Goal: Task Accomplishment & Management: Manage account settings

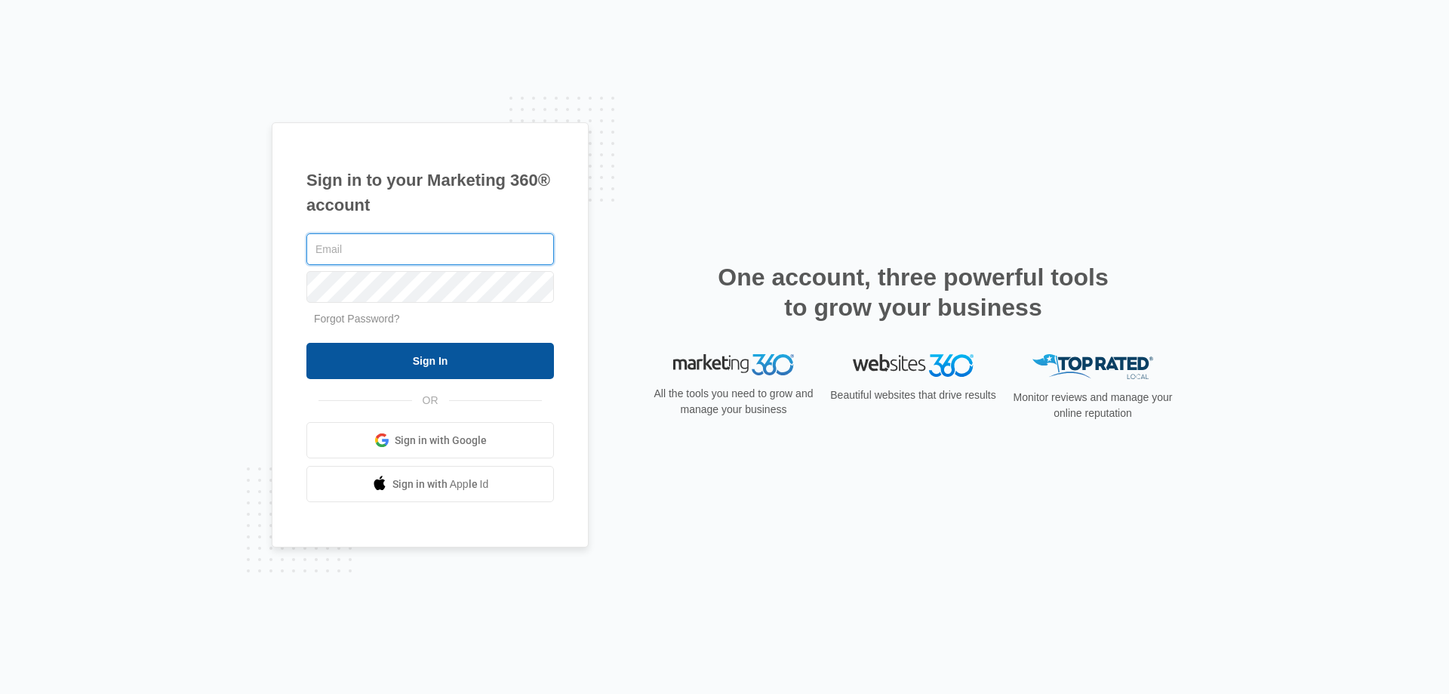
type input "[EMAIL_ADDRESS][DOMAIN_NAME]"
click at [486, 374] on input "Sign In" at bounding box center [430, 361] width 248 height 36
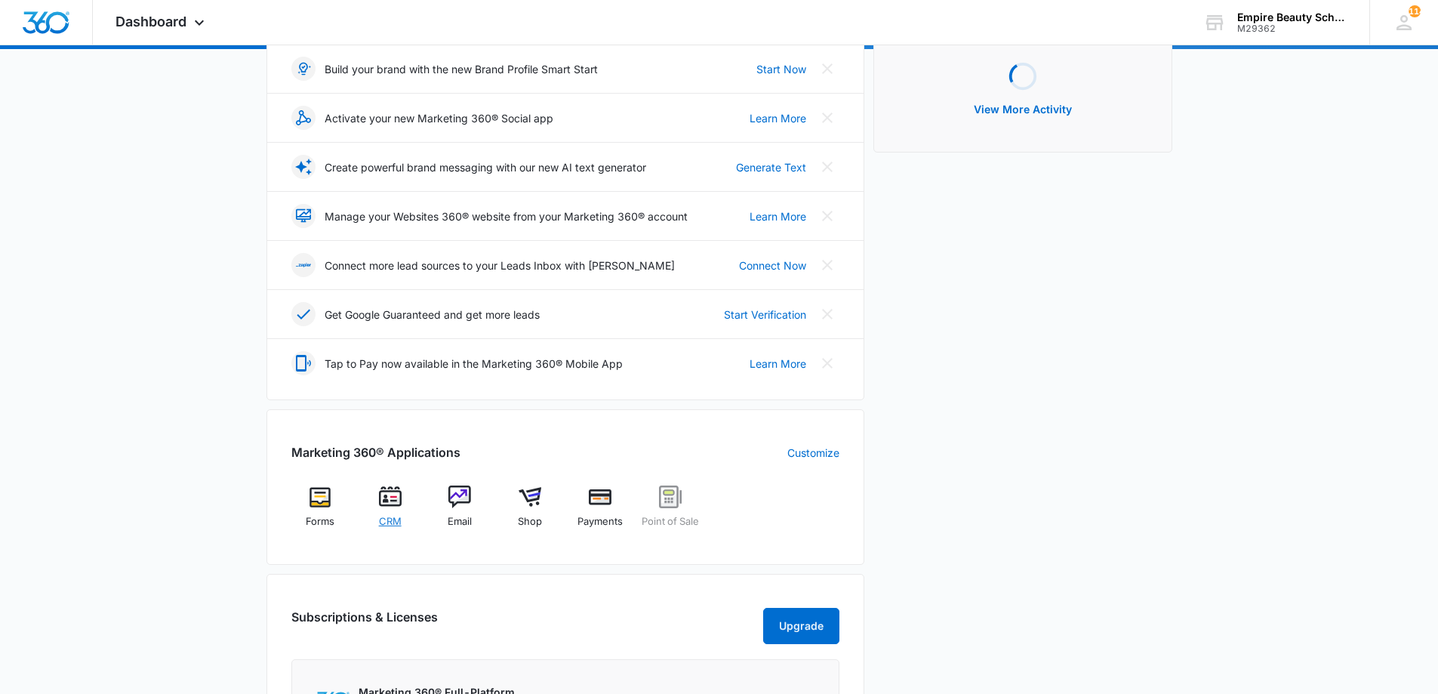
scroll to position [224, 0]
click at [393, 510] on div "CRM" at bounding box center [390, 511] width 58 height 54
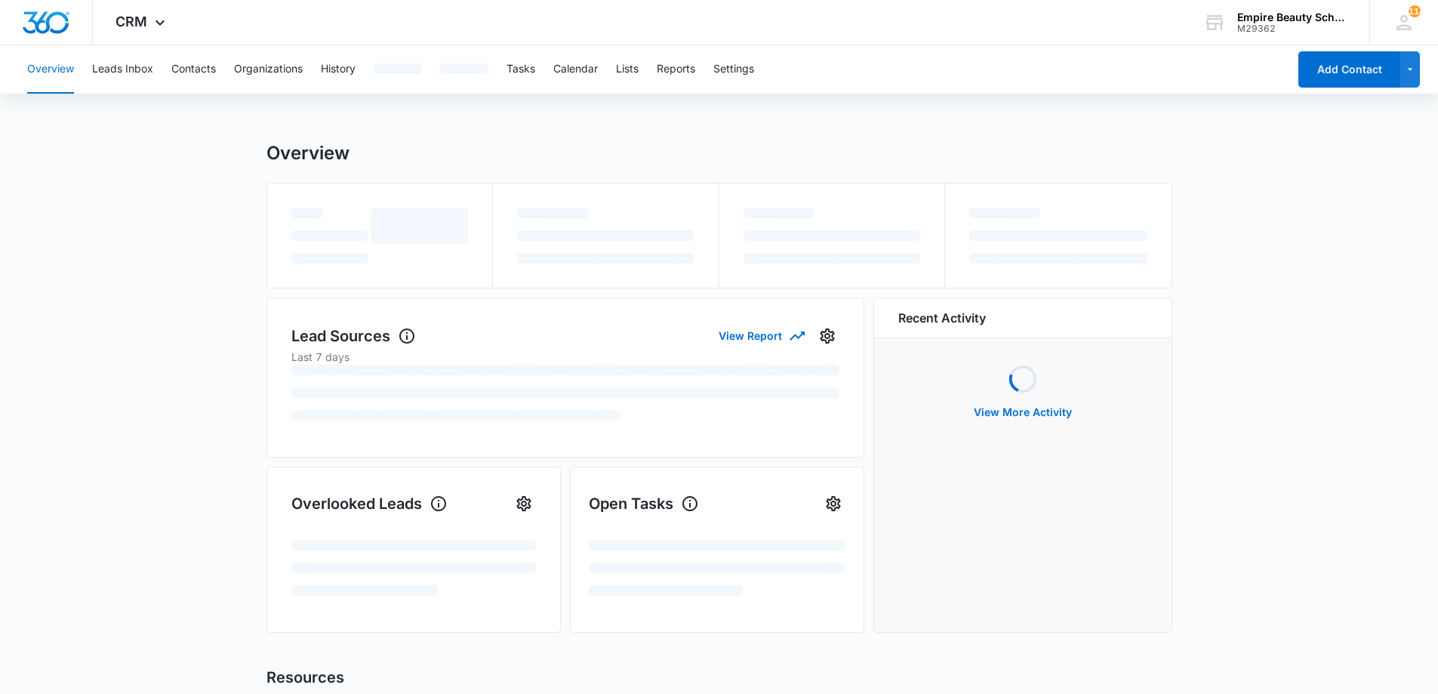
scroll to position [1, 0]
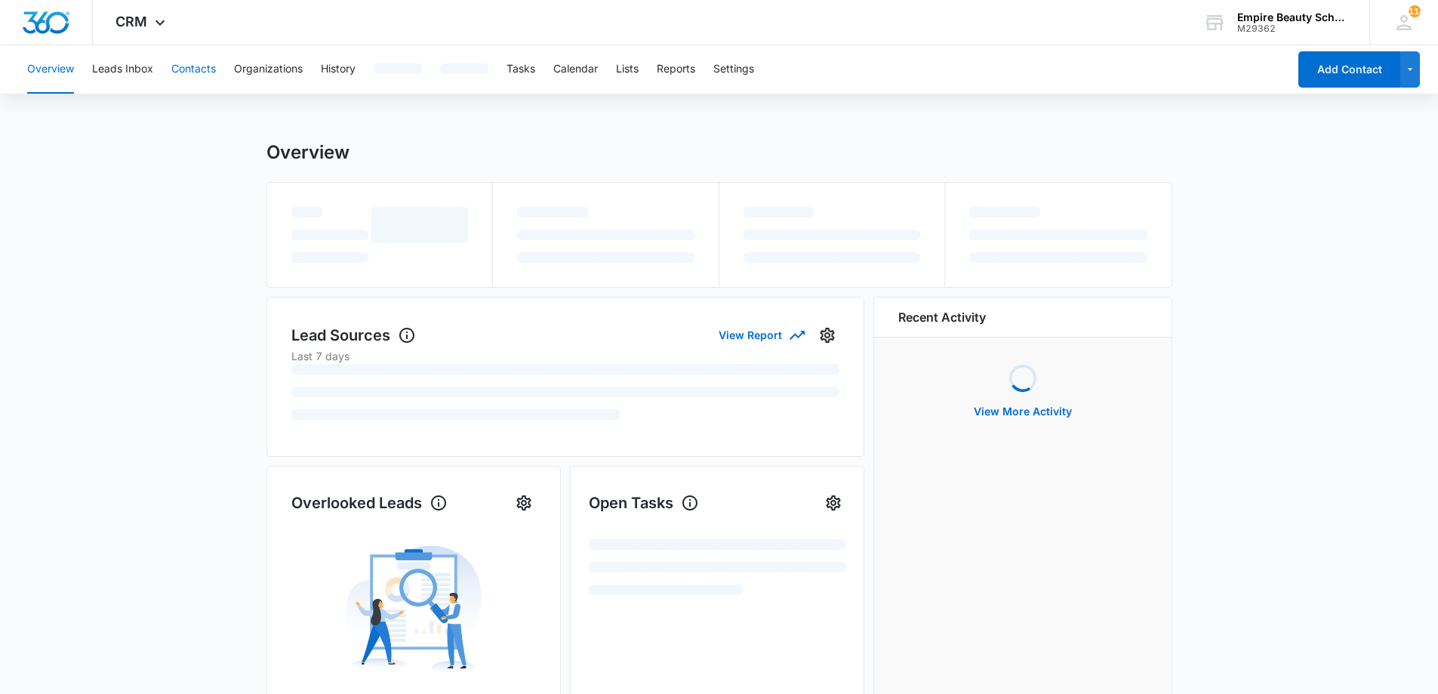
click at [195, 77] on button "Contacts" at bounding box center [193, 69] width 45 height 48
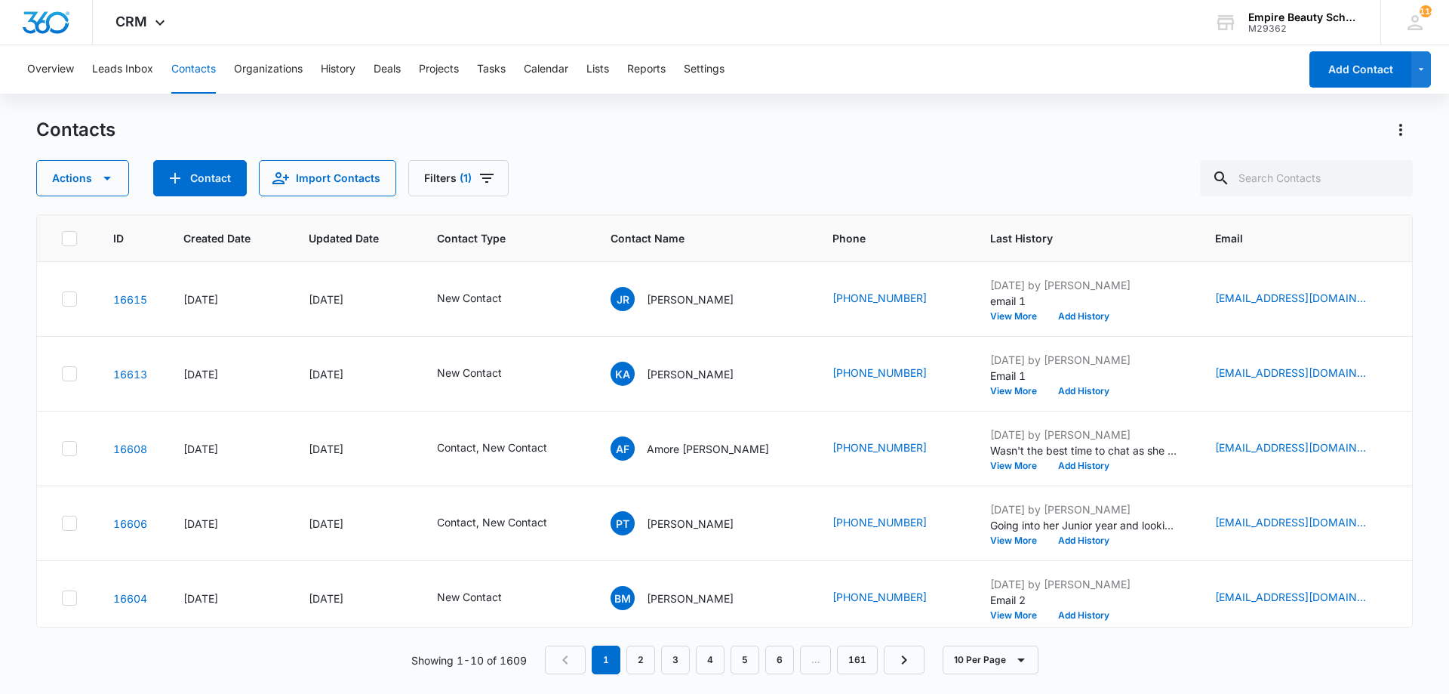
scroll to position [0, 121]
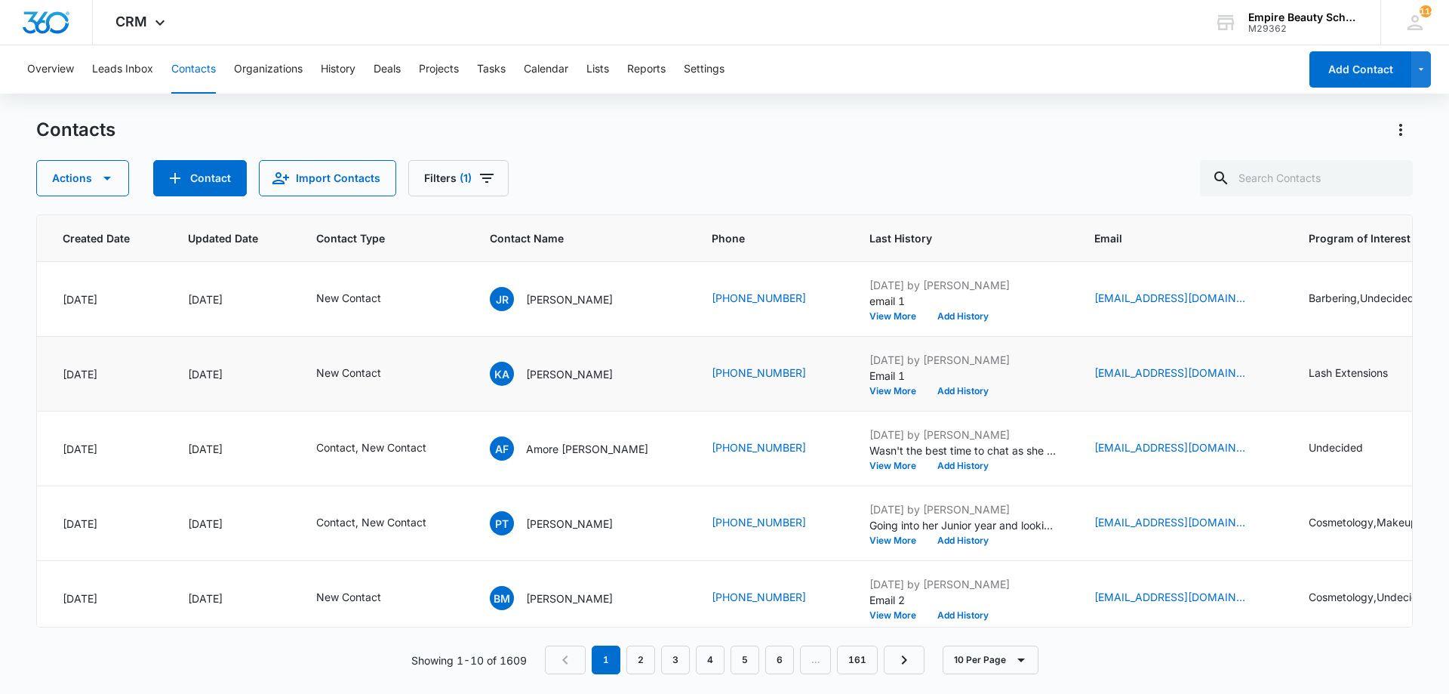
click at [851, 396] on td "[DATE] by [PERSON_NAME] Email 1 View More Add History" at bounding box center [963, 374] width 225 height 75
click at [869, 389] on button "View More" at bounding box center [897, 390] width 57 height 9
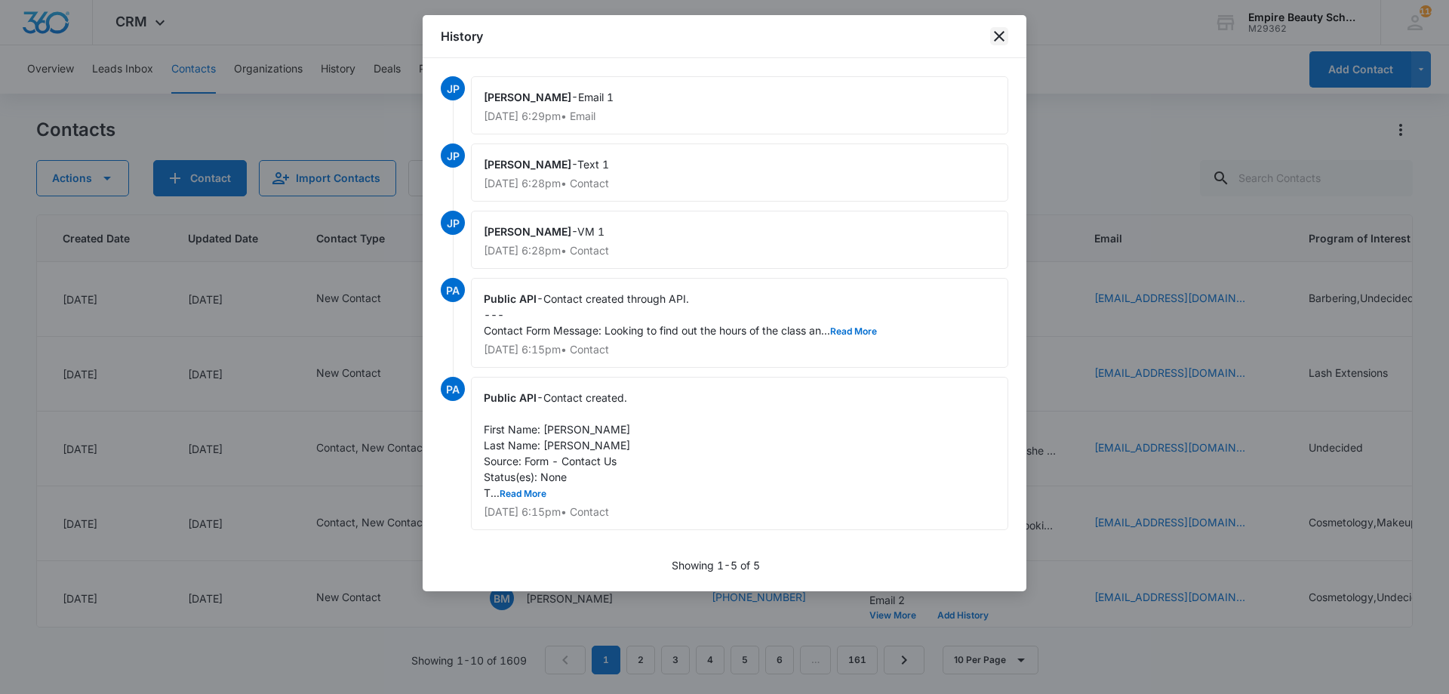
click at [997, 36] on icon "close" at bounding box center [999, 36] width 18 height 18
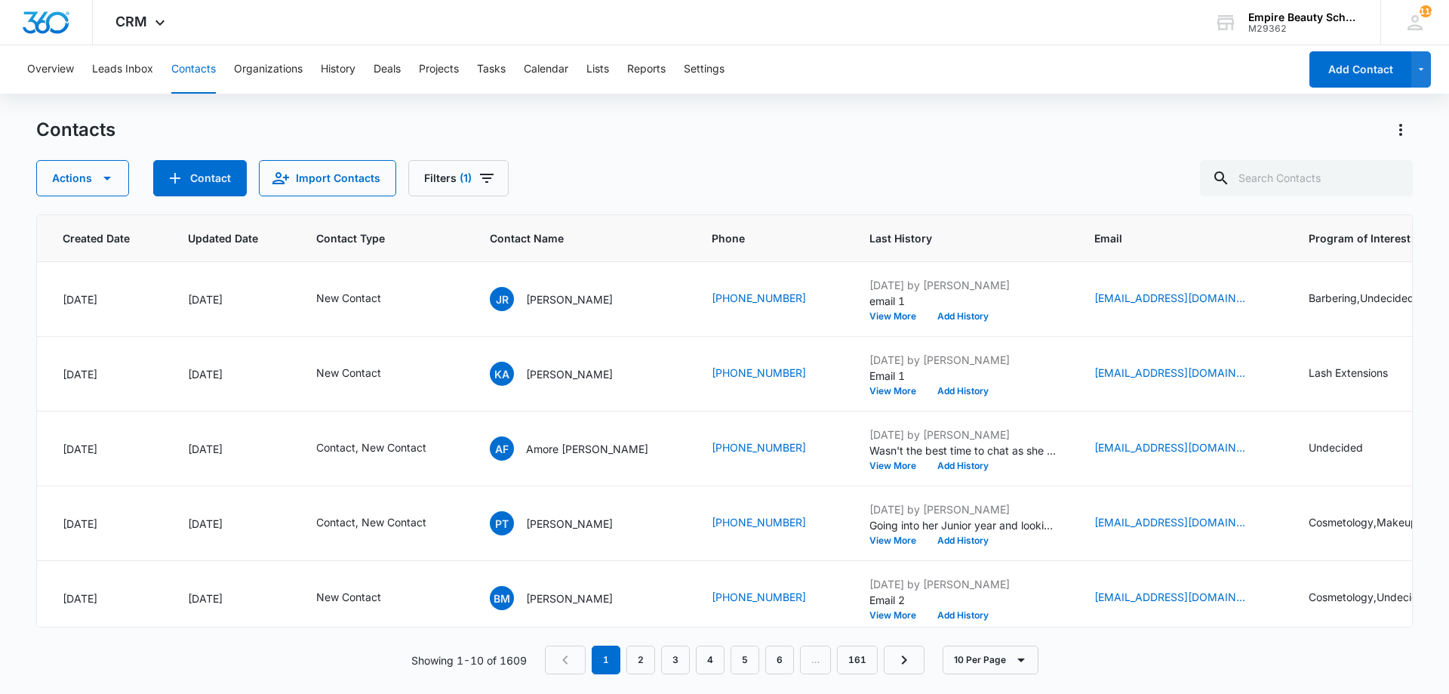
click at [1041, 134] on div "Contacts" at bounding box center [724, 130] width 1377 height 24
click at [657, 168] on div "Actions Contact Import Contacts Filters (1)" at bounding box center [724, 178] width 1377 height 36
click at [1063, 158] on div "Contacts Actions Contact Import Contacts Filters (1)" at bounding box center [724, 157] width 1377 height 78
click at [1028, 157] on div "Contacts Actions Contact Import Contacts Filters (1)" at bounding box center [724, 157] width 1377 height 78
click at [1152, 155] on div "Contacts Actions Contact Import Contacts Filters (1)" at bounding box center [724, 157] width 1377 height 78
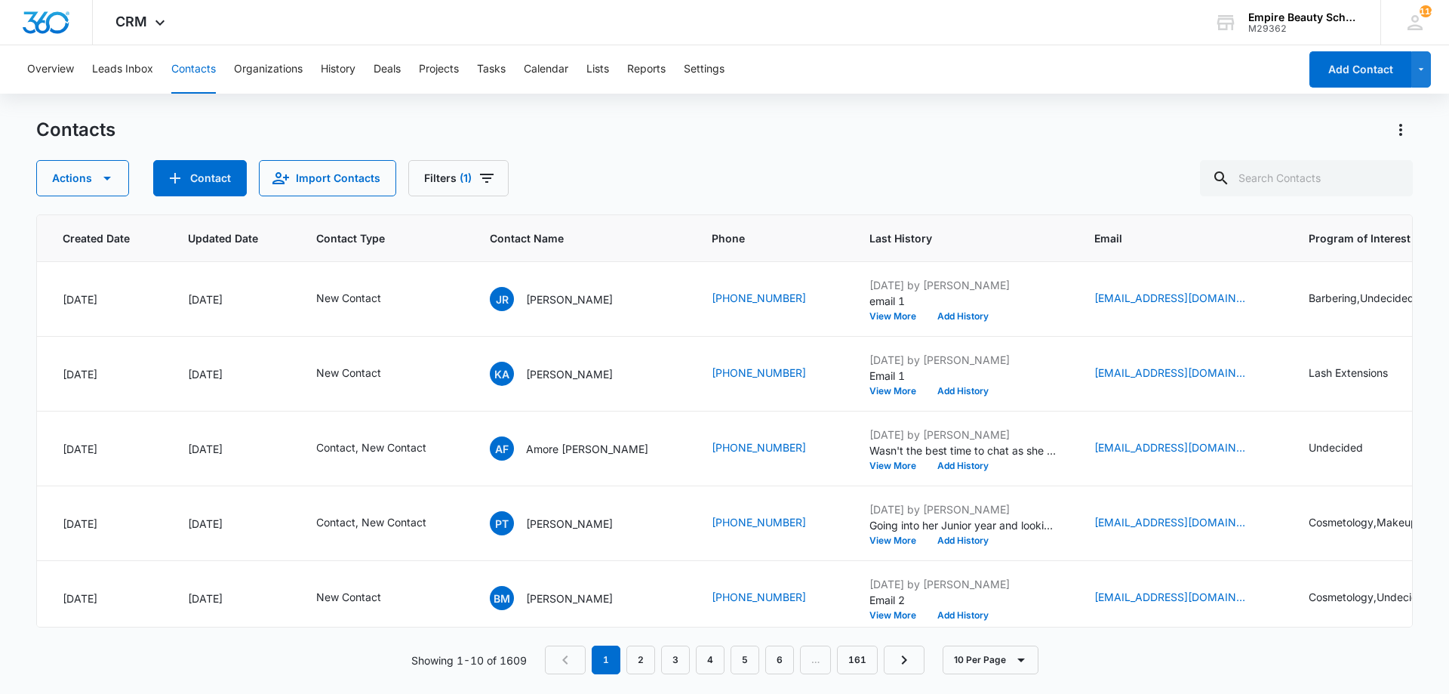
click at [1095, 150] on div "Contacts Actions Contact Import Contacts Filters (1)" at bounding box center [724, 157] width 1377 height 78
click at [1080, 172] on div "Actions Contact Import Contacts Filters (1)" at bounding box center [724, 178] width 1377 height 36
click at [937, 386] on button "Add History" at bounding box center [963, 390] width 72 height 9
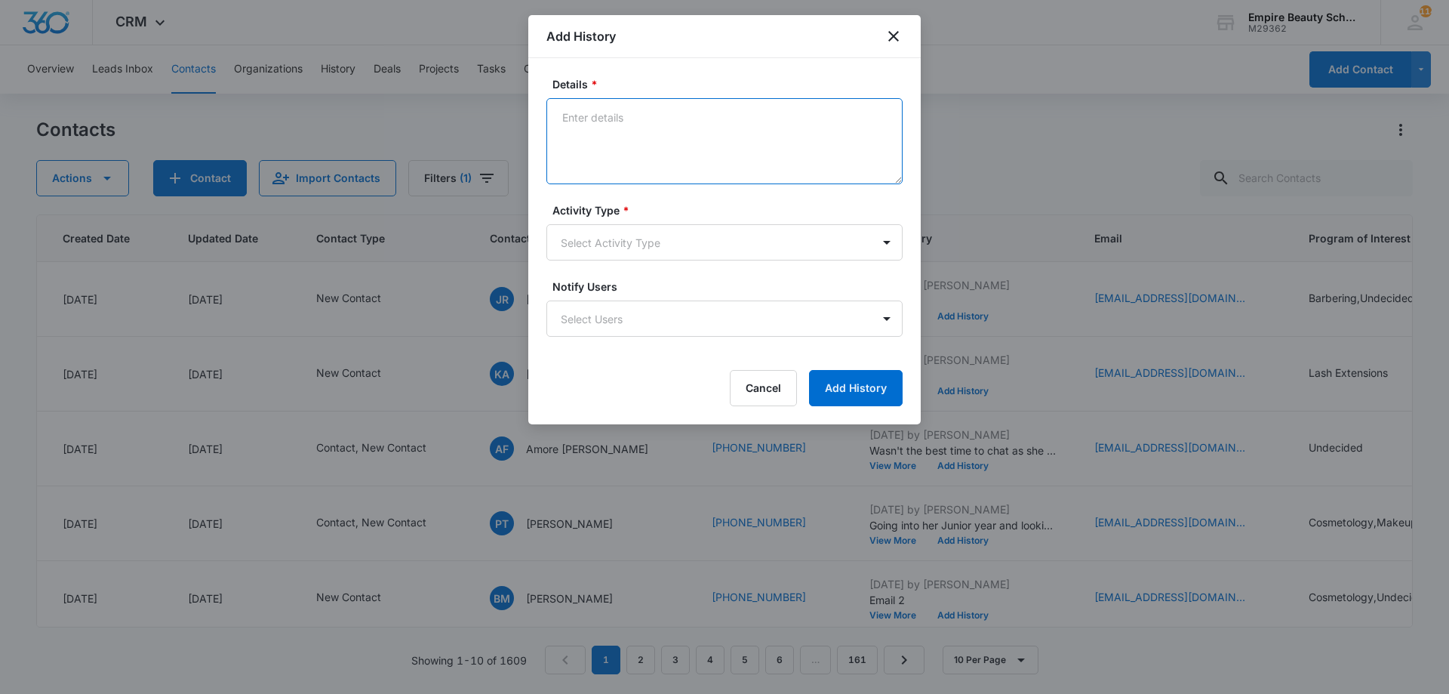
click at [627, 141] on textarea "Details *" at bounding box center [724, 141] width 356 height 86
type textarea "VM 2"
click at [615, 238] on body "CRM Apps Forms CRM Email Shop Payments POS Files Brand Settings Empire Beauty S…" at bounding box center [724, 347] width 1449 height 694
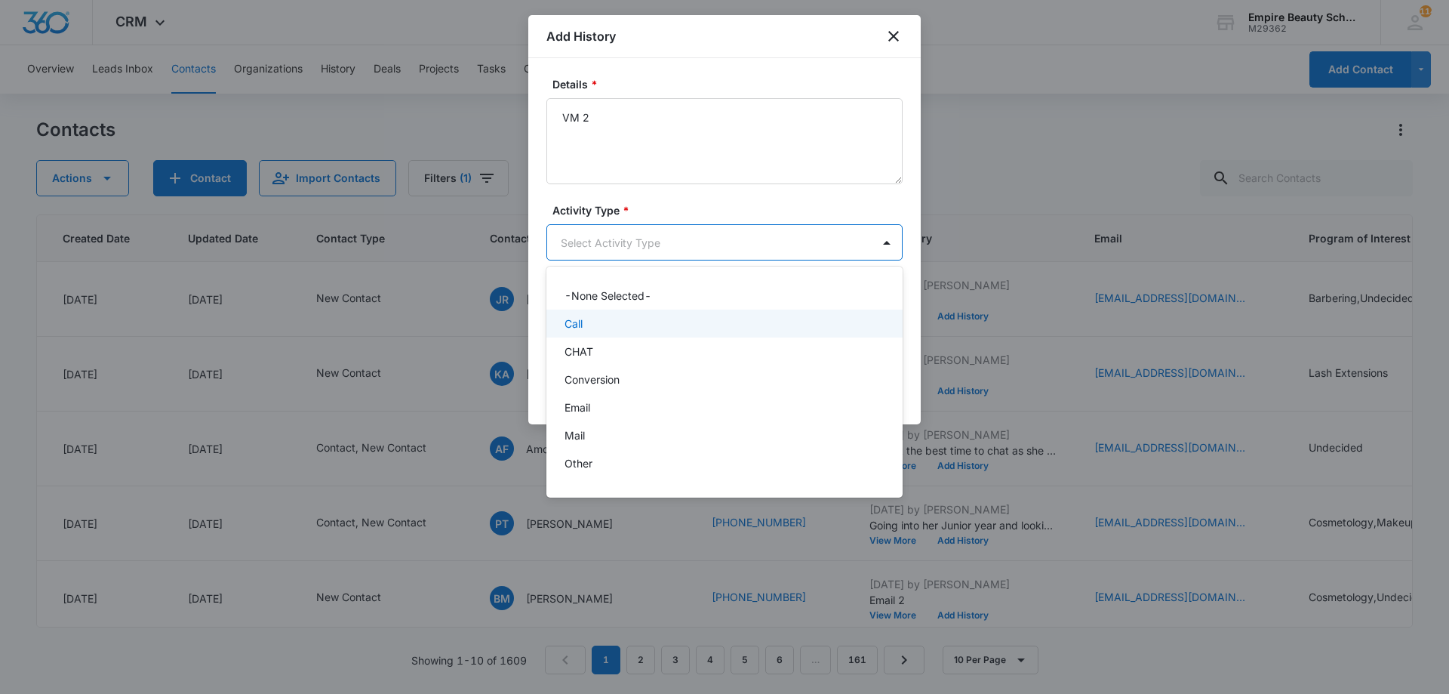
click at [588, 318] on div "Call" at bounding box center [723, 323] width 317 height 16
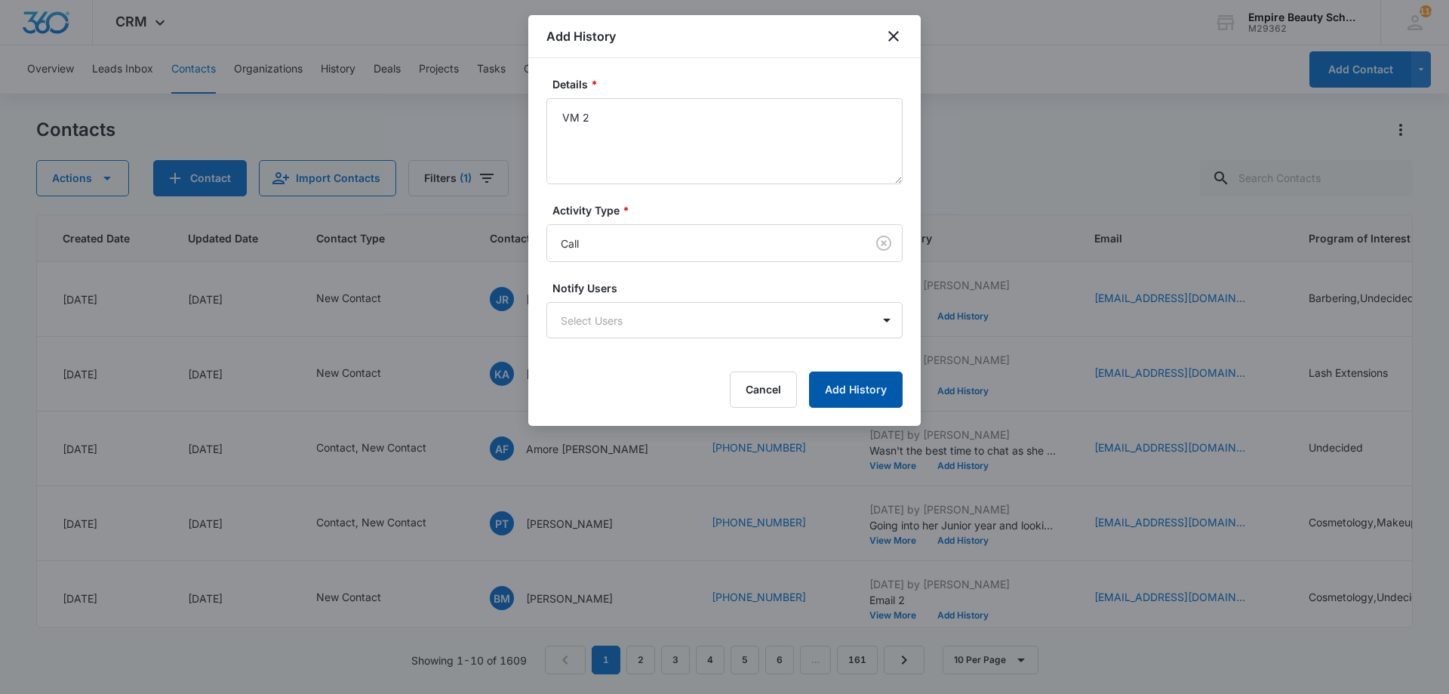
click at [823, 380] on button "Add History" at bounding box center [856, 389] width 94 height 36
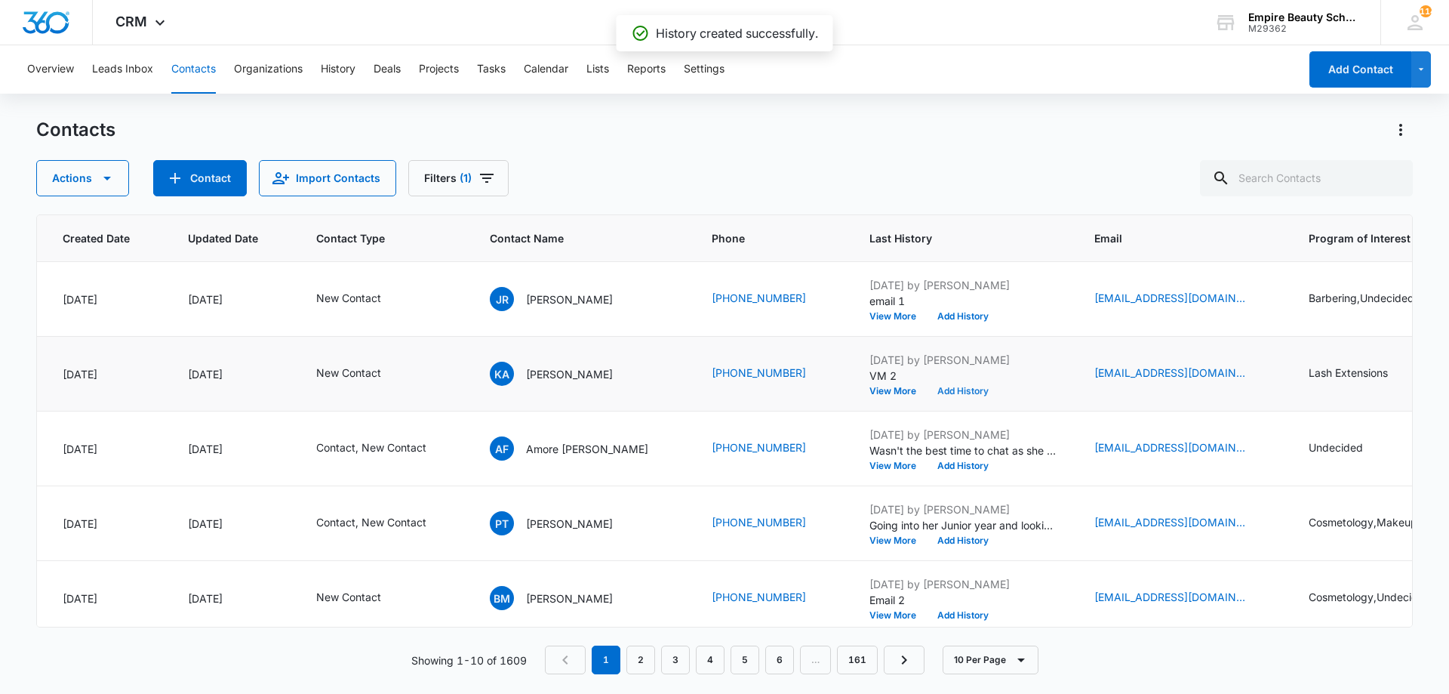
click at [927, 394] on button "Add History" at bounding box center [963, 390] width 72 height 9
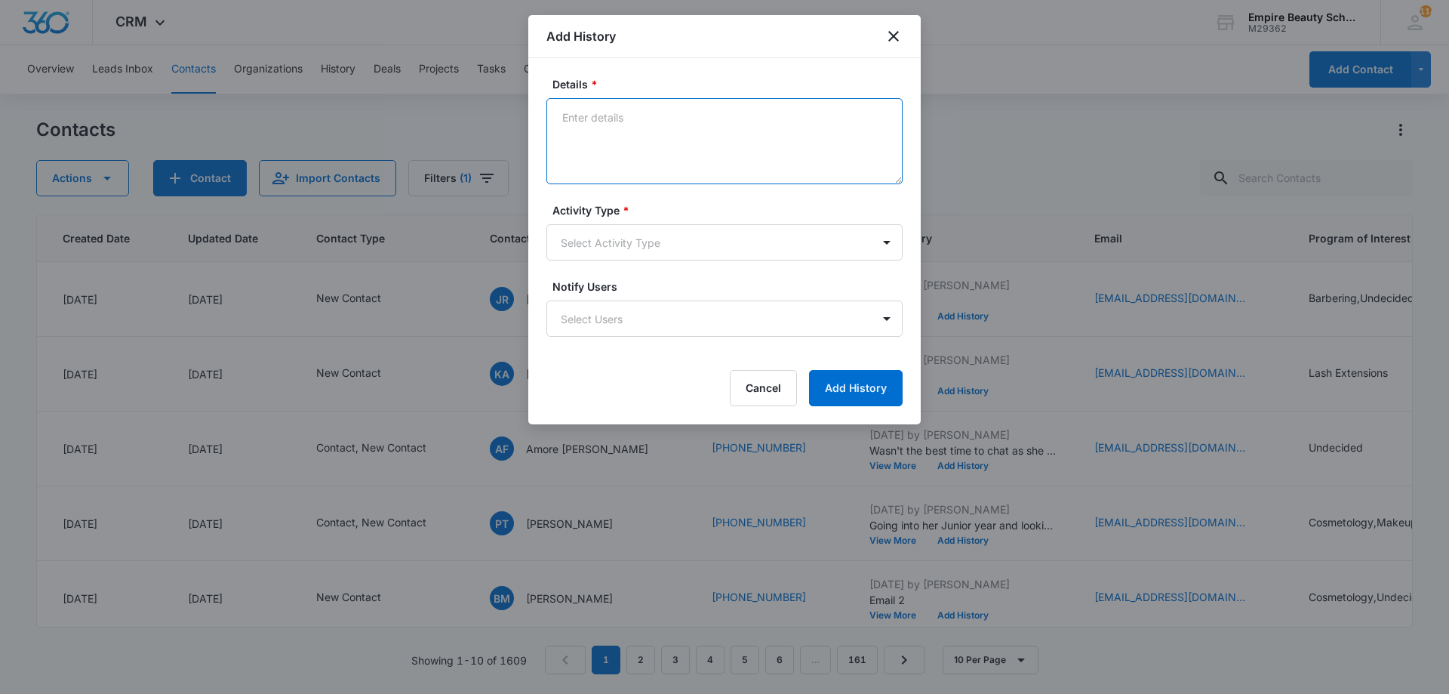
drag, startPoint x: 731, startPoint y: 137, endPoint x: 740, endPoint y: 112, distance: 25.8
click at [740, 112] on textarea "Details *" at bounding box center [724, 141] width 356 height 86
type textarea "Text 2"
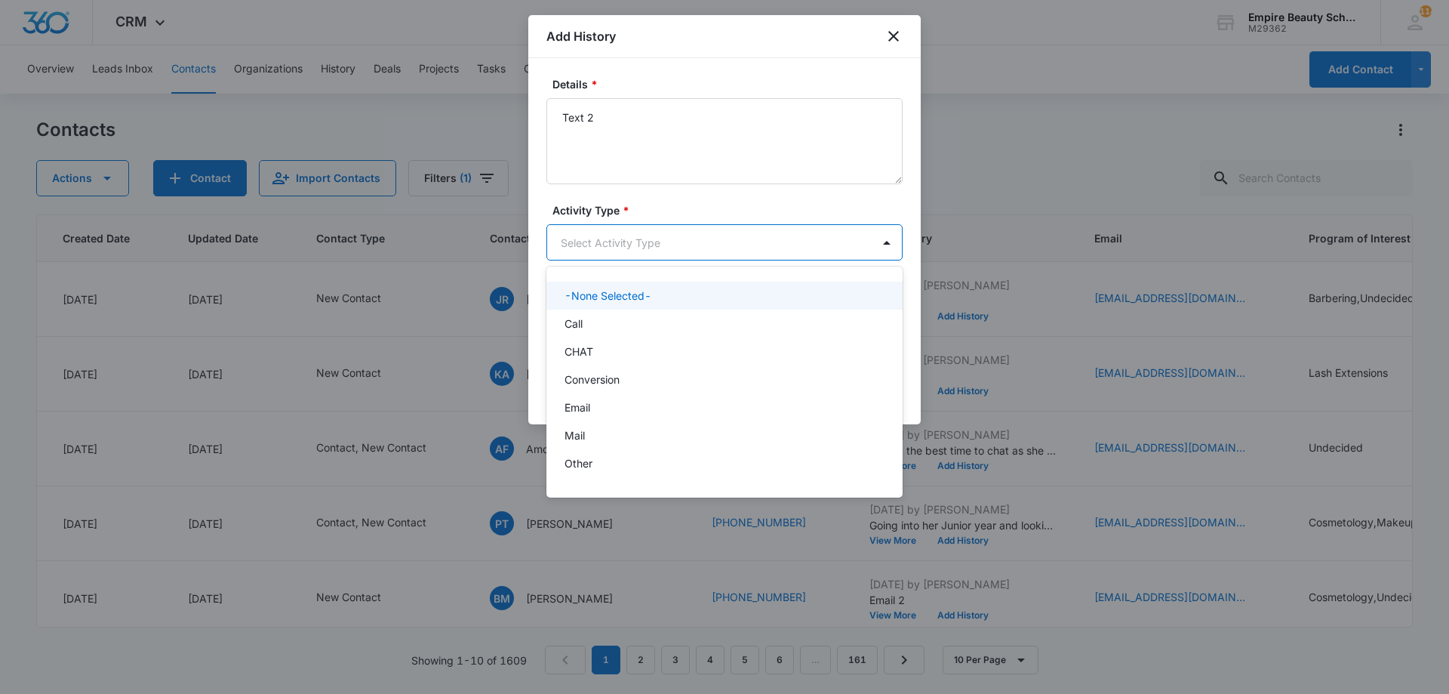
click at [632, 250] on body "CRM Apps Forms CRM Email Shop Payments POS Files Brand Settings Empire Beauty S…" at bounding box center [724, 347] width 1449 height 694
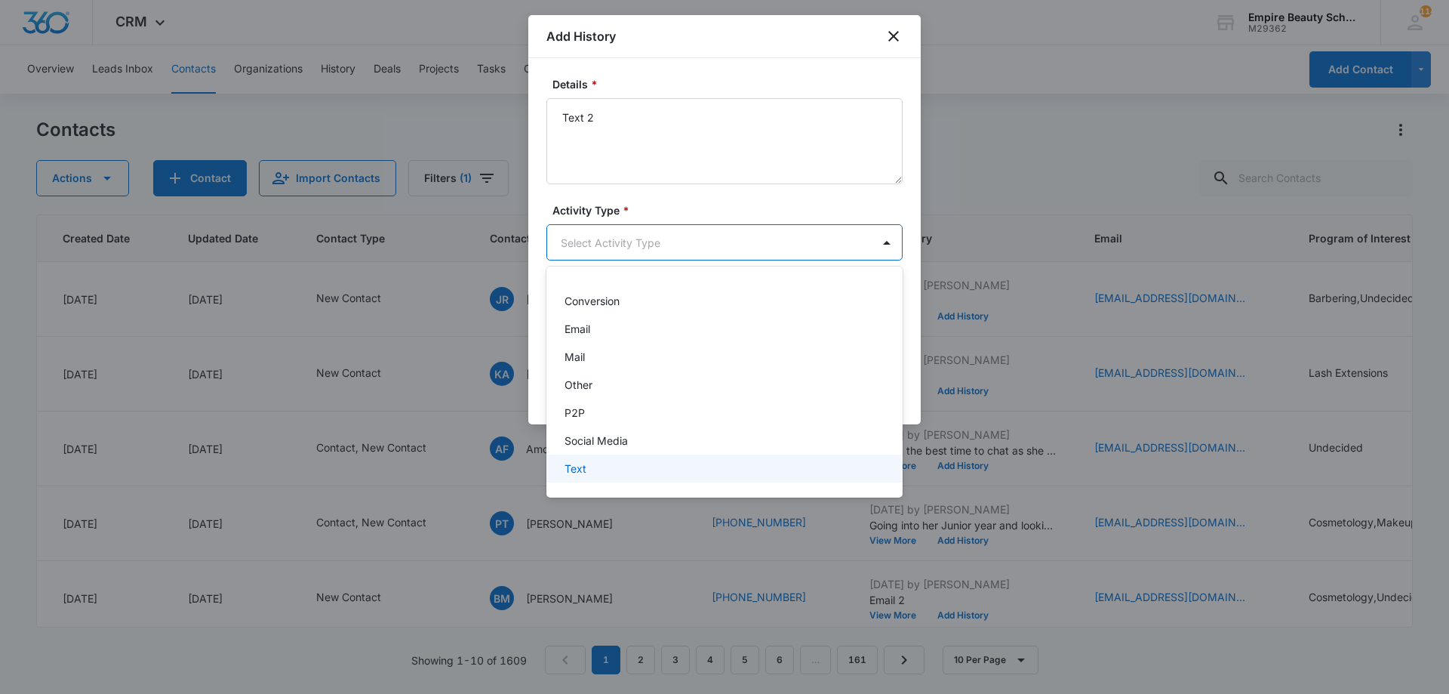
click at [598, 458] on div "Text" at bounding box center [724, 468] width 356 height 28
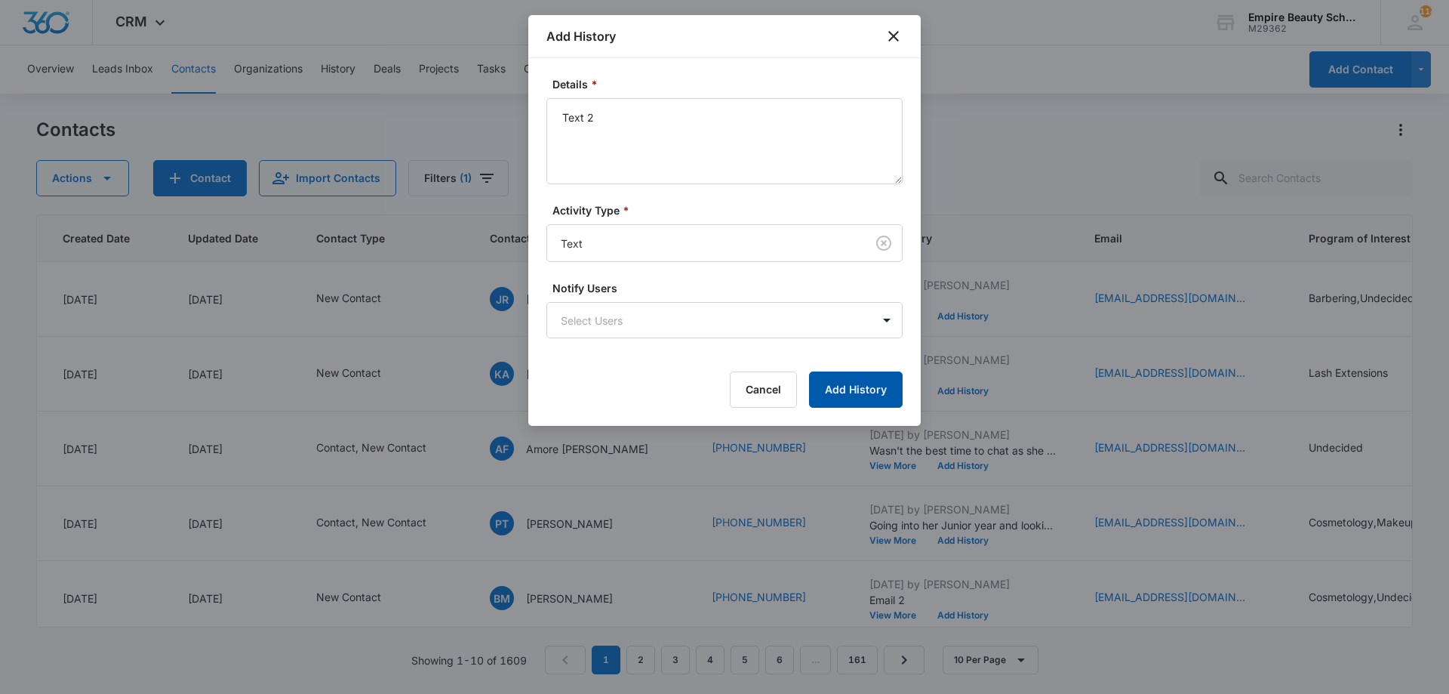
click at [843, 391] on button "Add History" at bounding box center [856, 389] width 94 height 36
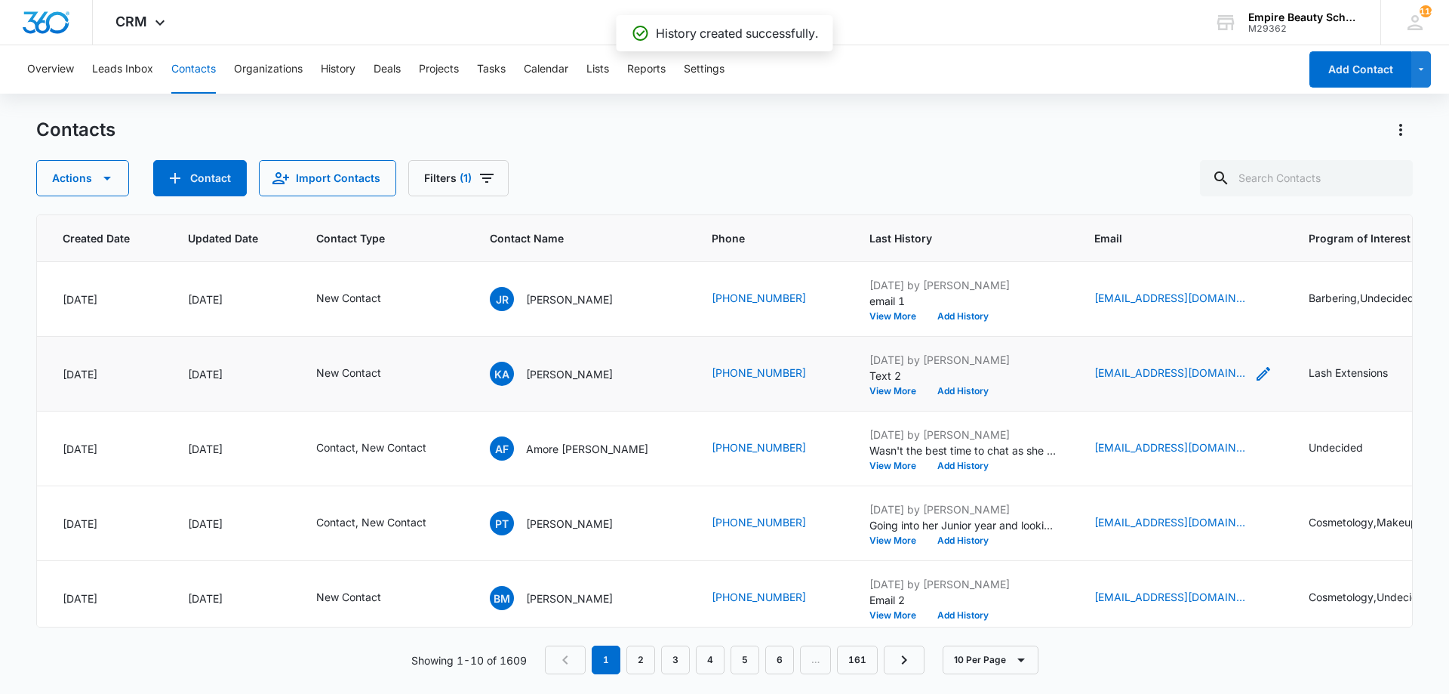
click at [1257, 370] on icon "Email - kabely55@gmail.com - Select to Edit Field" at bounding box center [1264, 374] width 14 height 14
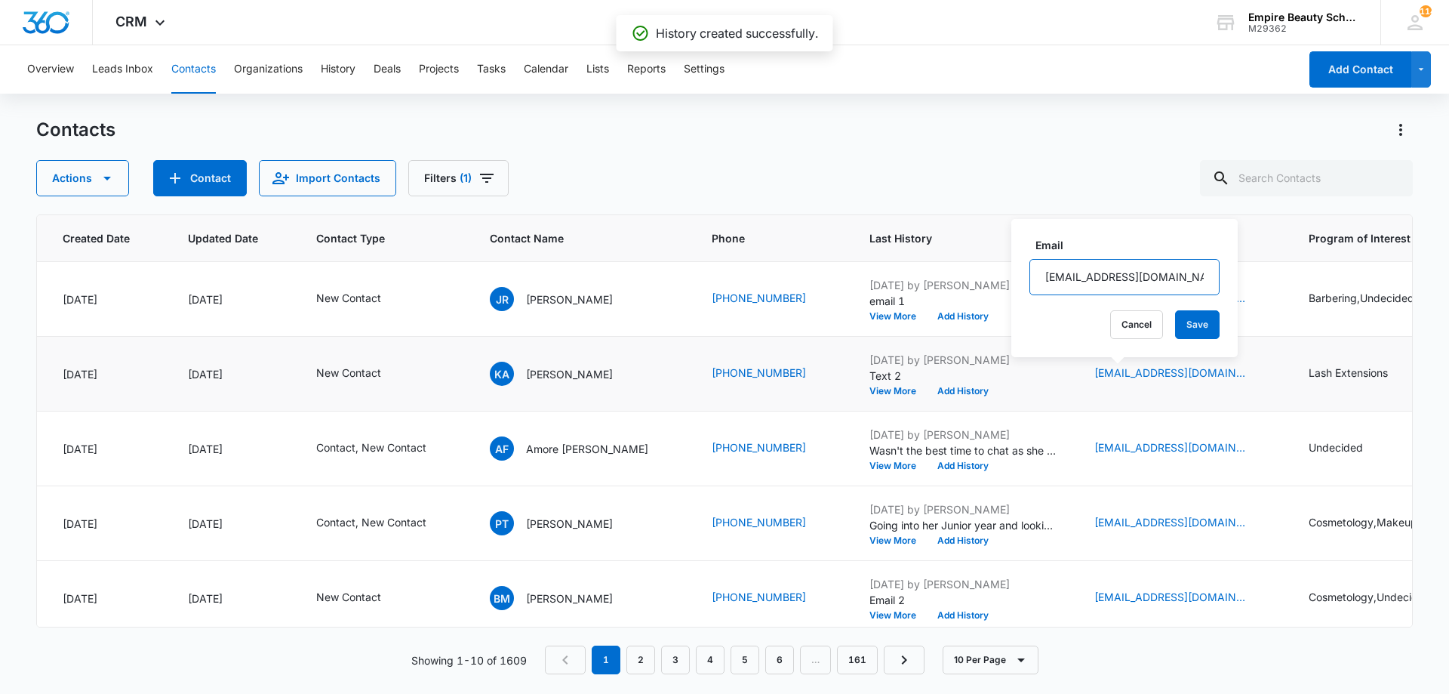
click at [1126, 268] on input "[EMAIL_ADDRESS][DOMAIN_NAME]" at bounding box center [1124, 277] width 190 height 36
click at [1127, 320] on button "Cancel" at bounding box center [1136, 324] width 53 height 29
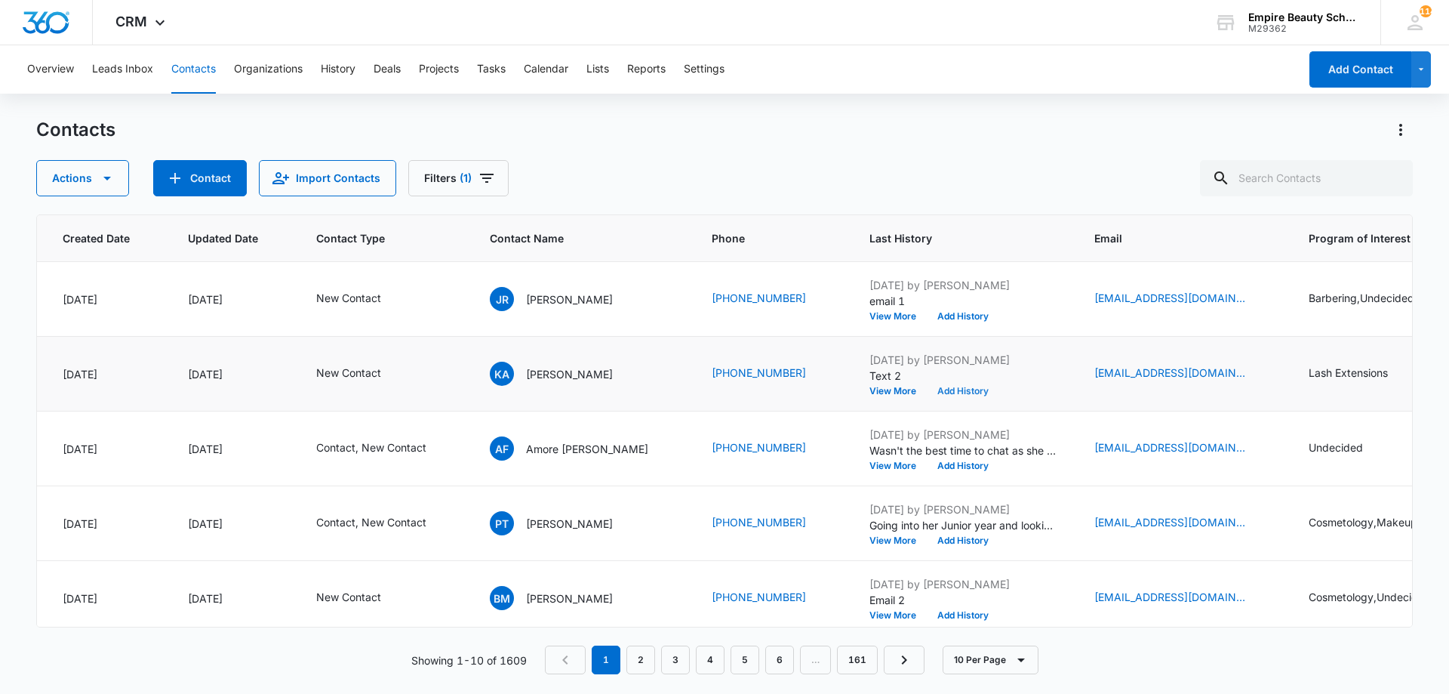
click at [927, 387] on button "Add History" at bounding box center [963, 390] width 72 height 9
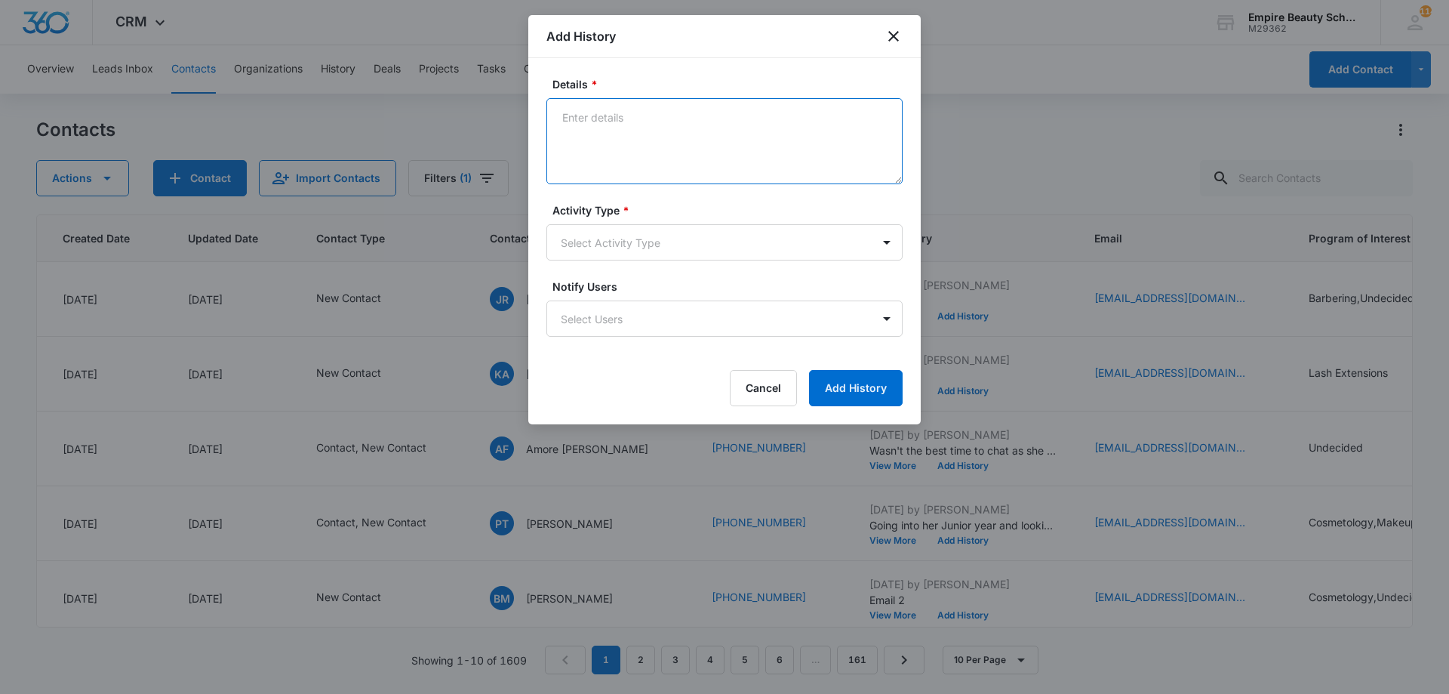
click at [672, 163] on textarea "Details *" at bounding box center [724, 141] width 356 height 86
type textarea "Email 2"
click at [643, 235] on body "CRM Apps Forms CRM Email Shop Payments POS Files Brand Settings Empire Beauty S…" at bounding box center [724, 347] width 1449 height 694
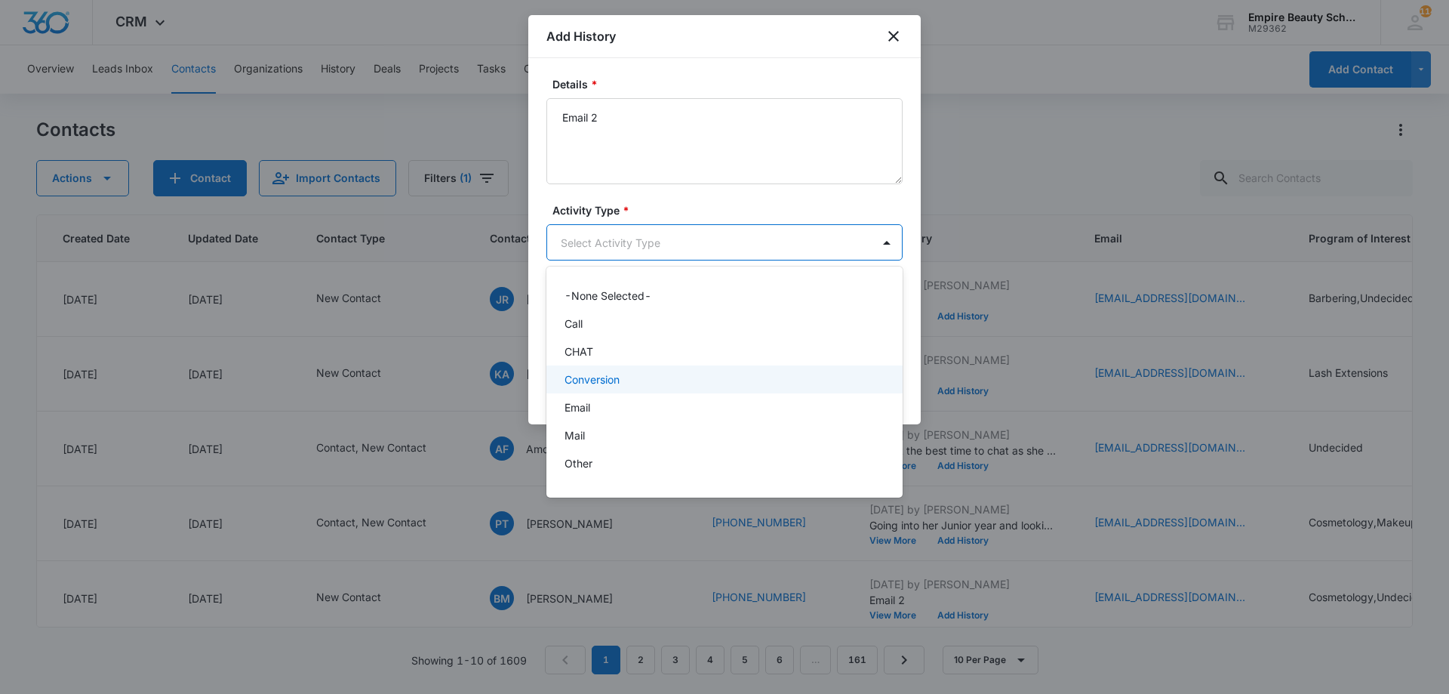
click at [592, 408] on div "Email" at bounding box center [723, 407] width 317 height 16
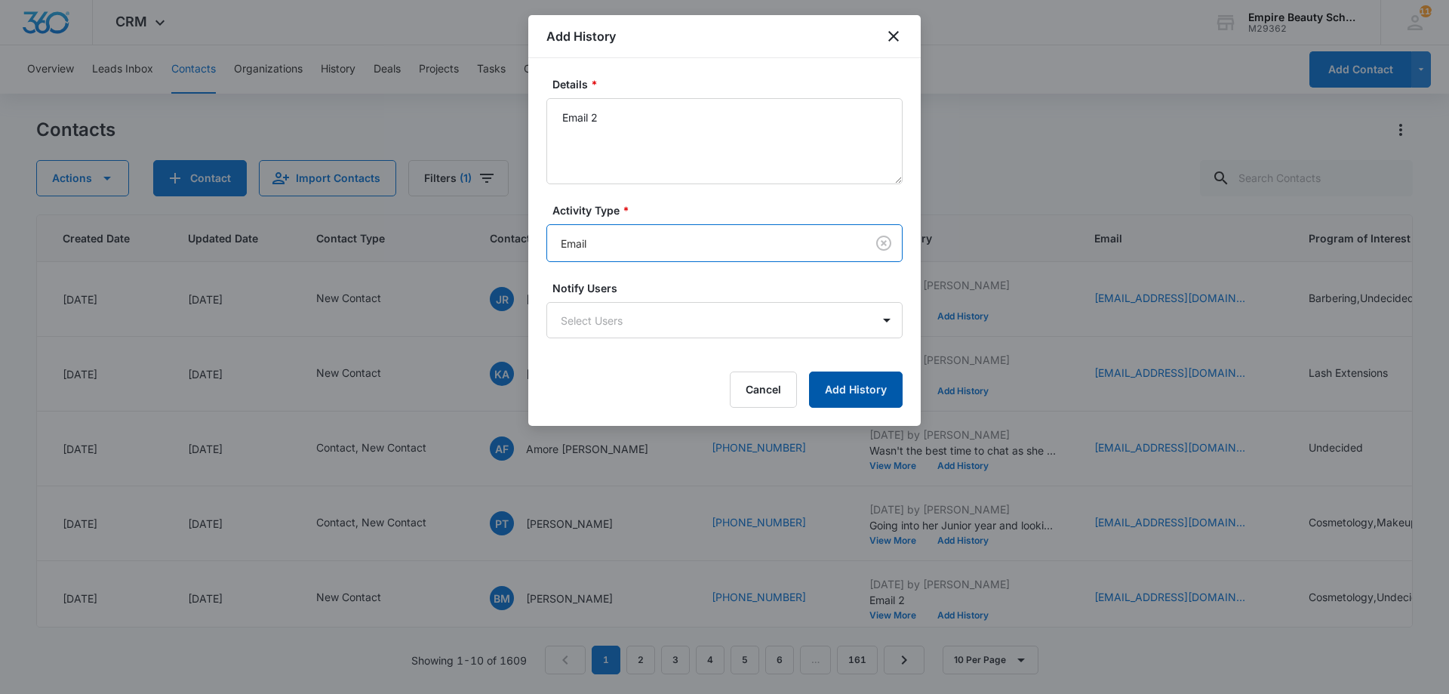
click at [860, 392] on button "Add History" at bounding box center [856, 389] width 94 height 36
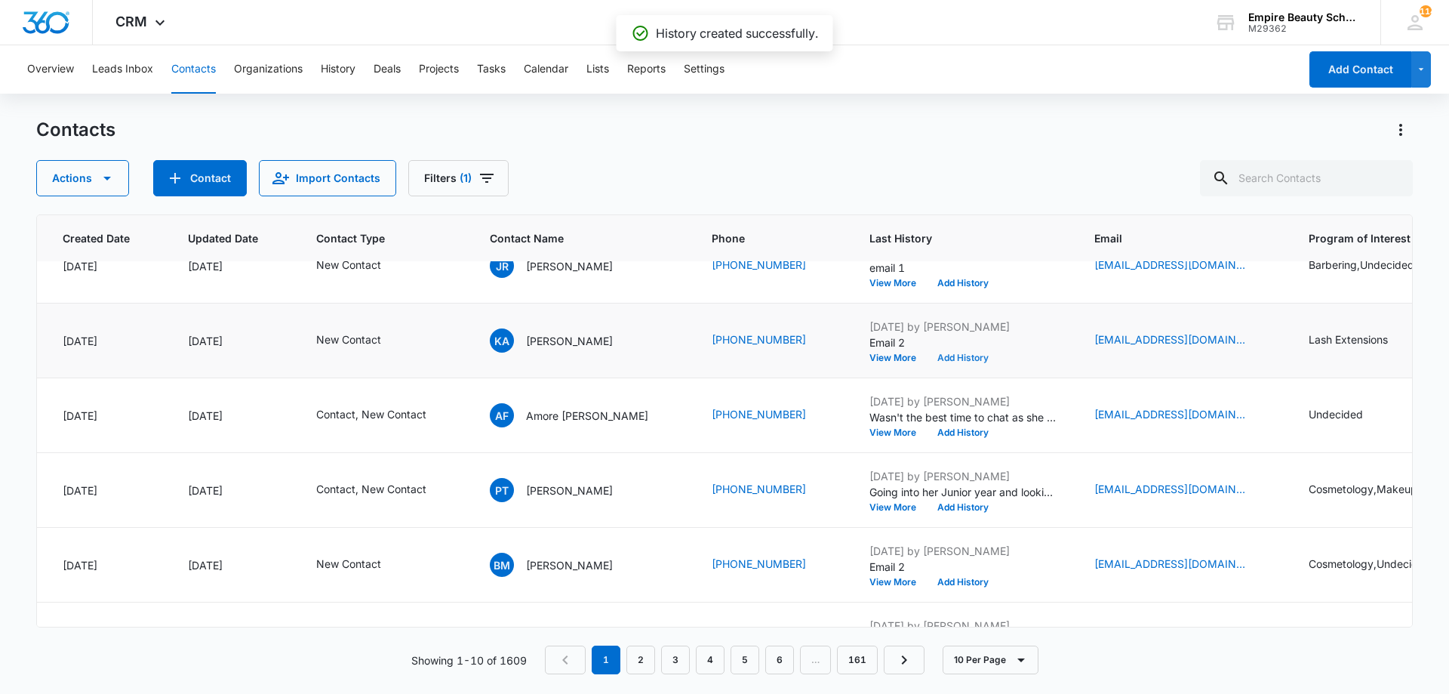
scroll to position [0, 121]
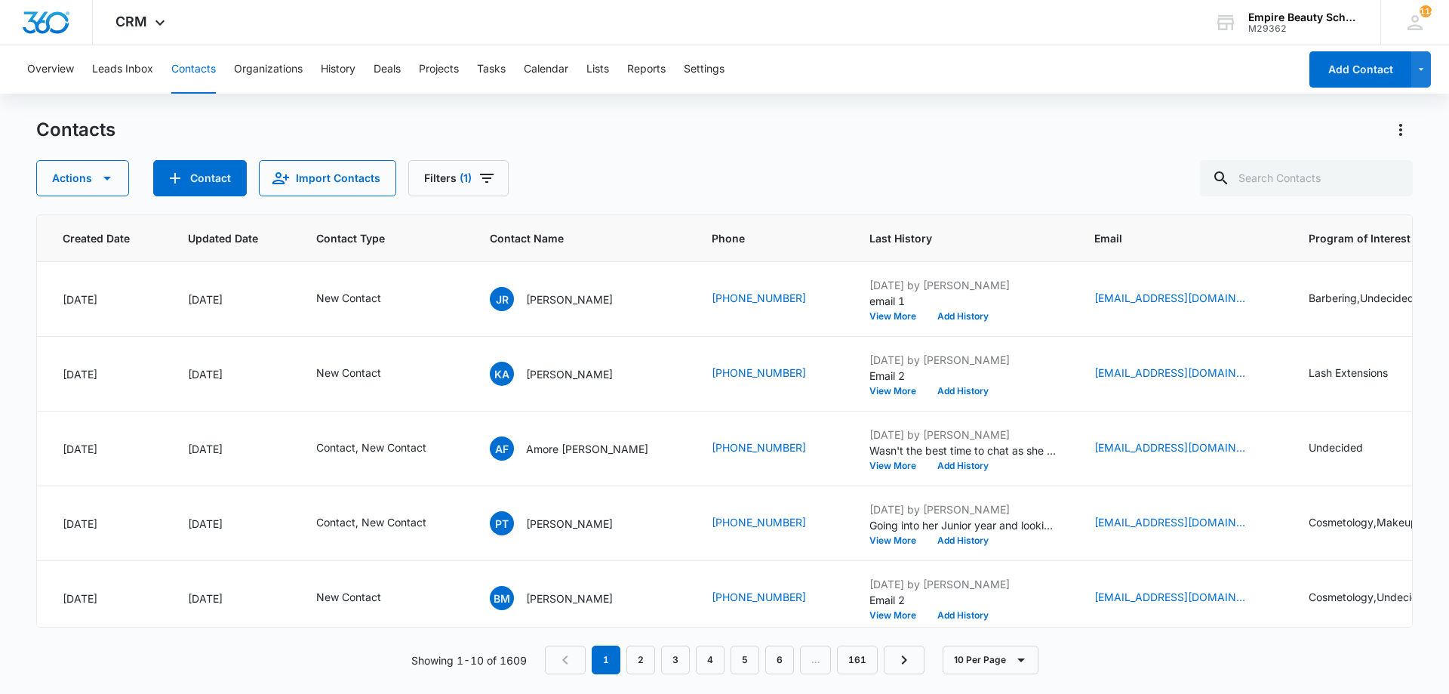
click at [599, 141] on div "Contacts" at bounding box center [724, 130] width 1377 height 24
click at [772, 126] on div "Contacts" at bounding box center [724, 130] width 1377 height 24
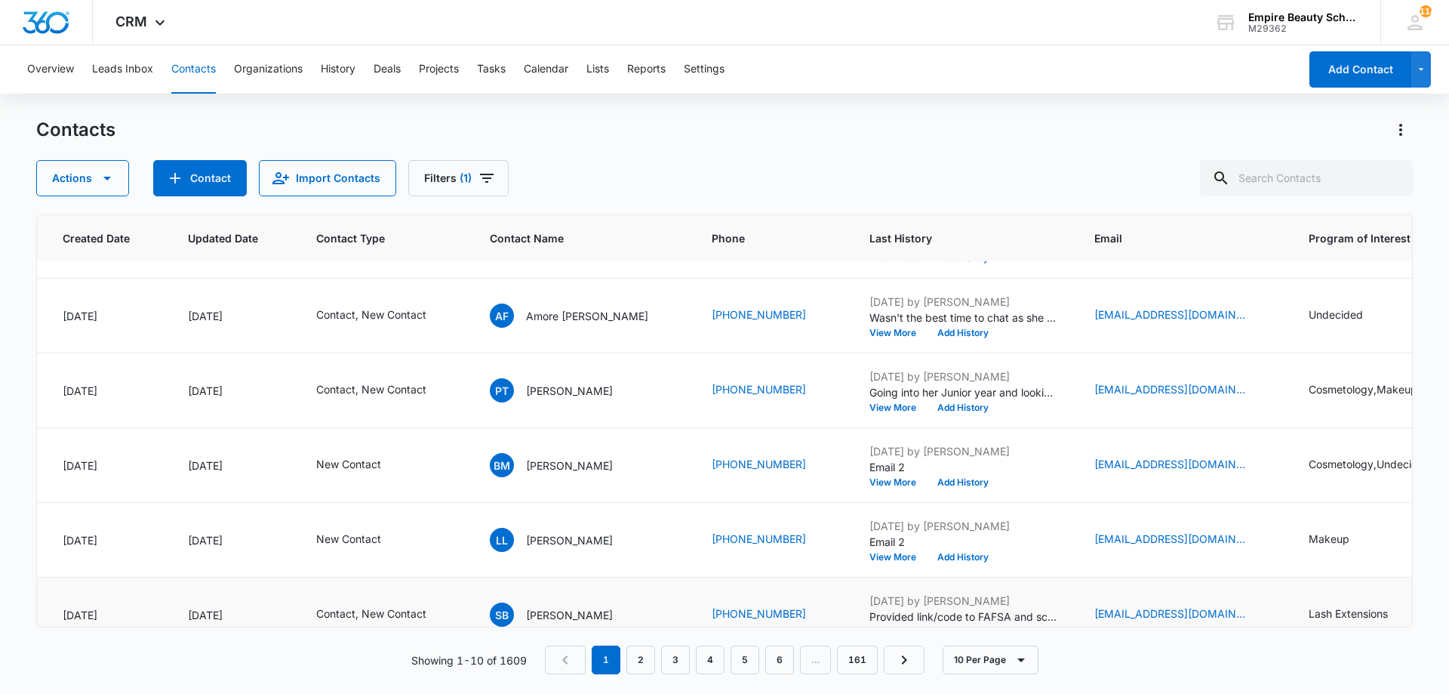
scroll to position [149, 121]
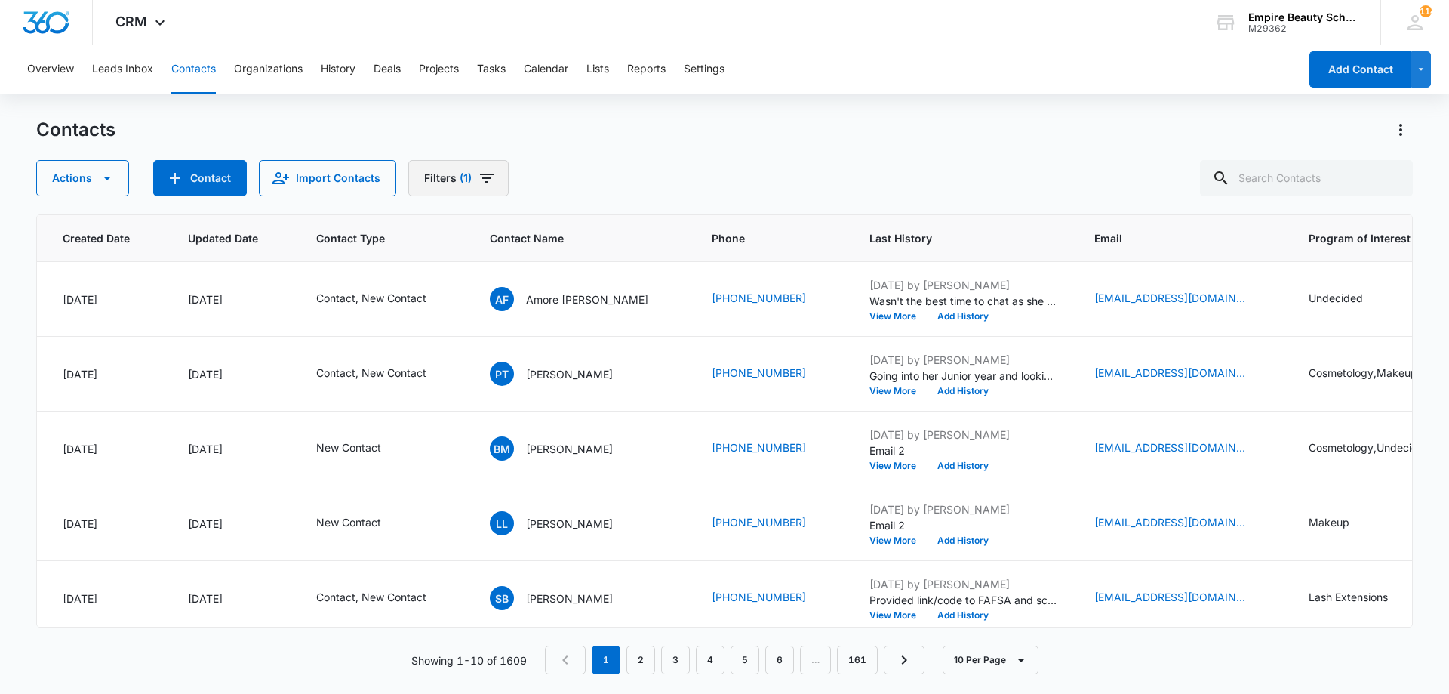
click at [488, 186] on icon "Filters" at bounding box center [487, 178] width 18 height 18
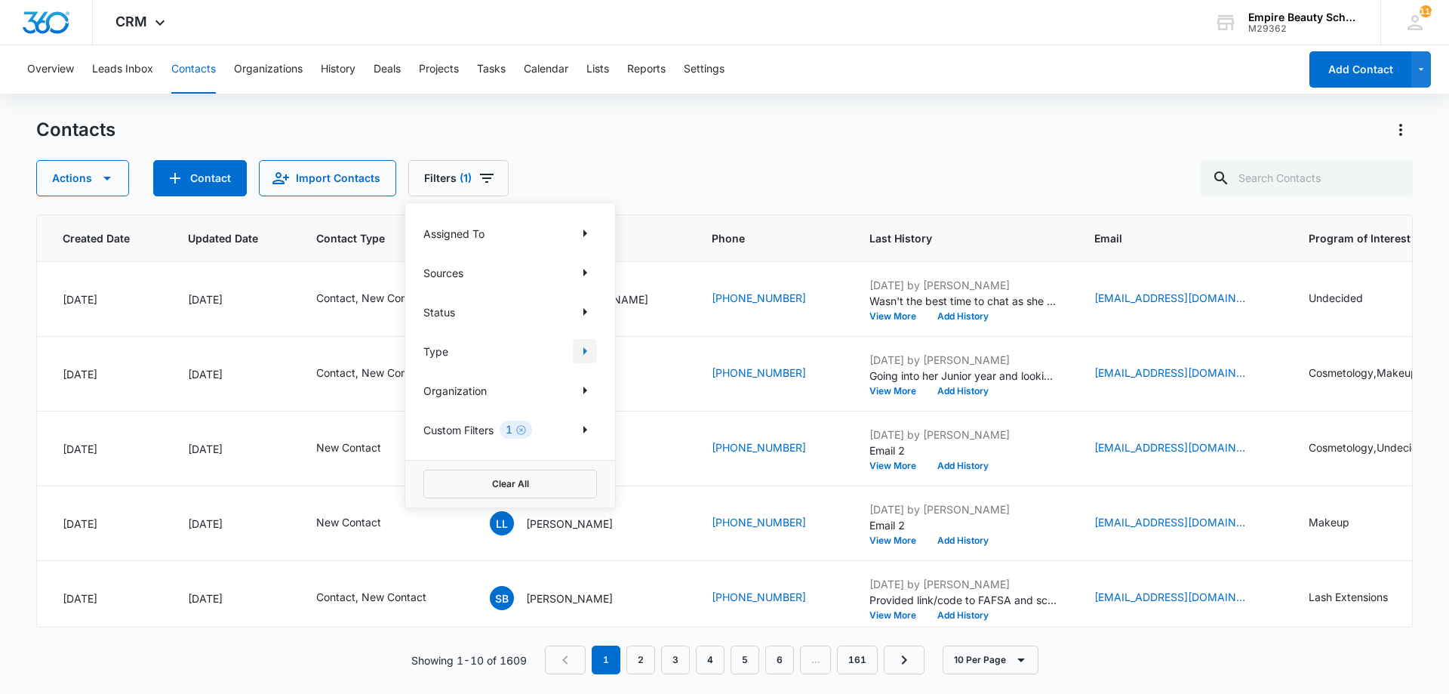
click at [585, 355] on icon "Show Type filters" at bounding box center [585, 351] width 18 height 18
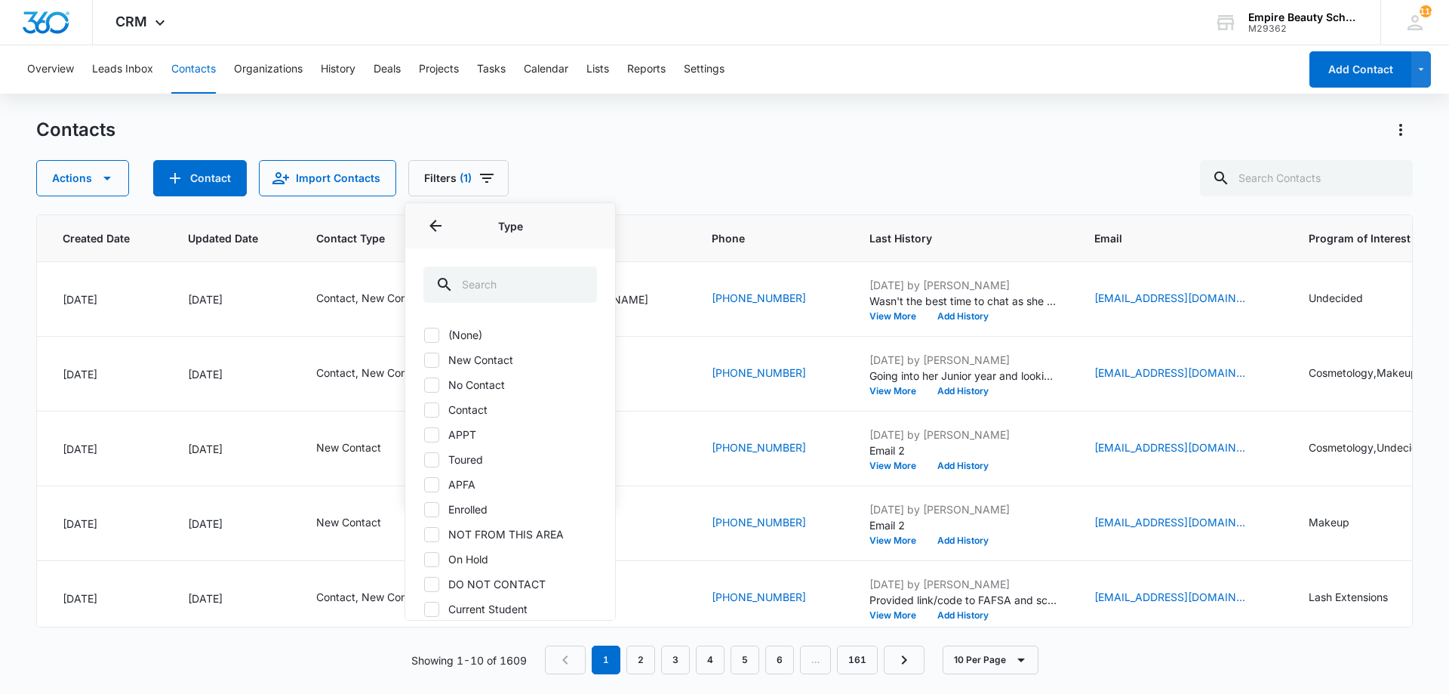
click at [474, 411] on label "Contact" at bounding box center [510, 409] width 174 height 16
click at [424, 410] on input "Contact" at bounding box center [423, 409] width 1 height 1
checkbox input "true"
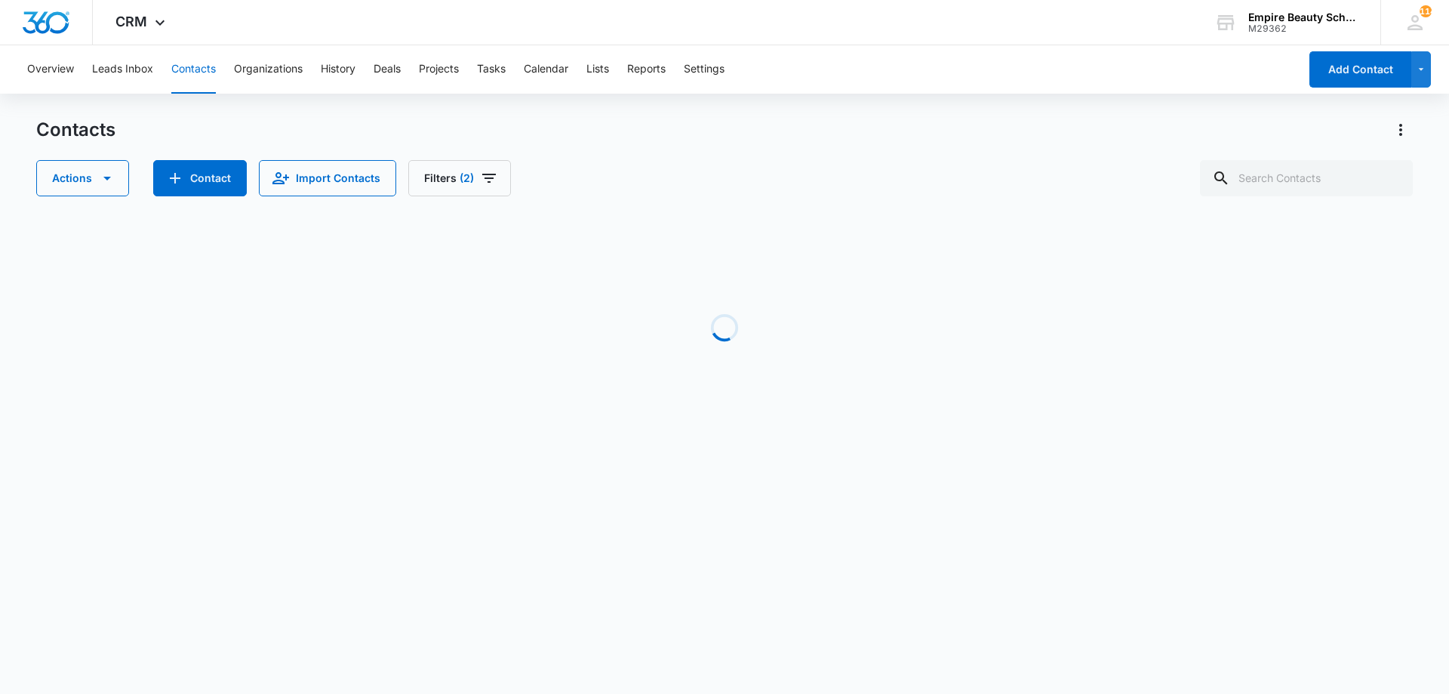
click at [783, 202] on div "Contacts Actions Contact Import Contacts Filters (2) Loading No Results Showing…" at bounding box center [724, 288] width 1377 height 341
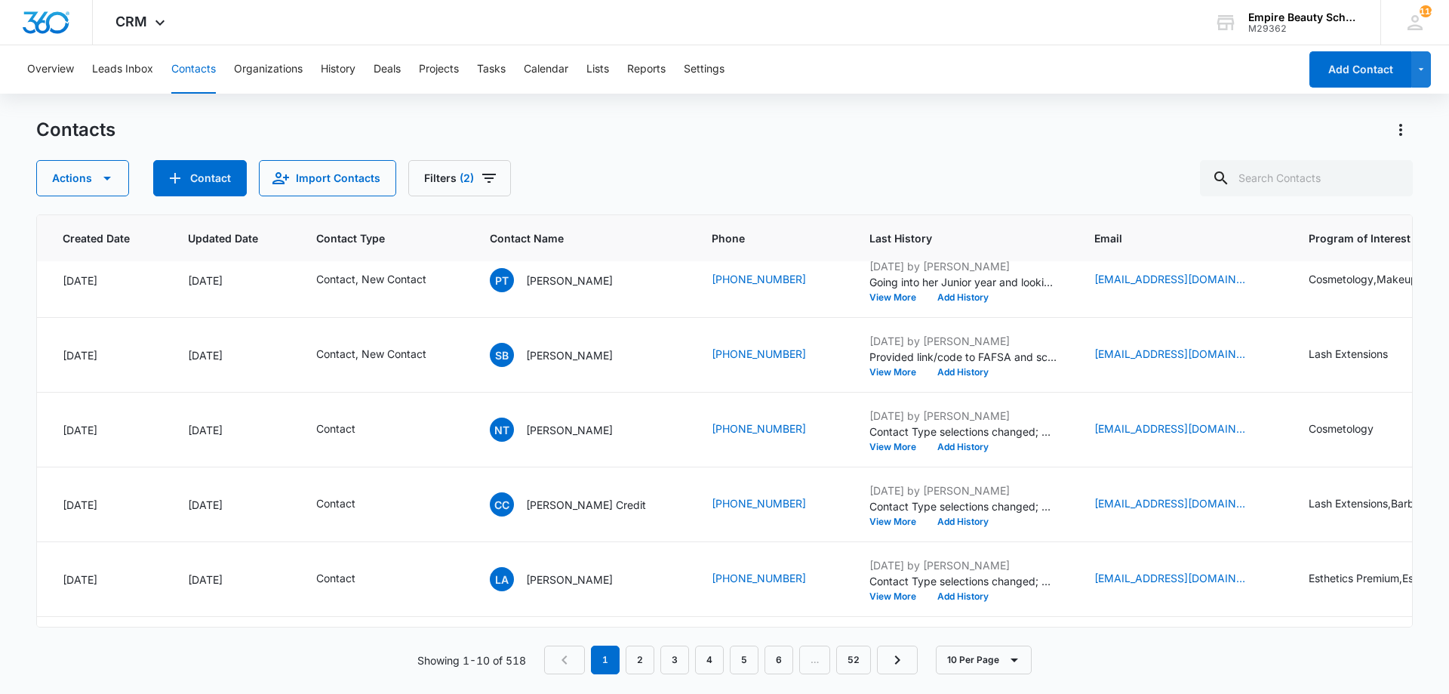
scroll to position [0, 121]
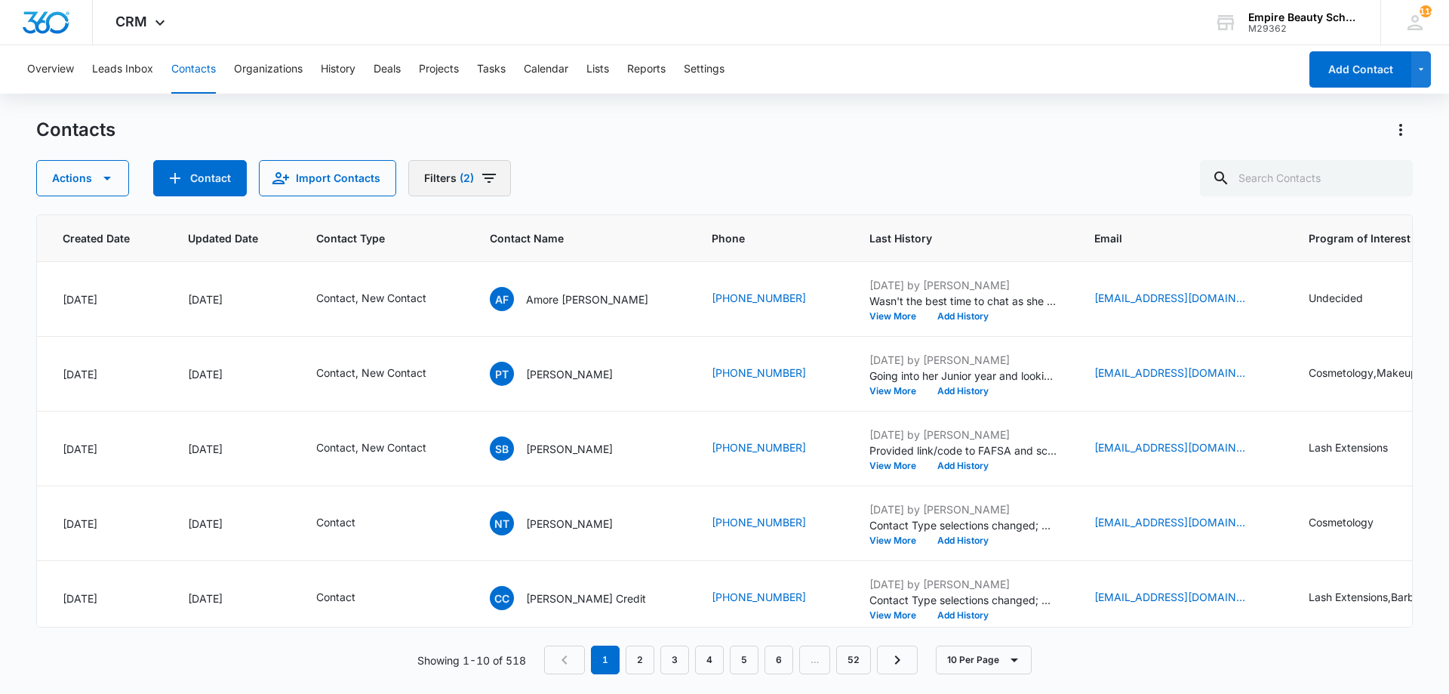
click at [460, 177] on span "(2)" at bounding box center [467, 178] width 14 height 11
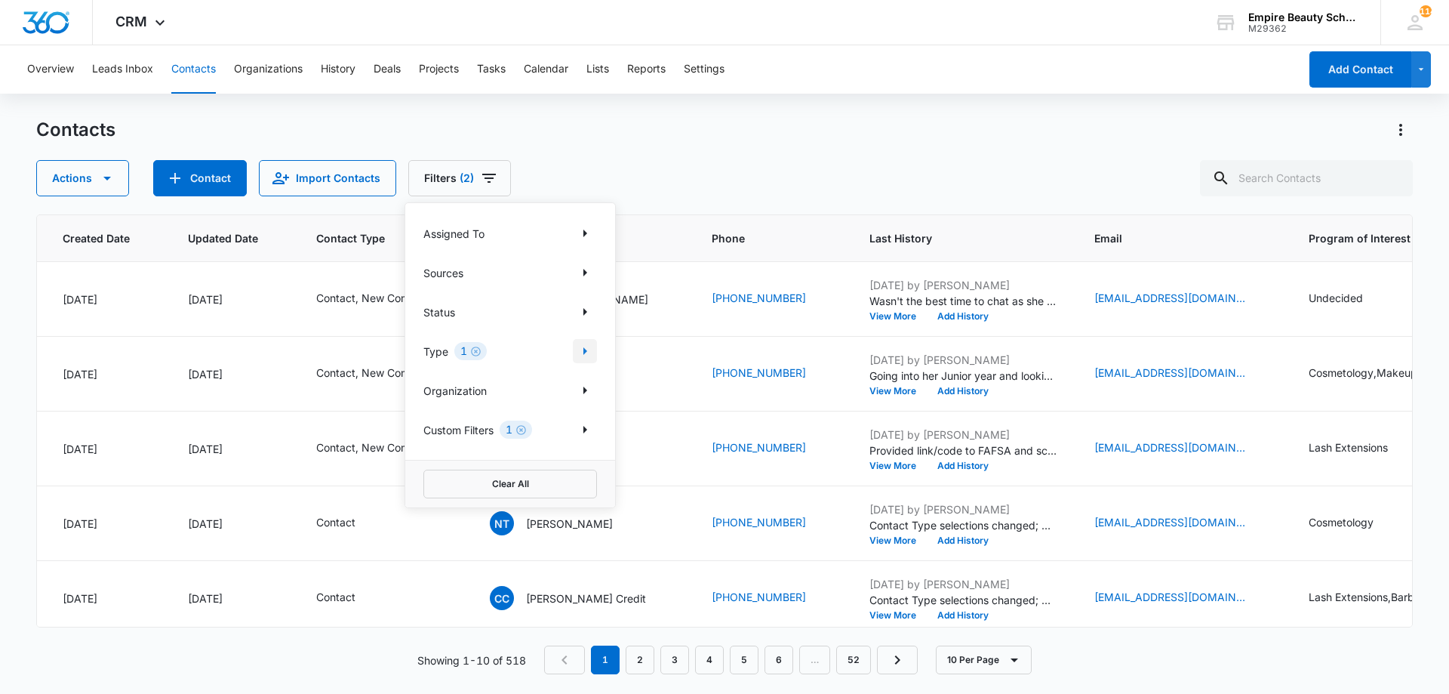
click at [584, 349] on icon "Show Type filters" at bounding box center [585, 351] width 4 height 8
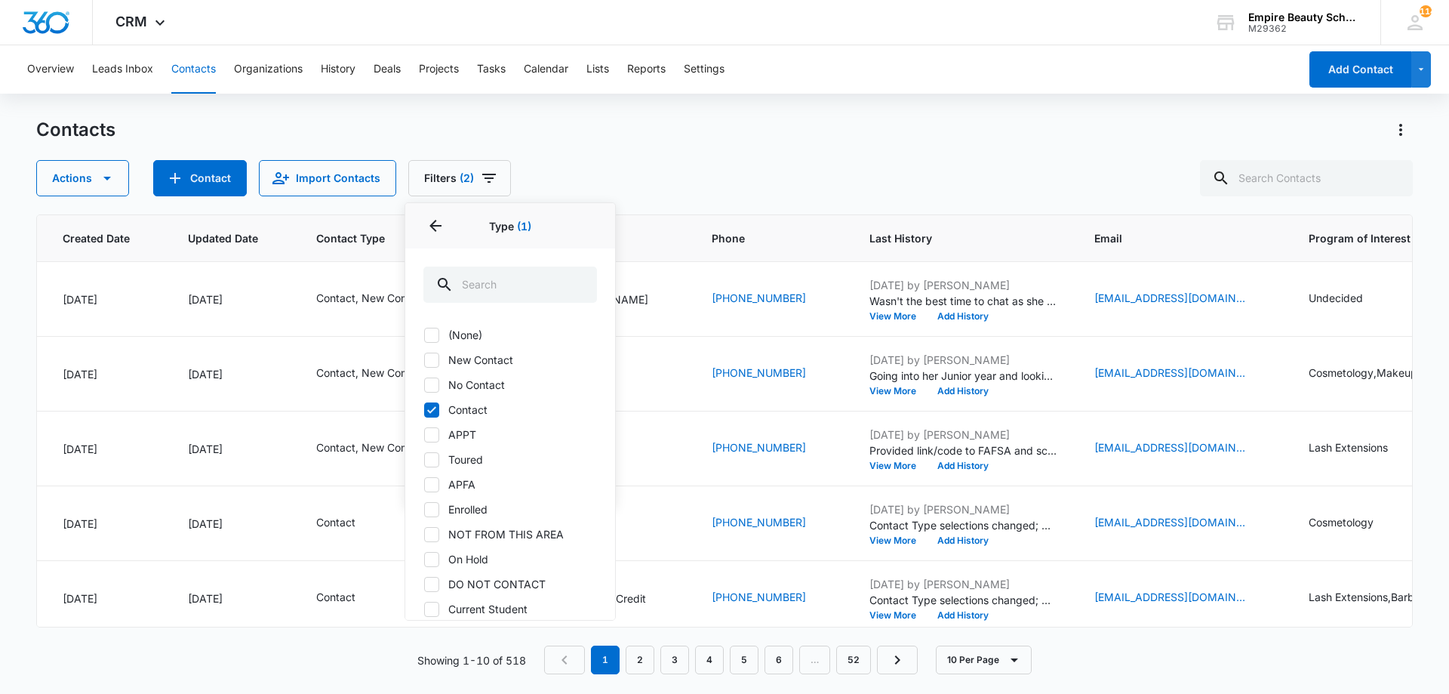
click at [679, 174] on div "Actions Contact Import Contacts Filters (2) Assigned To Sources Status Type 1 T…" at bounding box center [724, 178] width 1377 height 36
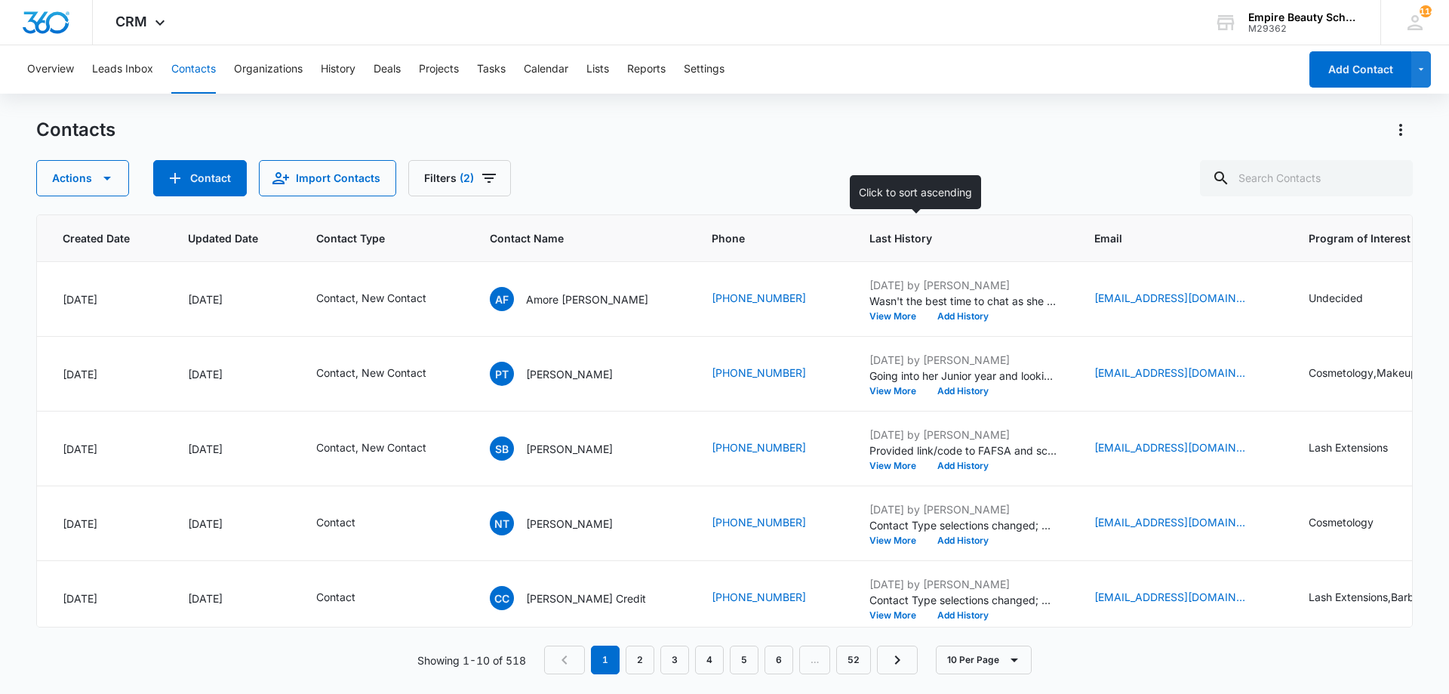
click at [872, 234] on span "Last History" at bounding box center [952, 238] width 167 height 16
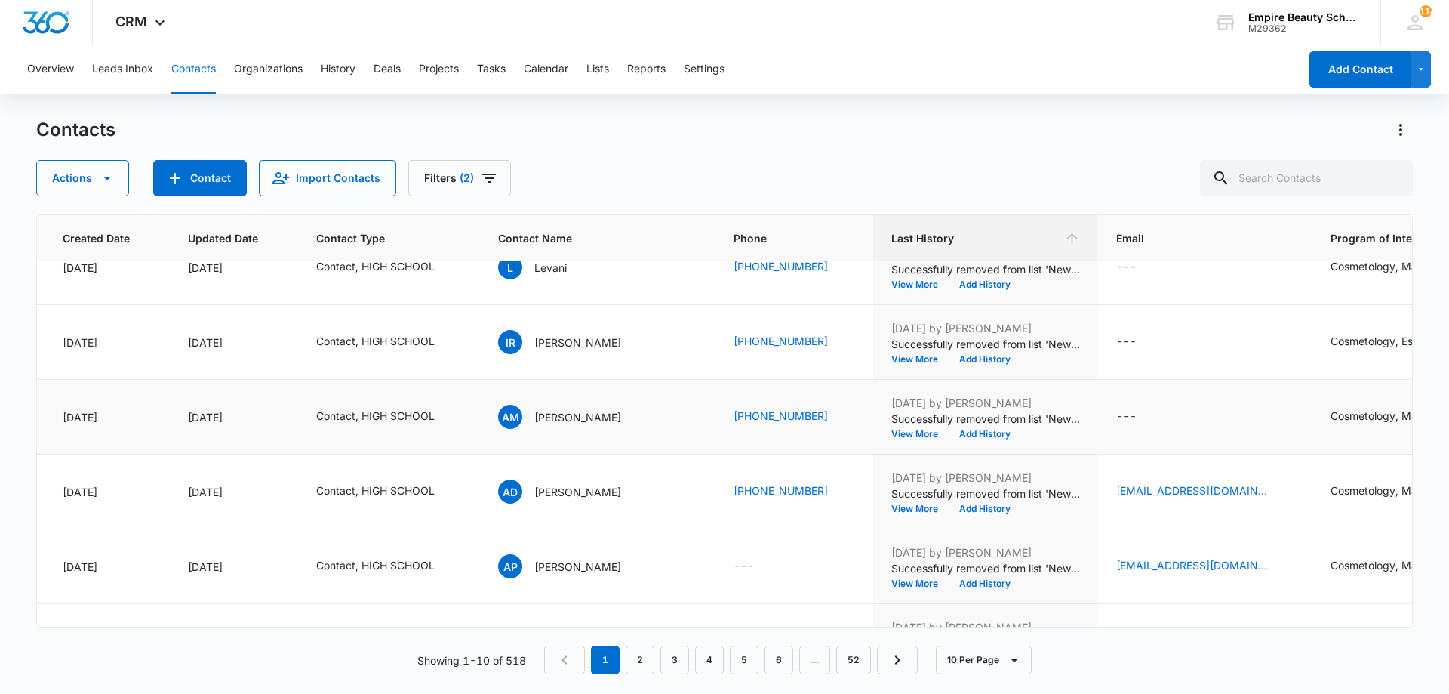
scroll to position [393, 121]
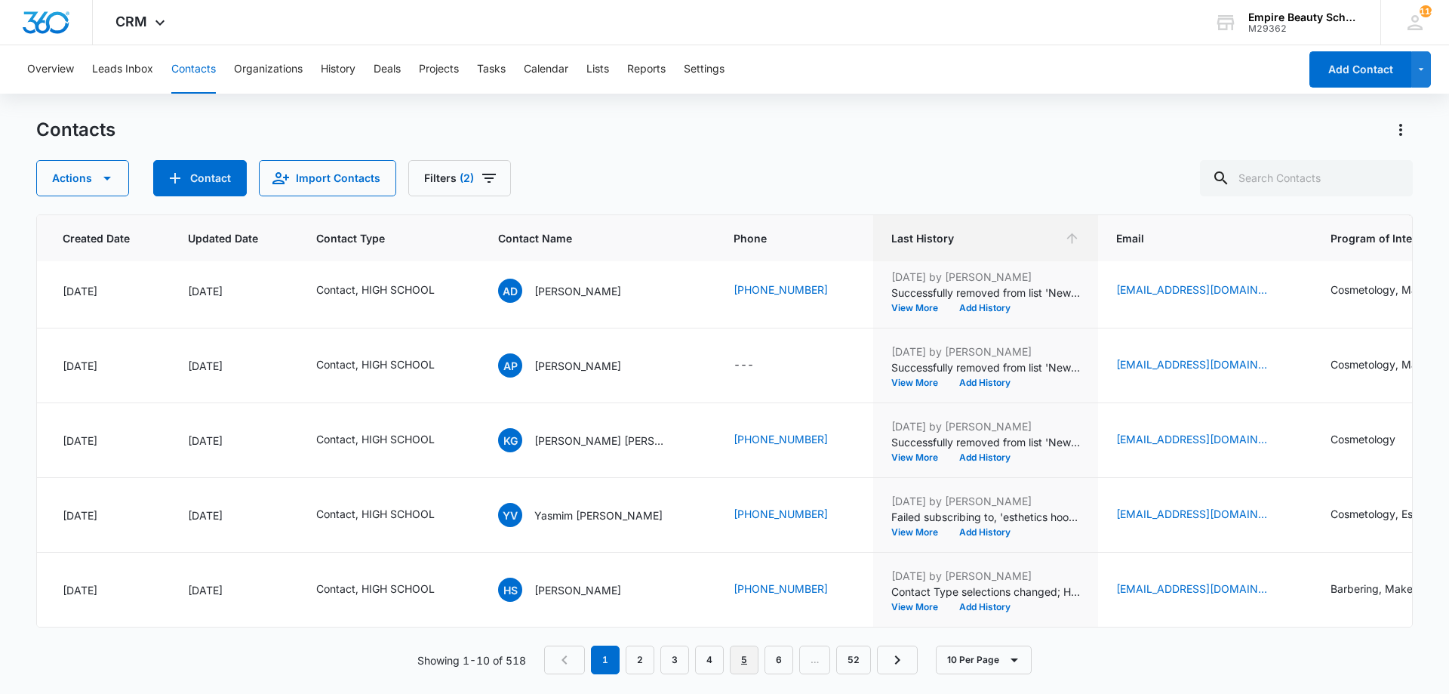
click at [751, 662] on link "5" at bounding box center [744, 659] width 29 height 29
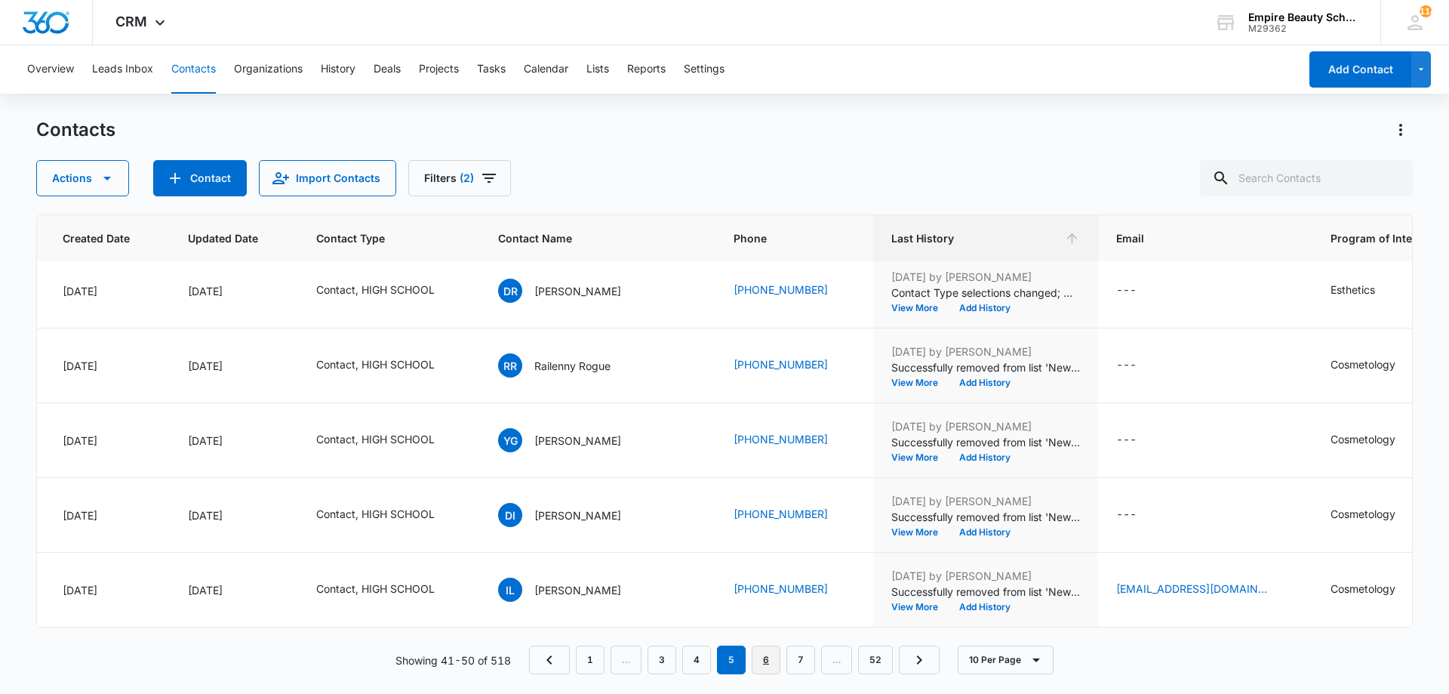
click at [776, 663] on link "6" at bounding box center [766, 659] width 29 height 29
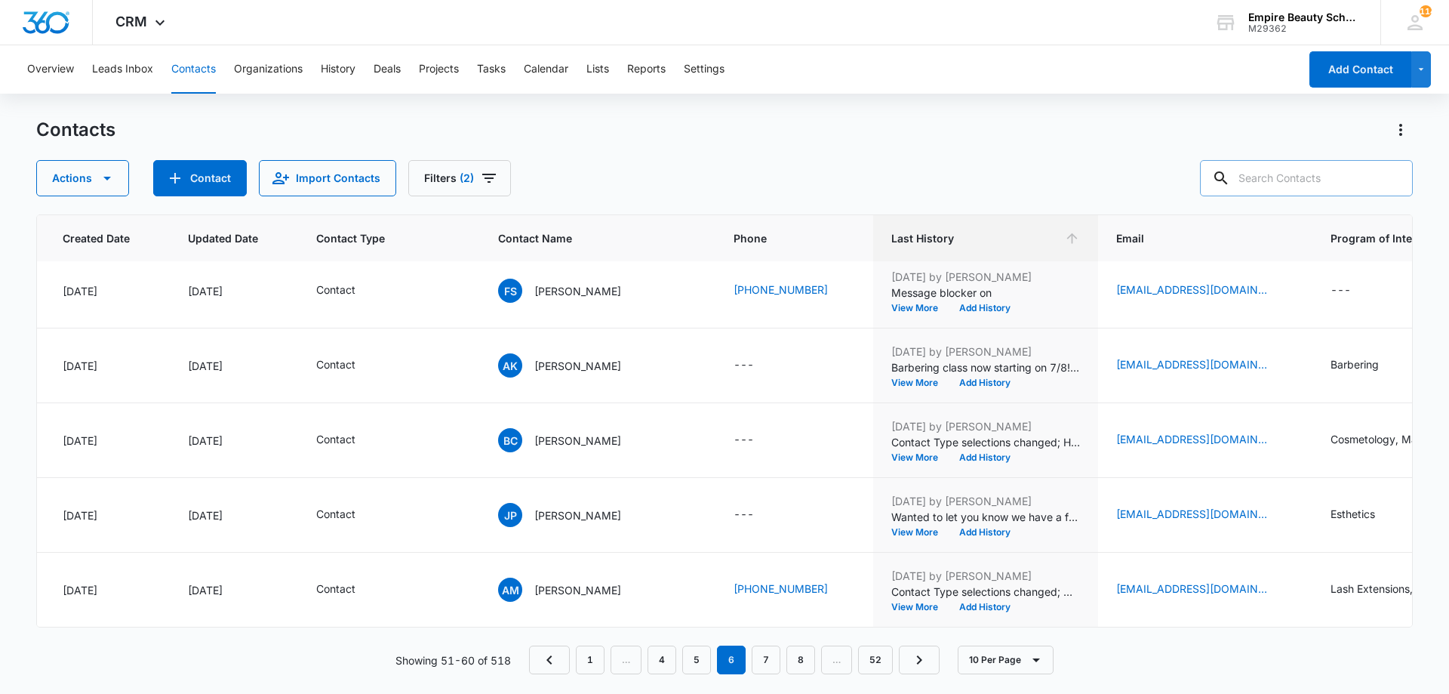
click at [1301, 169] on input "text" at bounding box center [1306, 178] width 213 height 36
type input "[PERSON_NAME]"
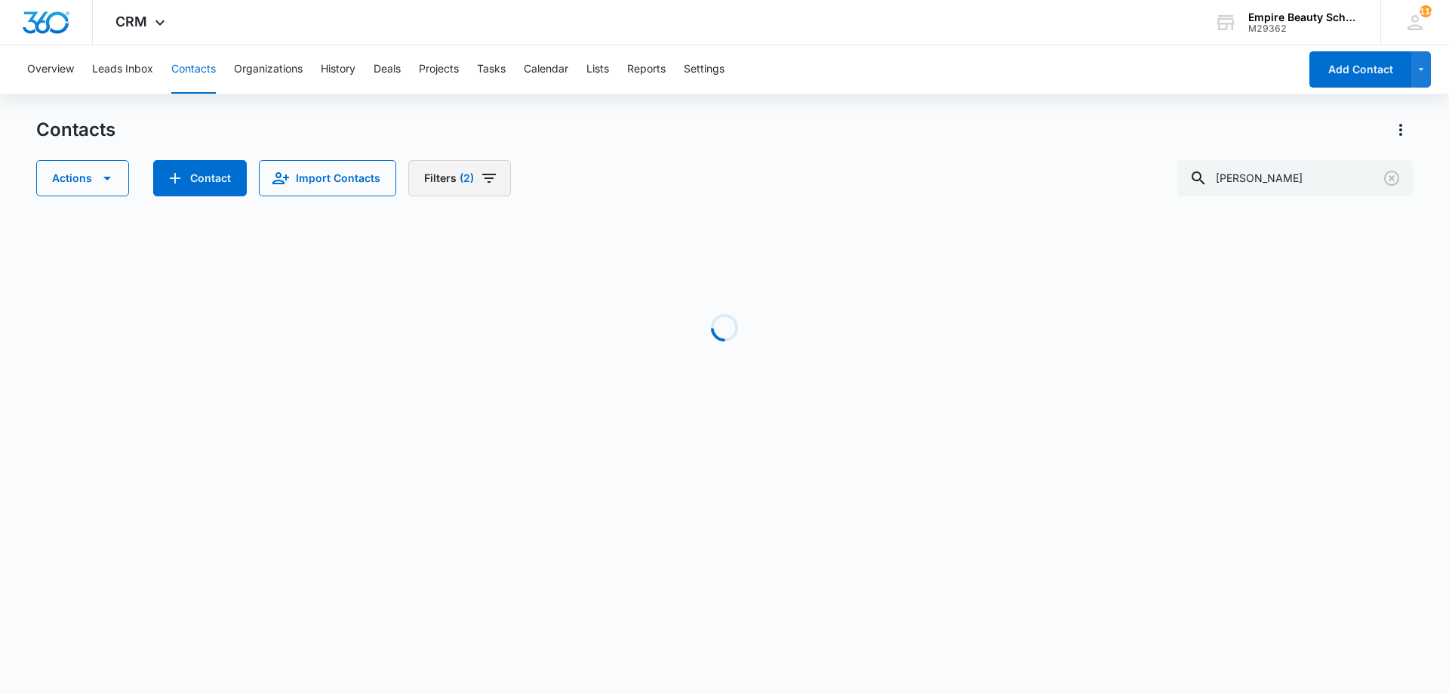
click at [491, 193] on button "Filters (2)" at bounding box center [459, 178] width 103 height 36
click at [482, 352] on div "1" at bounding box center [470, 351] width 32 height 18
click at [476, 352] on icon "Clear" at bounding box center [476, 351] width 10 height 10
click at [906, 270] on div "Loading" at bounding box center [724, 327] width 1377 height 226
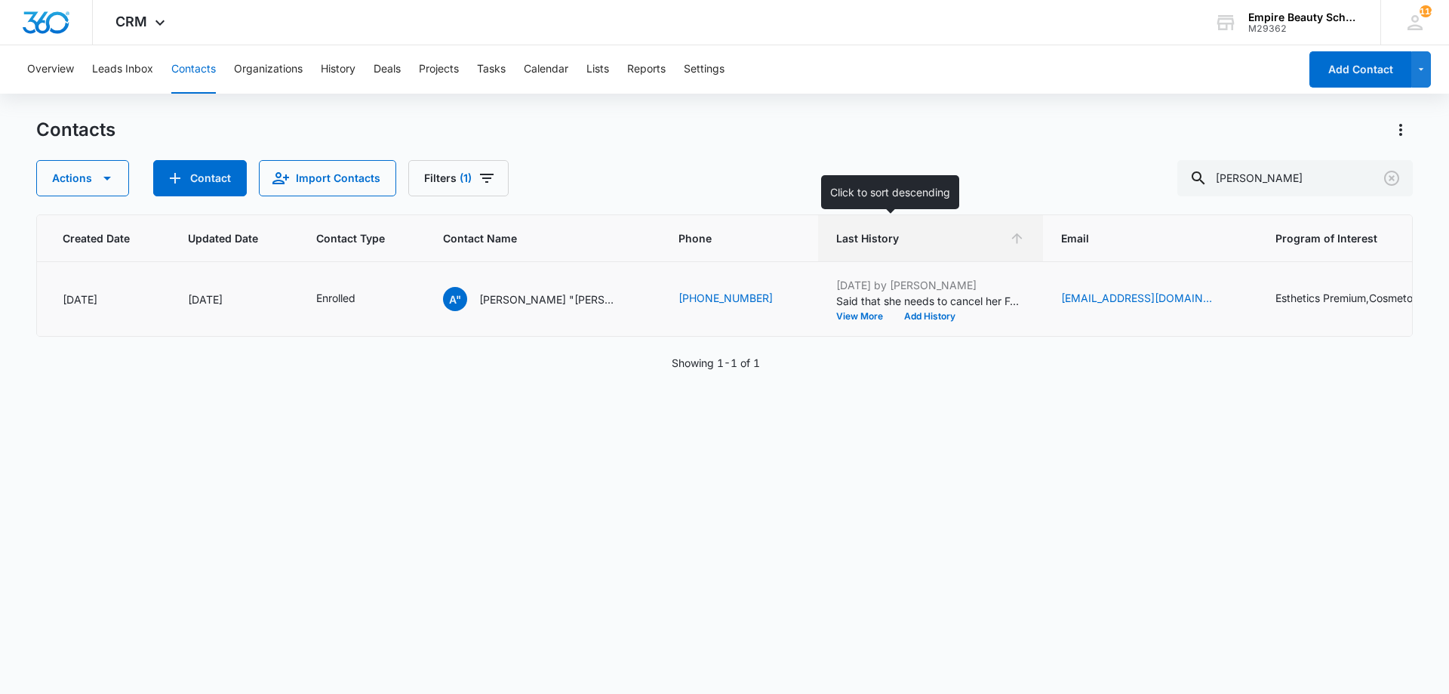
scroll to position [0, 121]
click at [894, 317] on button "Add History" at bounding box center [930, 316] width 72 height 9
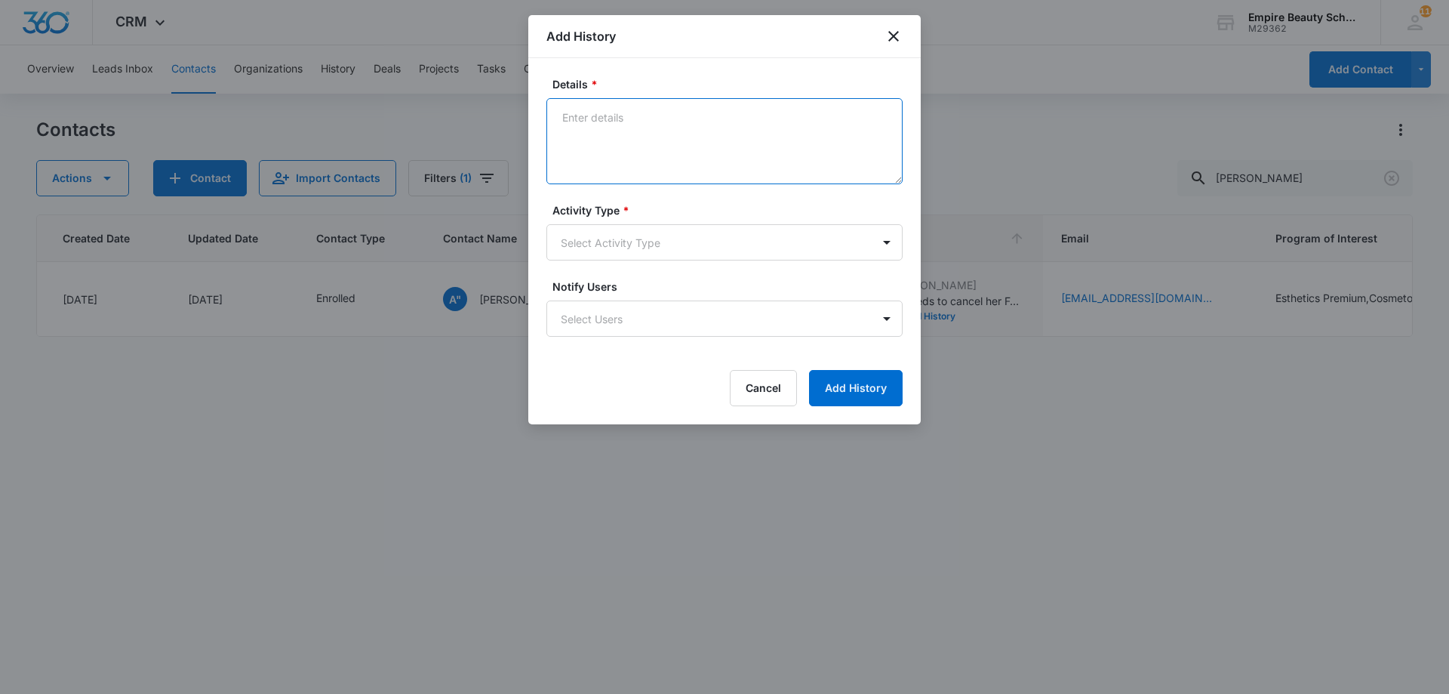
click at [705, 168] on textarea "Details *" at bounding box center [724, 141] width 356 height 86
click at [695, 111] on textarea "Details *" at bounding box center [724, 141] width 356 height 86
type textarea "Best day/time to reschedule FA APPT?"
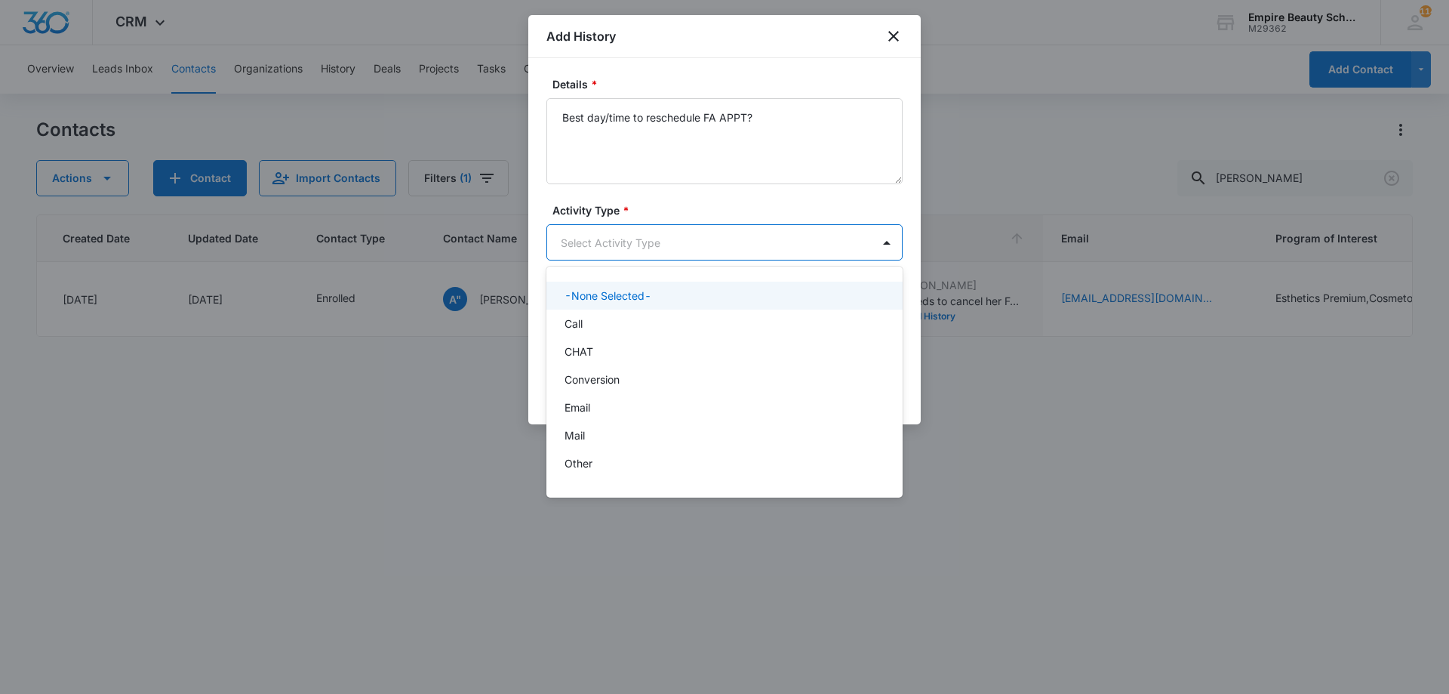
click at [666, 240] on body "CRM Apps Forms CRM Email Shop Payments POS Files Brand Settings Empire Beauty S…" at bounding box center [724, 347] width 1449 height 694
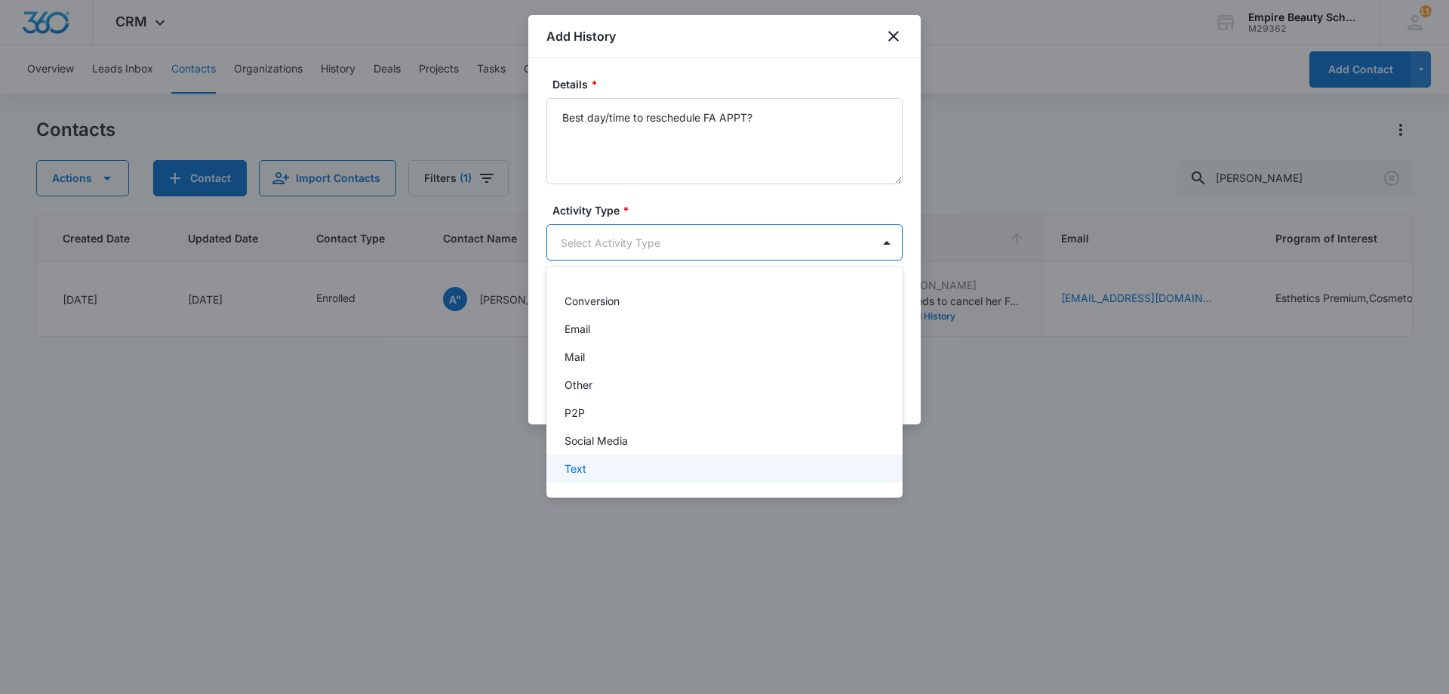
click at [592, 475] on div "Text" at bounding box center [723, 468] width 317 height 16
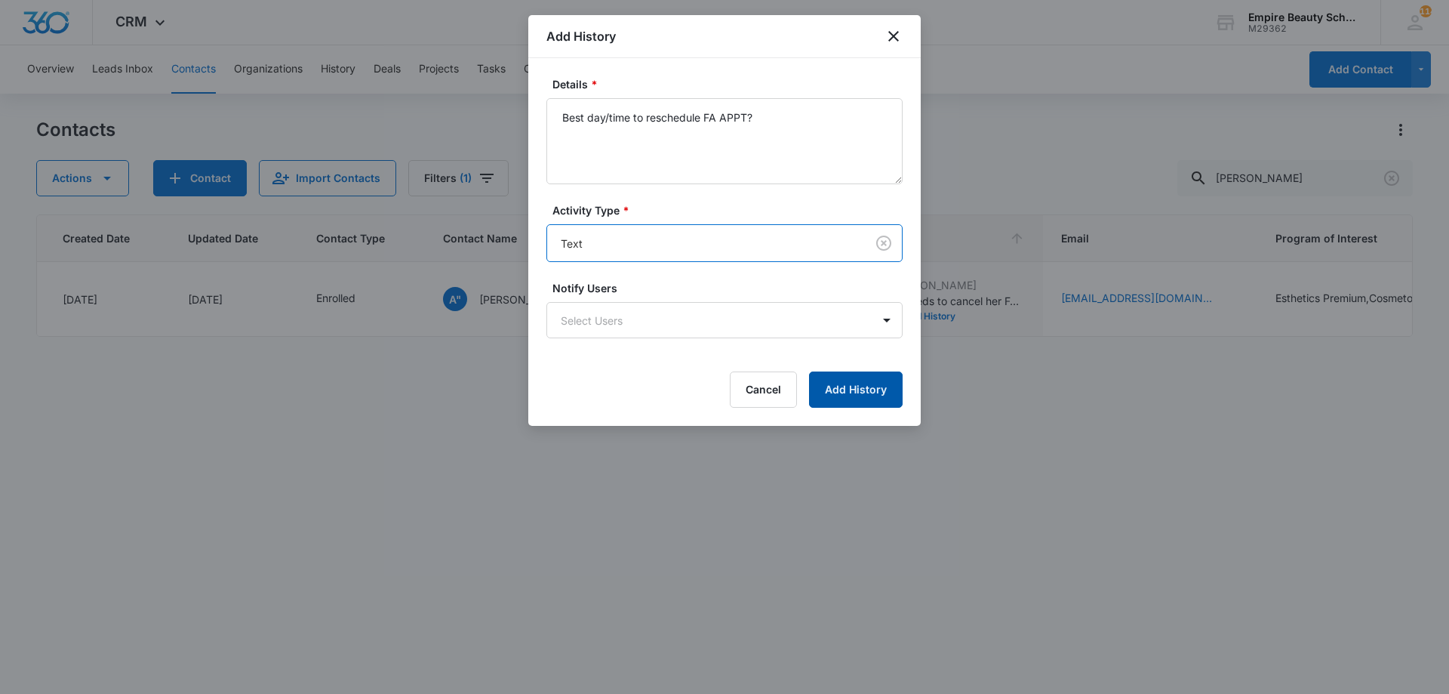
click at [847, 383] on button "Add History" at bounding box center [856, 389] width 94 height 36
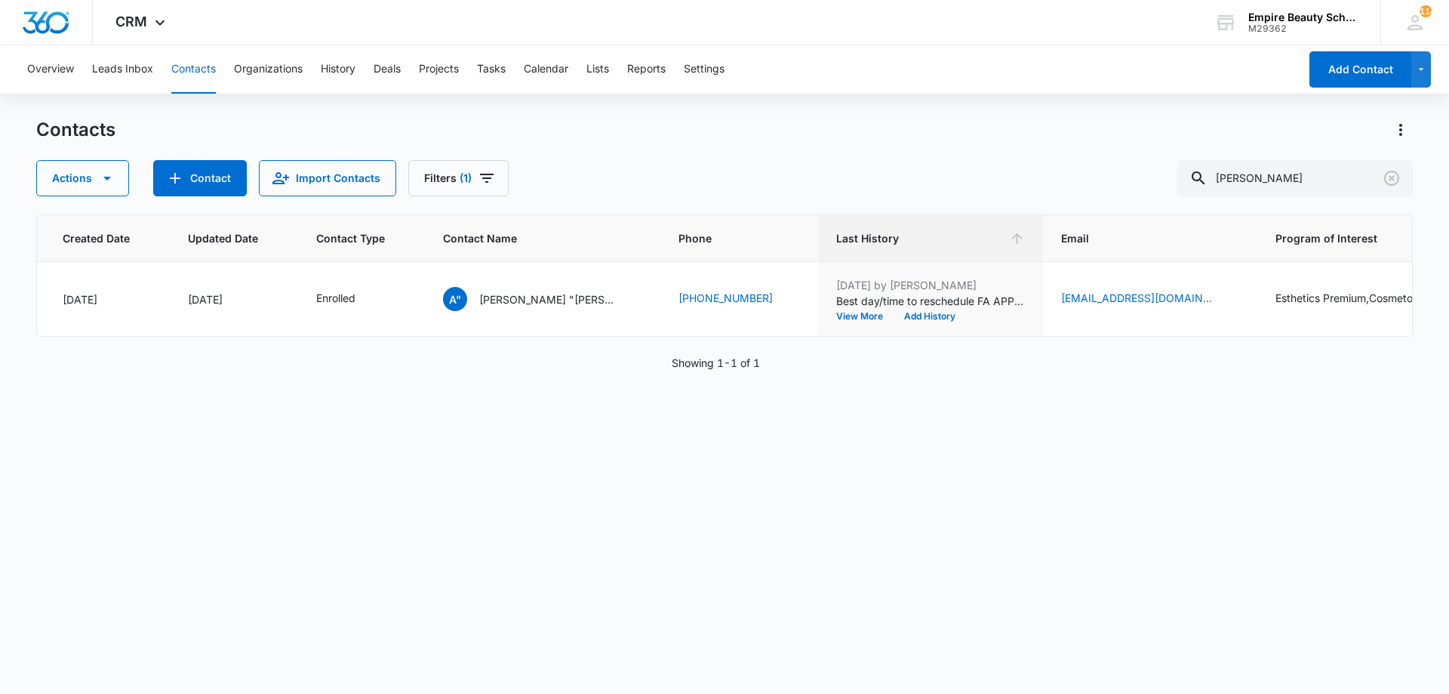
click at [913, 153] on div "Contacts Actions Contact Import Contacts Filters (1) [PERSON_NAME]" at bounding box center [724, 157] width 1377 height 78
click at [1402, 178] on button "Clear" at bounding box center [1392, 178] width 24 height 24
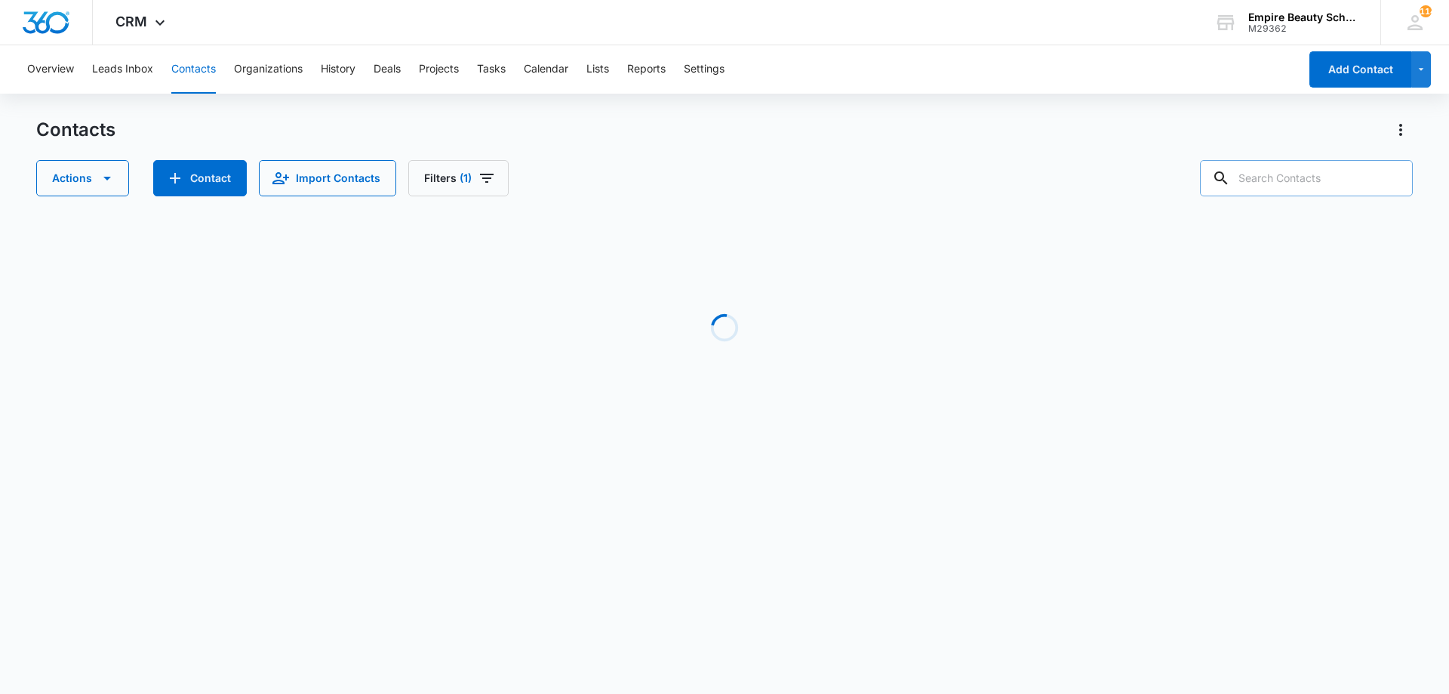
click at [675, 195] on div "Actions Contact Import Contacts Filters (1)" at bounding box center [724, 178] width 1377 height 36
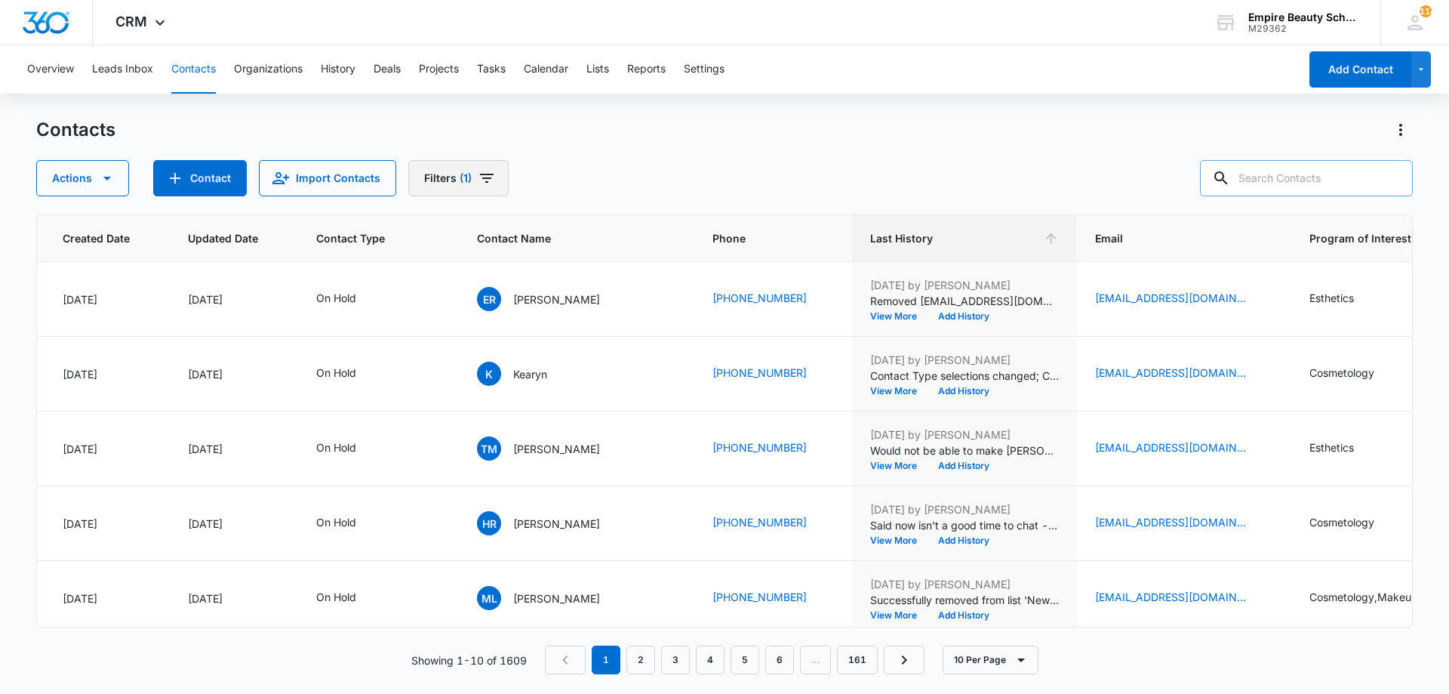
click at [501, 190] on button "Filters (1)" at bounding box center [458, 178] width 100 height 36
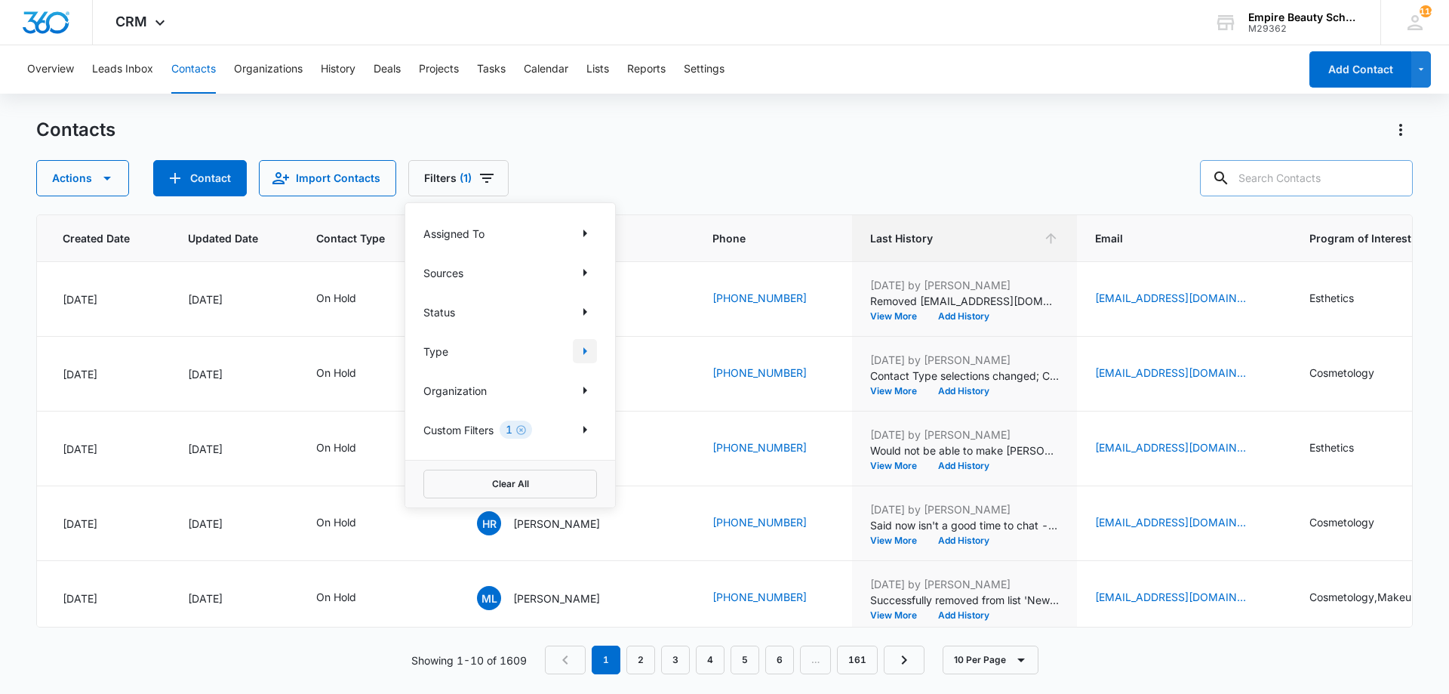
click at [577, 349] on icon "Show Type filters" at bounding box center [585, 351] width 18 height 18
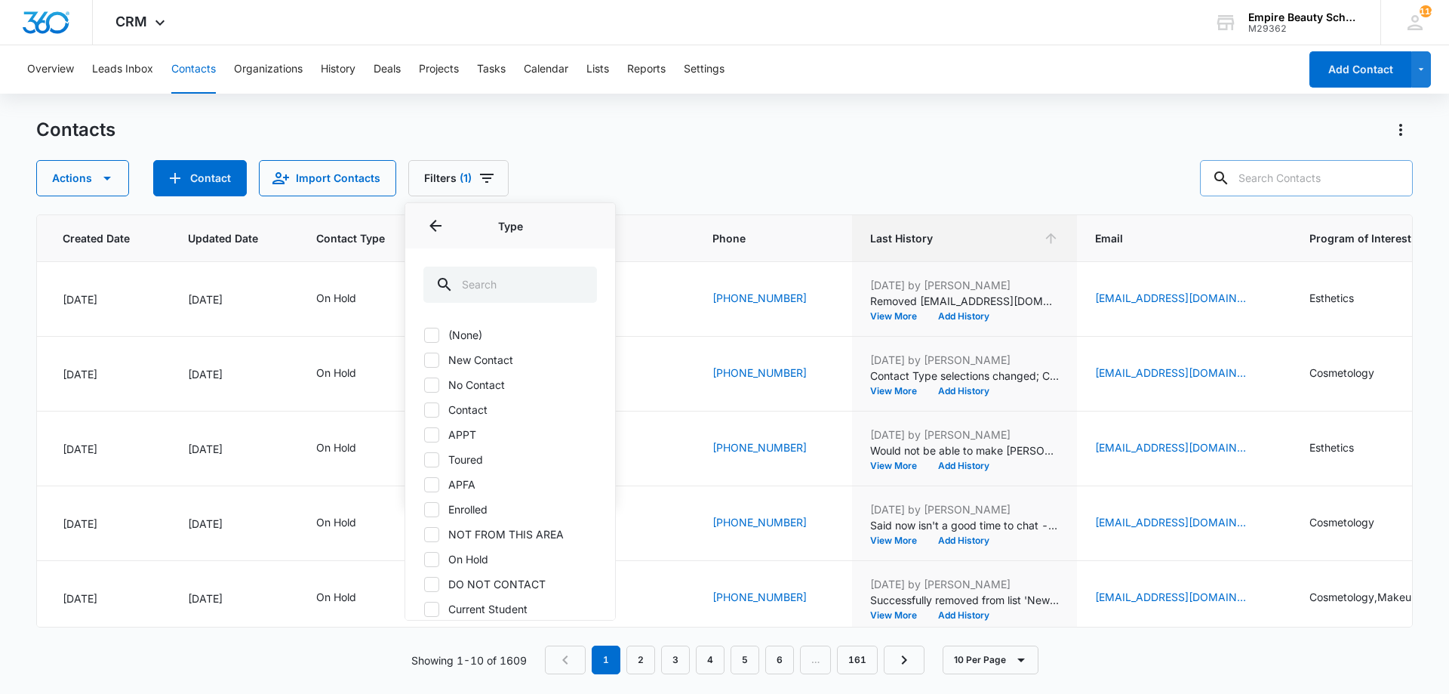
click at [448, 409] on label "Contact" at bounding box center [510, 409] width 174 height 16
click at [424, 409] on input "Contact" at bounding box center [423, 409] width 1 height 1
checkbox input "true"
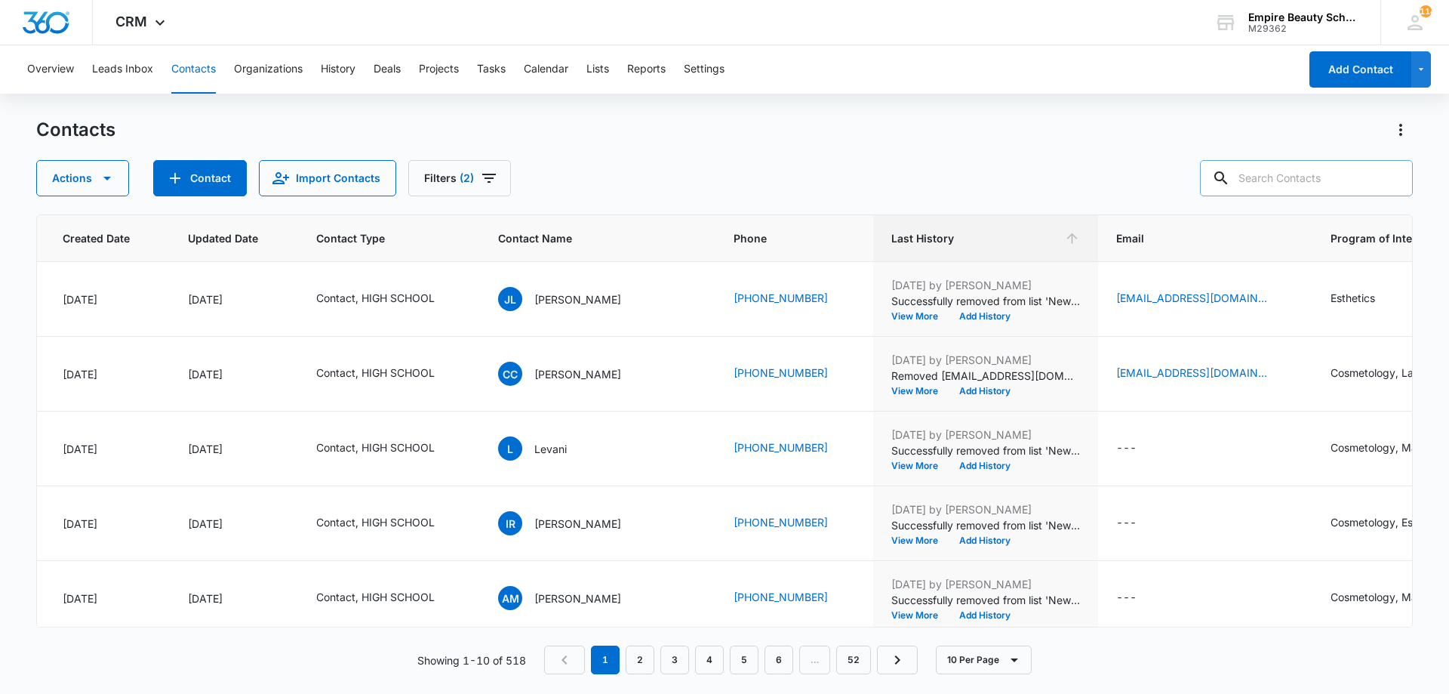
click at [752, 146] on div "Contacts Actions Contact Import Contacts Filters (2)" at bounding box center [724, 157] width 1377 height 78
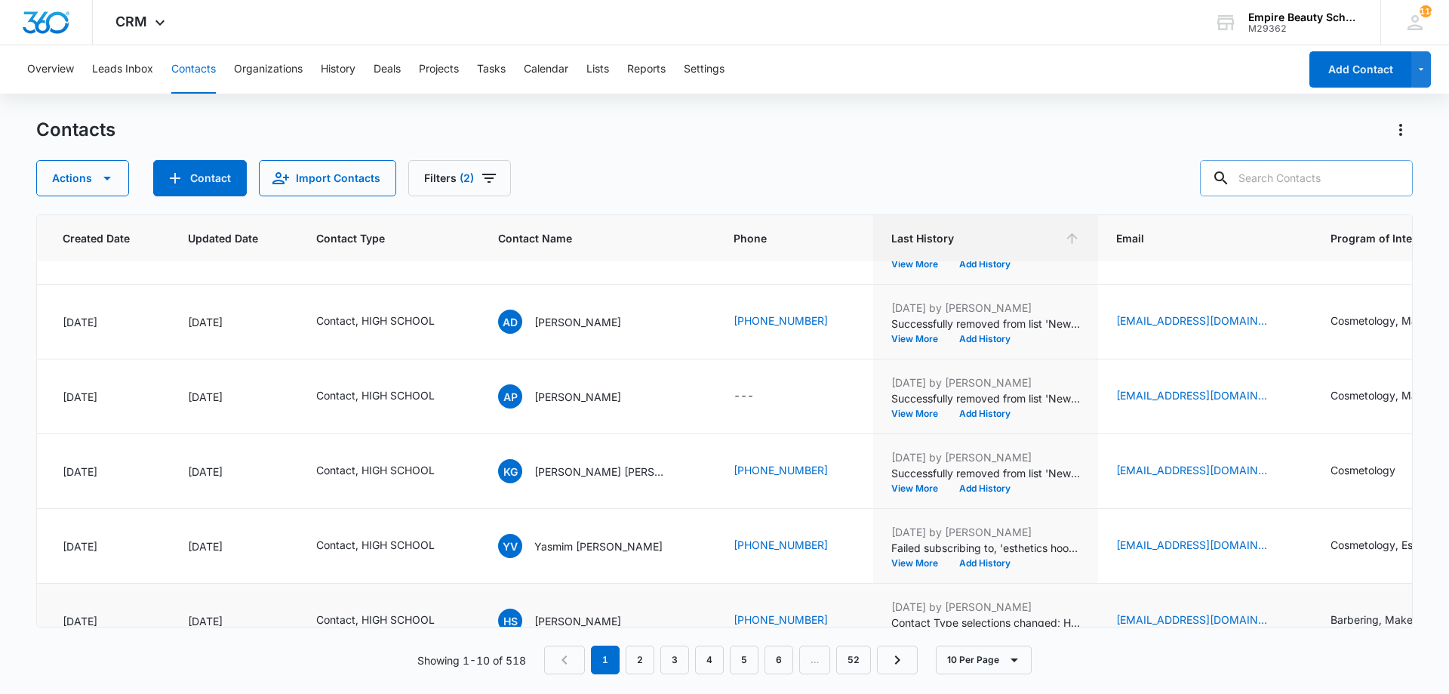
scroll to position [393, 121]
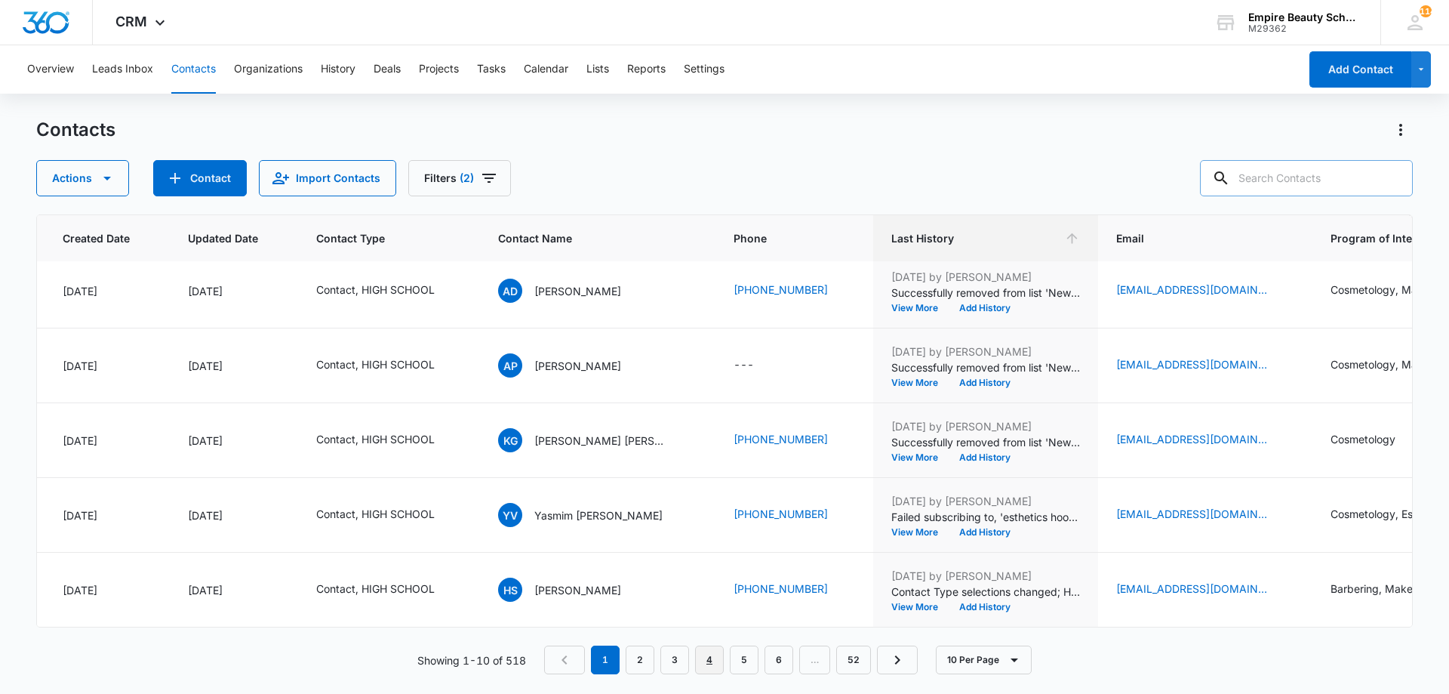
click at [705, 660] on link "4" at bounding box center [709, 659] width 29 height 29
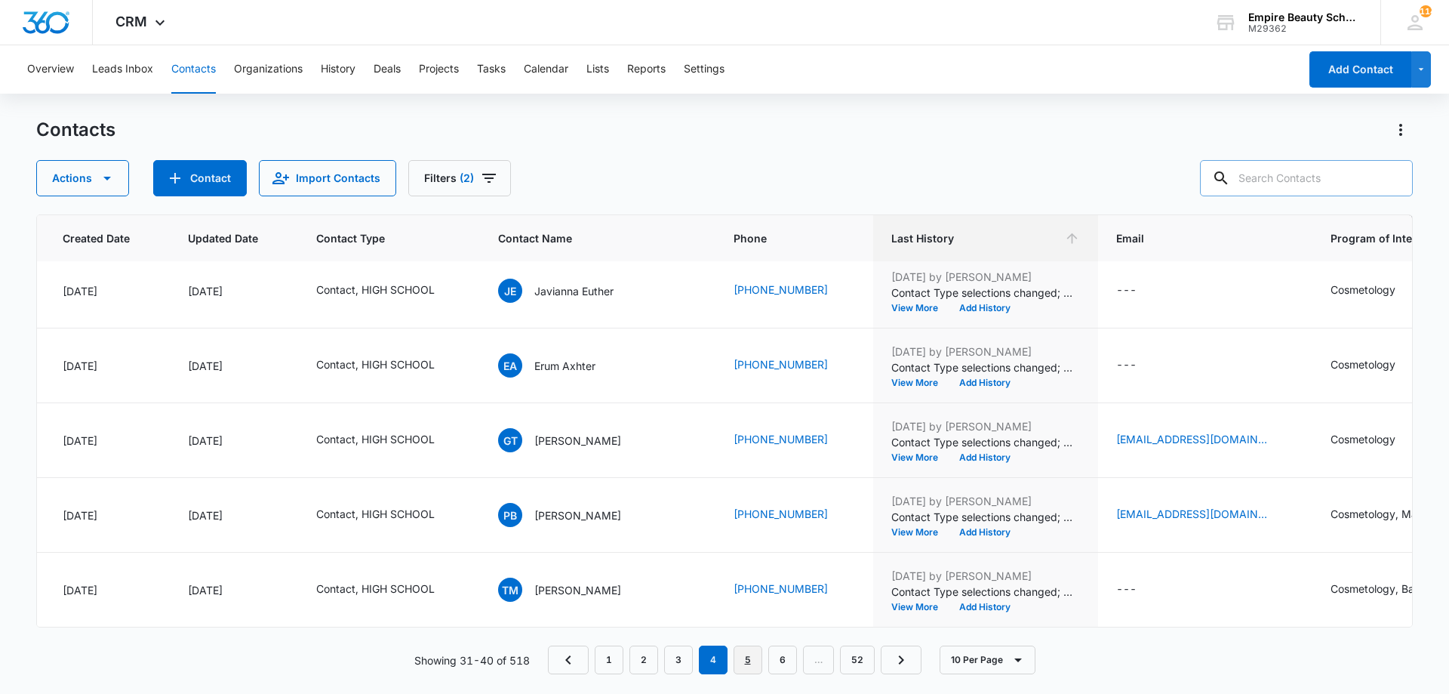
click at [755, 664] on link "5" at bounding box center [748, 659] width 29 height 29
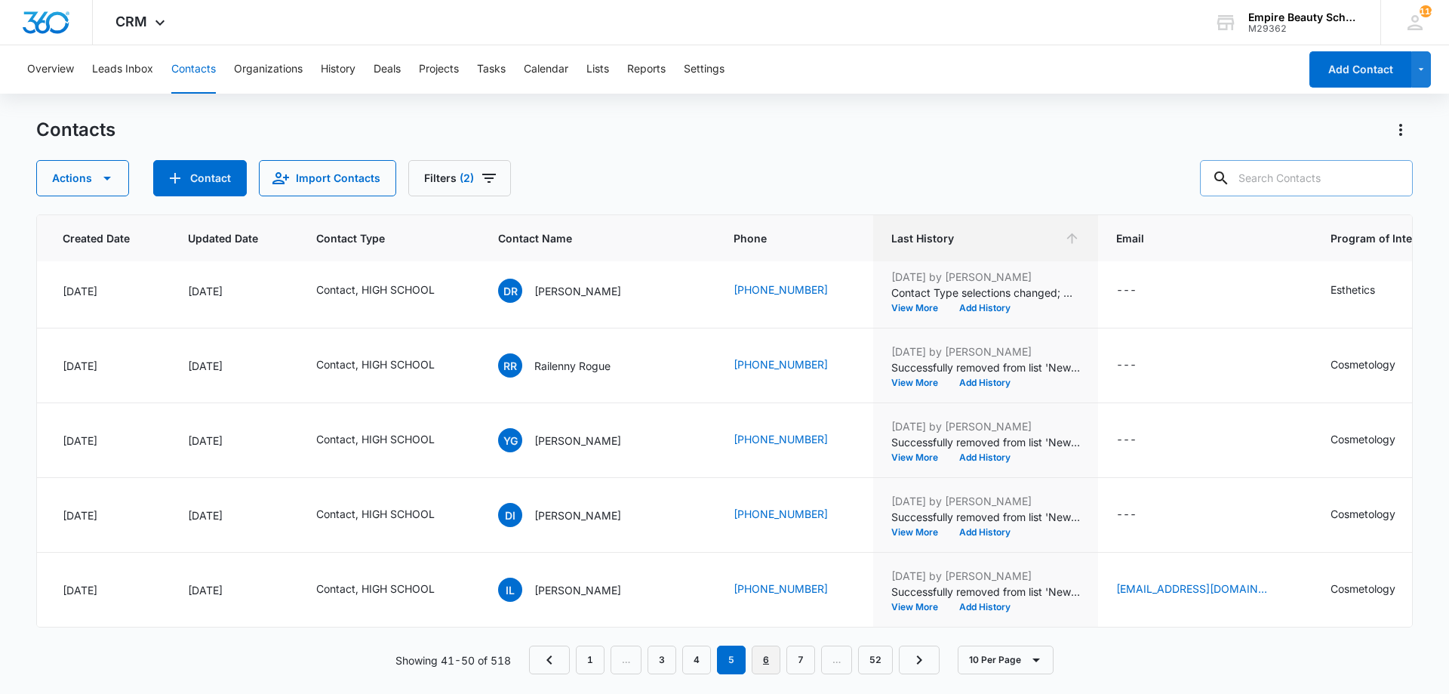
click at [758, 660] on link "6" at bounding box center [766, 659] width 29 height 29
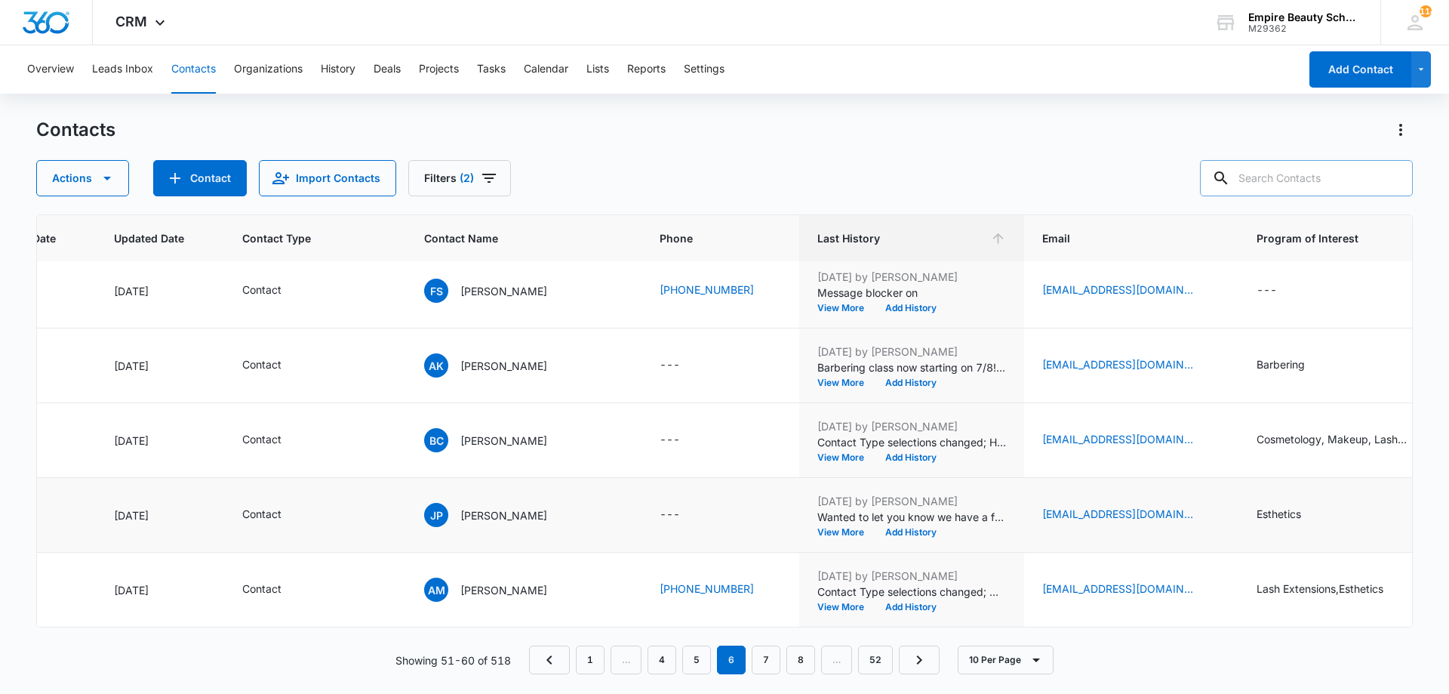
scroll to position [393, 196]
click at [888, 602] on button "Add History" at bounding box center [909, 606] width 72 height 9
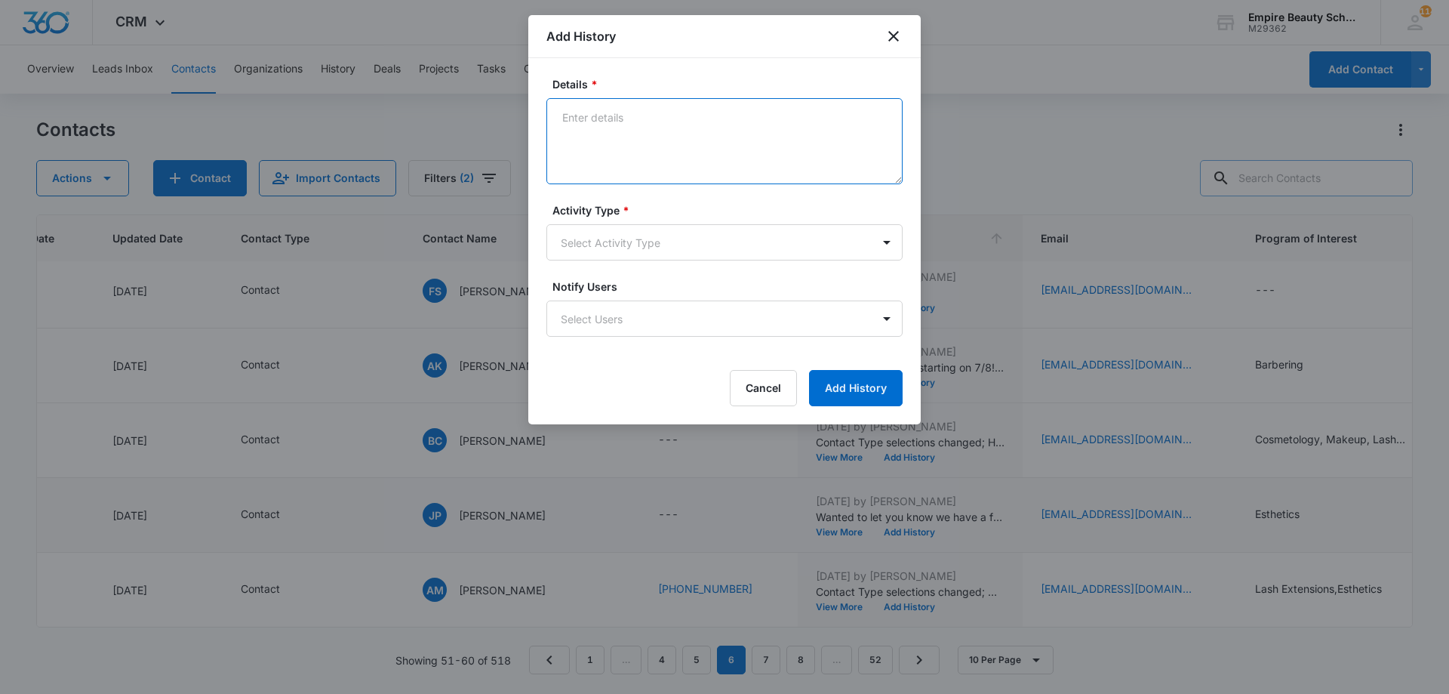
paste textarea "Empire Beauty Schools offers financial assistance opportunities, flexible sched…"
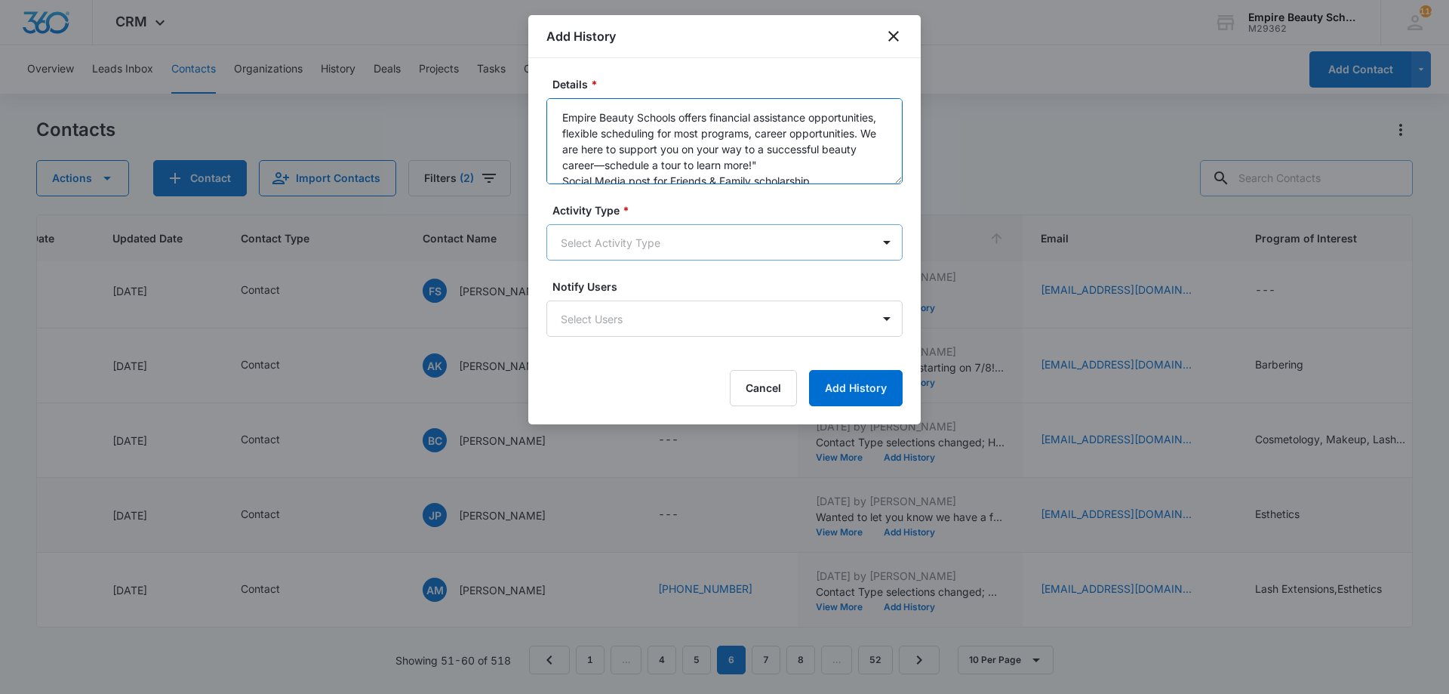
scroll to position [4, 0]
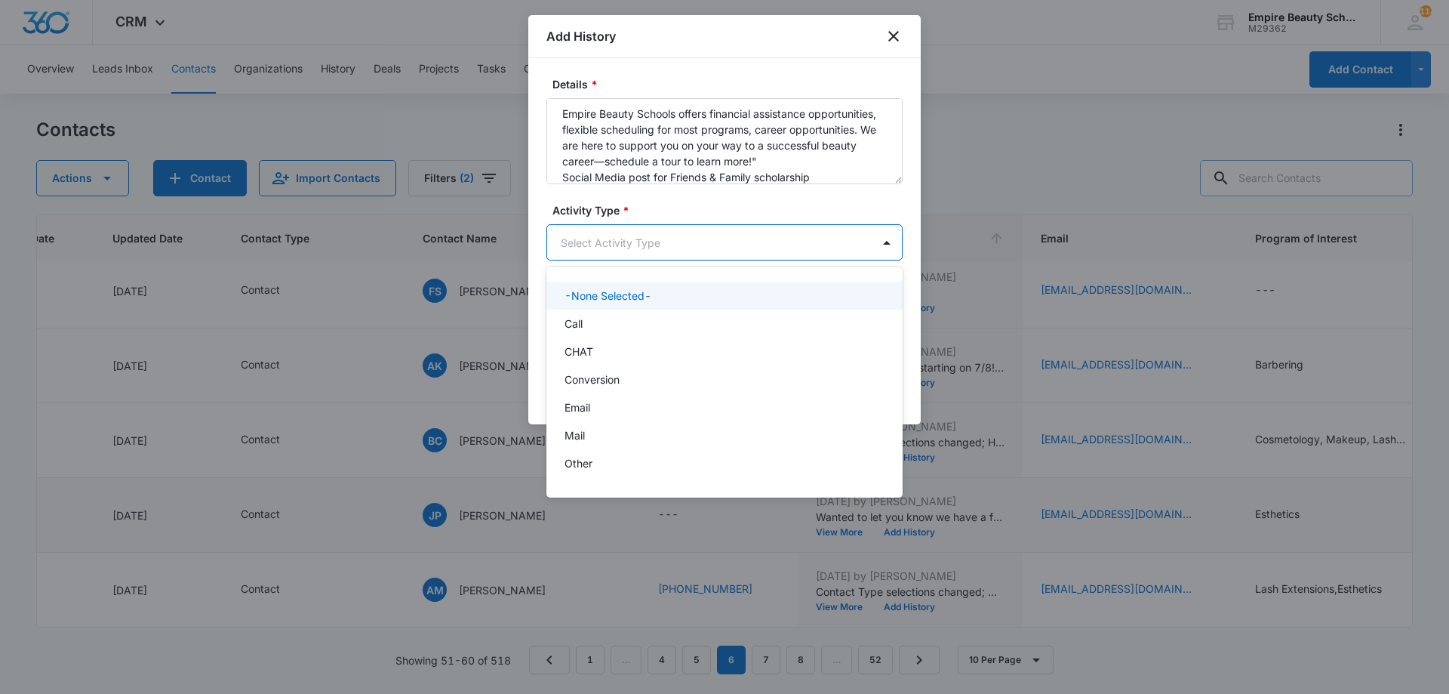
click at [656, 251] on body "CRM Apps Forms CRM Email Shop Payments POS Files Brand Settings Empire Beauty S…" at bounding box center [724, 347] width 1449 height 694
drag, startPoint x: 833, startPoint y: 179, endPoint x: 662, endPoint y: 175, distance: 171.4
click at [662, 175] on div at bounding box center [724, 347] width 1449 height 694
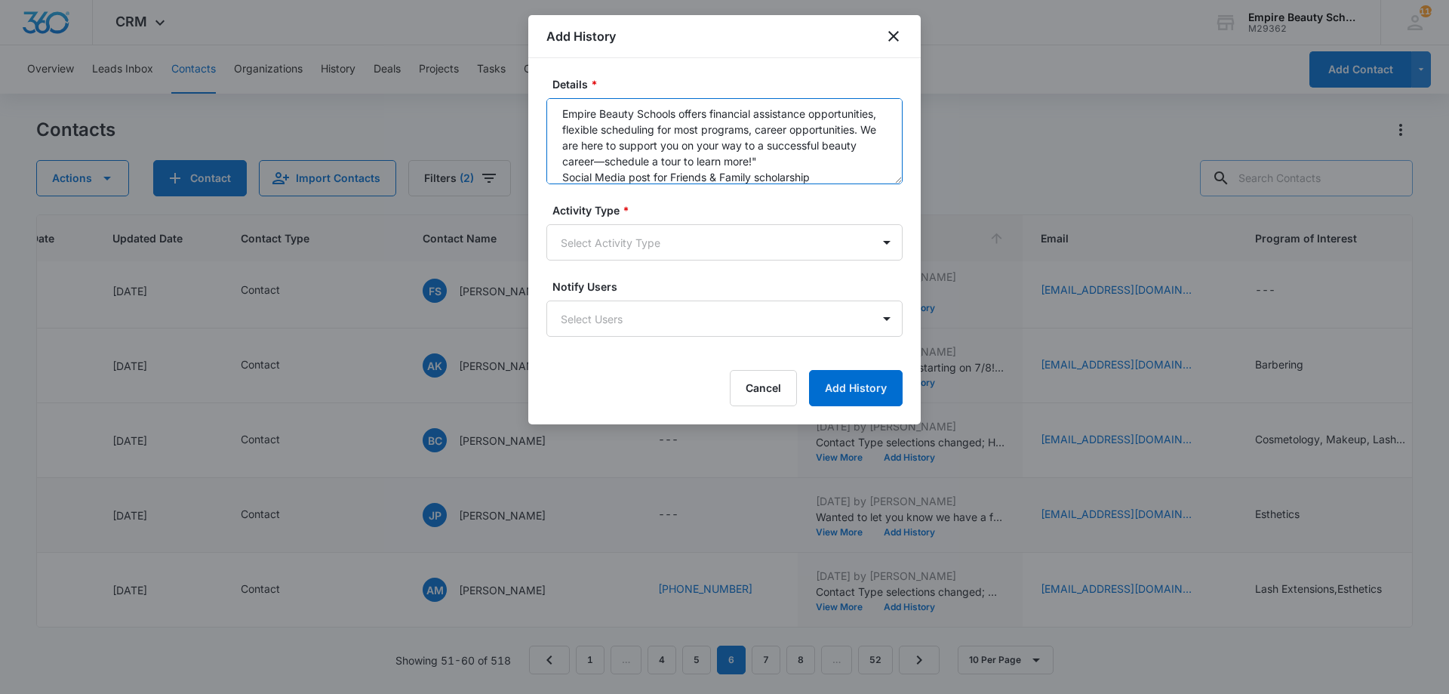
click at [788, 182] on textarea "Empire Beauty Schools offers financial assistance opportunities, flexible sched…" at bounding box center [724, 141] width 356 height 86
drag, startPoint x: 814, startPoint y: 177, endPoint x: 851, endPoint y: 148, distance: 46.8
click at [851, 148] on textarea "Empire Beauty Schools offers financial assistance opportunities, flexible sched…" at bounding box center [724, 141] width 356 height 86
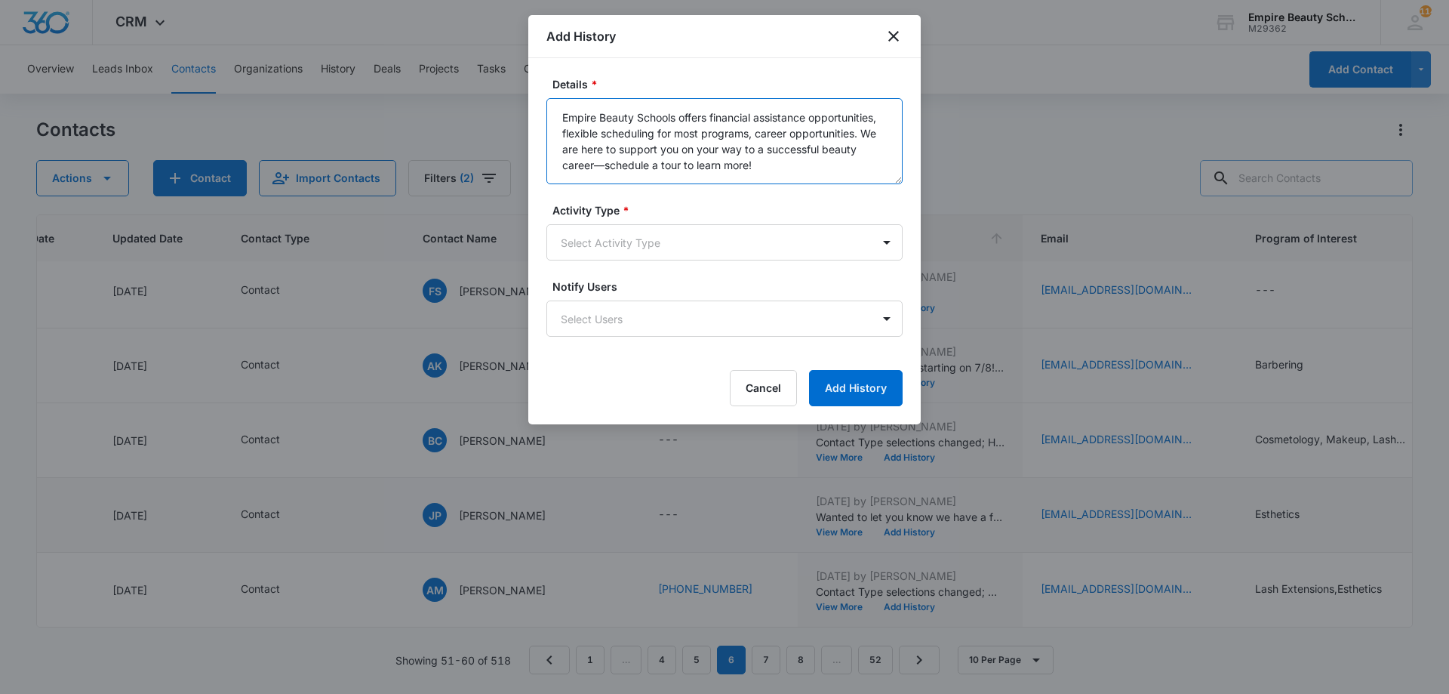
drag, startPoint x: 795, startPoint y: 170, endPoint x: 512, endPoint y: 95, distance: 292.7
click at [512, 95] on body "CRM Apps Forms CRM Email Shop Payments POS Files Brand Settings Empire Beauty S…" at bounding box center [724, 347] width 1449 height 694
type textarea "Empire Beauty Schools offers financial assistance opportunities, flexible sched…"
click at [649, 235] on body "CRM Apps Forms CRM Email Shop Payments POS Files Brand Settings Empire Beauty S…" at bounding box center [724, 347] width 1449 height 694
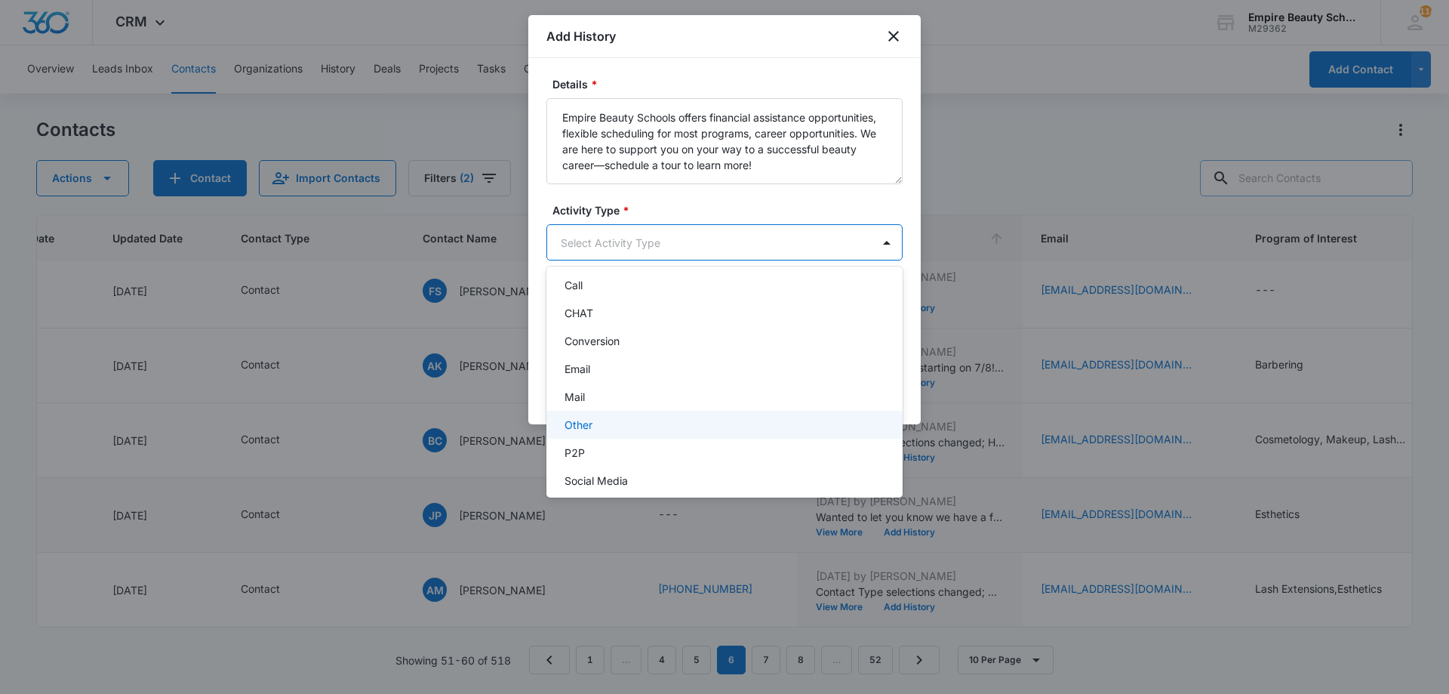
scroll to position [78, 0]
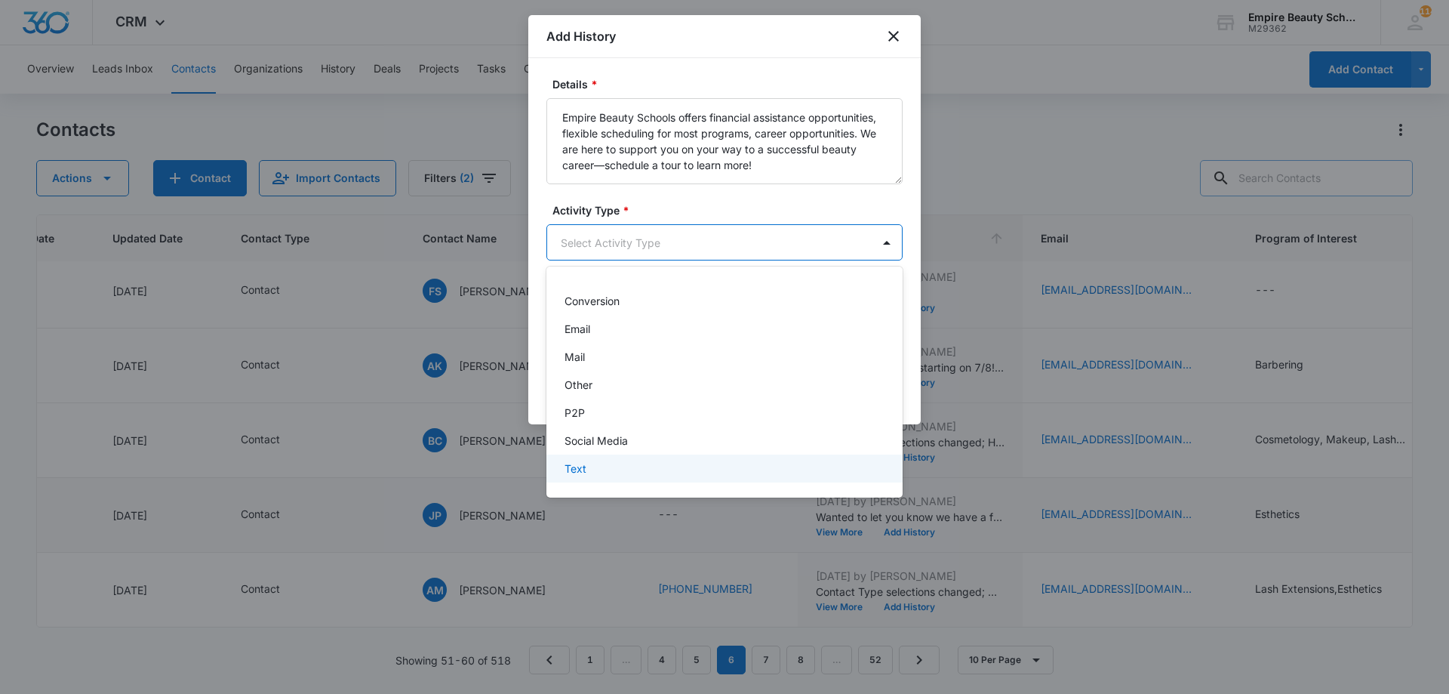
click at [601, 460] on div "Text" at bounding box center [724, 468] width 356 height 28
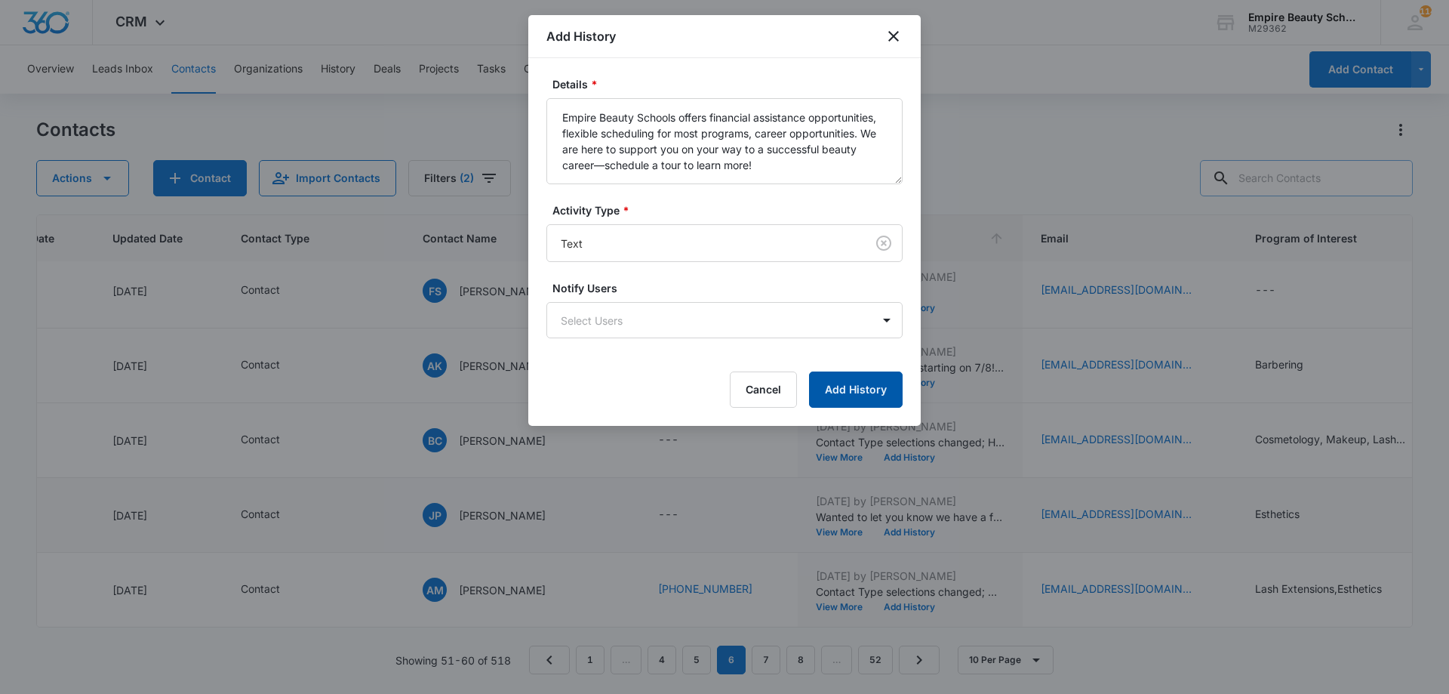
click at [866, 398] on button "Add History" at bounding box center [856, 389] width 94 height 36
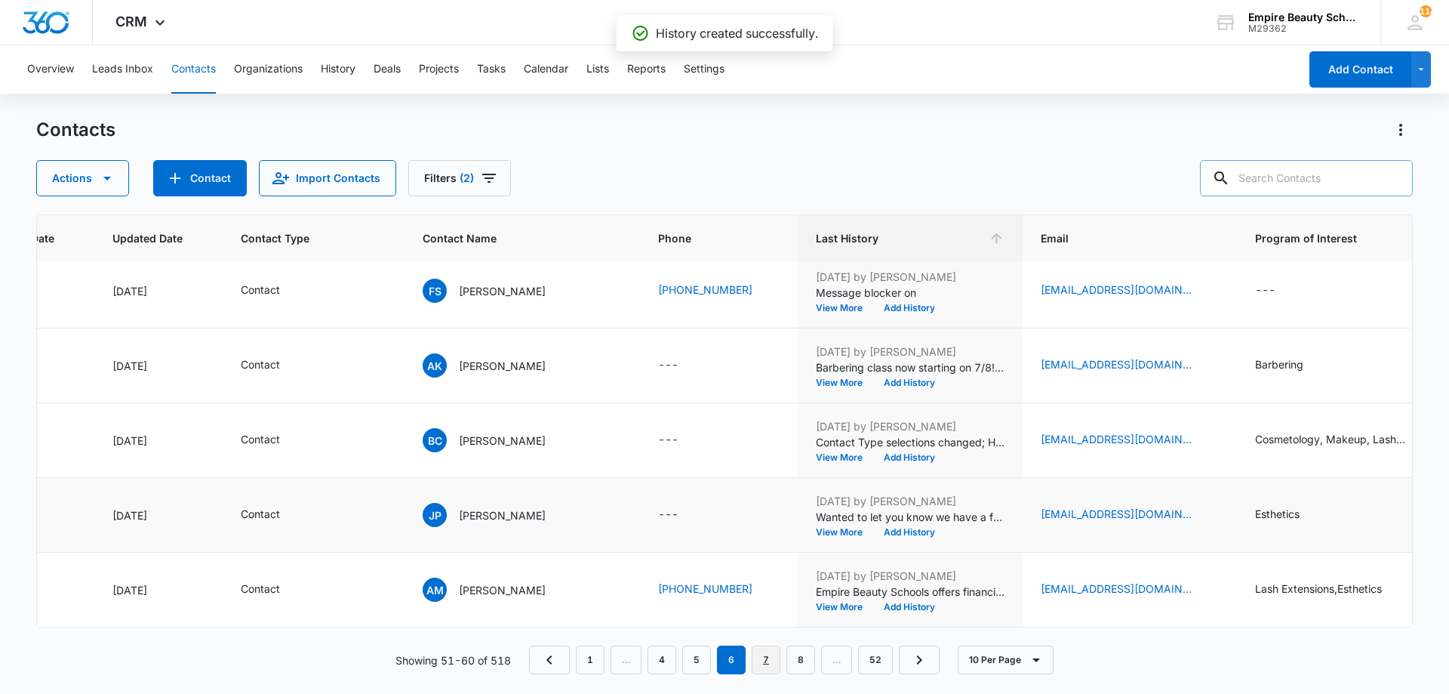
click at [761, 656] on link "7" at bounding box center [766, 659] width 29 height 29
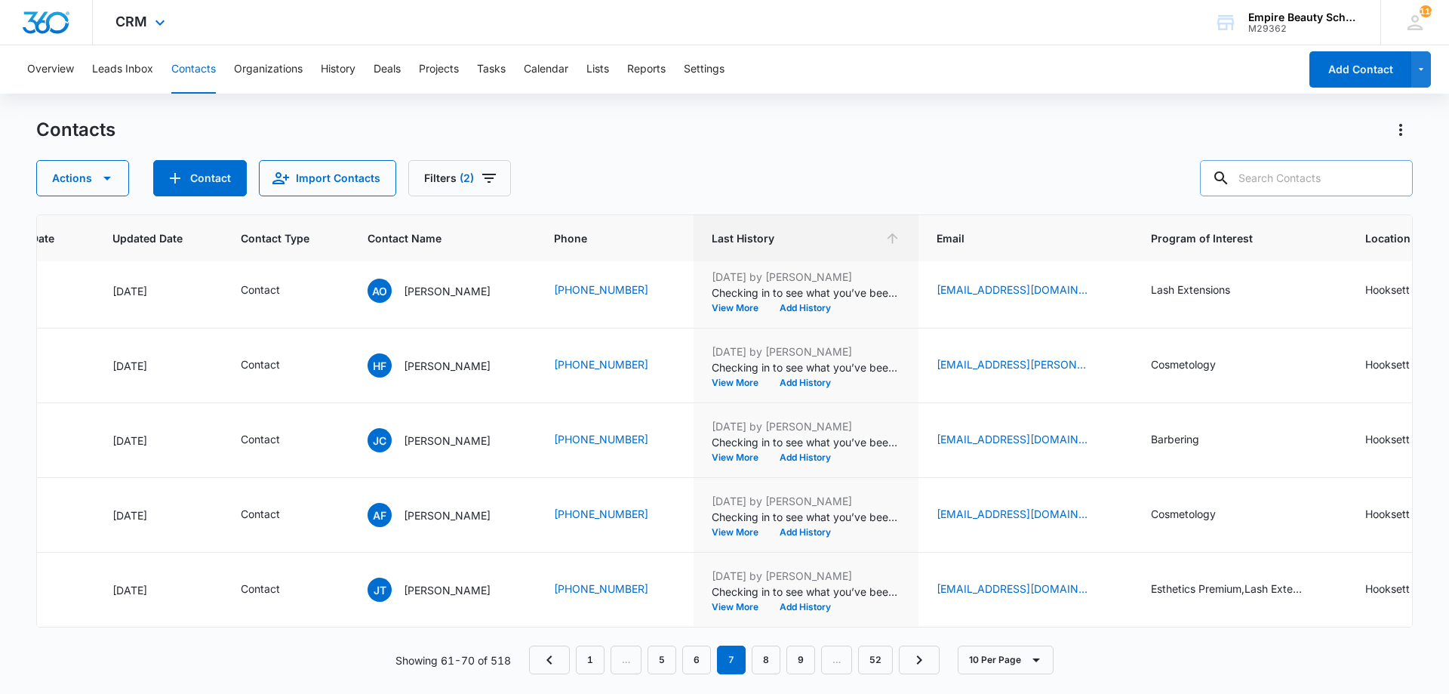
scroll to position [0, 196]
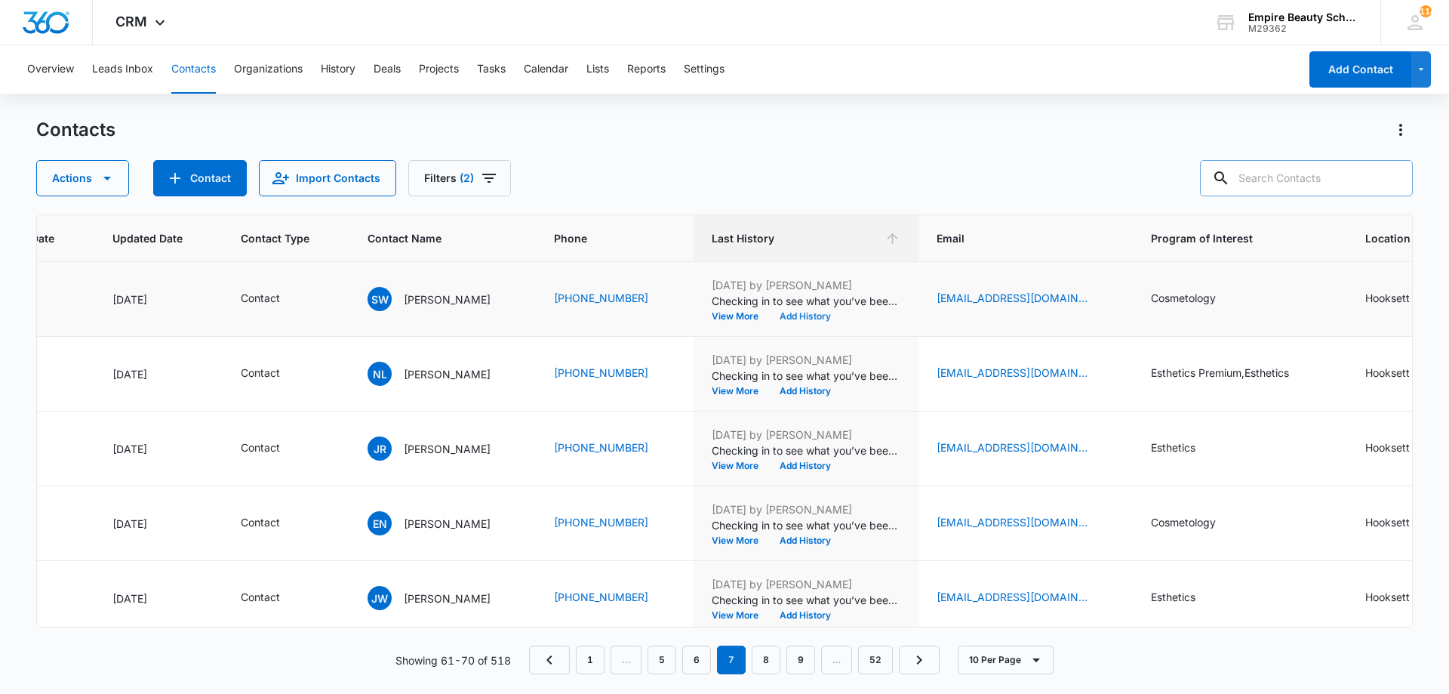
click at [796, 316] on button "Add History" at bounding box center [805, 316] width 72 height 9
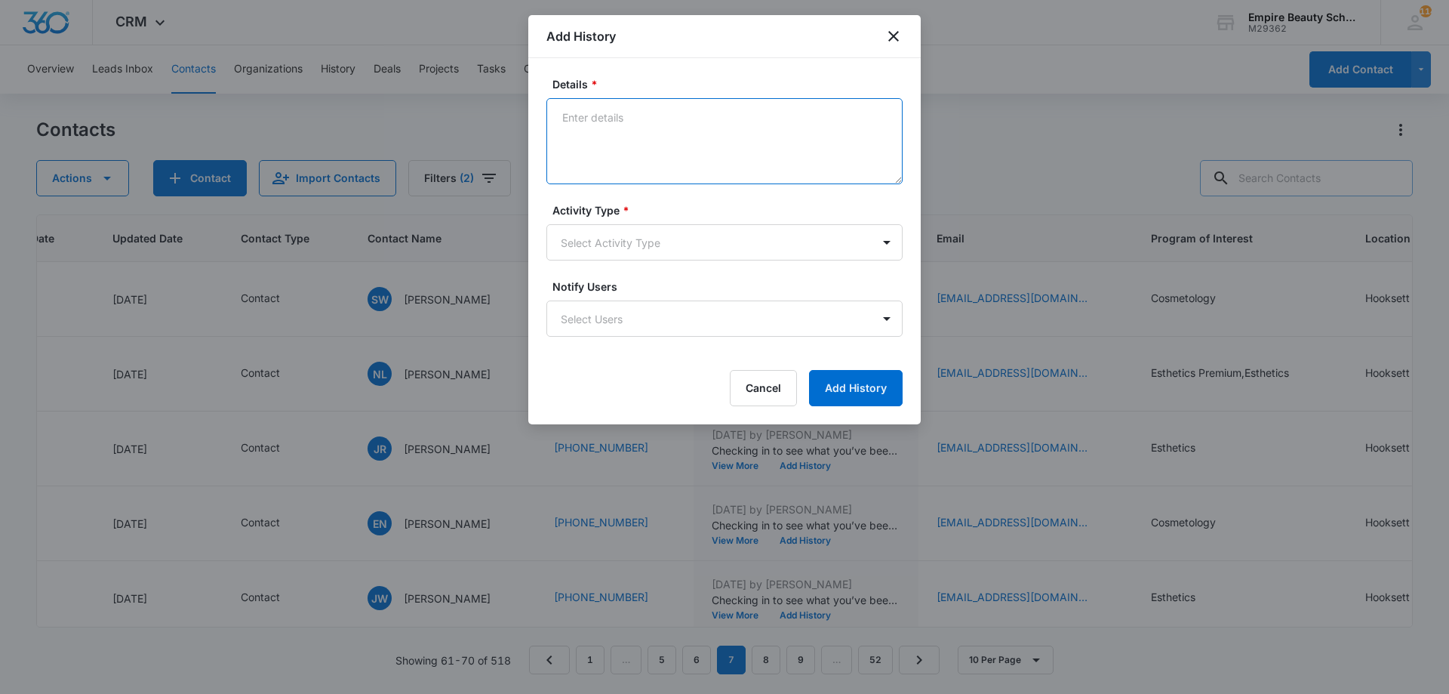
paste textarea "Empire Beauty Schools offers financial assistance opportunities, flexible sched…"
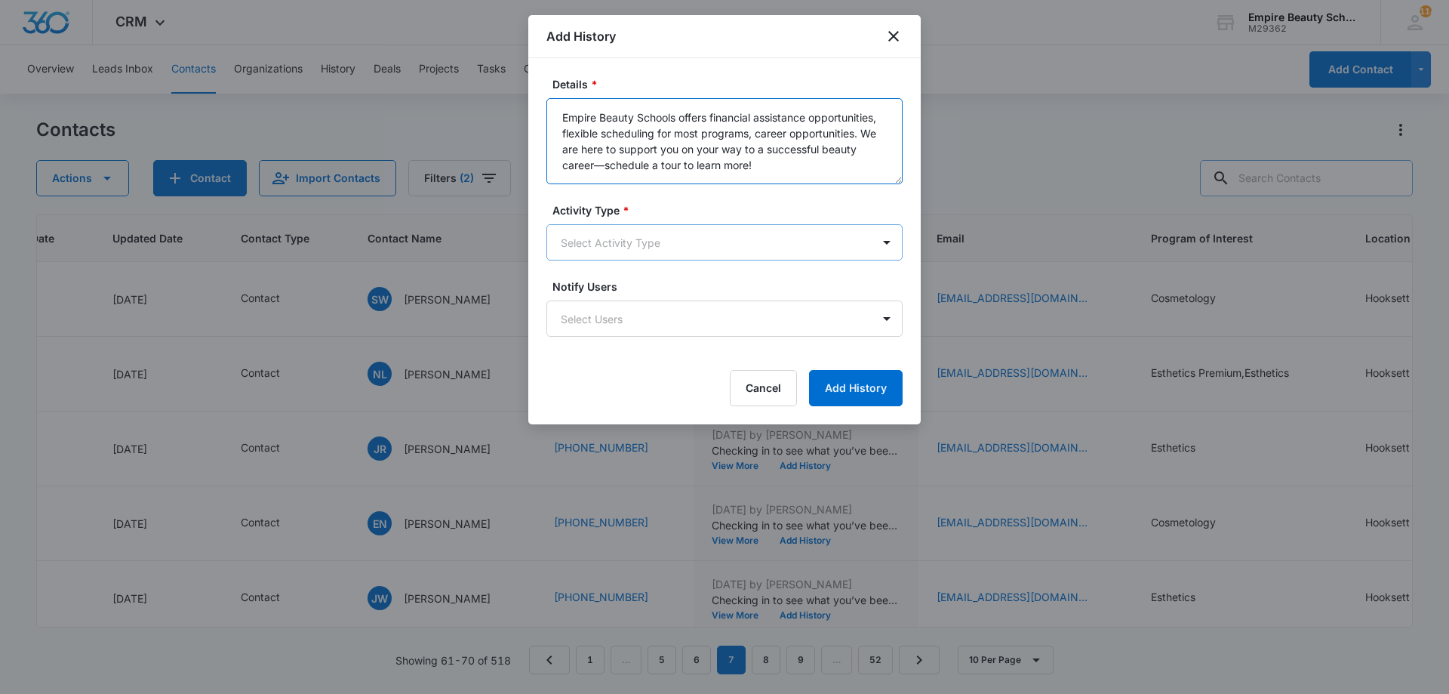
type textarea "Empire Beauty Schools offers financial assistance opportunities, flexible sched…"
click at [675, 241] on body "CRM Apps Forms CRM Email Shop Payments POS Files Brand Settings Empire Beauty S…" at bounding box center [724, 347] width 1449 height 694
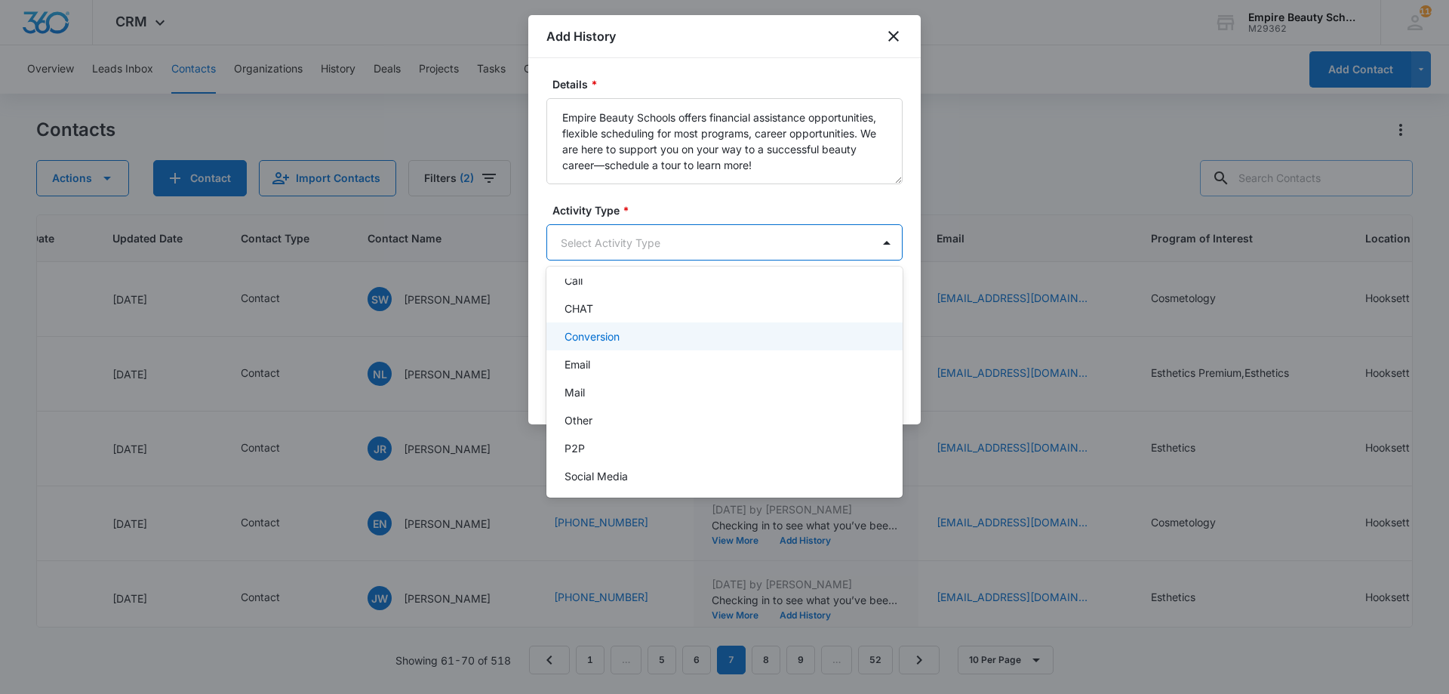
scroll to position [78, 0]
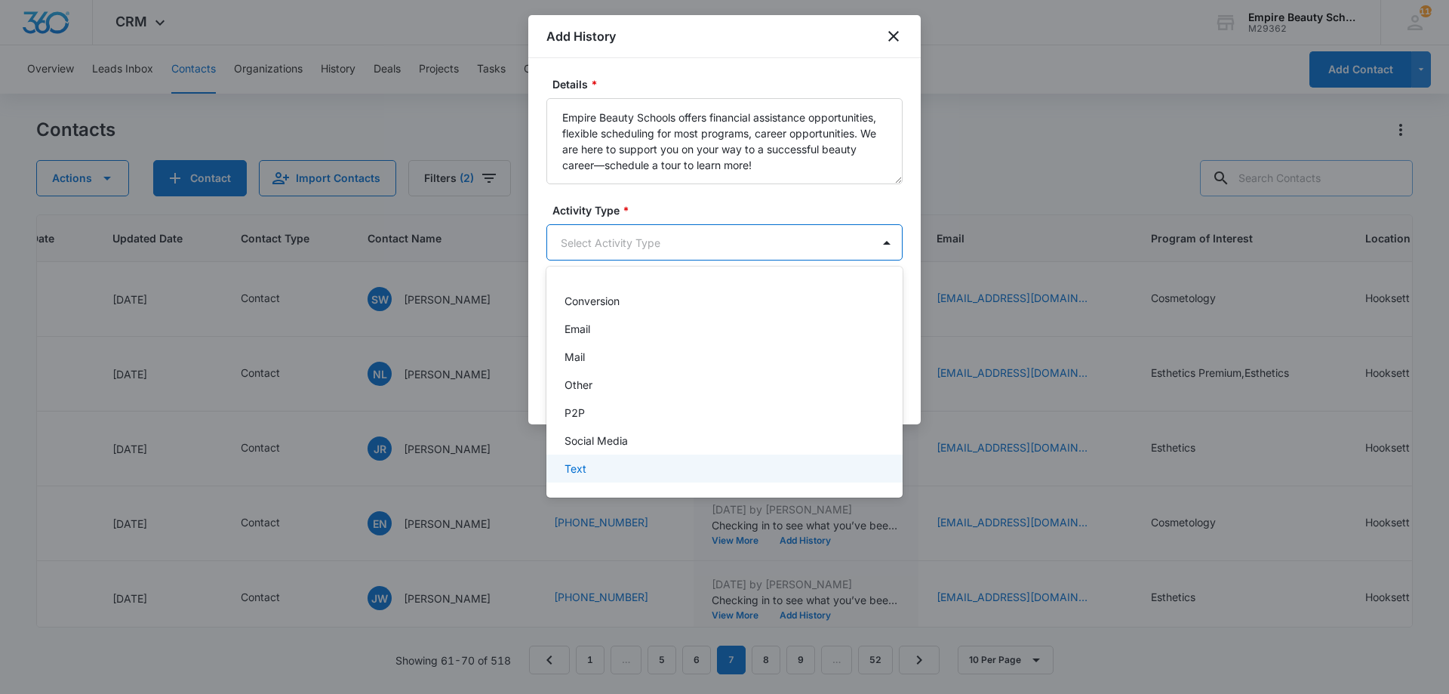
click at [632, 462] on div "Text" at bounding box center [723, 468] width 317 height 16
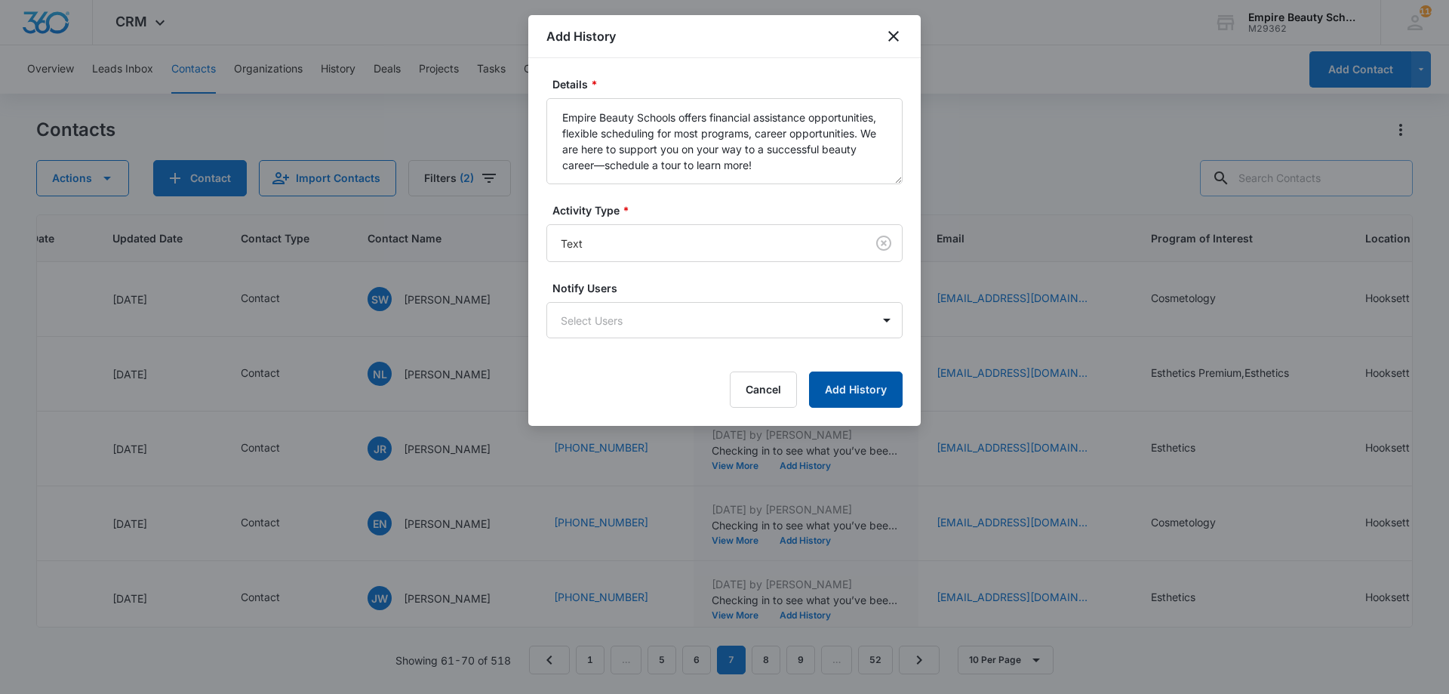
click at [866, 404] on button "Add History" at bounding box center [856, 389] width 94 height 36
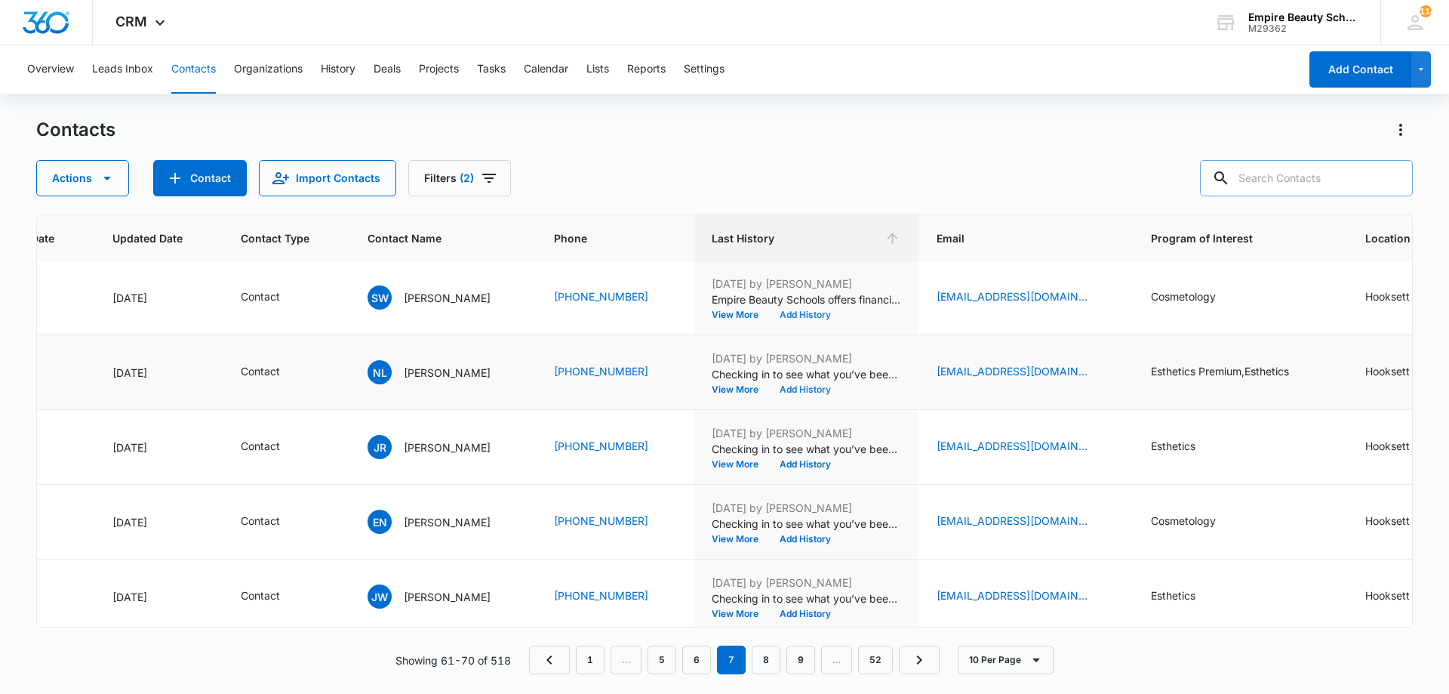
scroll to position [1, 196]
click at [812, 389] on button "Add History" at bounding box center [805, 390] width 72 height 9
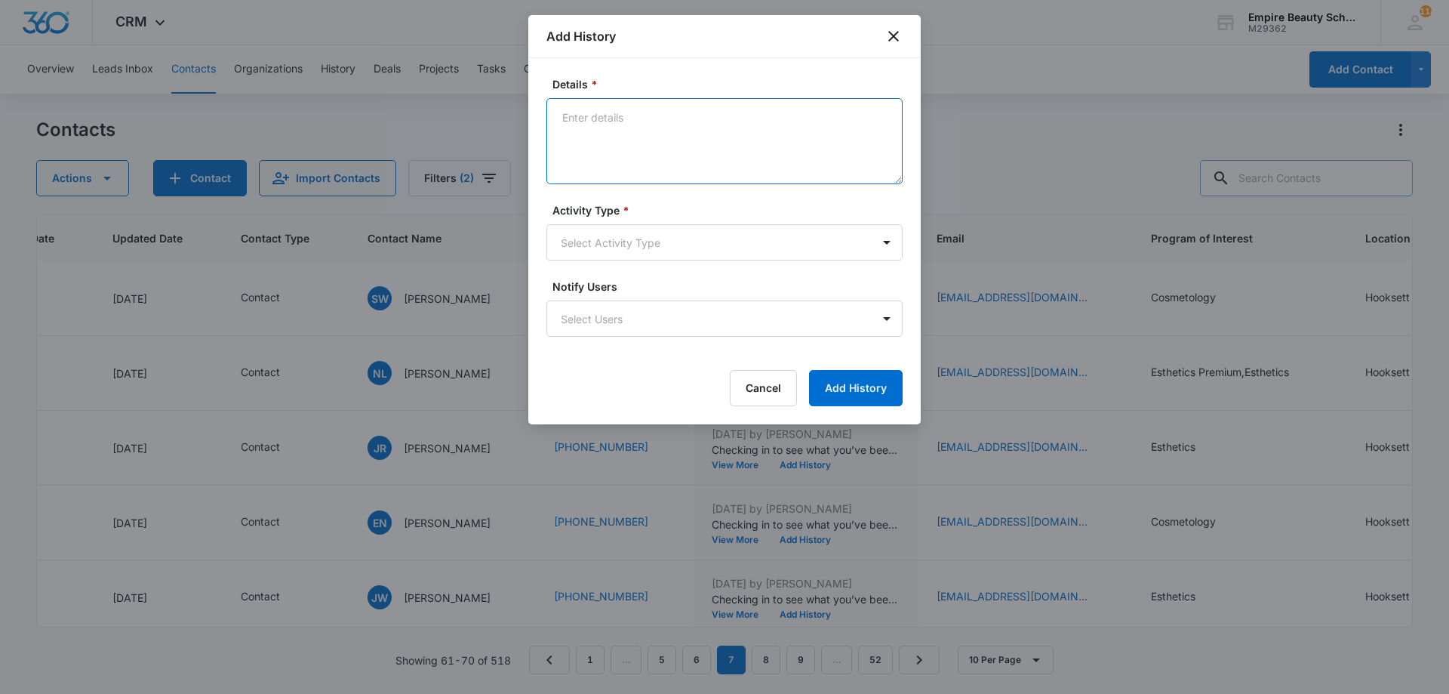
paste textarea "Empire Beauty Schools offers financial assistance opportunities, flexible sched…"
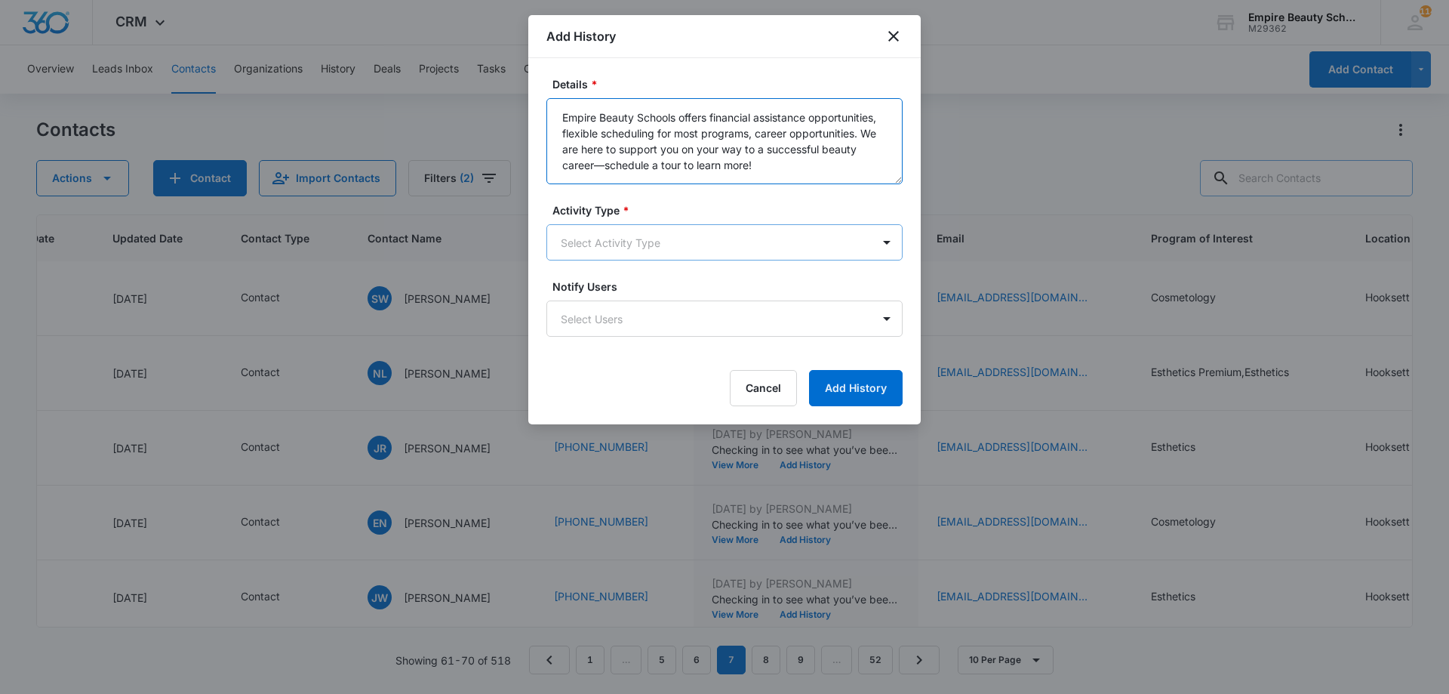
type textarea "Empire Beauty Schools offers financial assistance opportunities, flexible sched…"
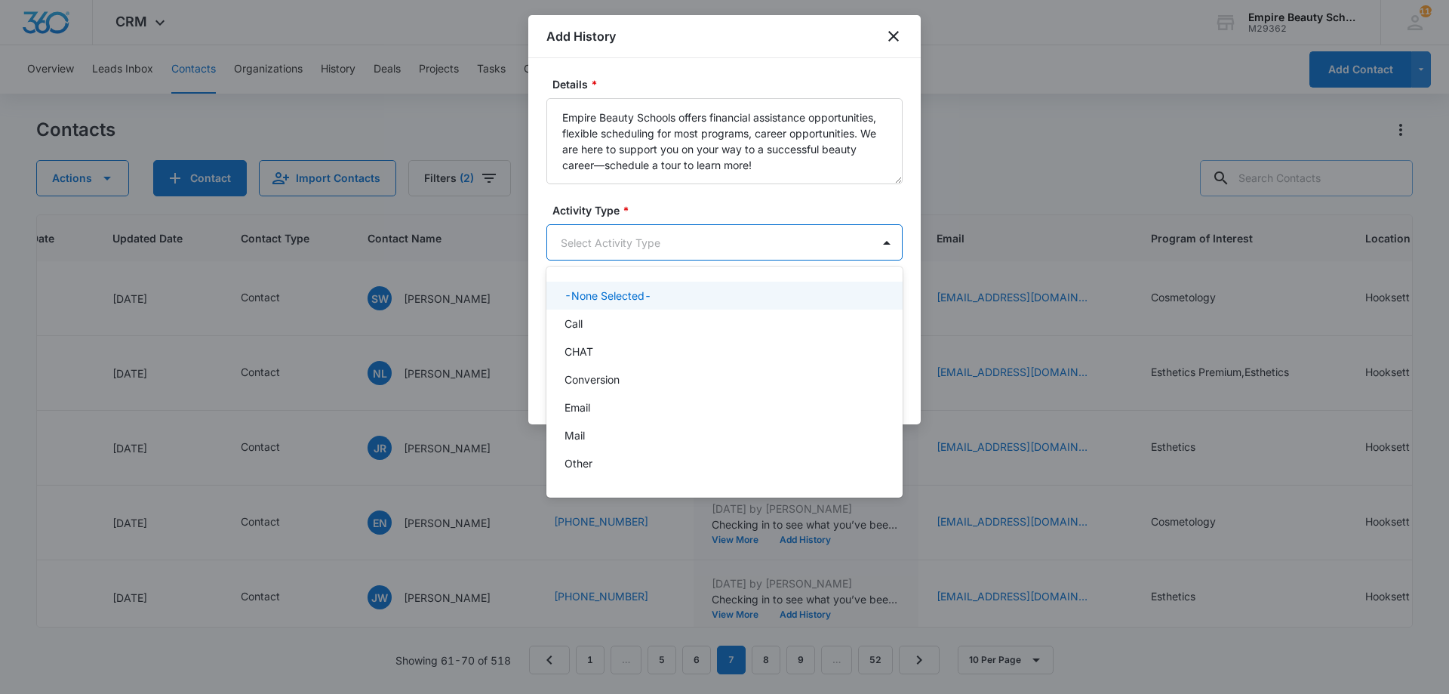
click at [655, 245] on body "CRM Apps Forms CRM Email Shop Payments POS Files Brand Settings Empire Beauty S…" at bounding box center [724, 347] width 1449 height 694
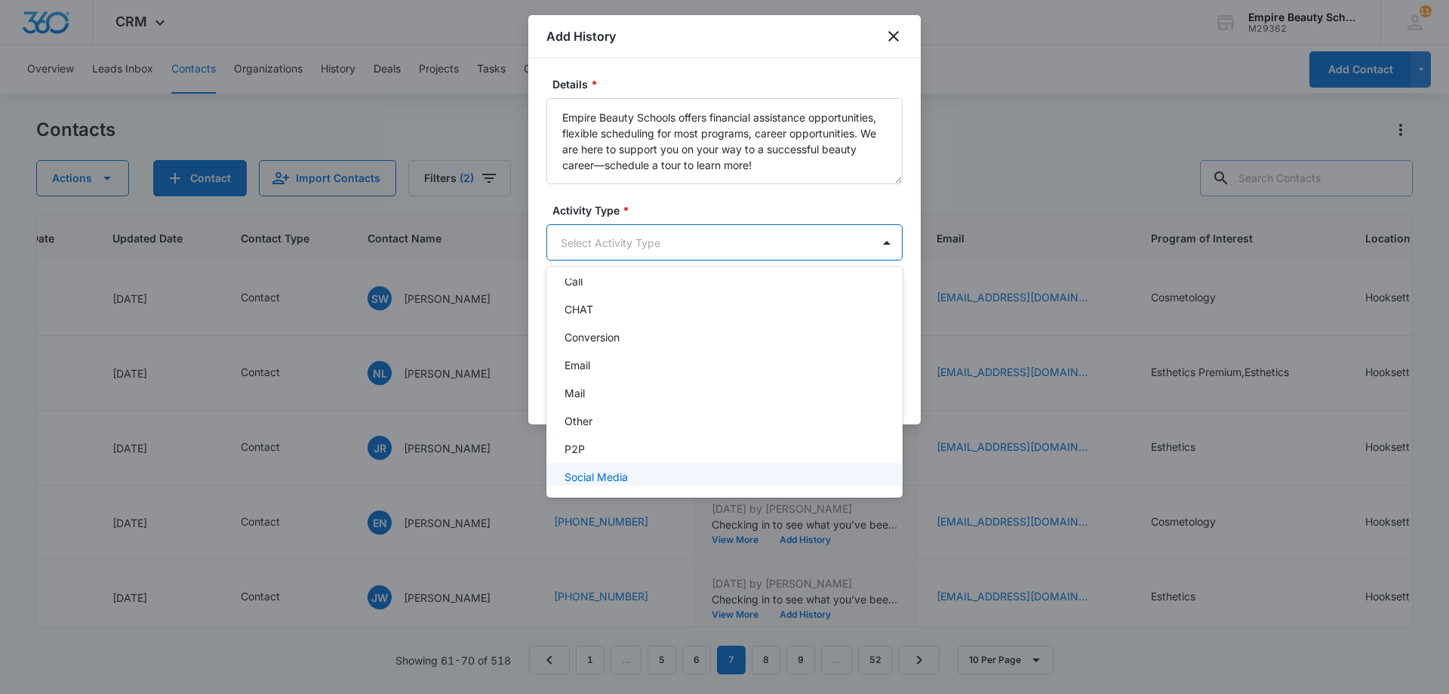
scroll to position [78, 0]
click at [600, 462] on div "Text" at bounding box center [723, 468] width 317 height 16
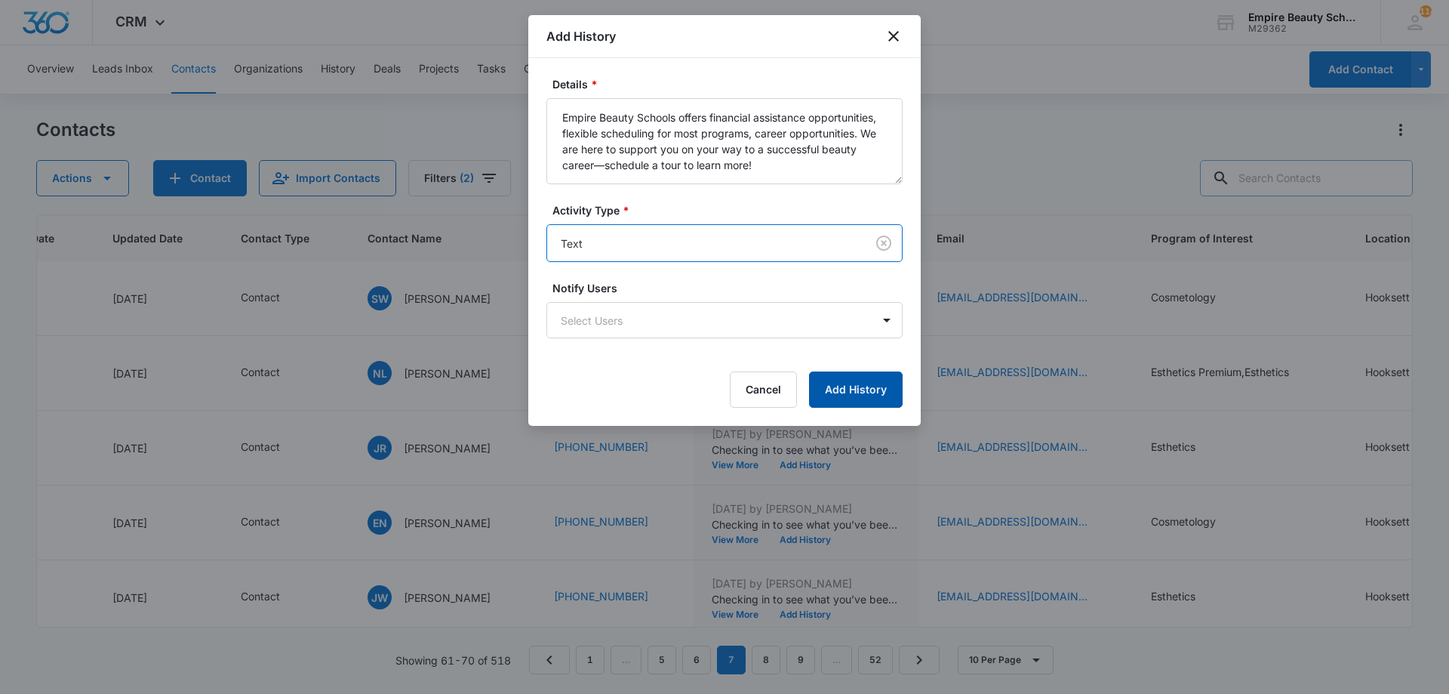
click at [862, 386] on button "Add History" at bounding box center [856, 389] width 94 height 36
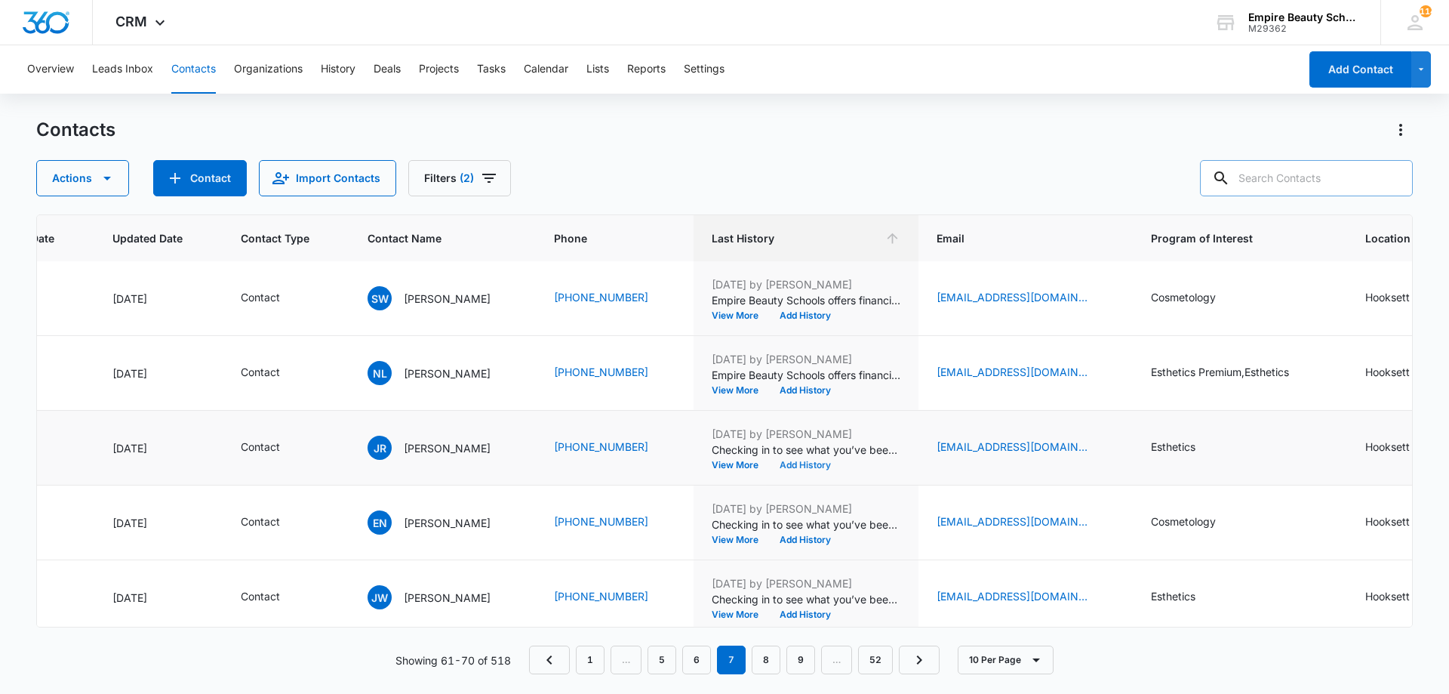
click at [805, 463] on button "Add History" at bounding box center [805, 464] width 72 height 9
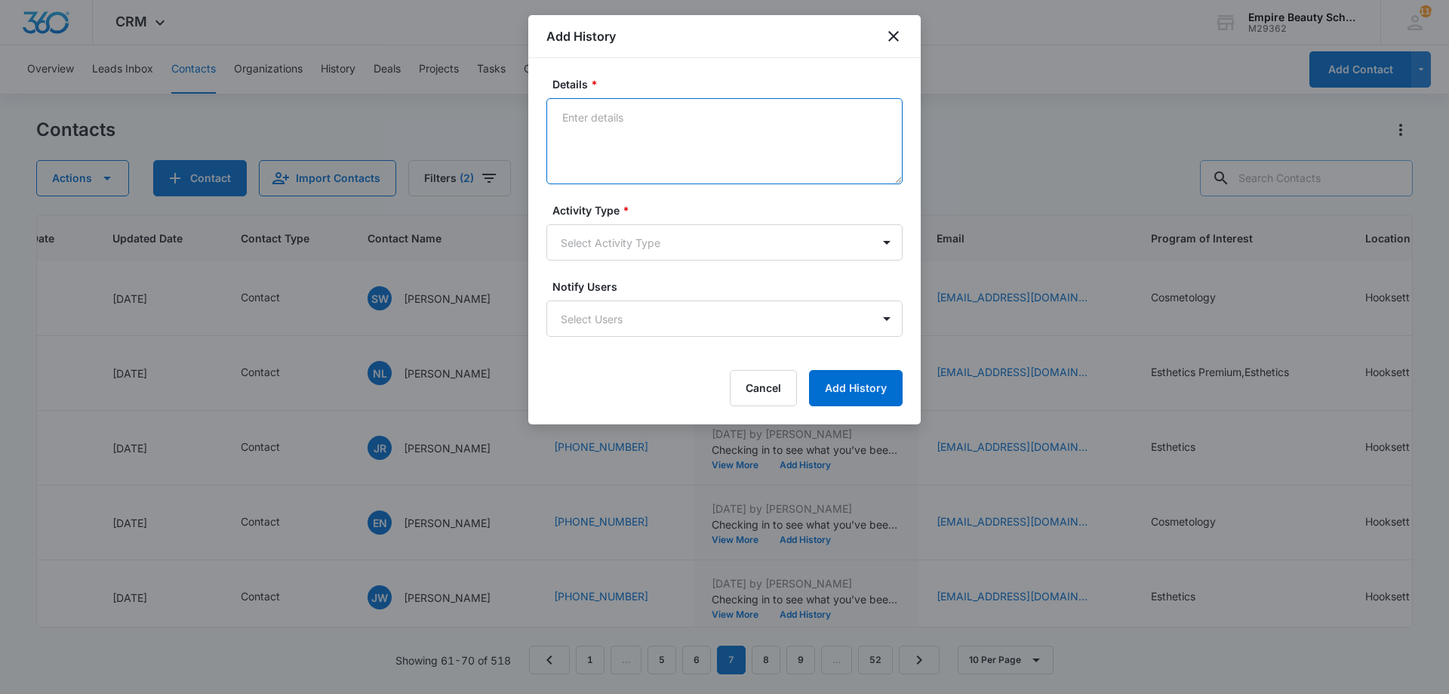
paste textarea "Empire Beauty Schools offers financial assistance opportunities, flexible sched…"
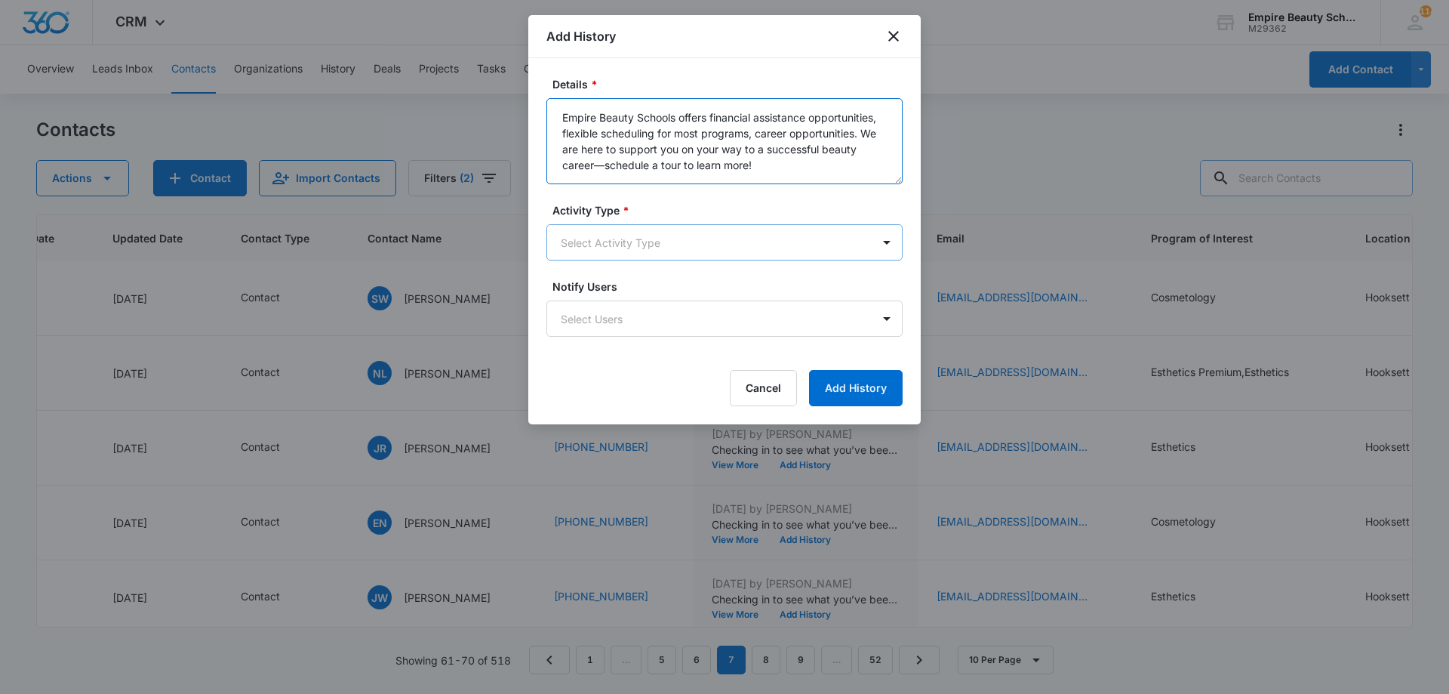
type textarea "Empire Beauty Schools offers financial assistance opportunities, flexible sched…"
click at [676, 239] on body "CRM Apps Forms CRM Email Shop Payments POS Files Brand Settings Empire Beauty S…" at bounding box center [724, 347] width 1449 height 694
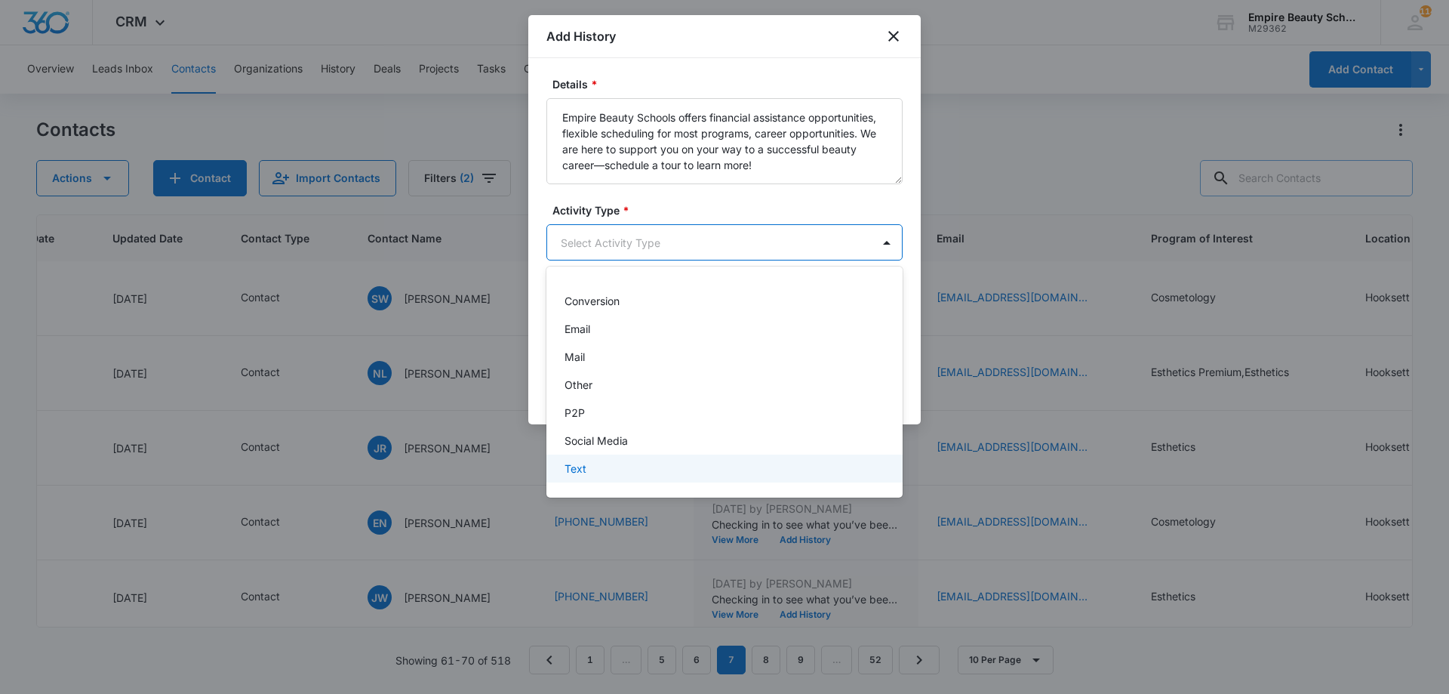
click at [596, 468] on div "Text" at bounding box center [723, 468] width 317 height 16
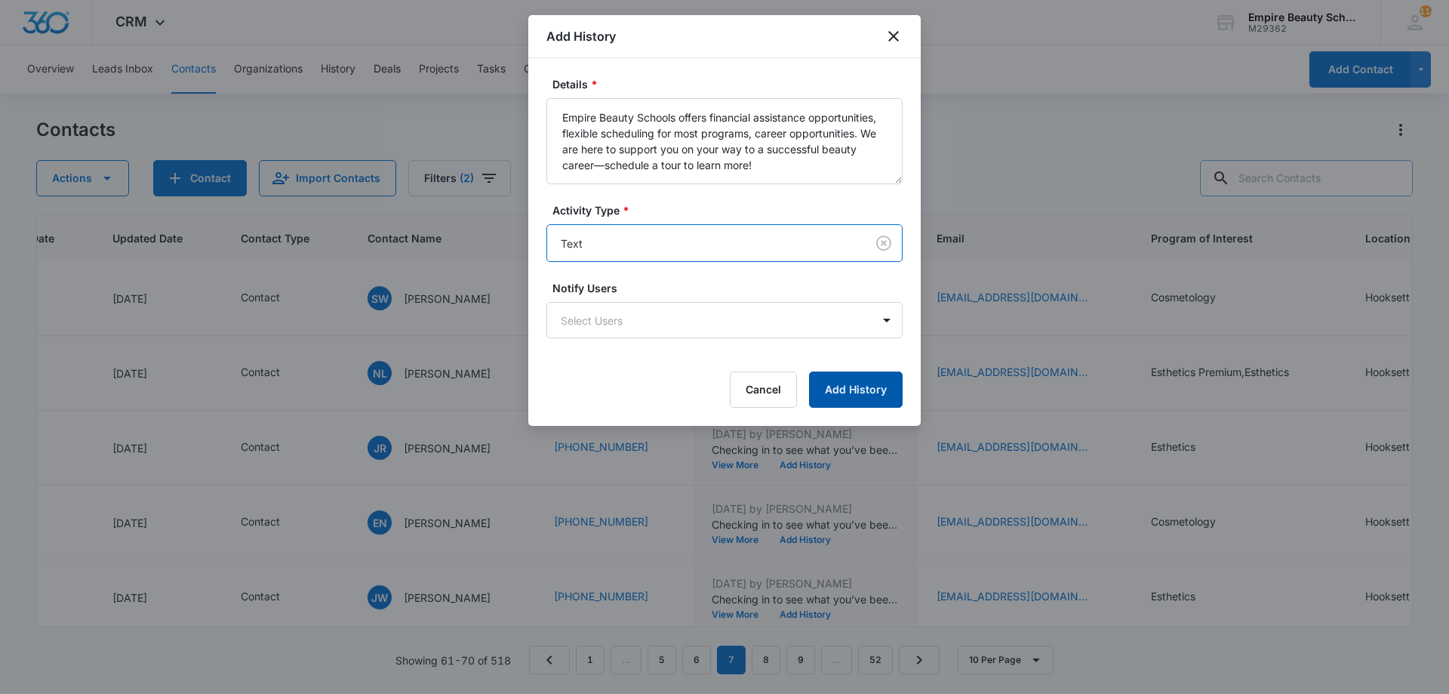
click at [836, 398] on button "Add History" at bounding box center [856, 389] width 94 height 36
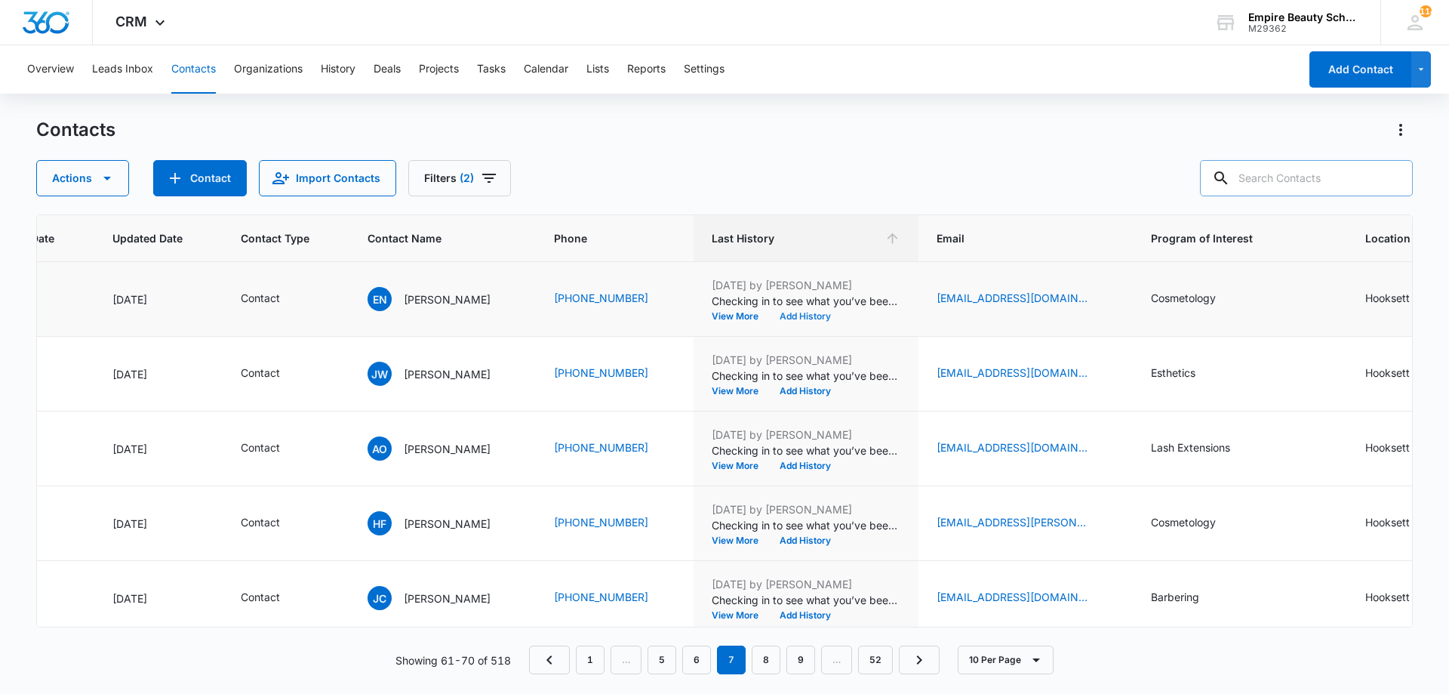
scroll to position [225, 196]
click at [798, 315] on button "Add History" at bounding box center [805, 315] width 72 height 9
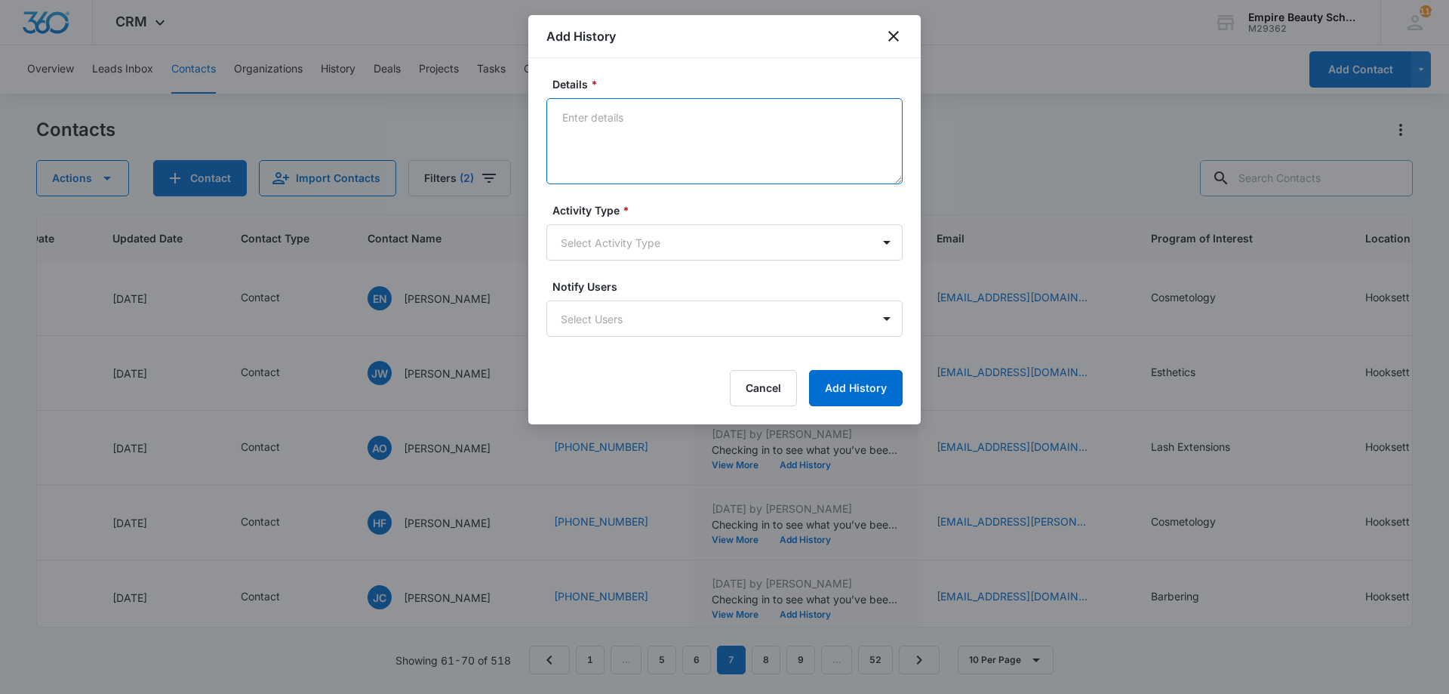
paste textarea "Empire Beauty Schools offers financial assistance opportunities, flexible sched…"
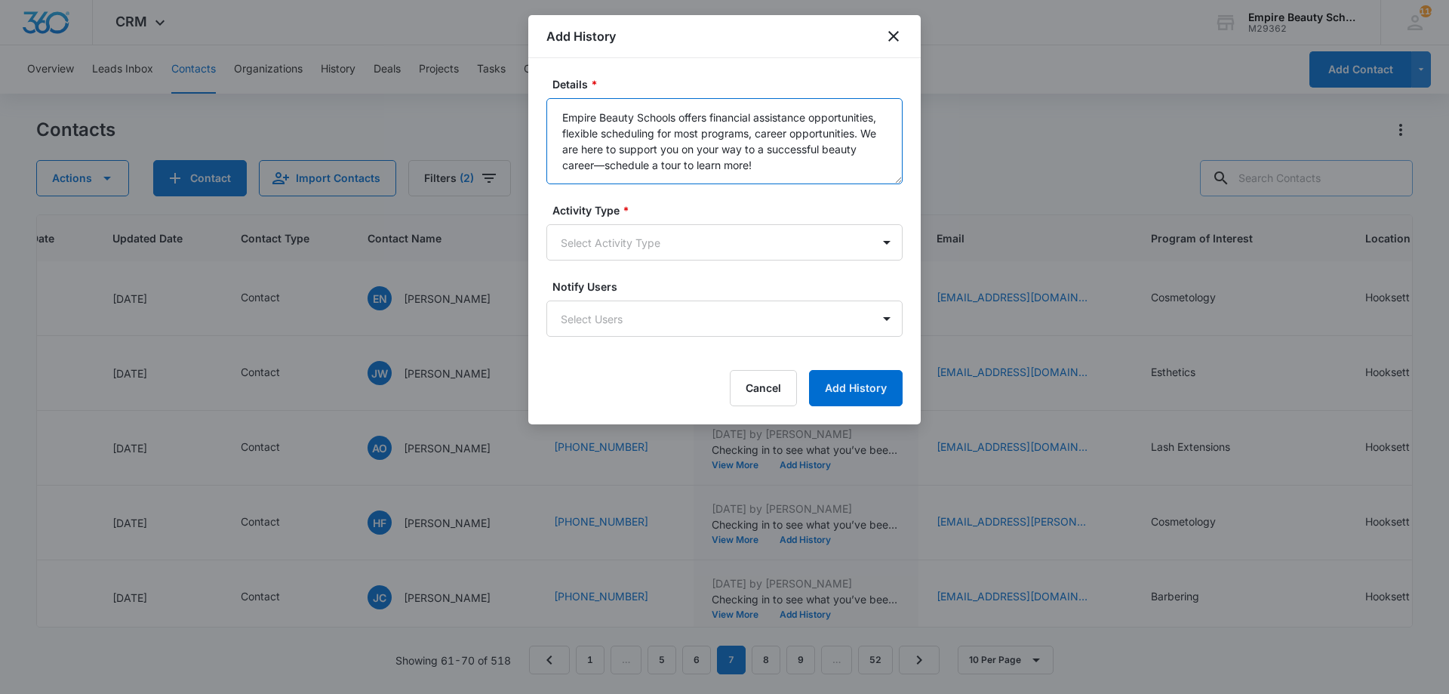
type textarea "Empire Beauty Schools offers financial assistance opportunities, flexible sched…"
click at [685, 263] on form "Details * Empire Beauty Schools offers financial assistance opportunities, flex…" at bounding box center [724, 241] width 356 height 330
click at [684, 238] on body "CRM Apps Forms CRM Email Shop Payments POS Files Brand Settings Empire Beauty S…" at bounding box center [724, 347] width 1449 height 694
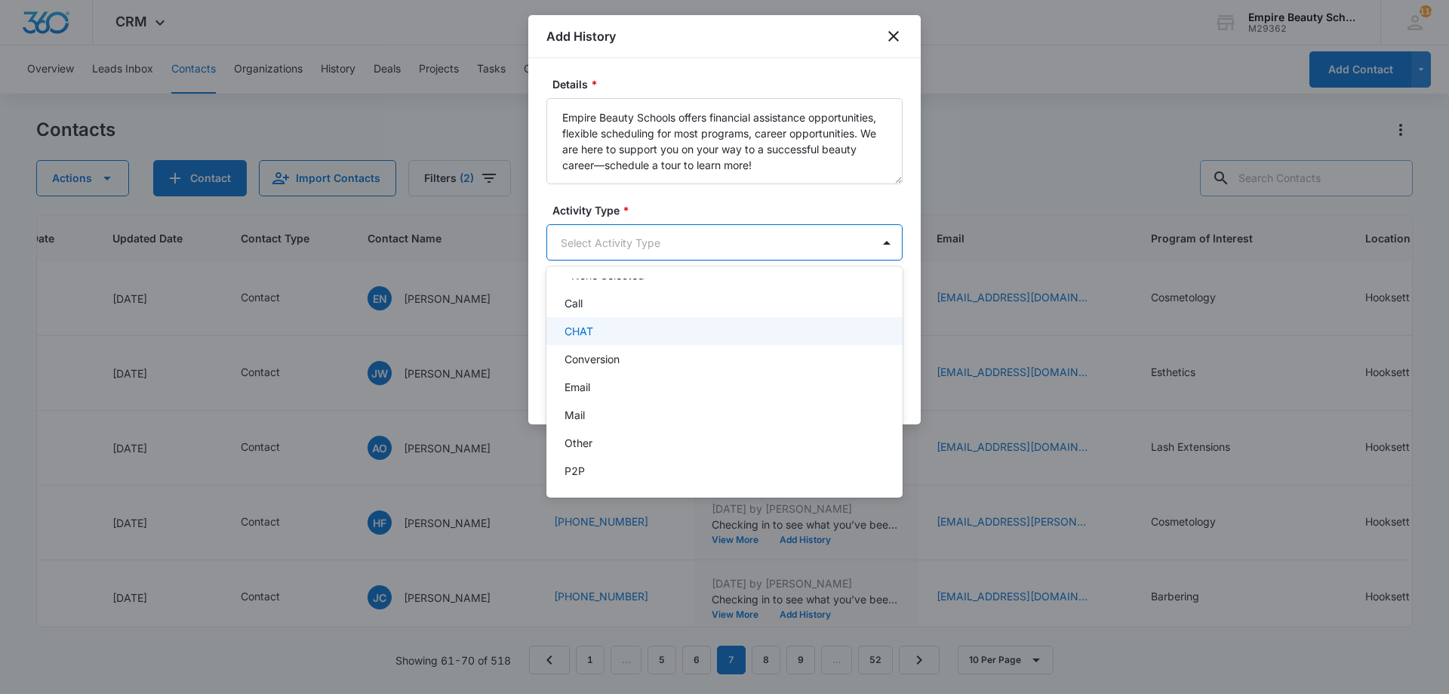
scroll to position [78, 0]
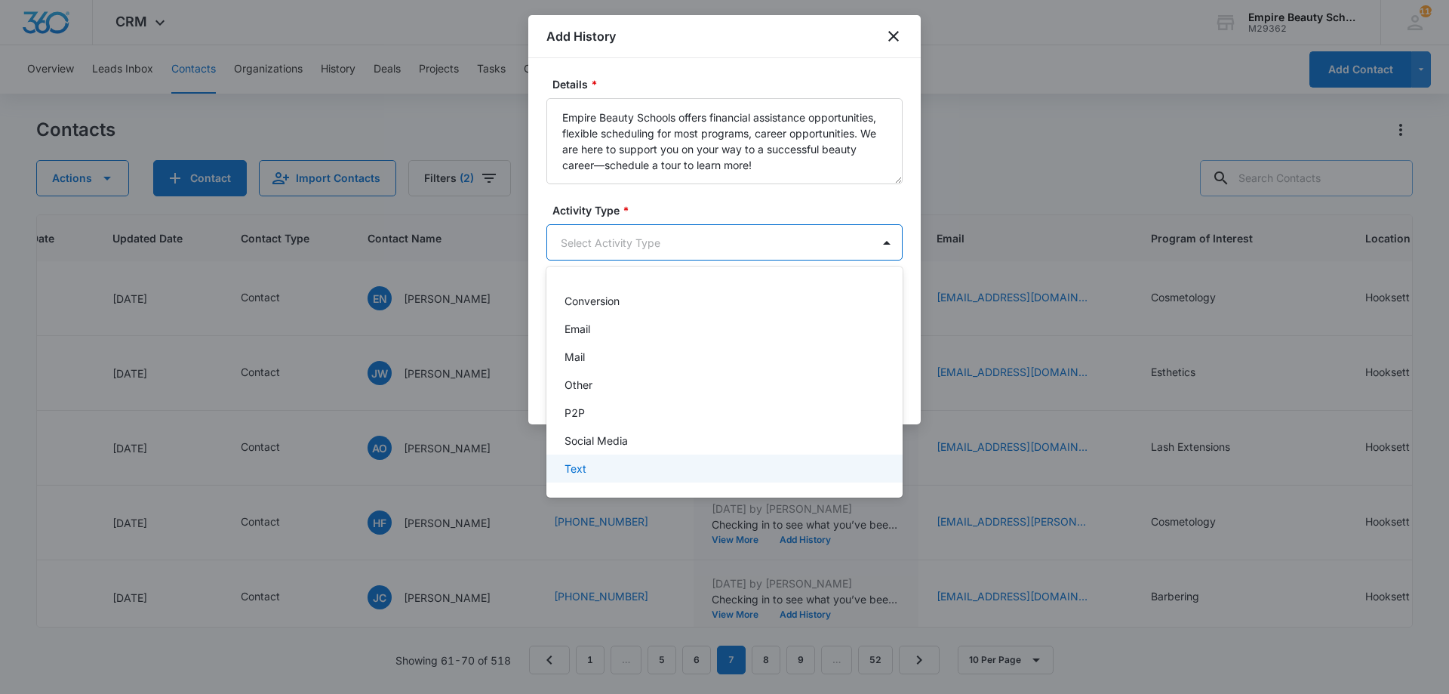
click at [663, 469] on div "Text" at bounding box center [723, 468] width 317 height 16
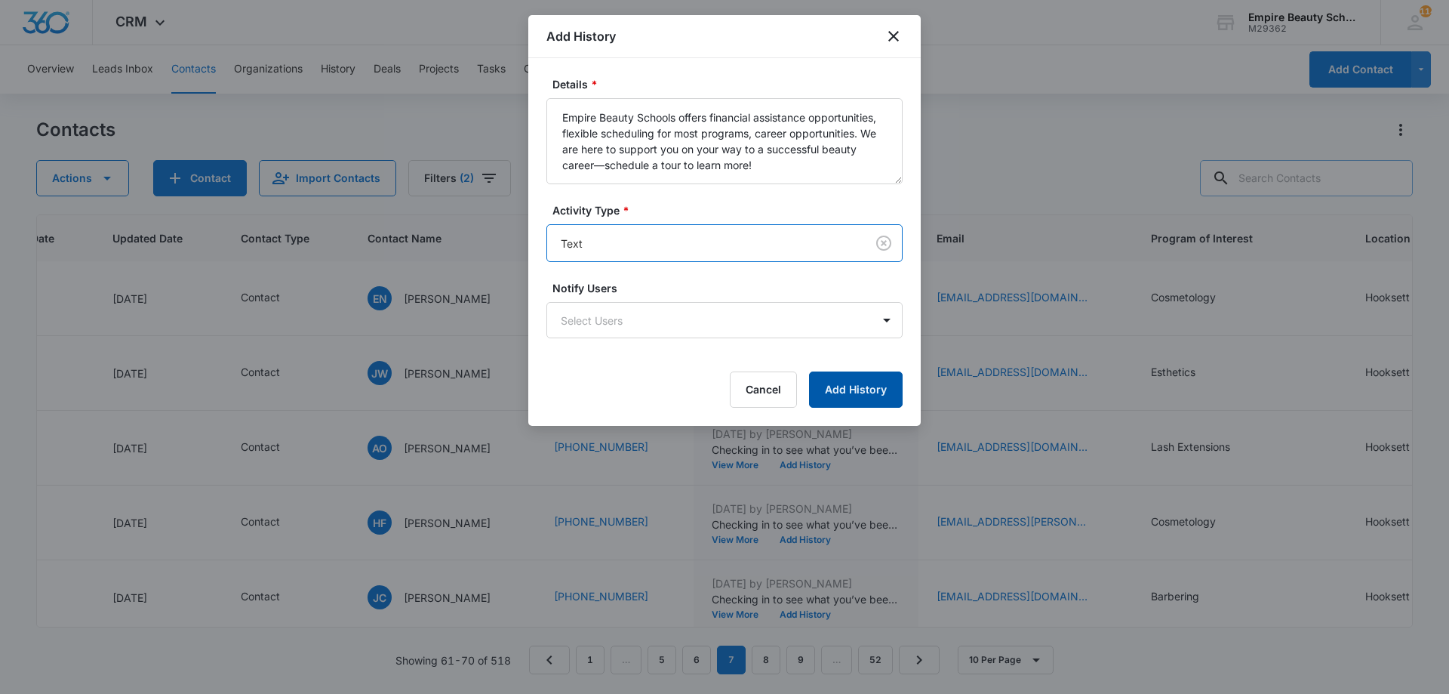
click at [885, 393] on button "Add History" at bounding box center [856, 389] width 94 height 36
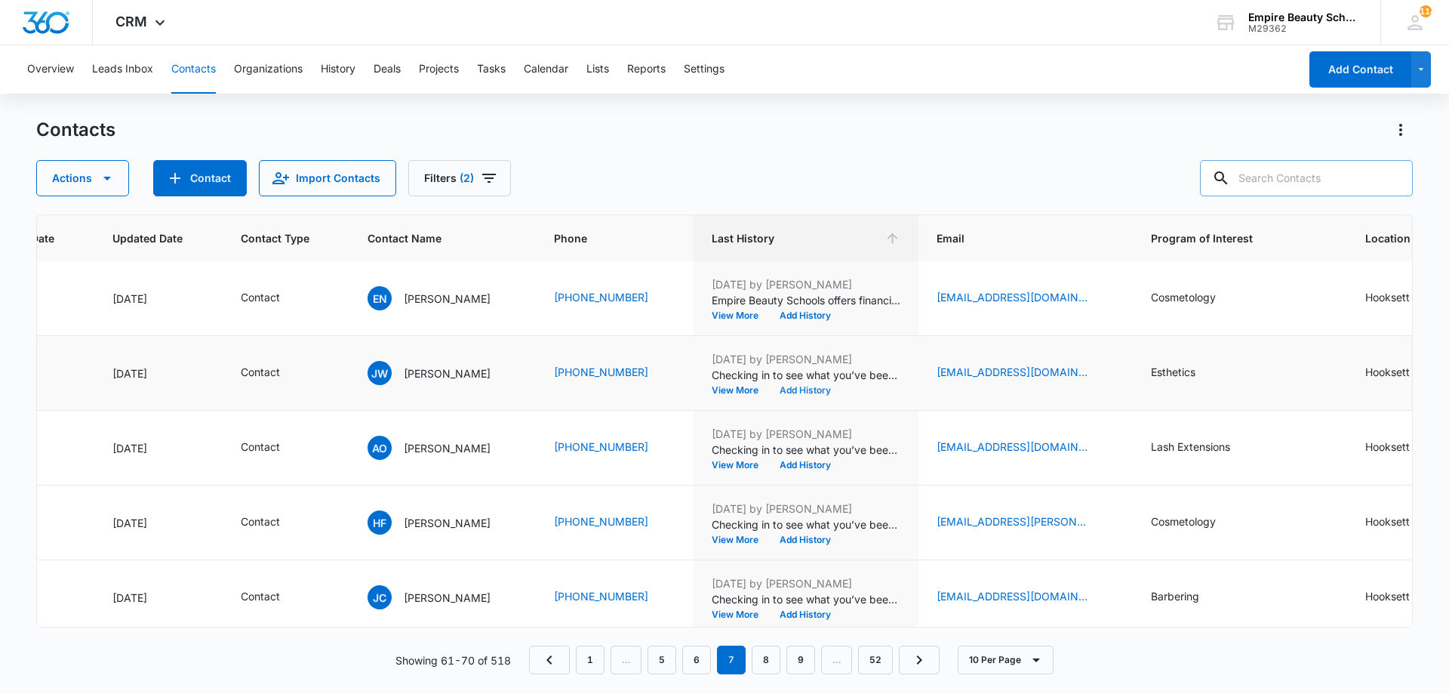
click at [798, 390] on button "Add History" at bounding box center [805, 390] width 72 height 9
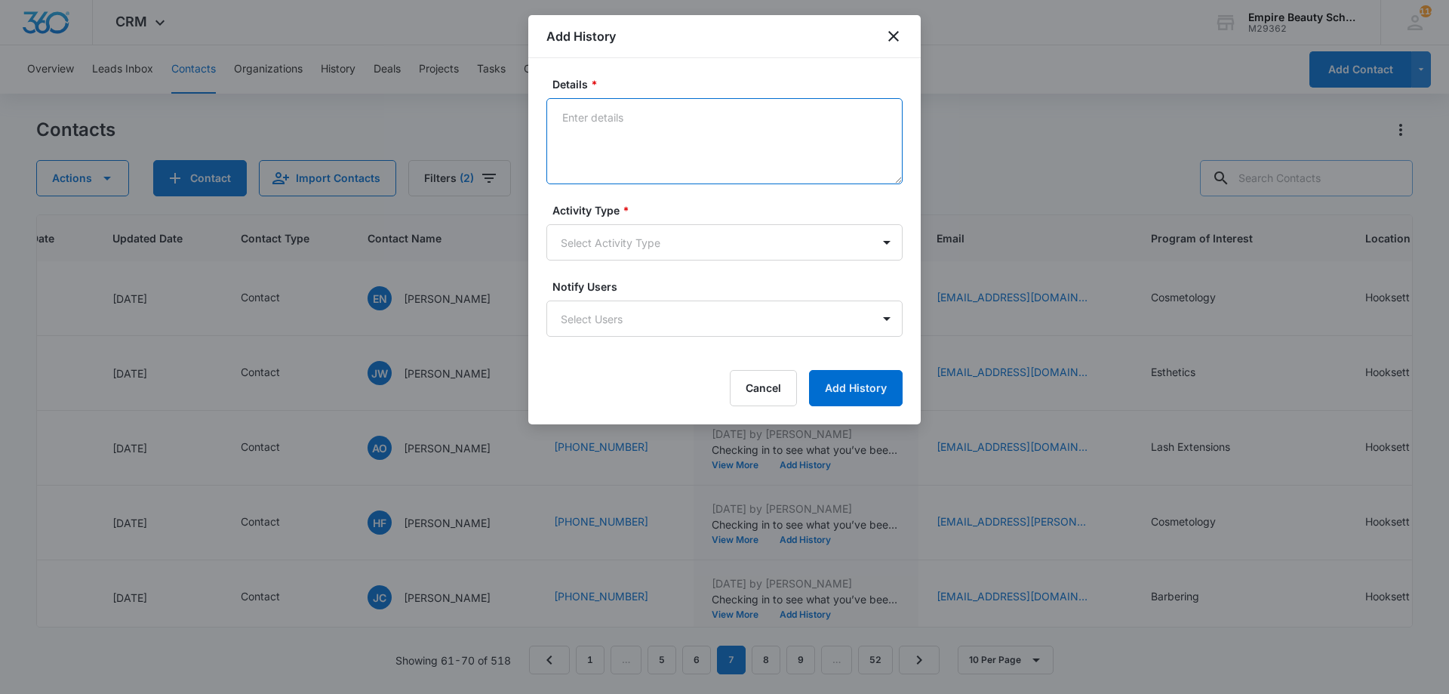
paste textarea "Empire Beauty Schools offers financial assistance opportunities, flexible sched…"
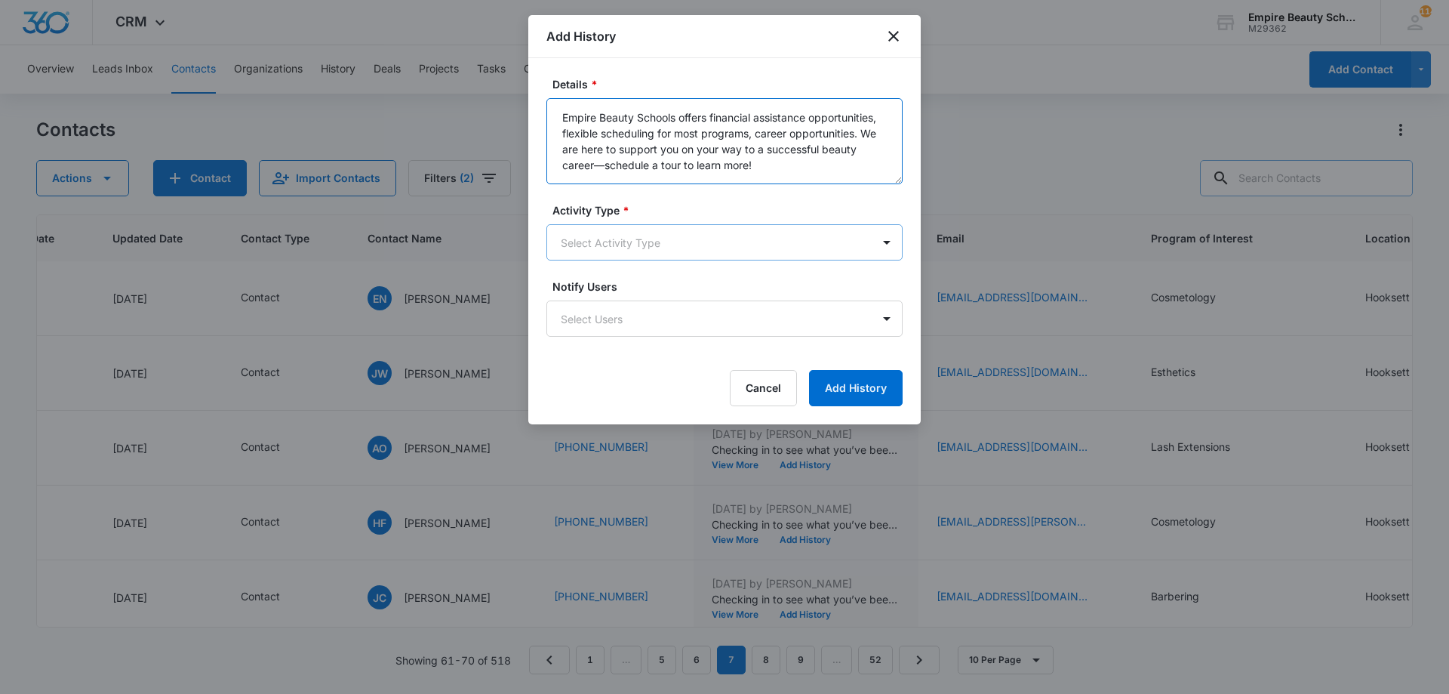
type textarea "Empire Beauty Schools offers financial assistance opportunities, flexible sched…"
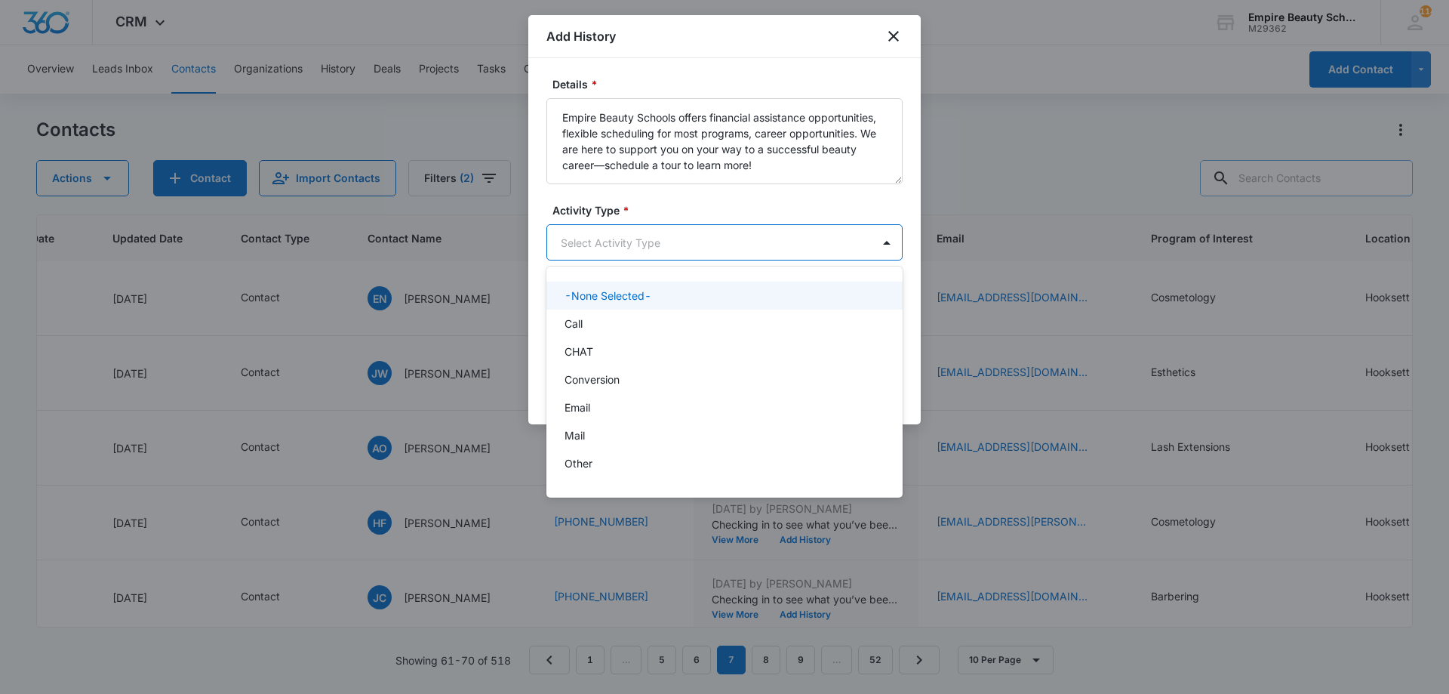
click at [626, 238] on body "CRM Apps Forms CRM Email Shop Payments POS Files Brand Settings Empire Beauty S…" at bounding box center [724, 347] width 1449 height 694
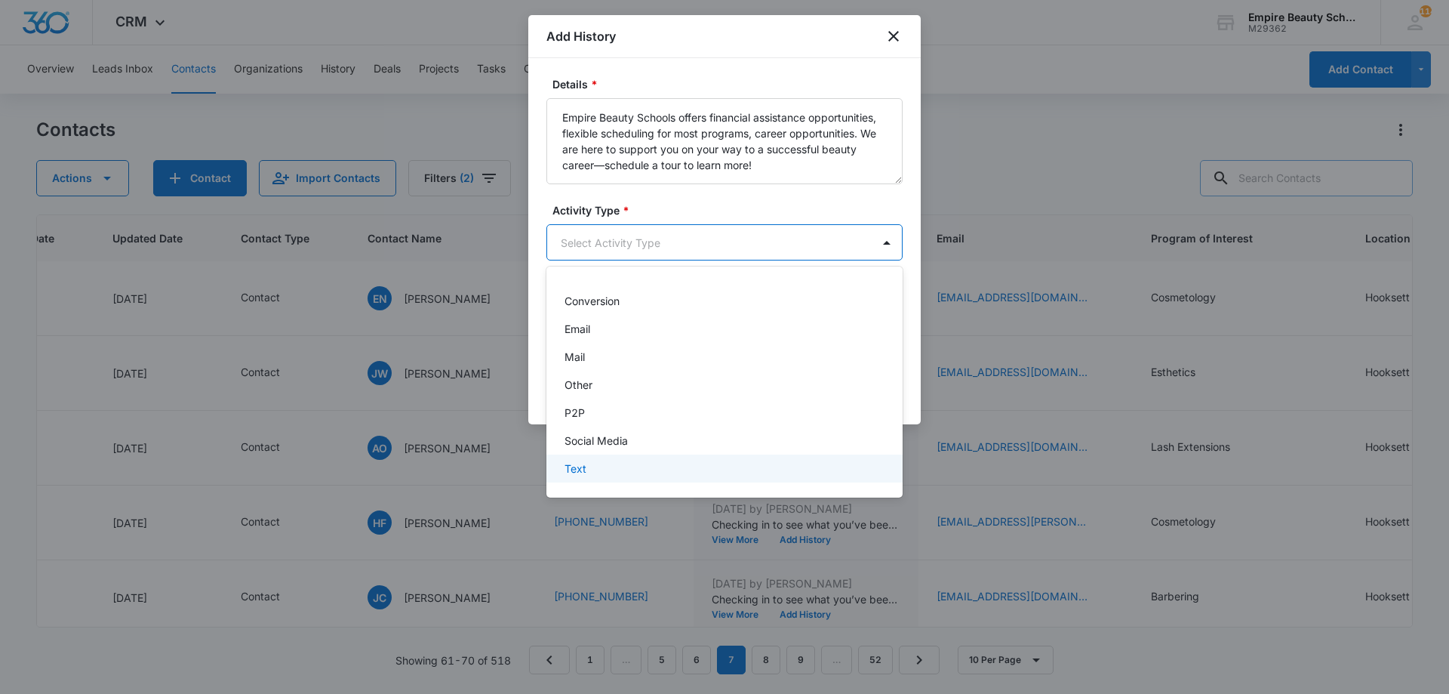
click at [577, 470] on p "Text" at bounding box center [576, 468] width 22 height 16
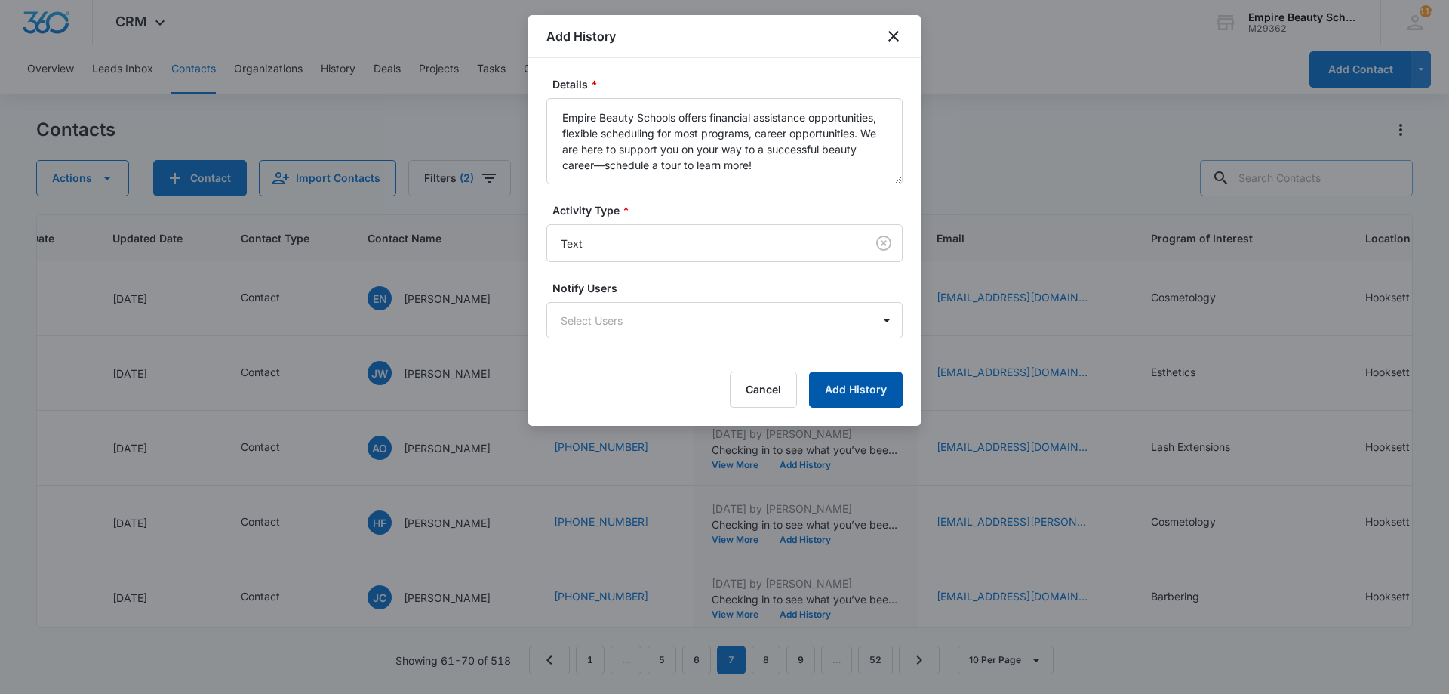
drag, startPoint x: 808, startPoint y: 383, endPoint x: 820, endPoint y: 388, distance: 13.2
click at [809, 383] on div "Cancel Add History" at bounding box center [724, 389] width 356 height 36
click at [828, 389] on button "Add History" at bounding box center [856, 389] width 94 height 36
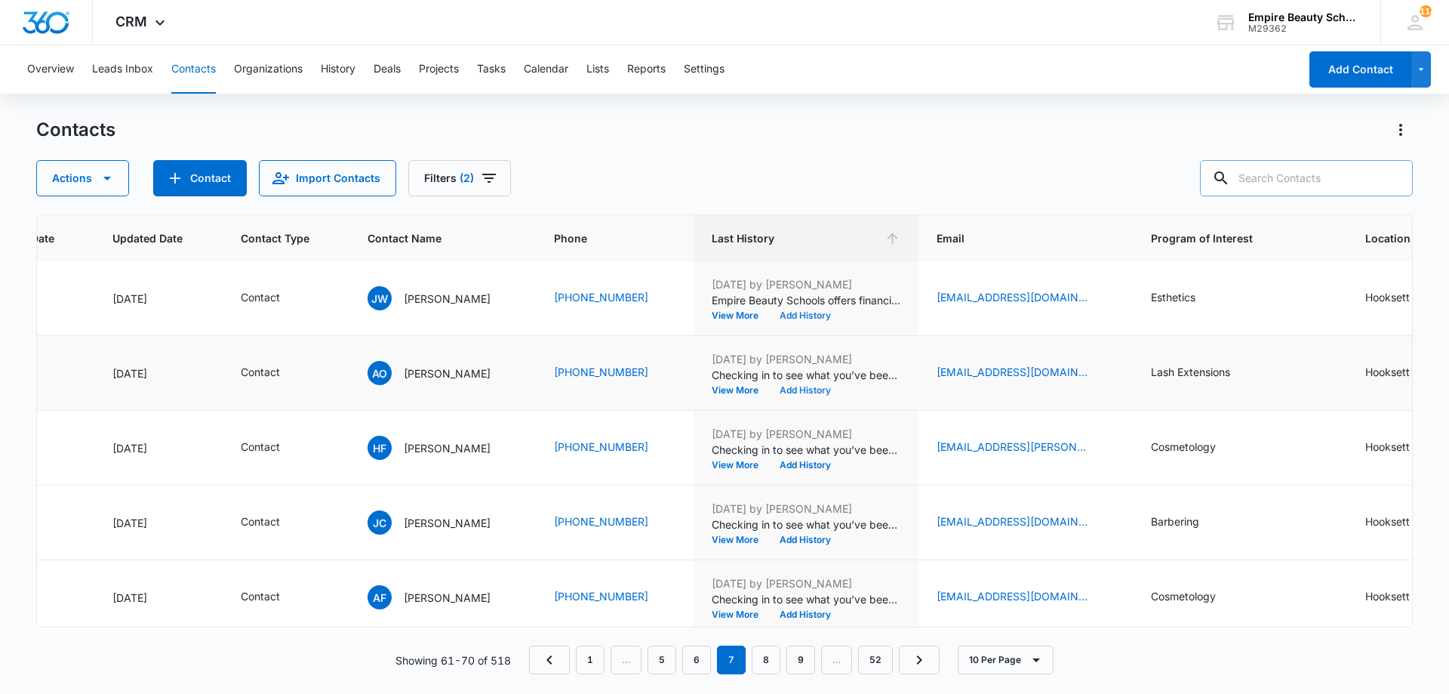
scroll to position [300, 196]
click at [811, 391] on button "Add History" at bounding box center [805, 389] width 72 height 9
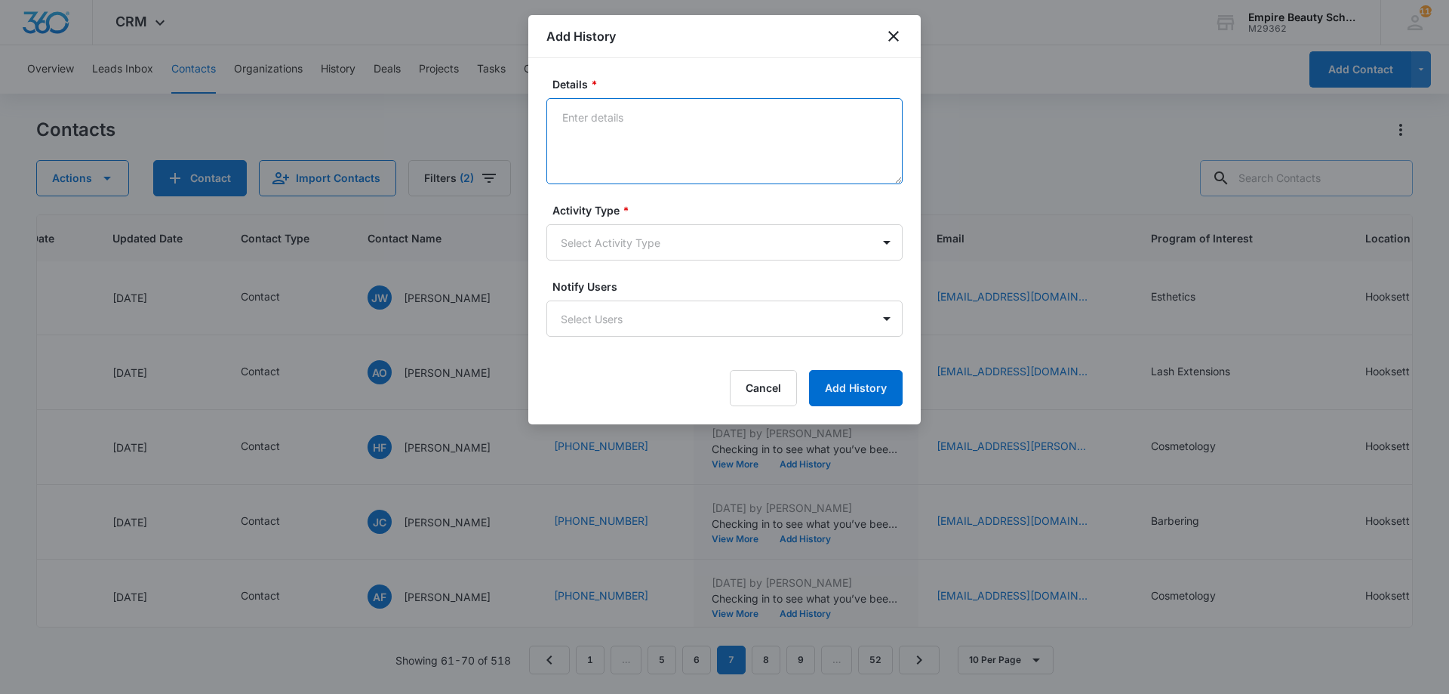
drag, startPoint x: 656, startPoint y: 128, endPoint x: 610, endPoint y: 139, distance: 47.4
click at [610, 139] on textarea "Details *" at bounding box center [724, 141] width 356 height 86
paste textarea "Empire Beauty Schools offers financial assistance opportunities, flexible sched…"
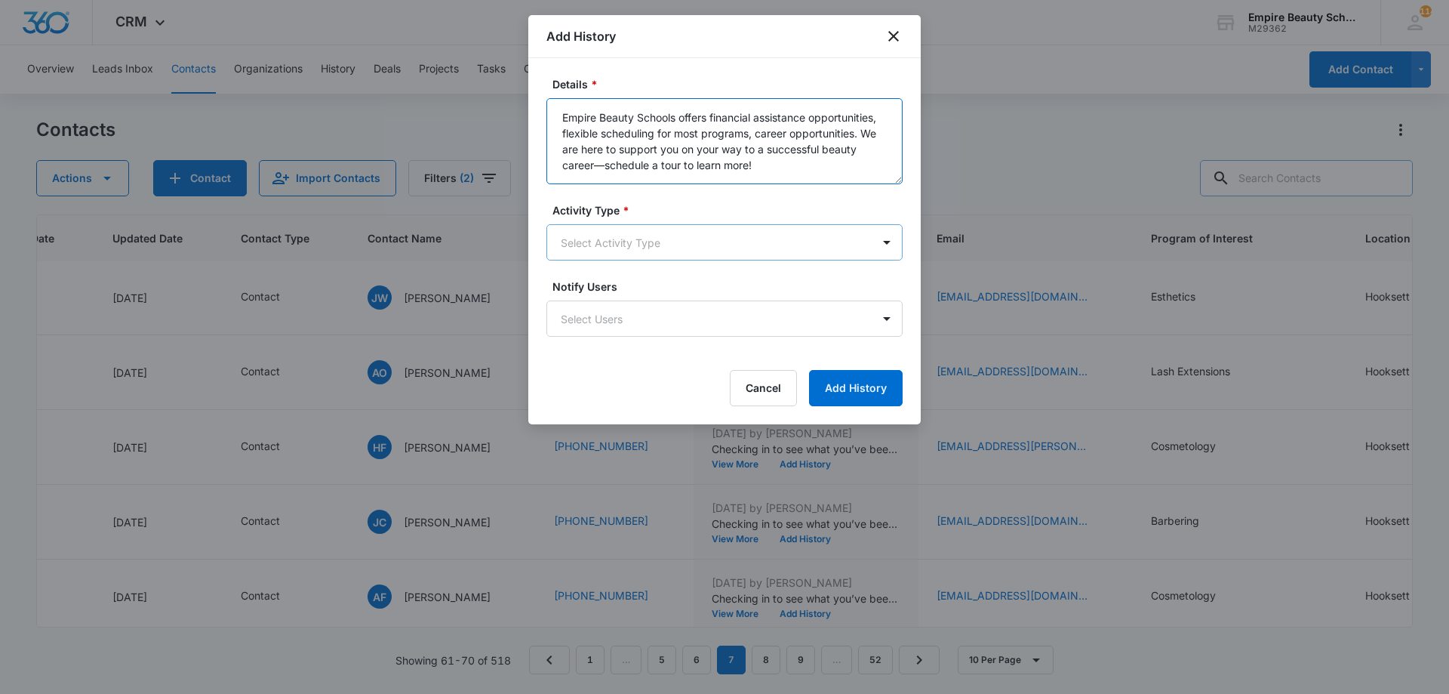
type textarea "Empire Beauty Schools offers financial assistance opportunities, flexible sched…"
click at [661, 245] on body "CRM Apps Forms CRM Email Shop Payments POS Files Brand Settings Empire Beauty S…" at bounding box center [724, 347] width 1449 height 694
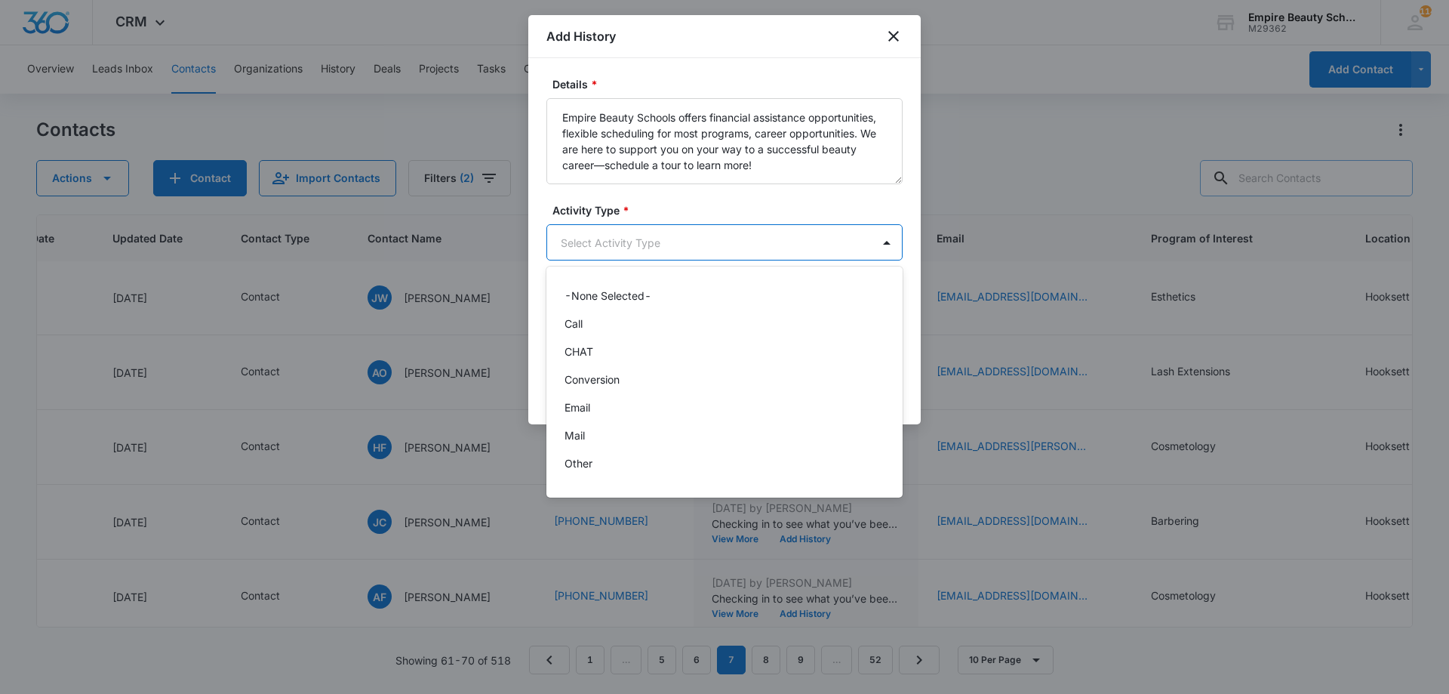
scroll to position [78, 0]
click at [603, 464] on div "Text" at bounding box center [723, 468] width 317 height 16
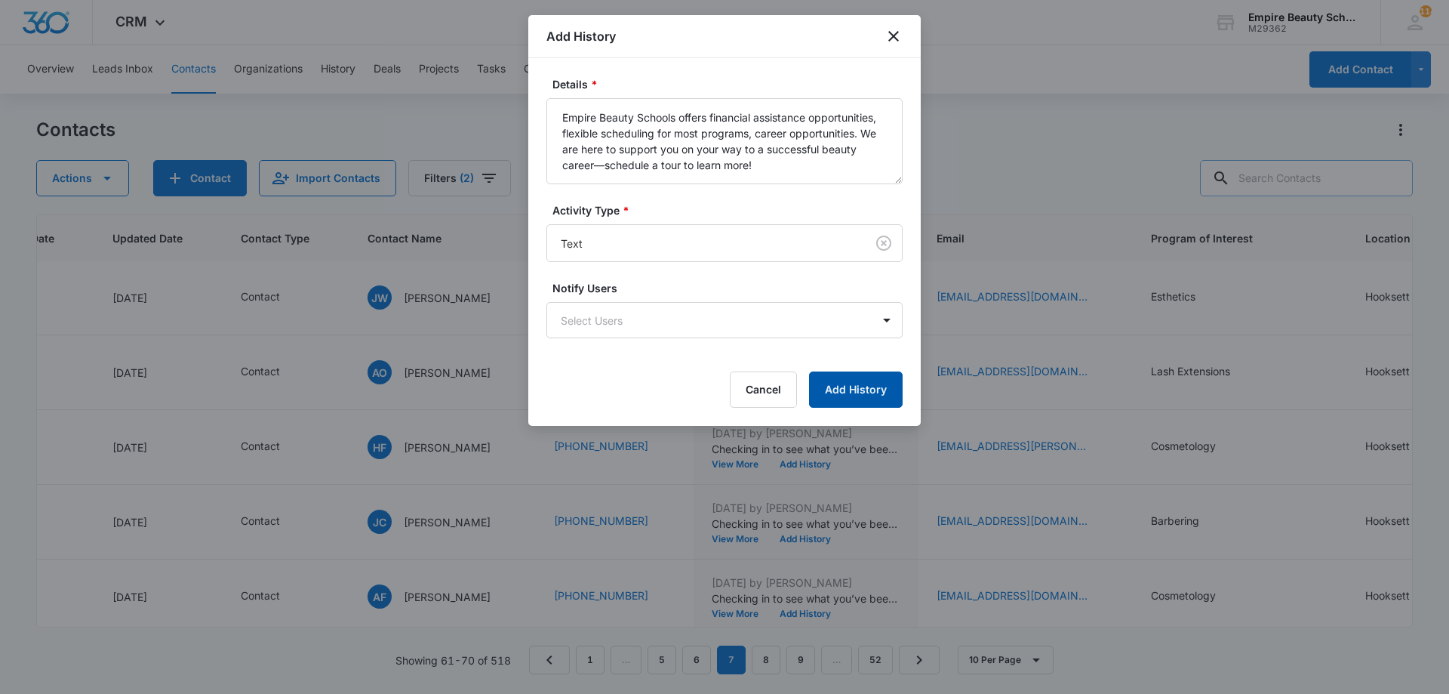
click at [838, 389] on button "Add History" at bounding box center [856, 389] width 94 height 36
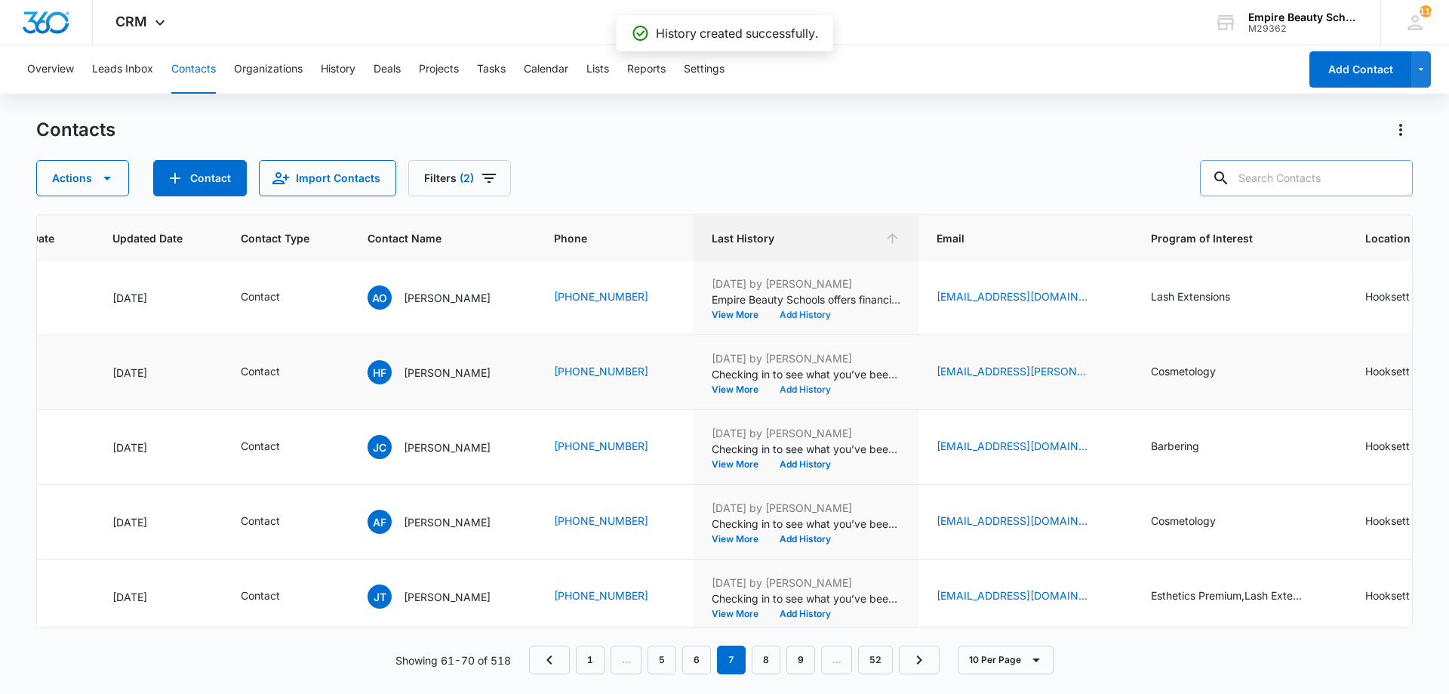
scroll to position [376, 196]
click at [792, 390] on button "Add History" at bounding box center [805, 388] width 72 height 9
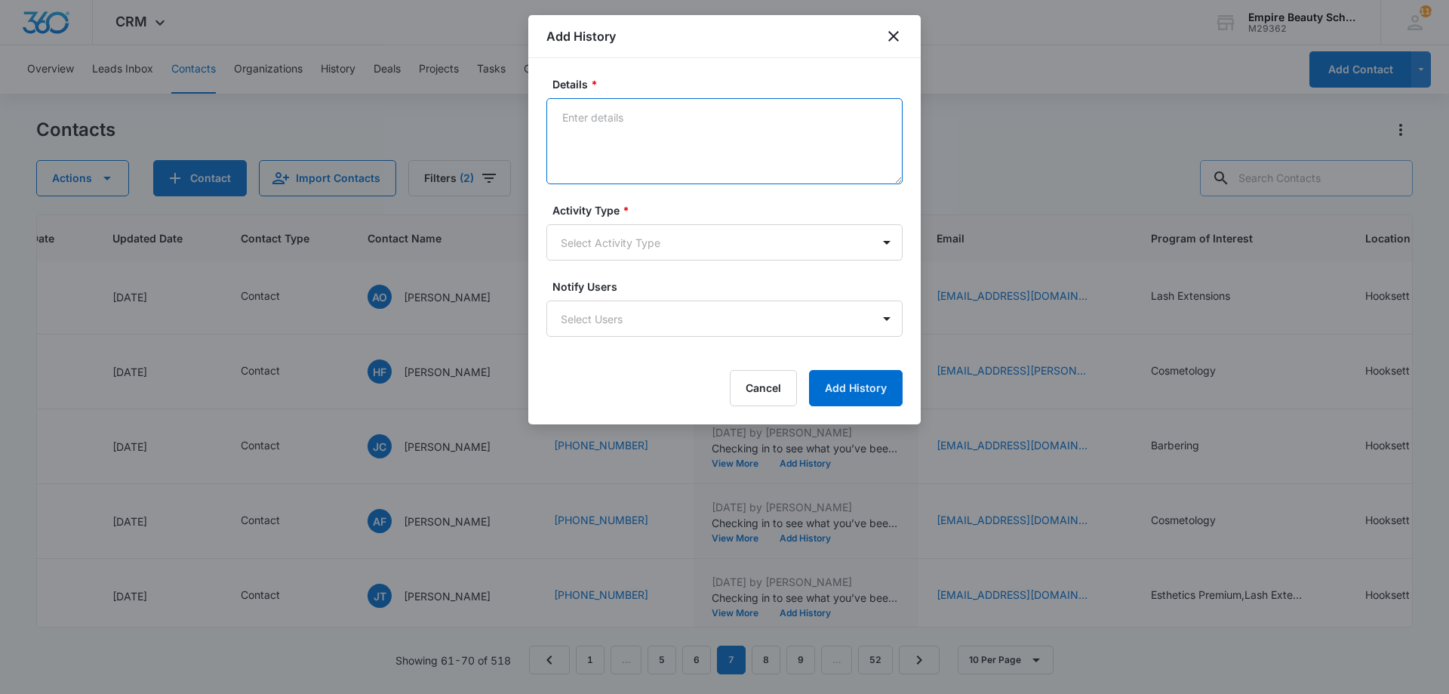
paste textarea "Empire Beauty Schools offers financial assistance opportunities, flexible sched…"
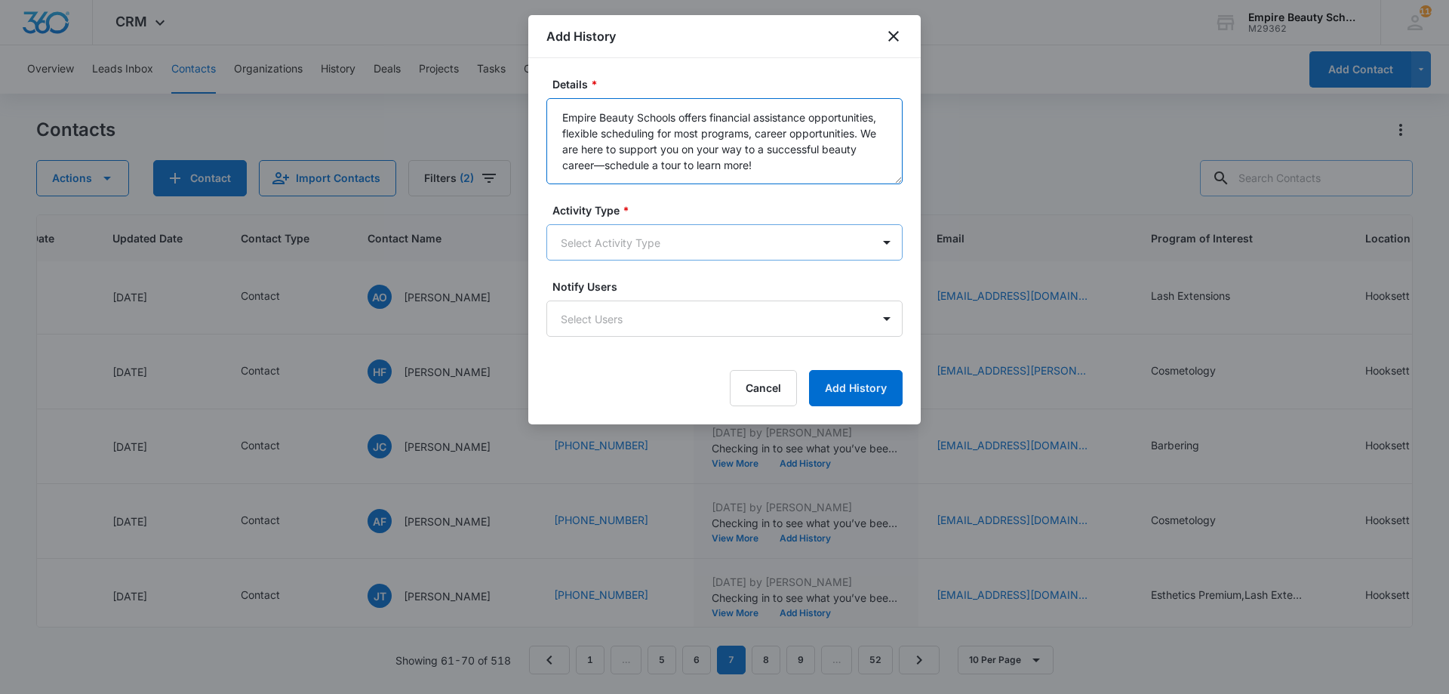
type textarea "Empire Beauty Schools offers financial assistance opportunities, flexible sched…"
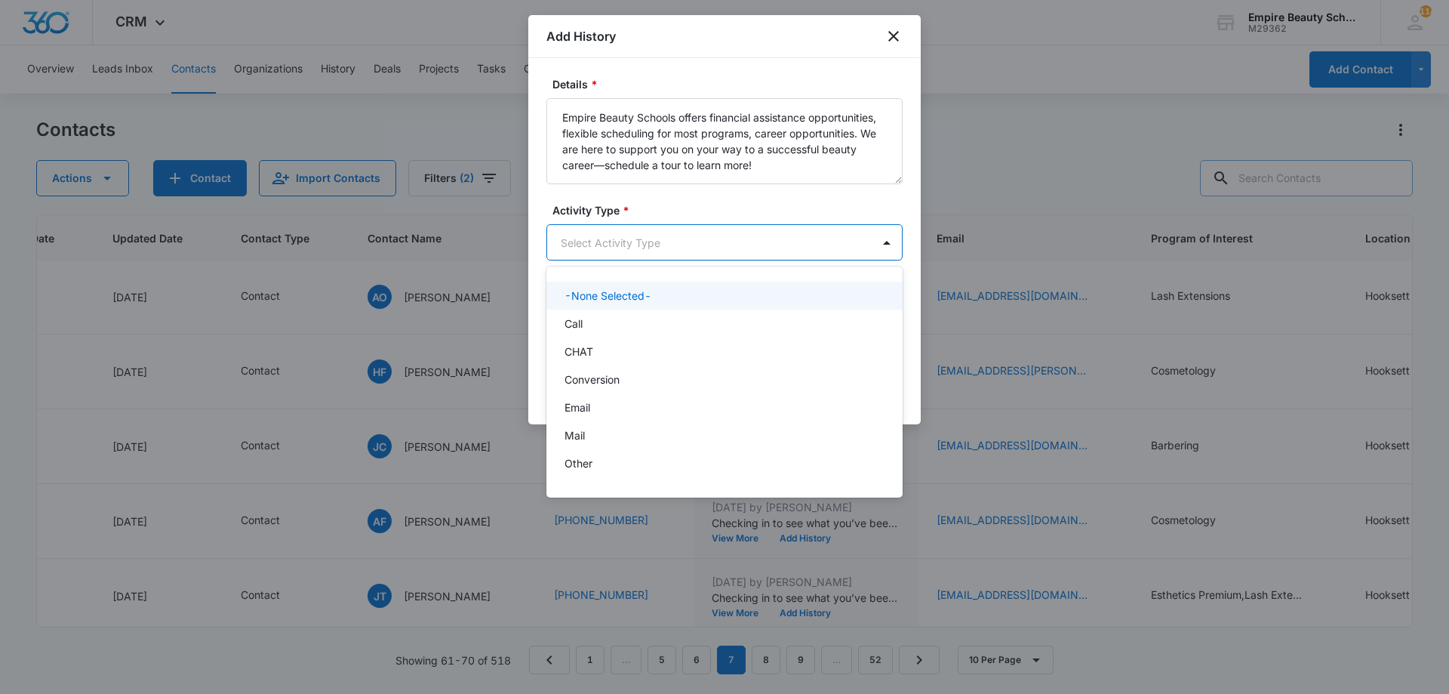
click at [649, 230] on body "CRM Apps Forms CRM Email Shop Payments POS Files Brand Settings Empire Beauty S…" at bounding box center [724, 347] width 1449 height 694
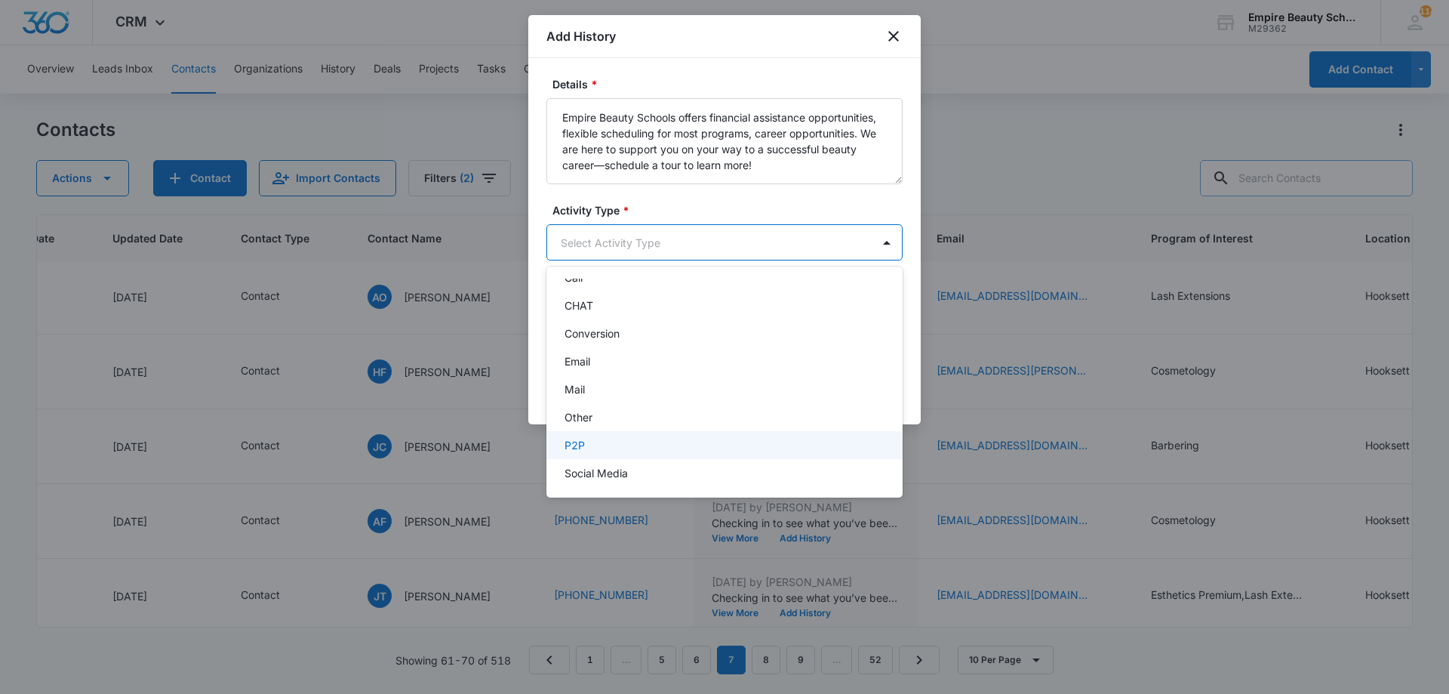
scroll to position [78, 0]
click at [585, 474] on p "Text" at bounding box center [576, 468] width 22 height 16
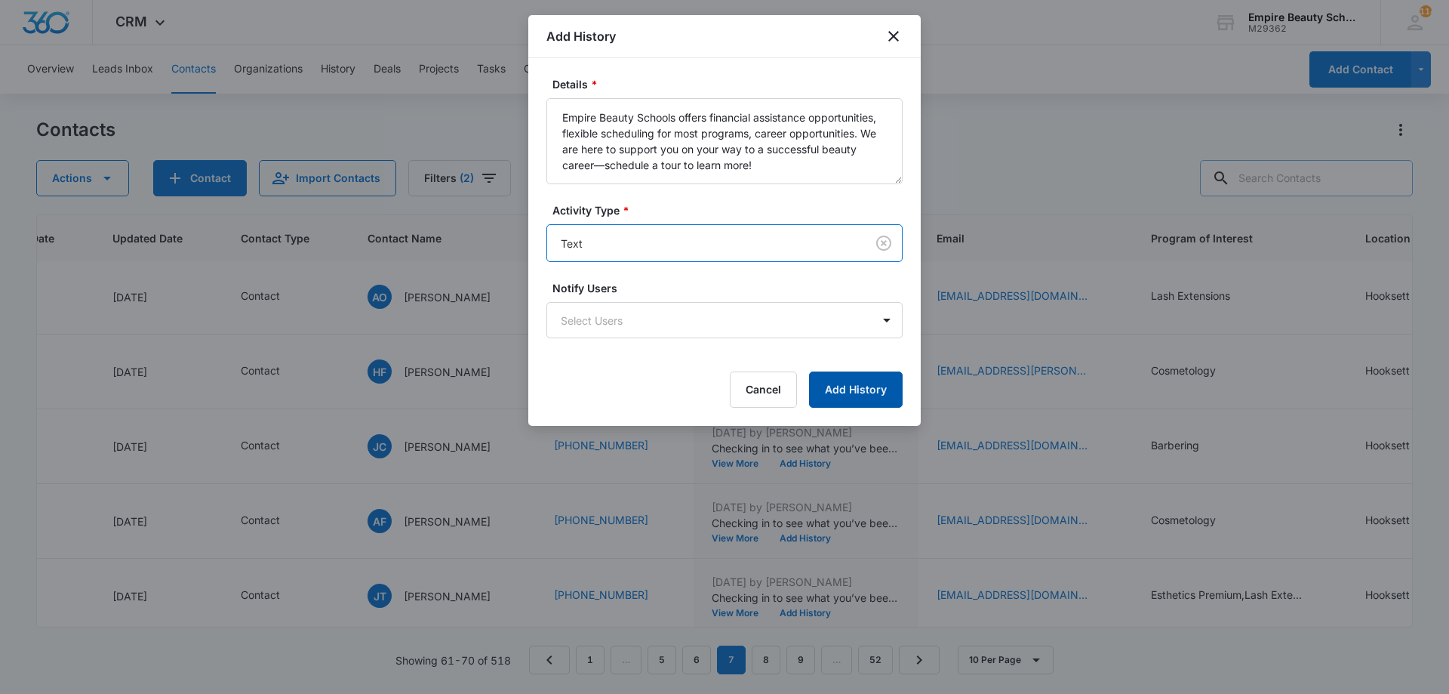
click at [835, 399] on button "Add History" at bounding box center [856, 389] width 94 height 36
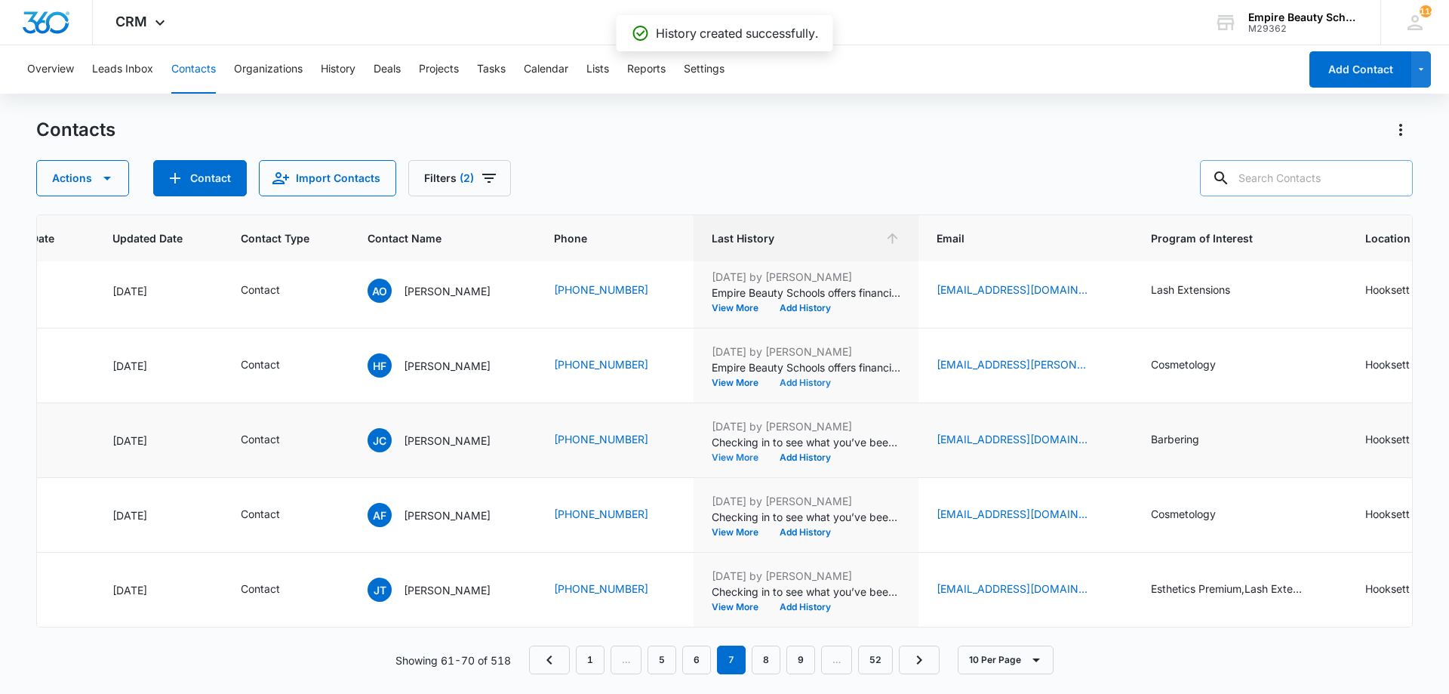
scroll to position [393, 196]
click at [795, 453] on button "Add History" at bounding box center [805, 457] width 72 height 9
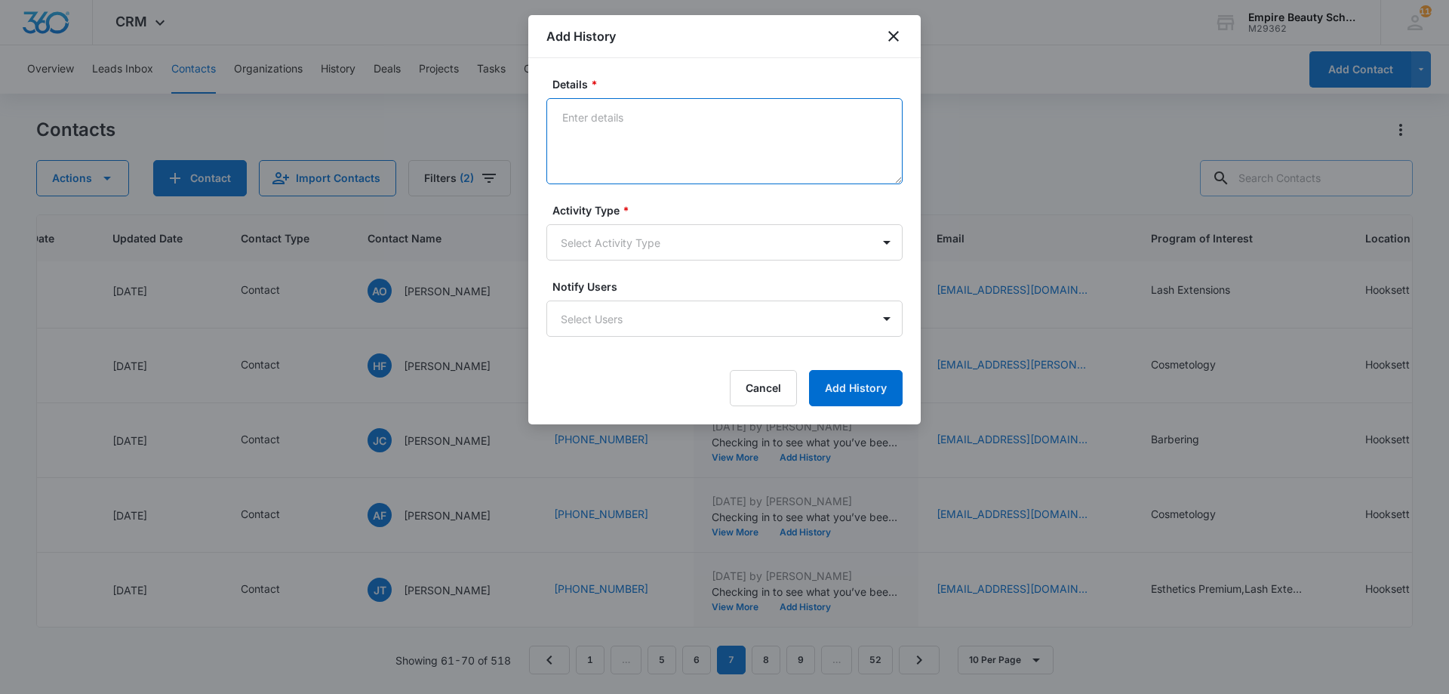
drag, startPoint x: 645, startPoint y: 162, endPoint x: 640, endPoint y: 134, distance: 29.2
click at [638, 136] on textarea "Details *" at bounding box center [724, 141] width 356 height 86
paste textarea "Empire Beauty Schools offers financial assistance opportunities, flexible sched…"
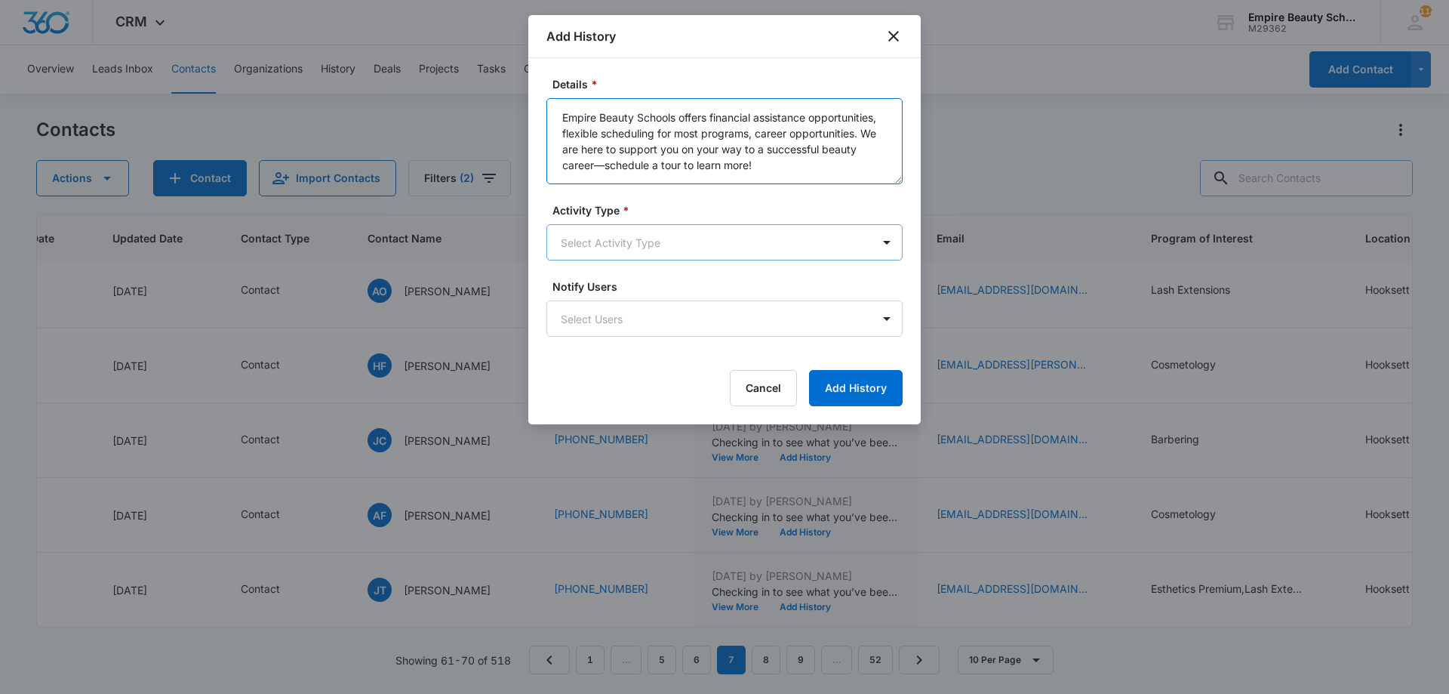
type textarea "Empire Beauty Schools offers financial assistance opportunities, flexible sched…"
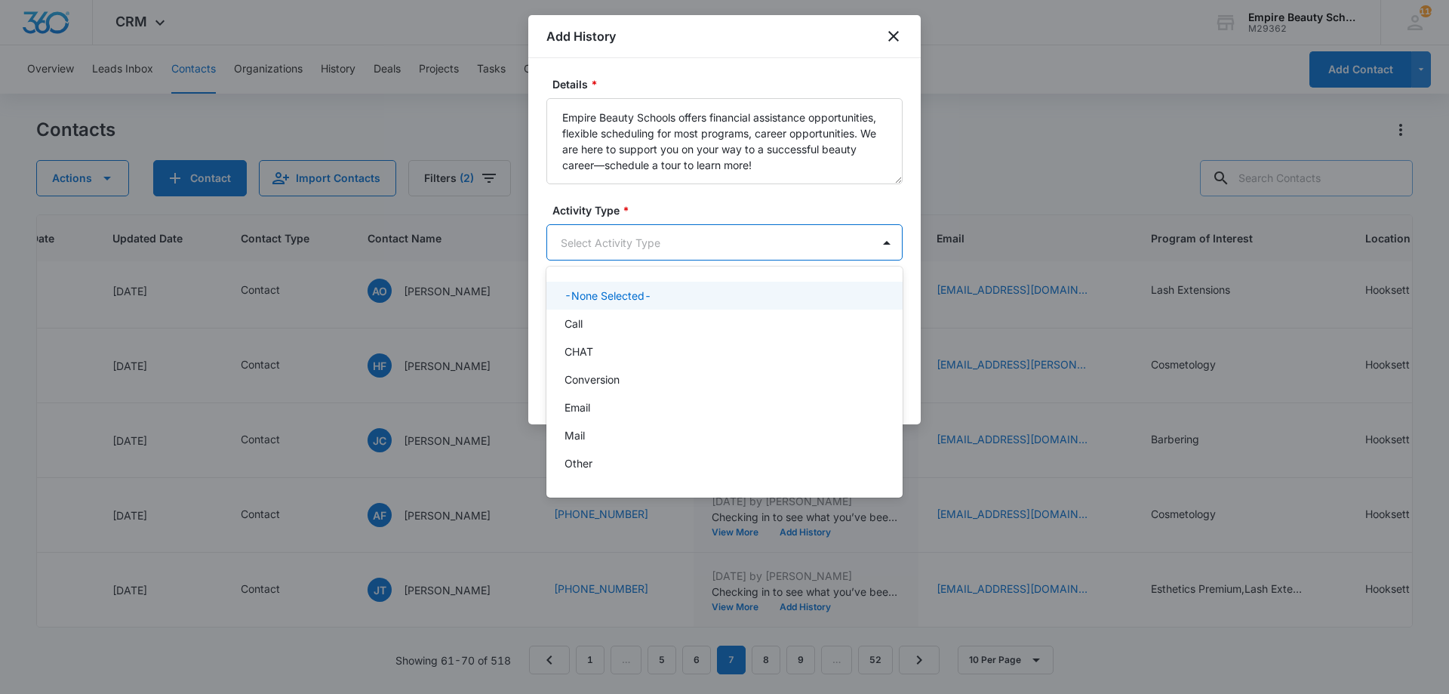
click at [629, 245] on body "CRM Apps Forms CRM Email Shop Payments POS Files Brand Settings Empire Beauty S…" at bounding box center [724, 347] width 1449 height 694
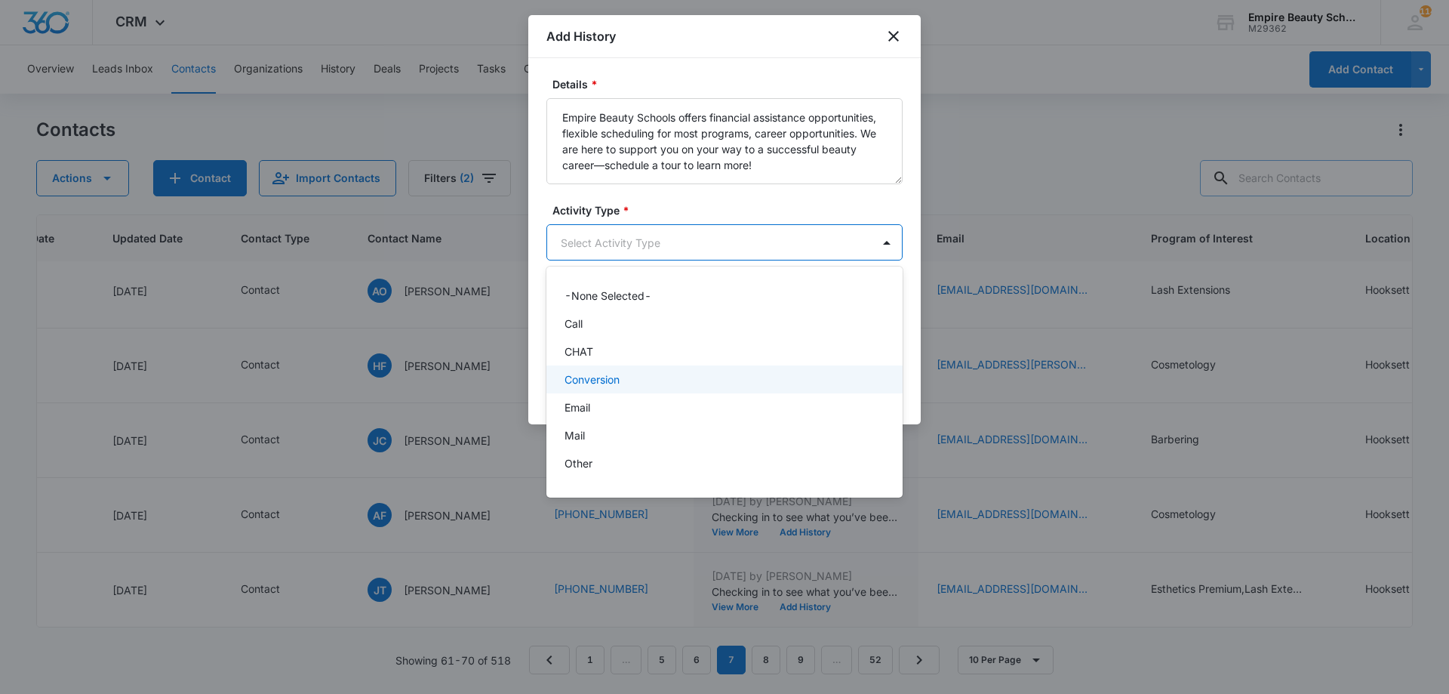
scroll to position [78, 0]
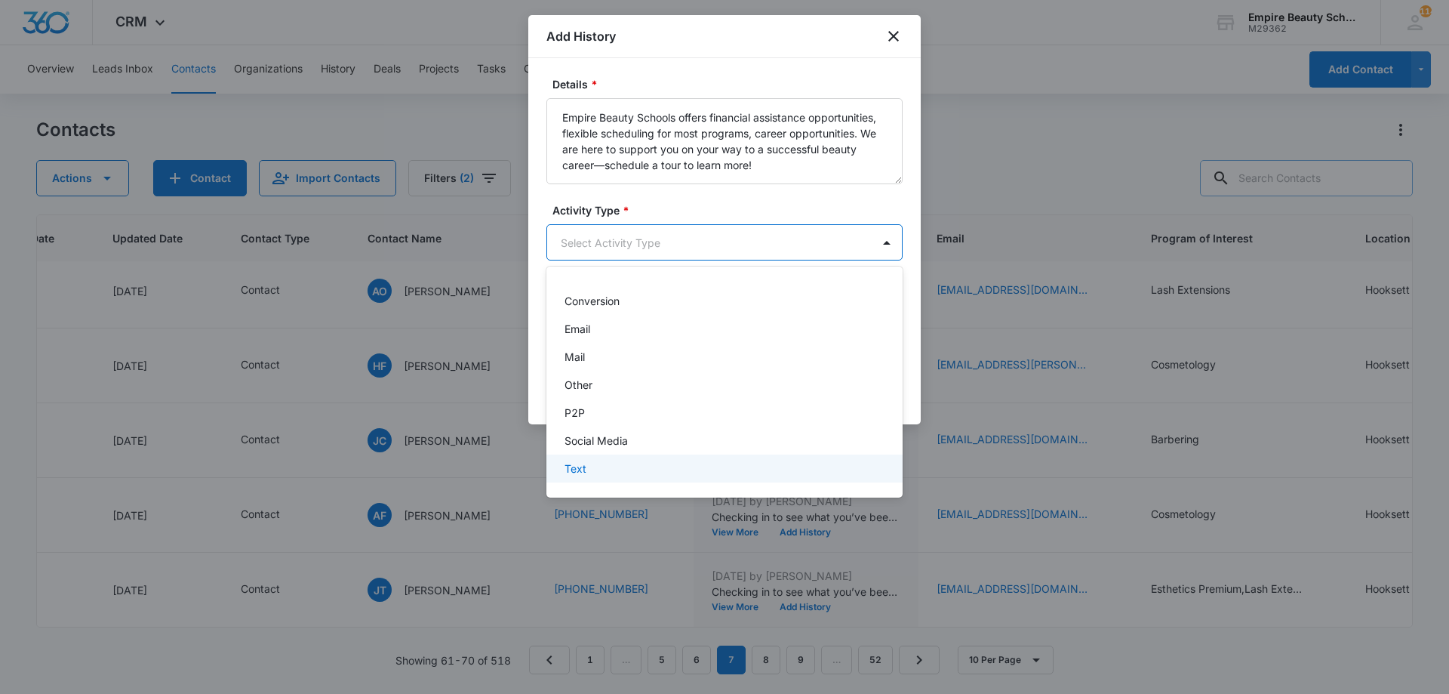
click at [588, 473] on div "Text" at bounding box center [723, 468] width 317 height 16
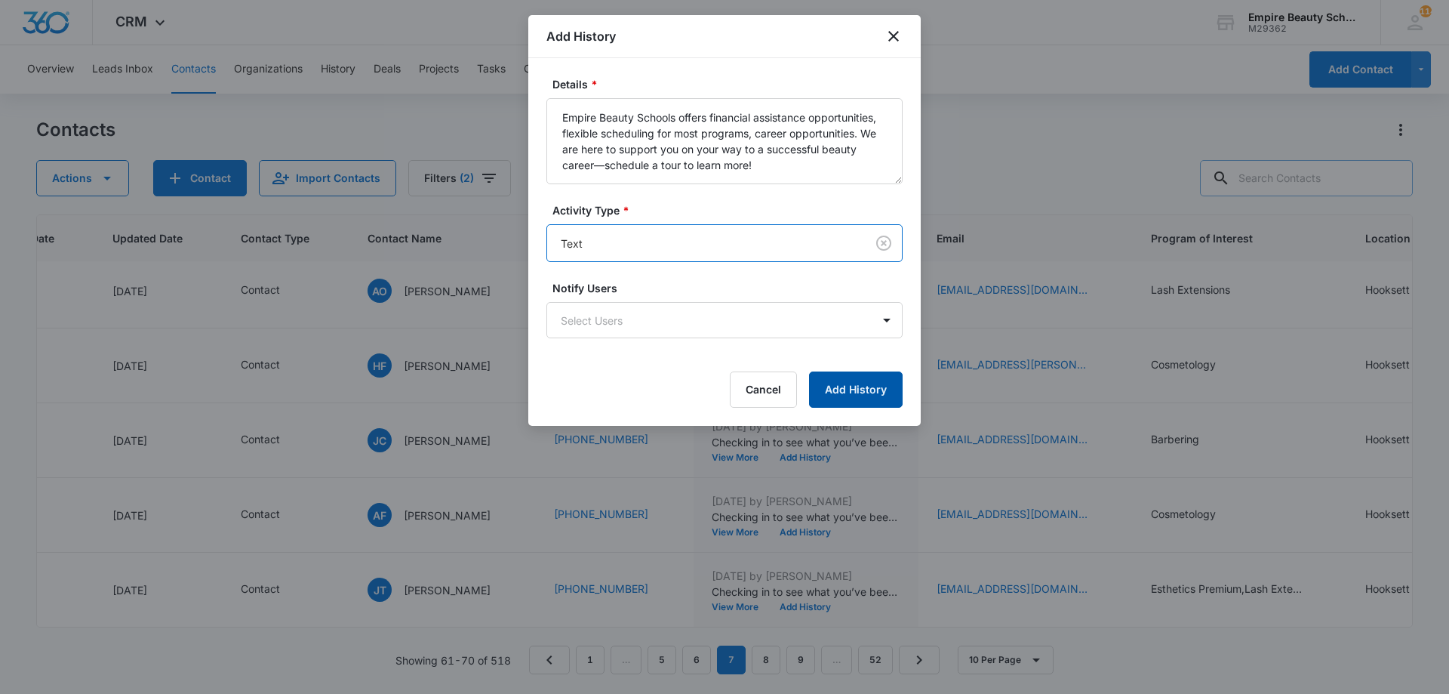
drag, startPoint x: 849, startPoint y: 392, endPoint x: 853, endPoint y: 408, distance: 16.3
click at [853, 408] on div "Details * Empire Beauty Schools offers financial assistance opportunities, flex…" at bounding box center [724, 242] width 392 height 368
click at [857, 401] on button "Add History" at bounding box center [856, 389] width 94 height 36
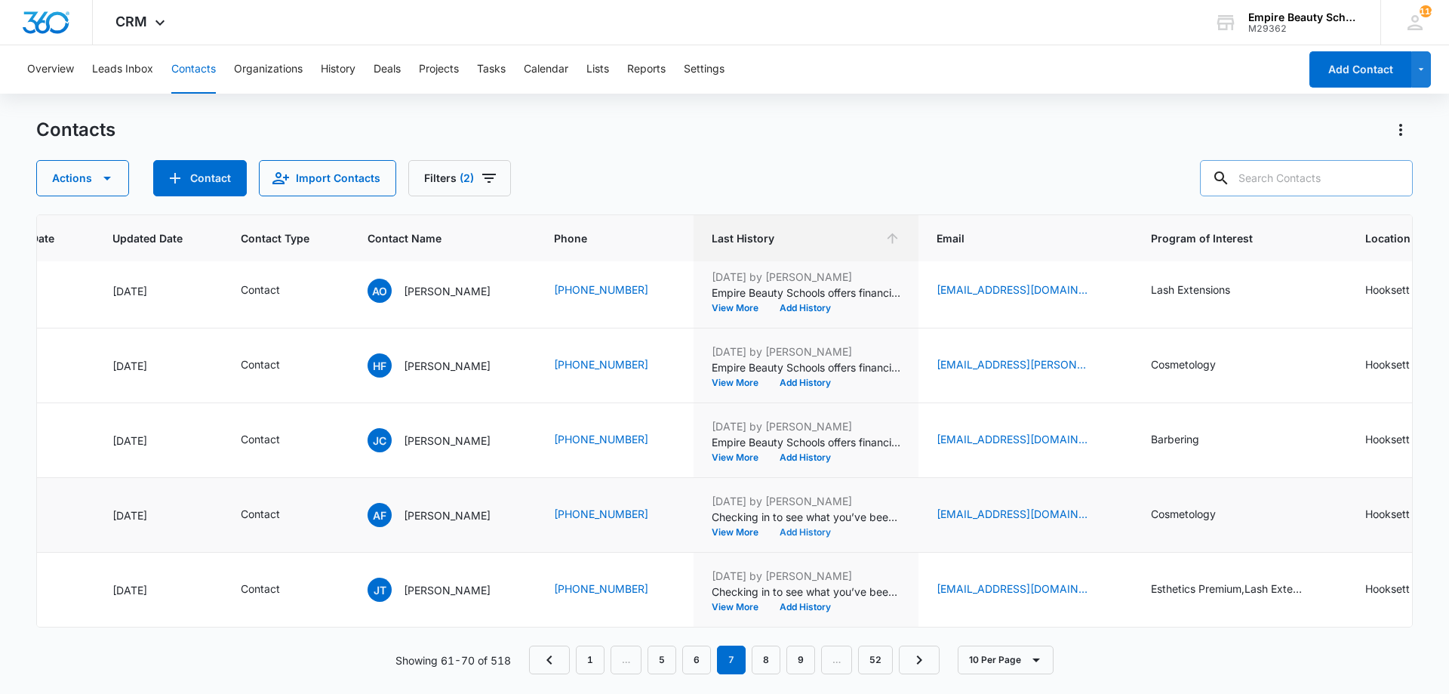
click at [811, 528] on button "Add History" at bounding box center [805, 532] width 72 height 9
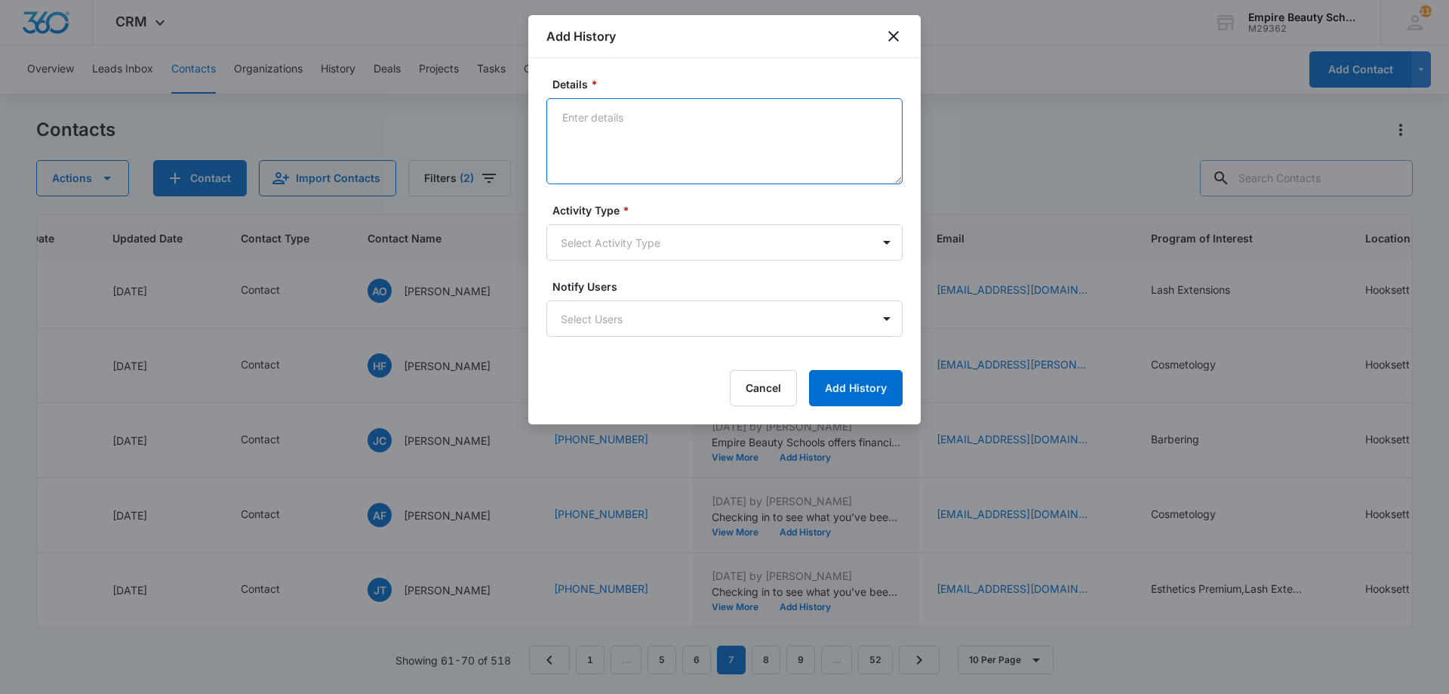
paste textarea "Empire Beauty Schools offers financial assistance opportunities, flexible sched…"
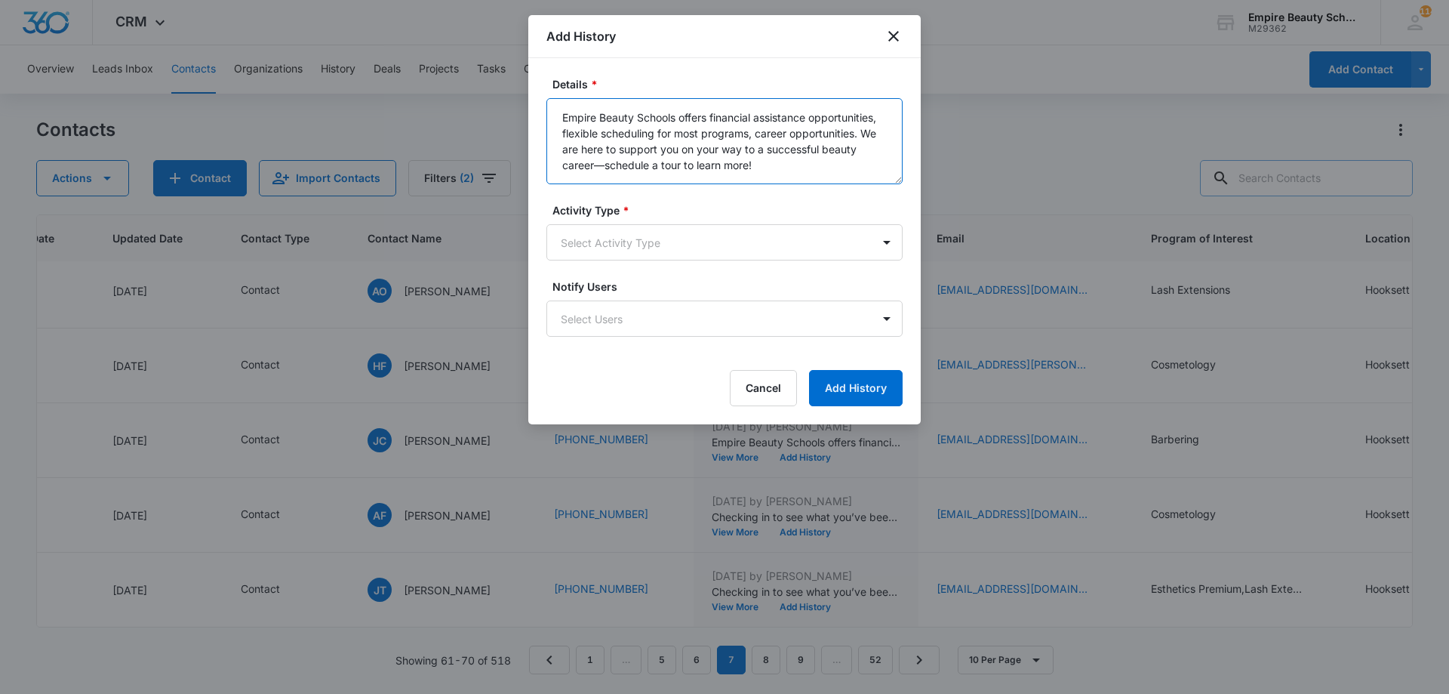
type textarea "Empire Beauty Schools offers financial assistance opportunities, flexible sched…"
click at [676, 198] on form "Details * Empire Beauty Schools offers financial assistance opportunities, flex…" at bounding box center [724, 241] width 356 height 330
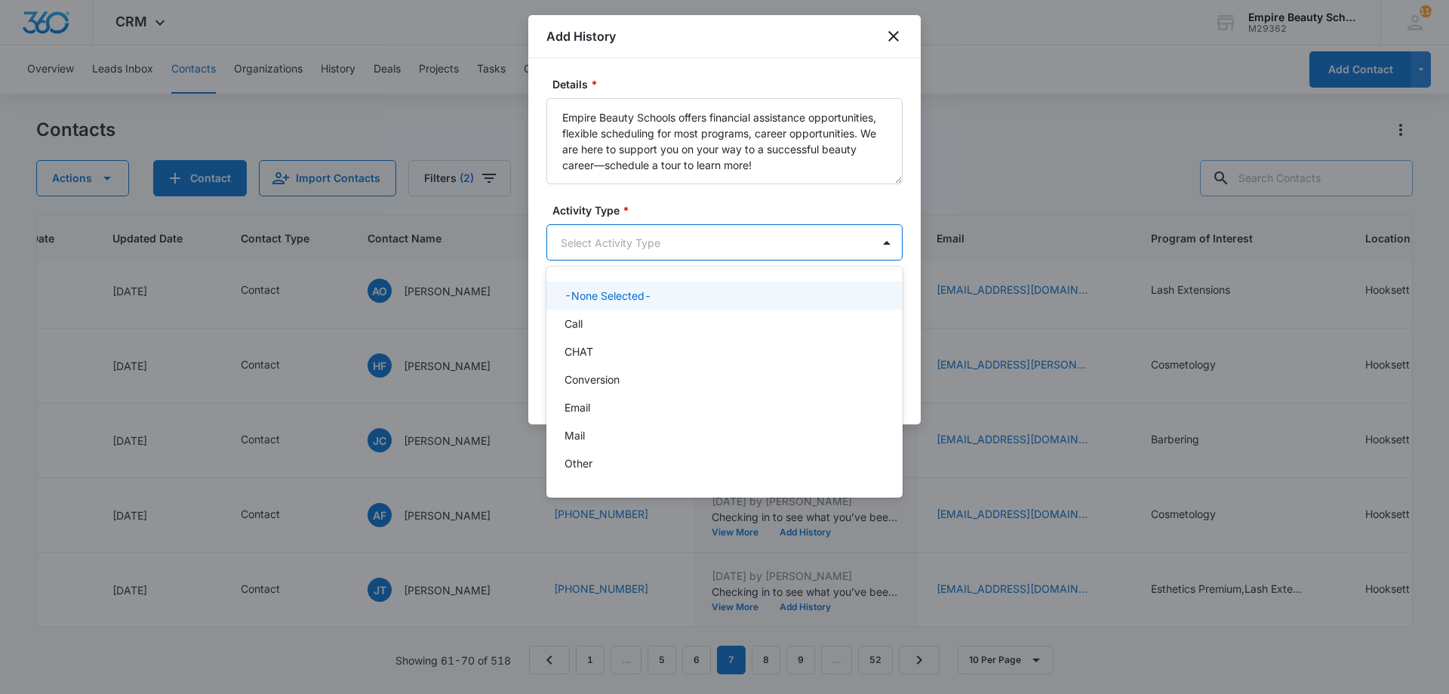
click at [663, 232] on body "CRM Apps Forms CRM Email Shop Payments POS Files Brand Settings Empire Beauty S…" at bounding box center [724, 347] width 1449 height 694
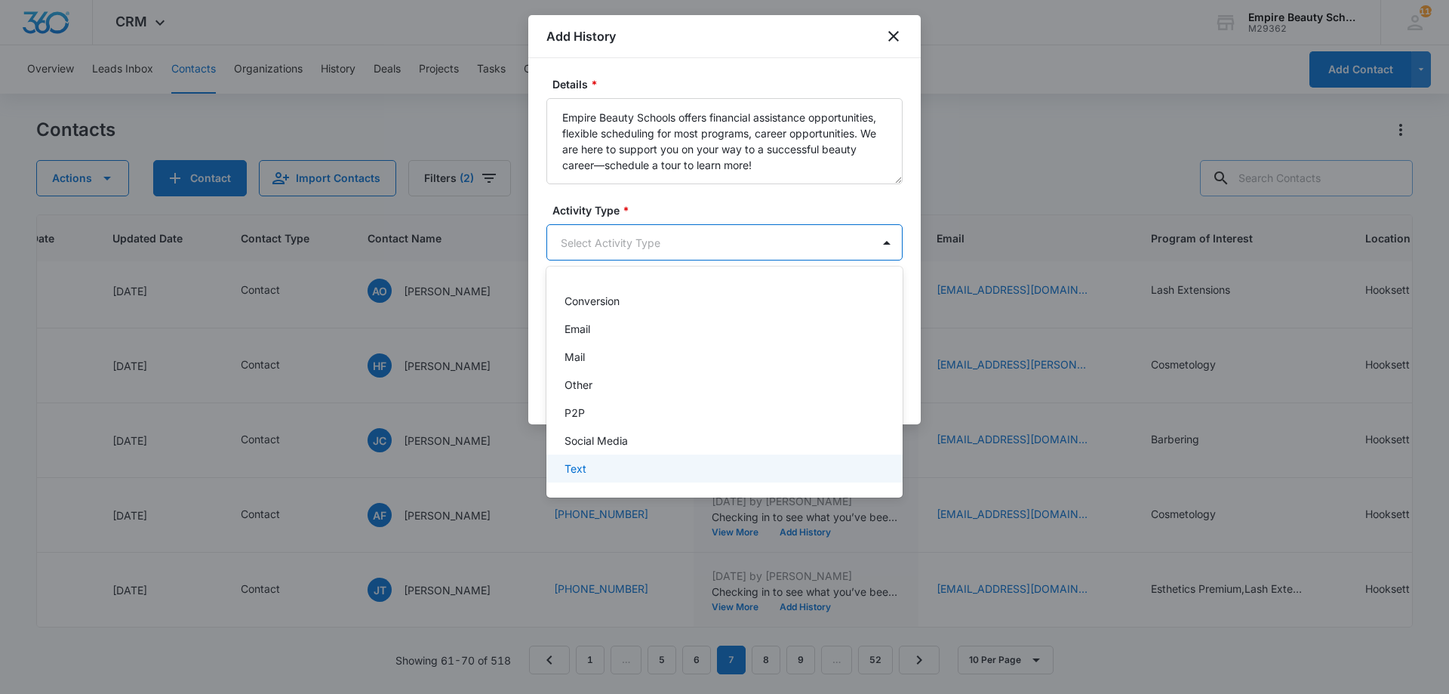
click at [635, 463] on div "Text" at bounding box center [723, 468] width 317 height 16
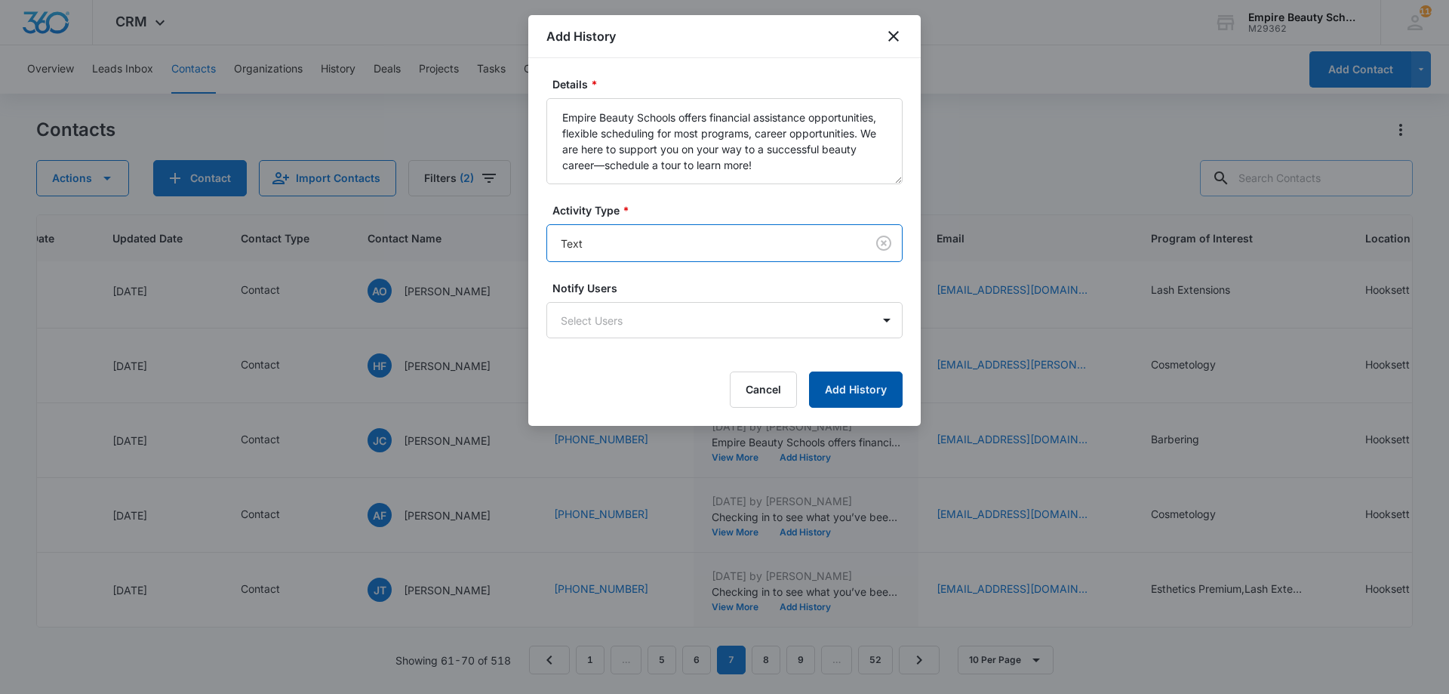
click at [848, 405] on button "Add History" at bounding box center [856, 389] width 94 height 36
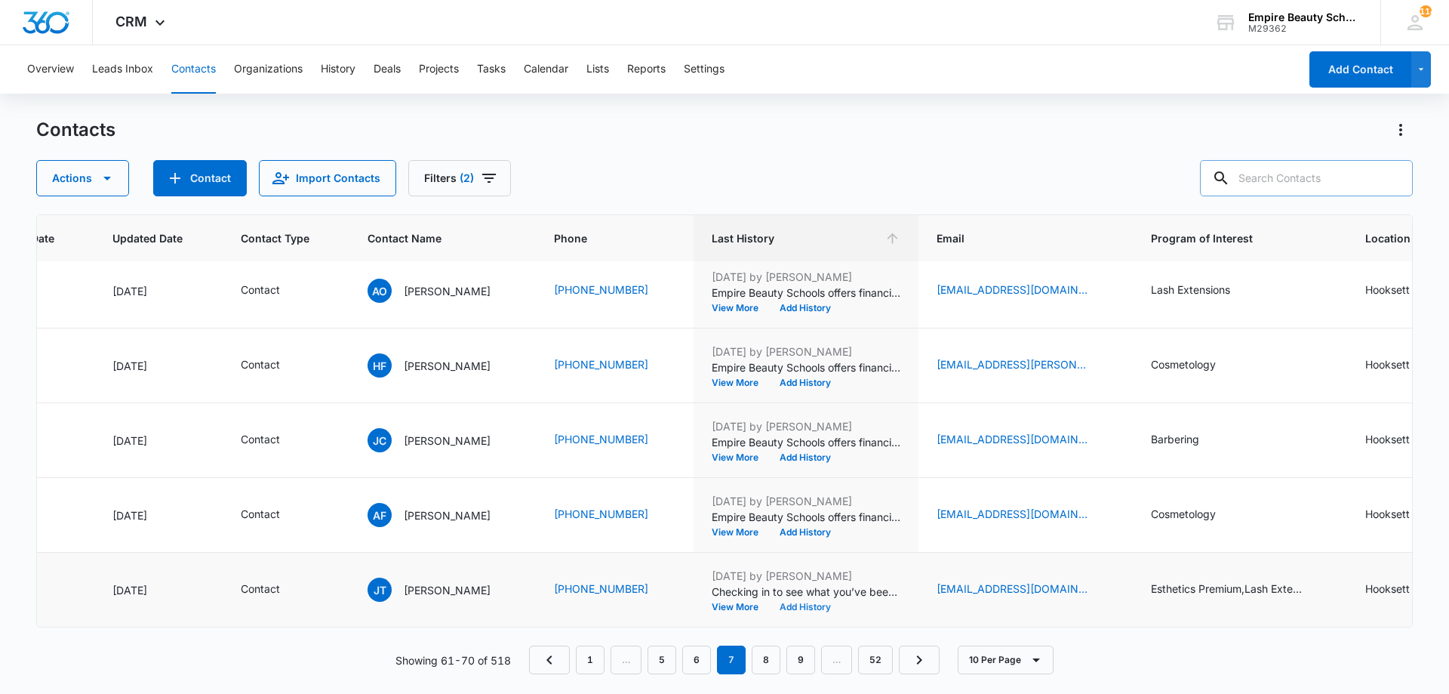
click at [815, 602] on button "Add History" at bounding box center [805, 606] width 72 height 9
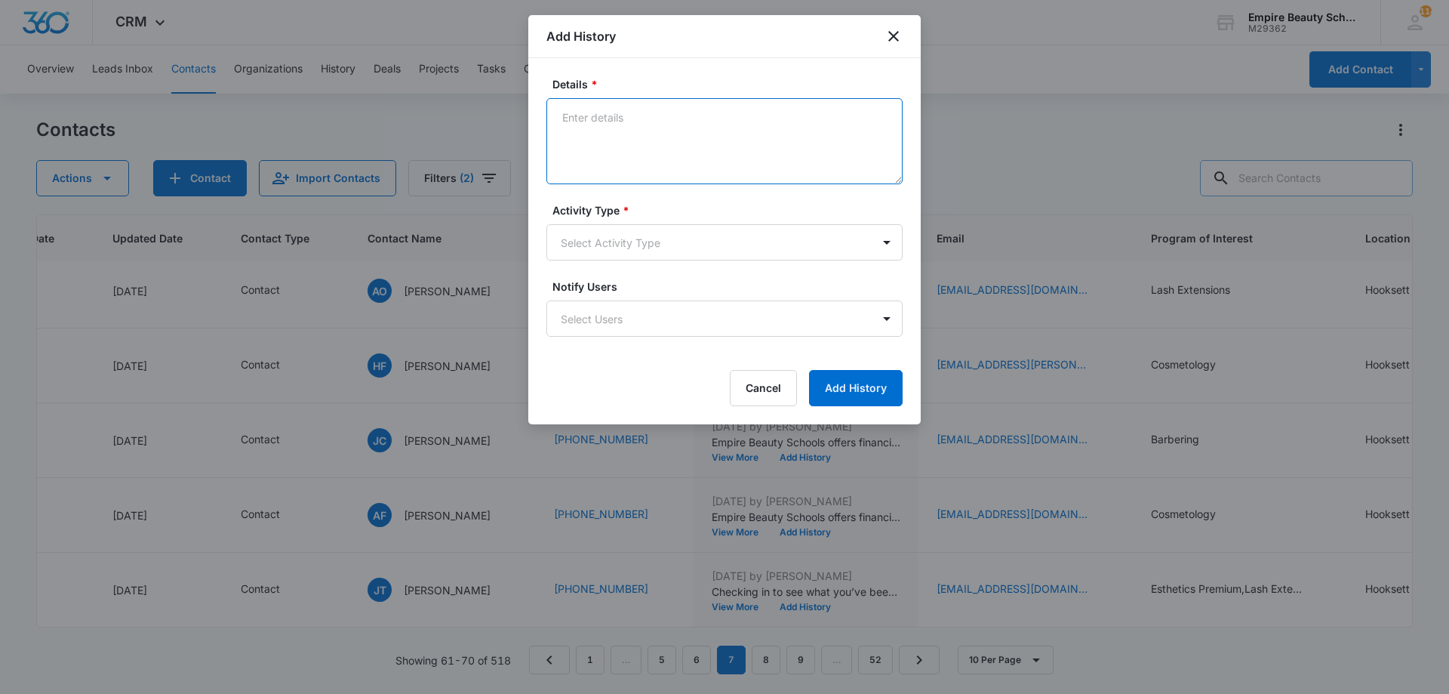
paste textarea "Empire Beauty Schools offers financial assistance opportunities, flexible sched…"
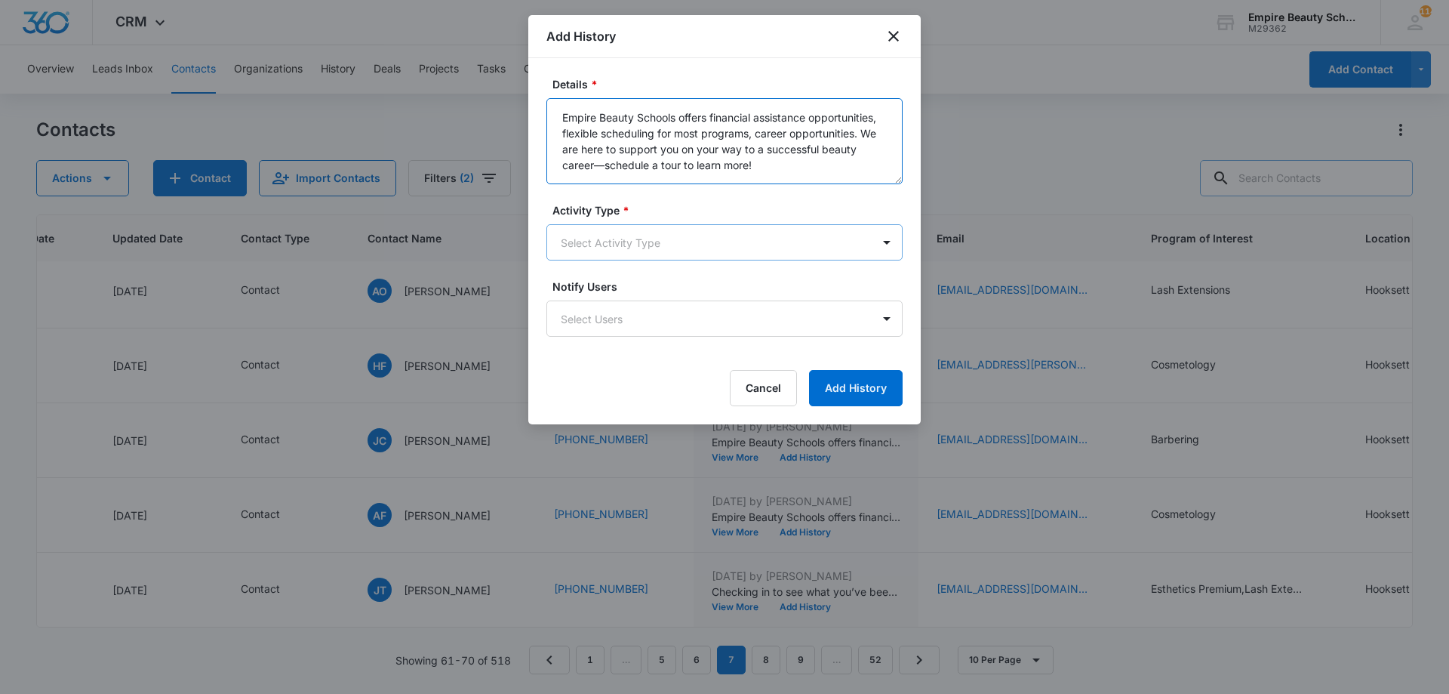
type textarea "Empire Beauty Schools offers financial assistance opportunities, flexible sched…"
click at [632, 227] on body "CRM Apps Forms CRM Email Shop Payments POS Files Brand Settings Empire Beauty S…" at bounding box center [724, 347] width 1449 height 694
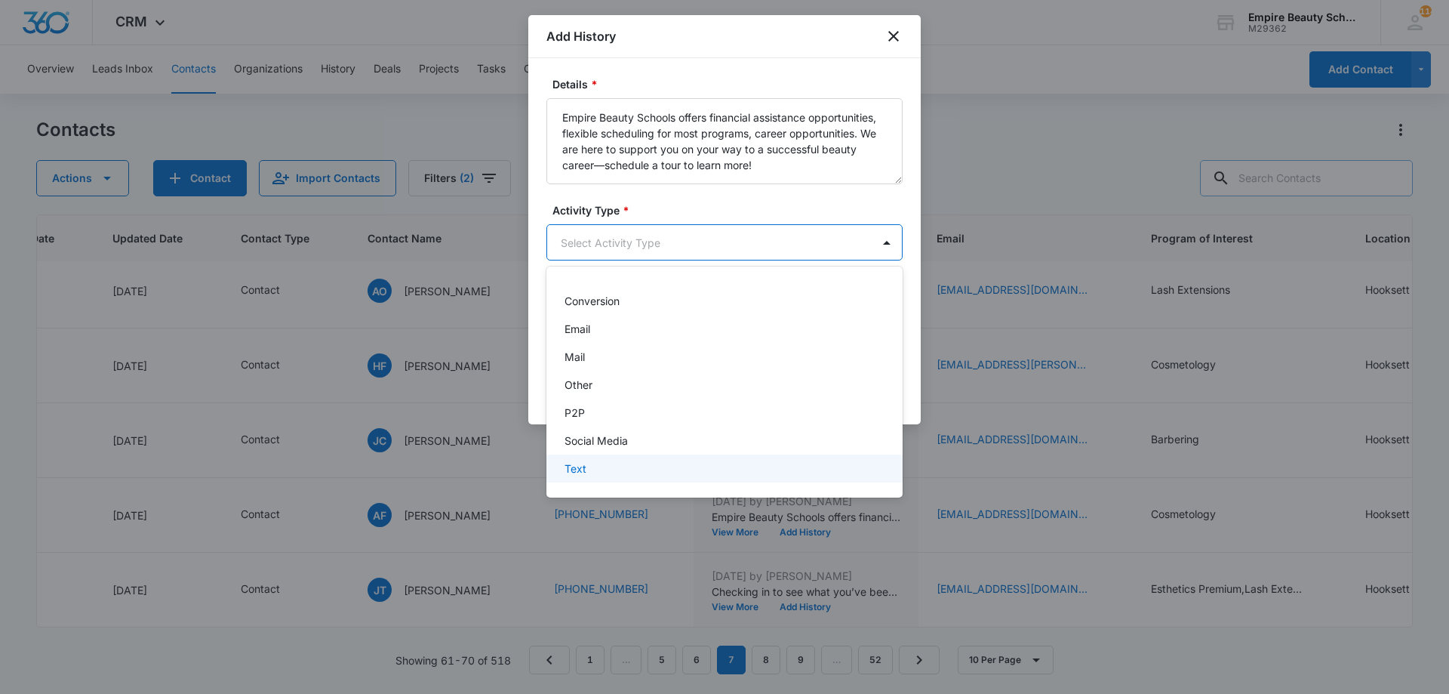
click at [634, 479] on div "Text" at bounding box center [724, 468] width 356 height 28
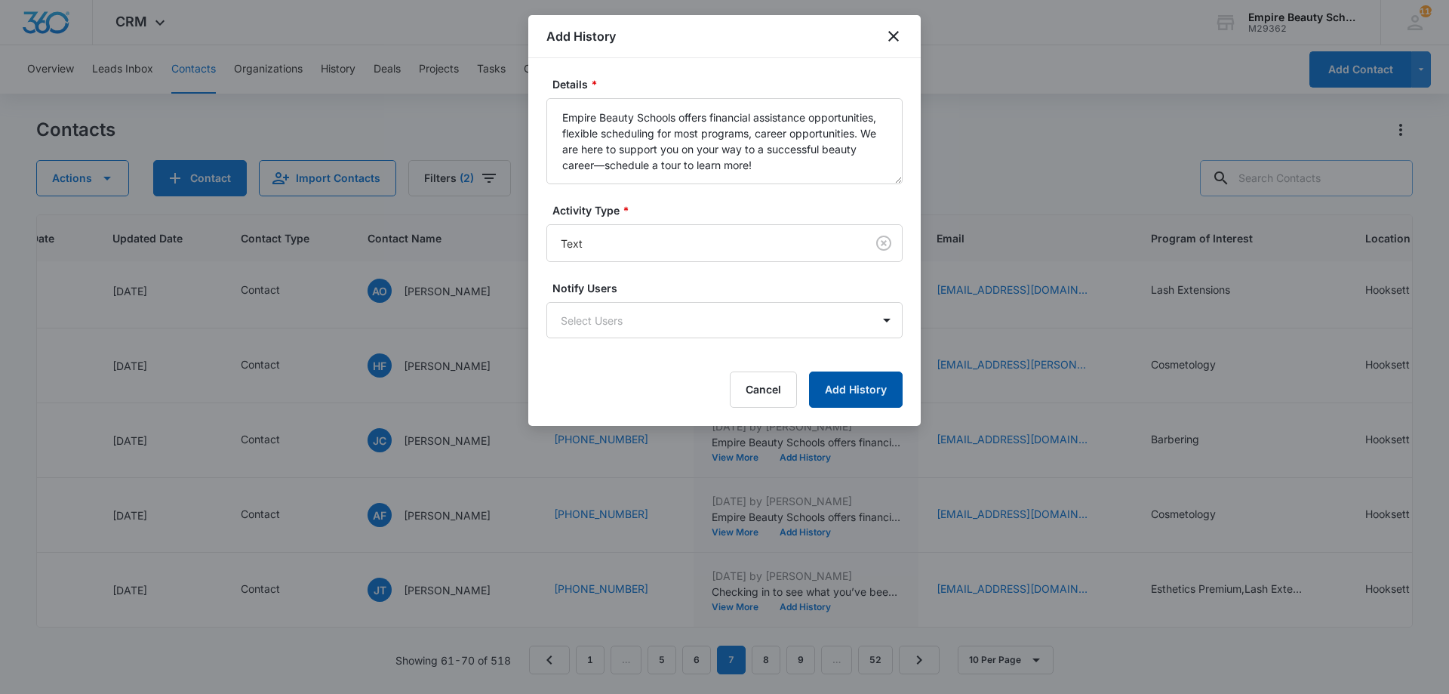
click at [851, 381] on button "Add History" at bounding box center [856, 389] width 94 height 36
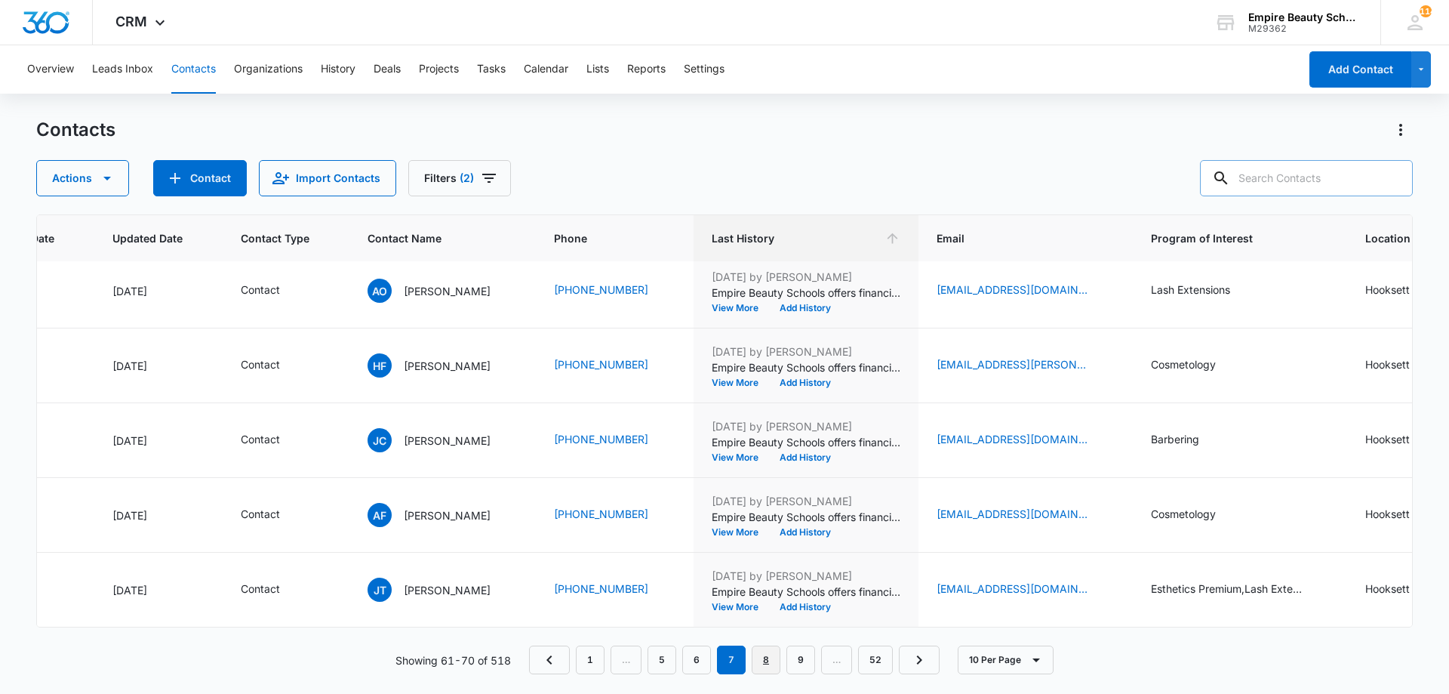
click at [763, 660] on link "8" at bounding box center [766, 659] width 29 height 29
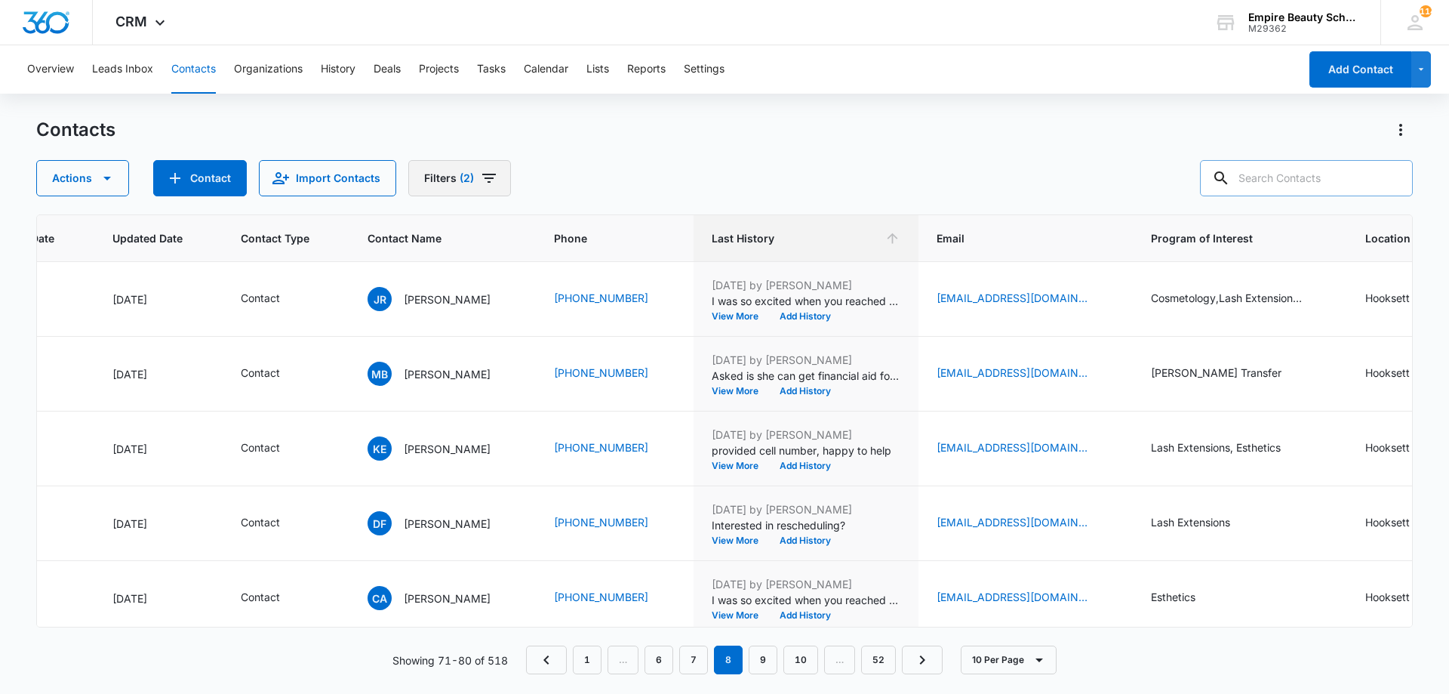
click at [445, 182] on button "Filters (2)" at bounding box center [459, 178] width 103 height 36
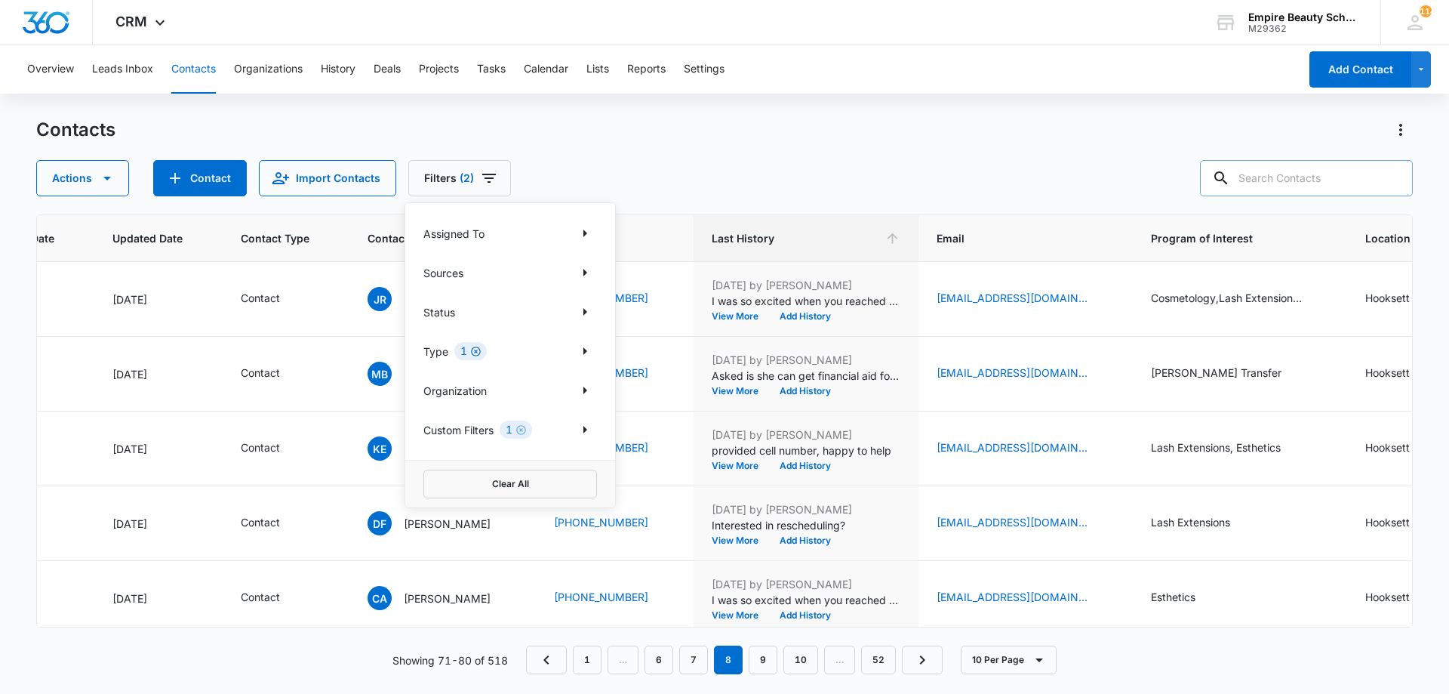
click at [481, 352] on icon "Clear" at bounding box center [475, 351] width 11 height 11
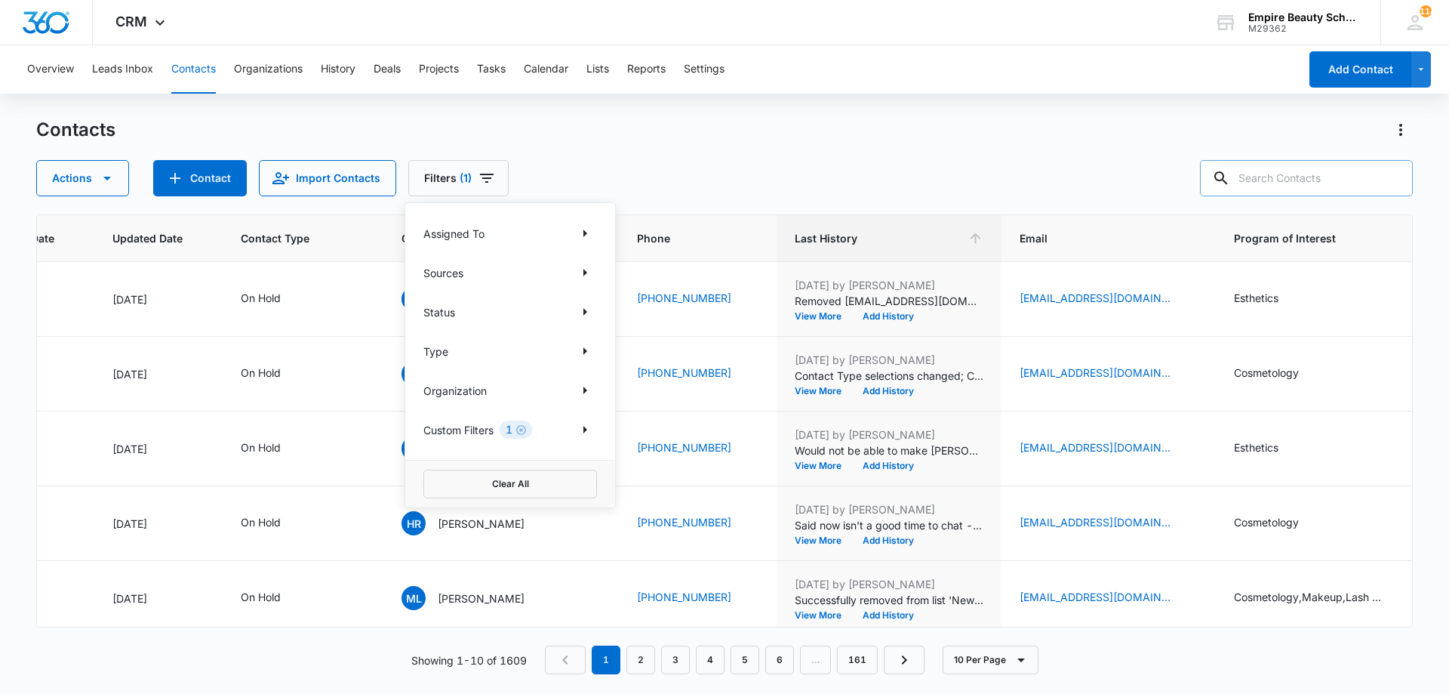
click at [908, 147] on div "Contacts Actions Contact Import Contacts Filters (1) Assigned To Sources Status…" at bounding box center [724, 157] width 1377 height 78
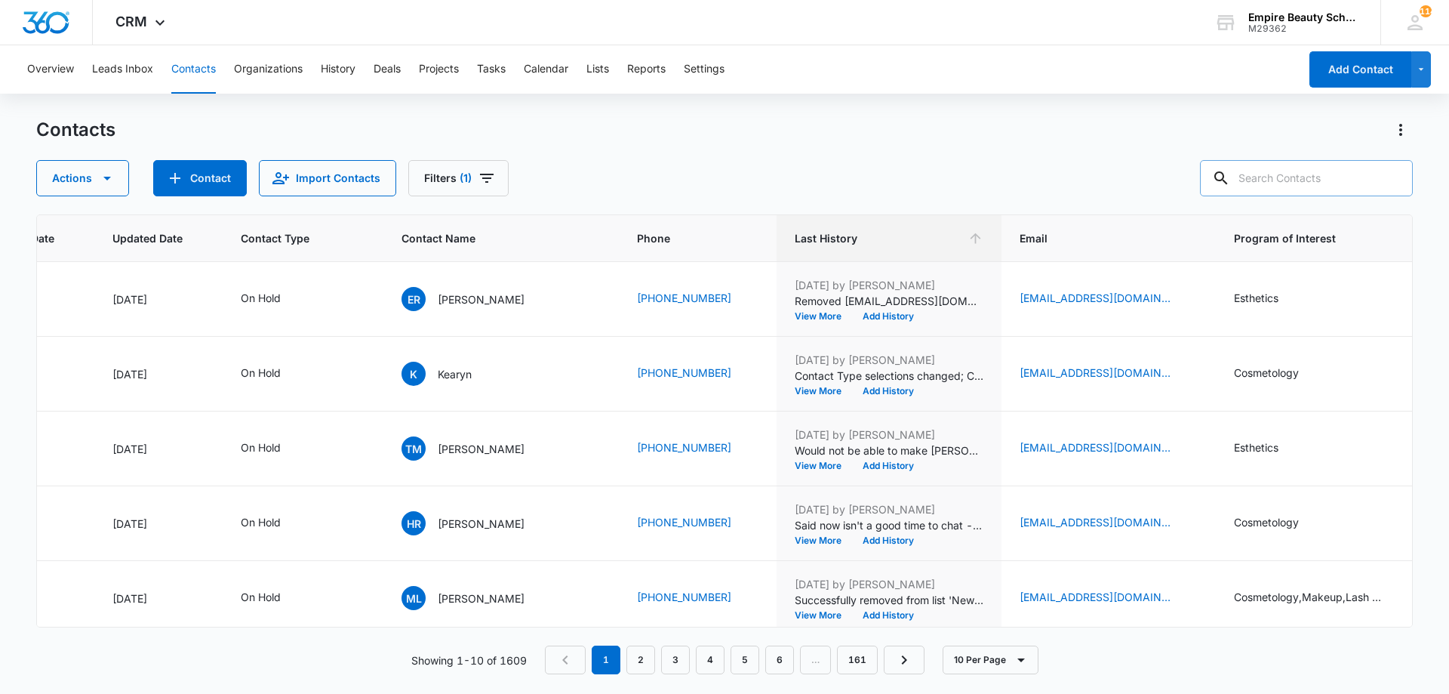
click at [1279, 180] on input "text" at bounding box center [1306, 178] width 213 height 36
type input "hinto"
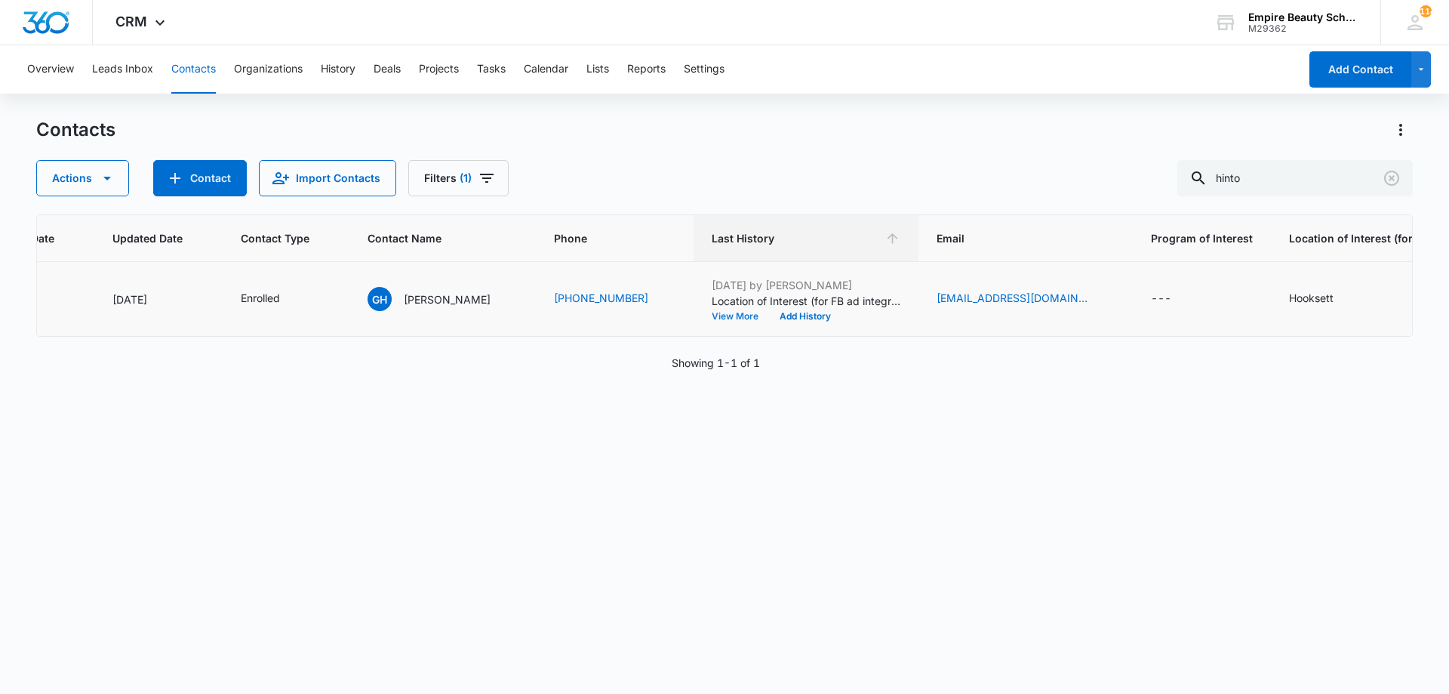
click at [720, 318] on button "View More" at bounding box center [740, 316] width 57 height 9
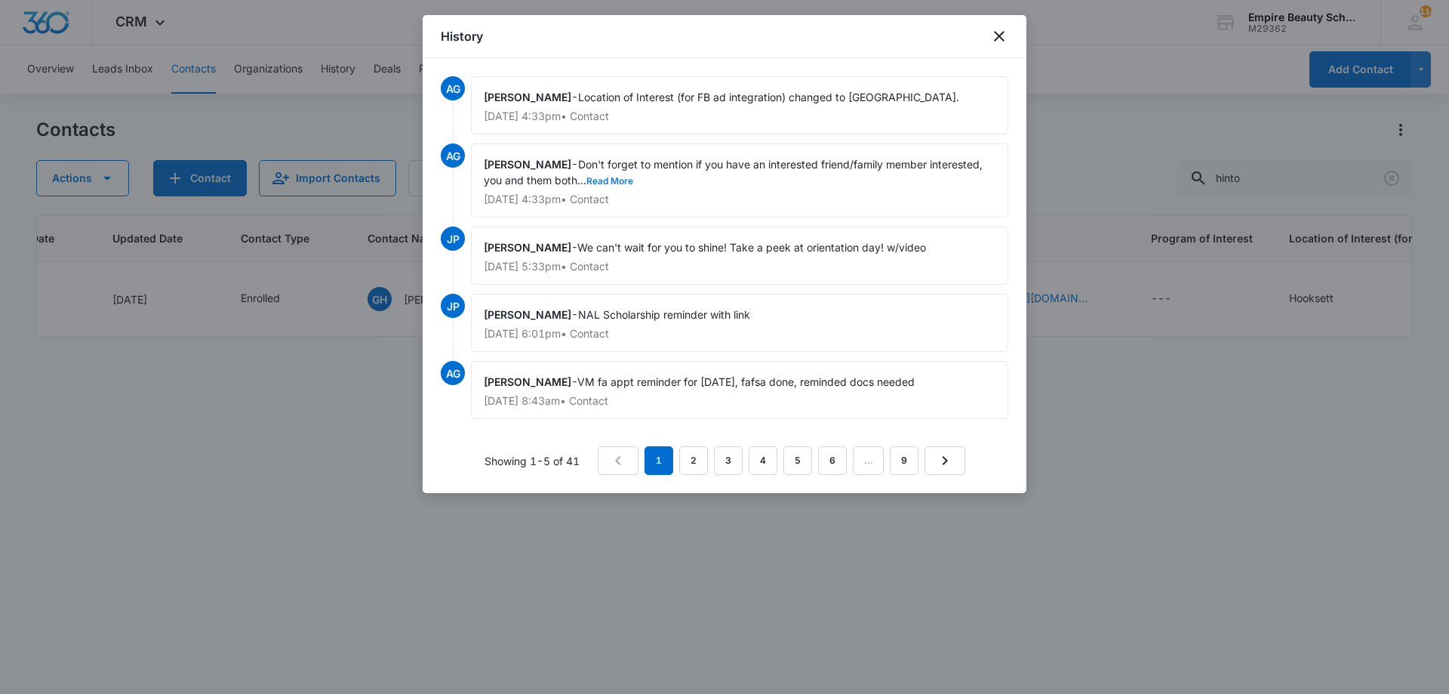
click at [603, 178] on button "Read More" at bounding box center [609, 181] width 47 height 9
click at [992, 37] on icon "close" at bounding box center [999, 36] width 18 height 18
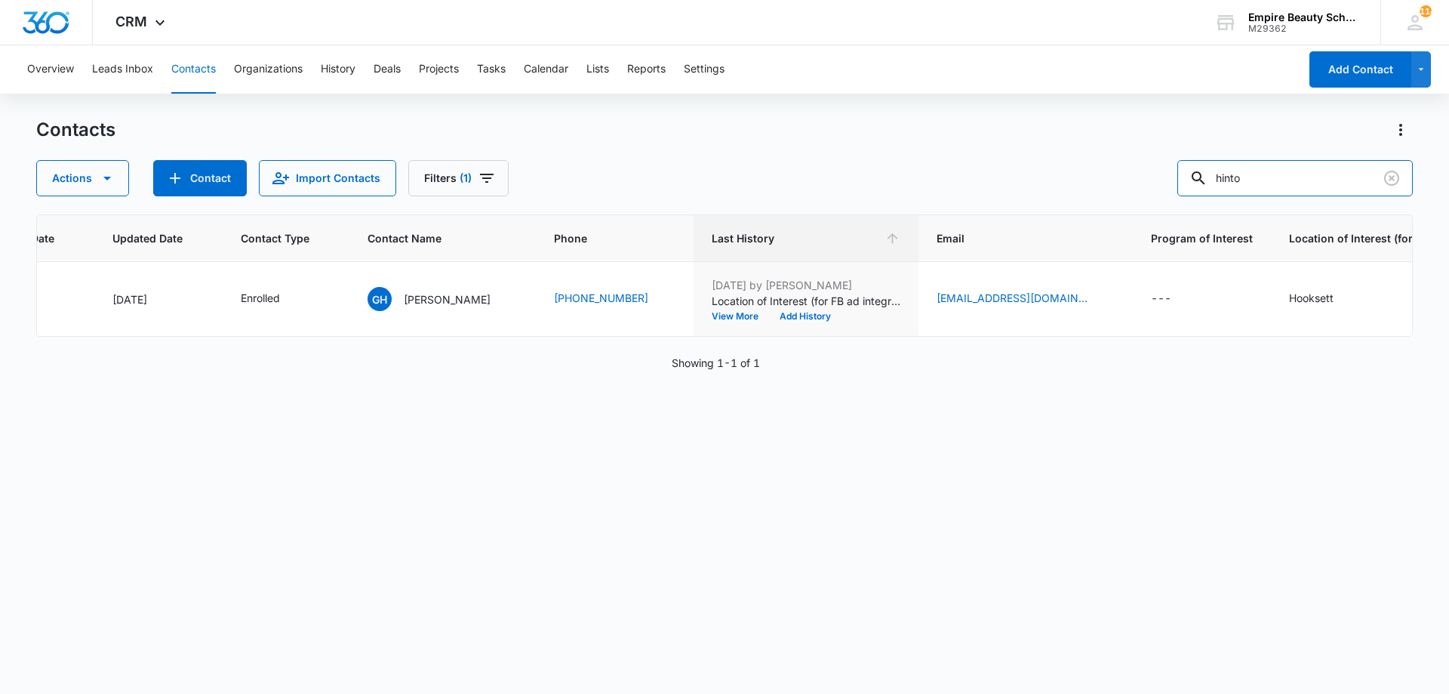
drag, startPoint x: 1254, startPoint y: 180, endPoint x: 667, endPoint y: 190, distance: 587.2
click at [667, 190] on div "Actions Contact Import Contacts Filters (1) hinto" at bounding box center [724, 178] width 1377 height 36
click at [1281, 174] on input "[PERSON_NAME] au" at bounding box center [1294, 178] width 235 height 36
type input "[PERSON_NAME]"
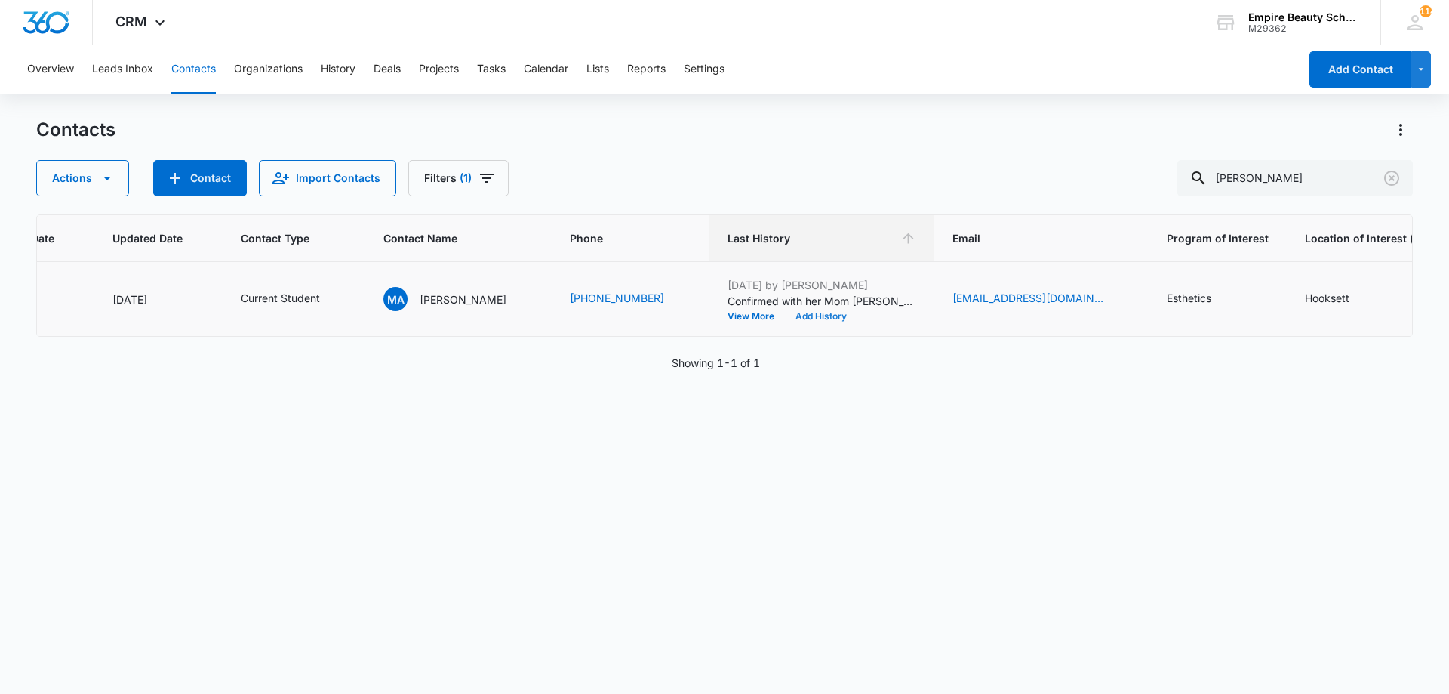
click at [792, 315] on button "Add History" at bounding box center [821, 316] width 72 height 9
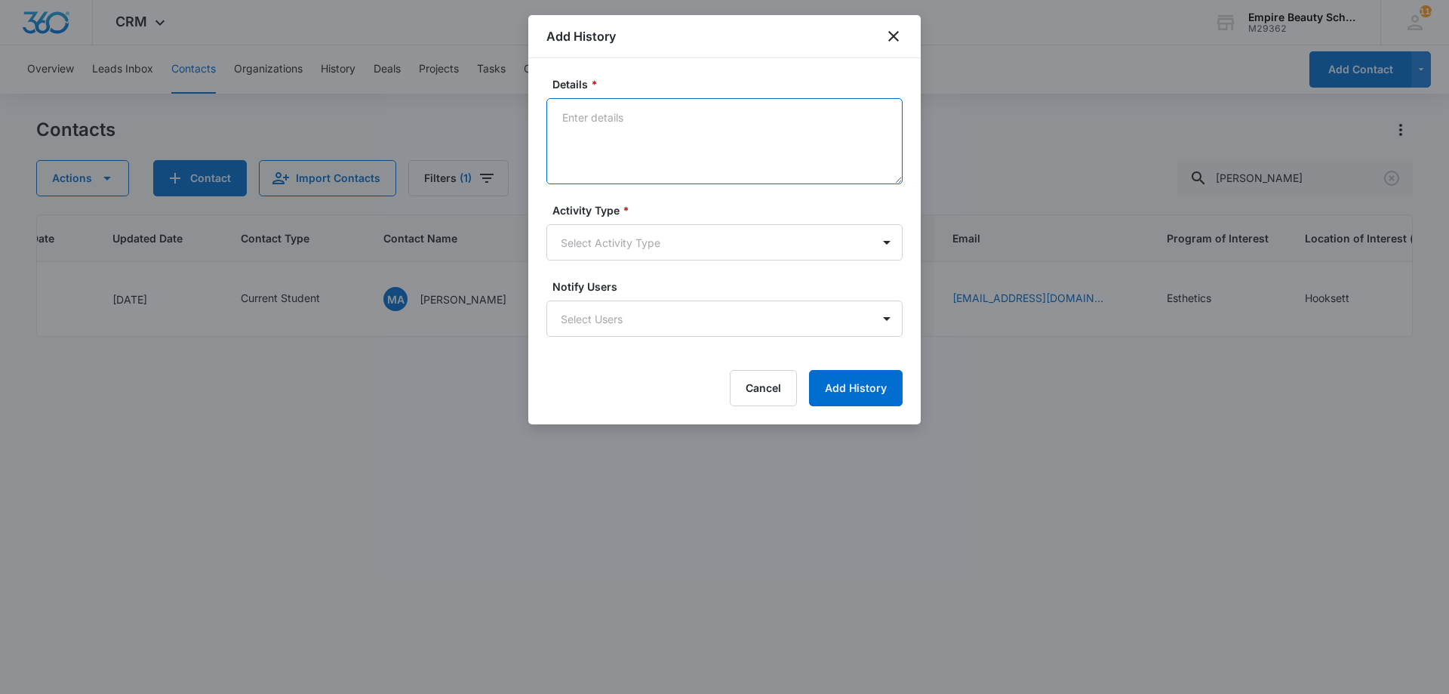
click at [679, 141] on textarea "Details *" at bounding box center [724, 141] width 356 height 86
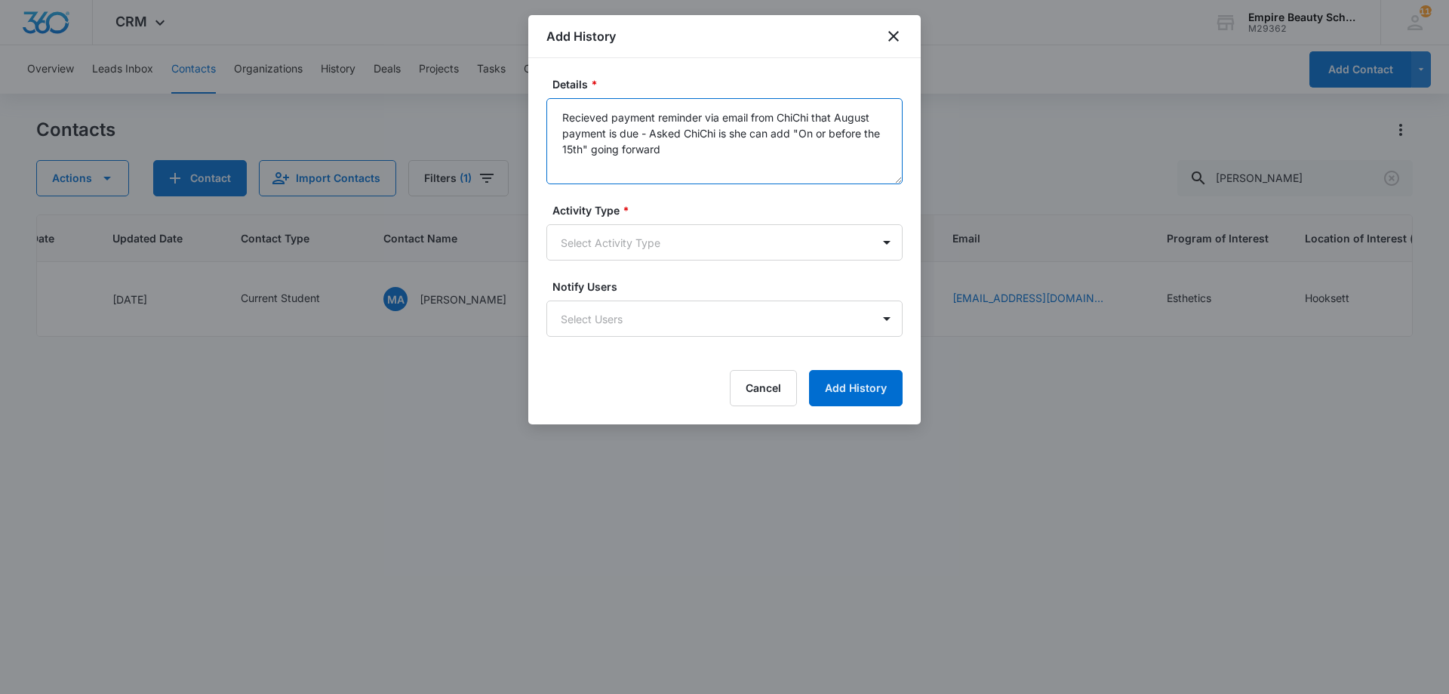
click at [595, 119] on textarea "Recieved payment reminder via email from ChiChi that August payment is due - As…" at bounding box center [724, 141] width 356 height 86
type textarea "Received payment reminder via email from ChiChi that August payment is due - As…"
click at [648, 232] on body "CRM Apps Forms CRM Email Shop Payments POS Files Brand Settings Empire Beauty S…" at bounding box center [724, 347] width 1449 height 694
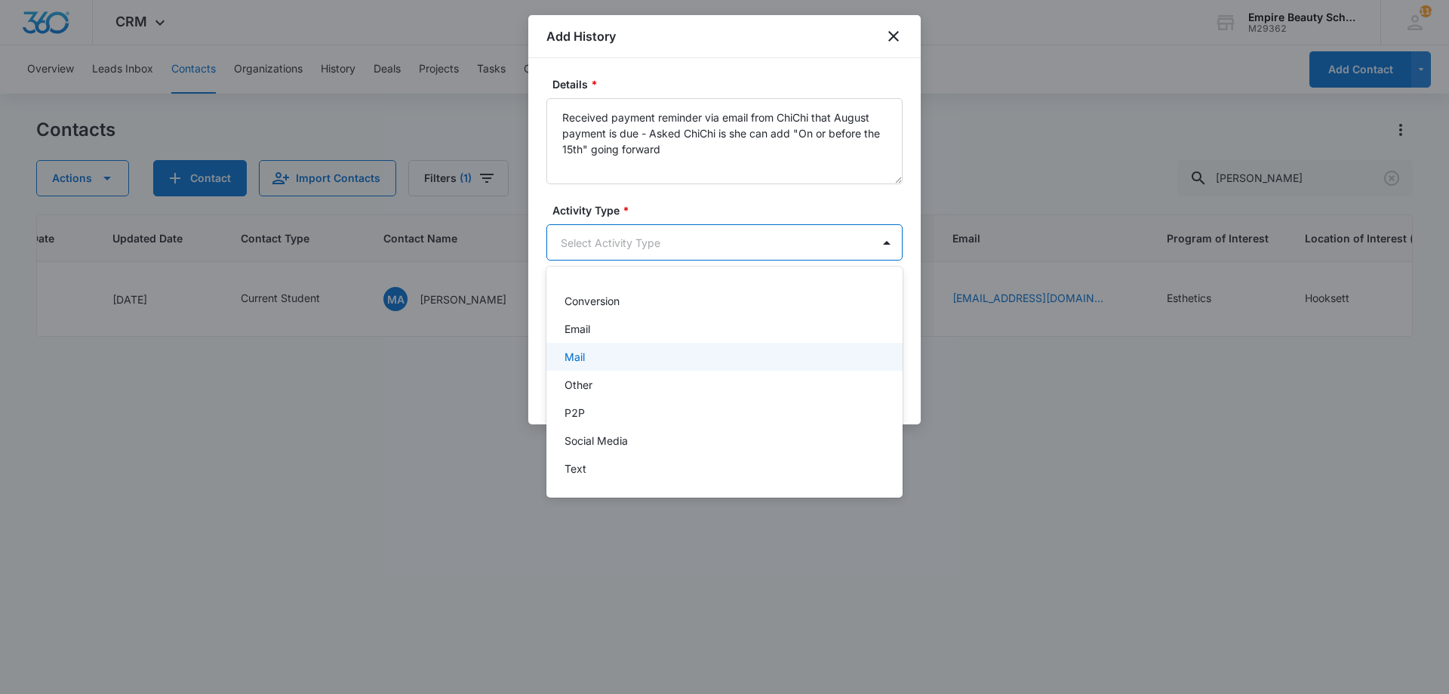
scroll to position [78, 0]
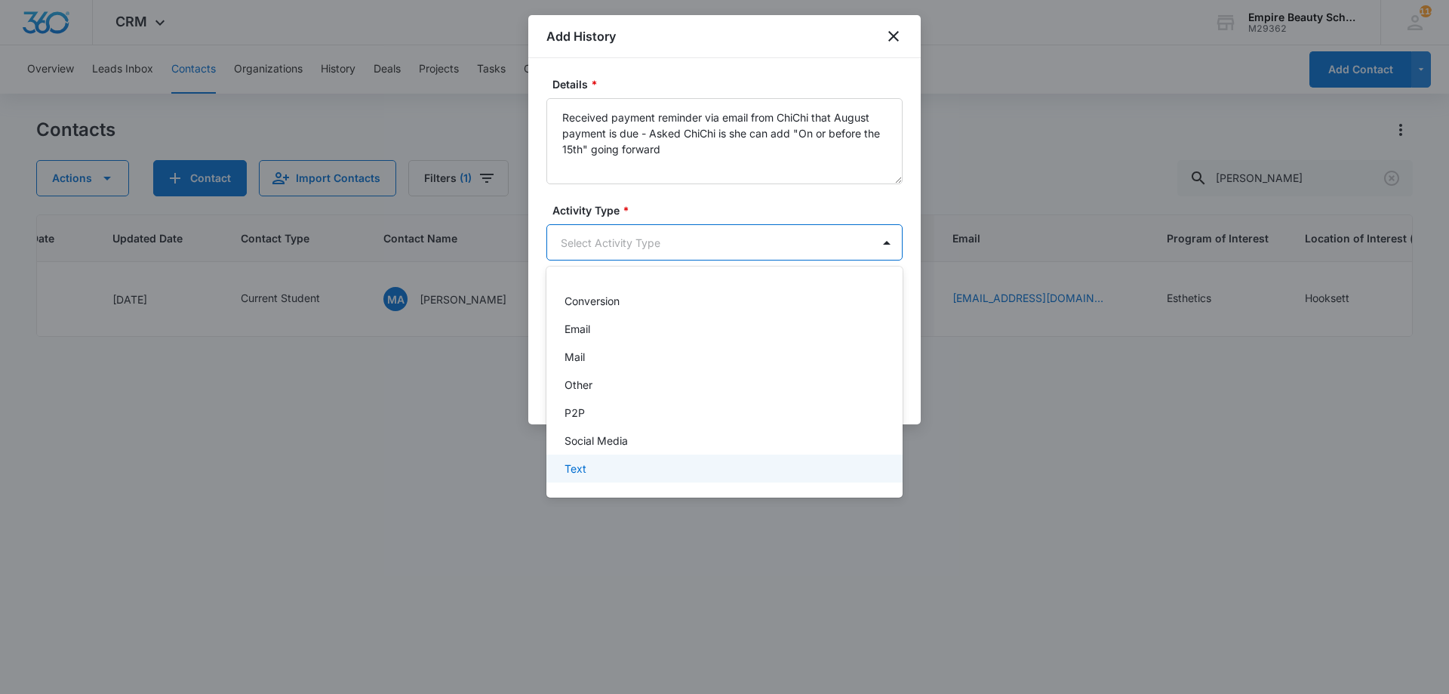
click at [601, 464] on div "Text" at bounding box center [723, 468] width 317 height 16
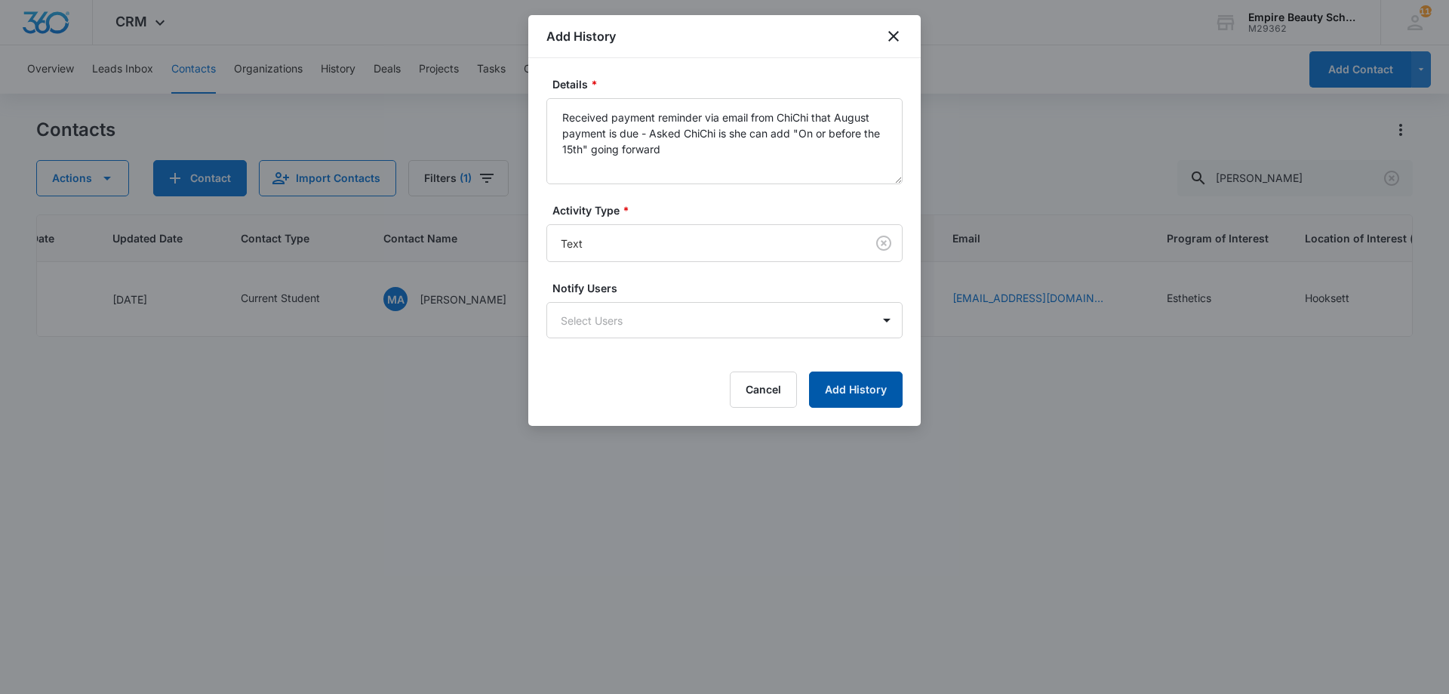
click at [850, 380] on button "Add History" at bounding box center [856, 389] width 94 height 36
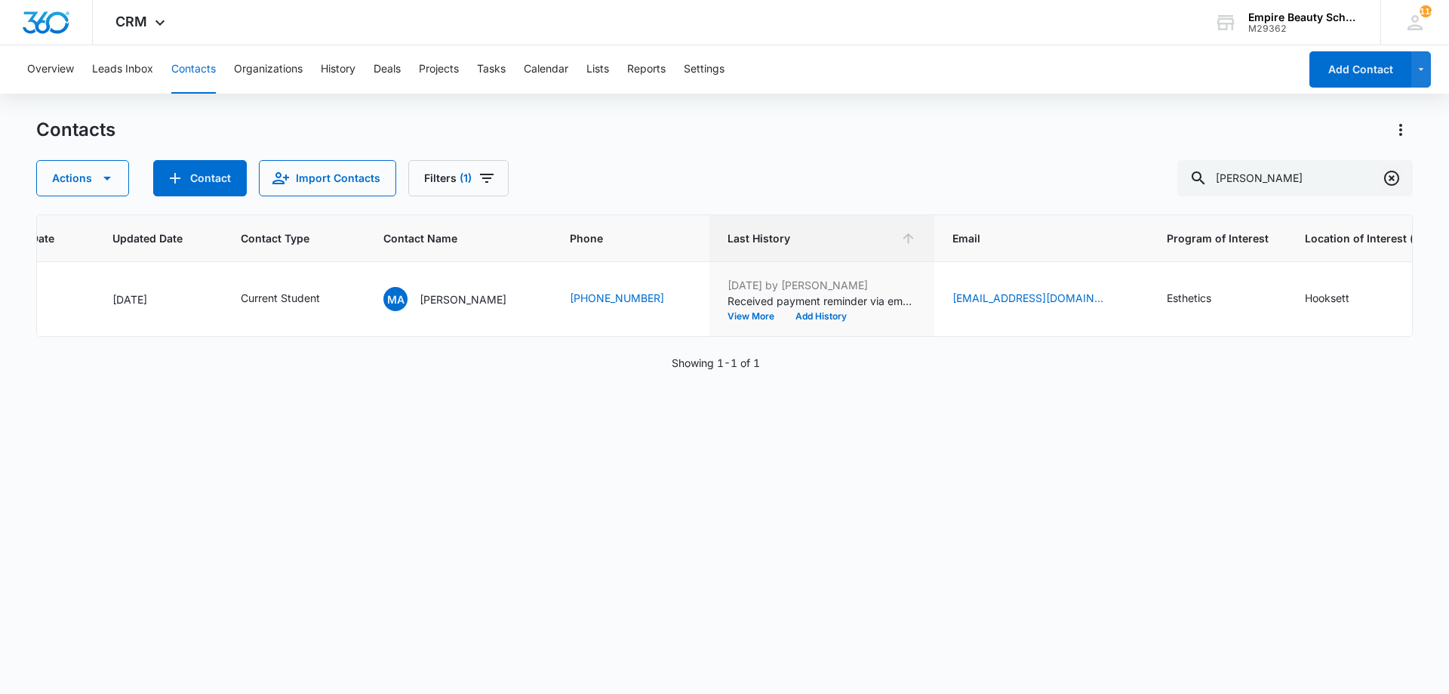
click at [1384, 183] on icon "Clear" at bounding box center [1392, 178] width 18 height 18
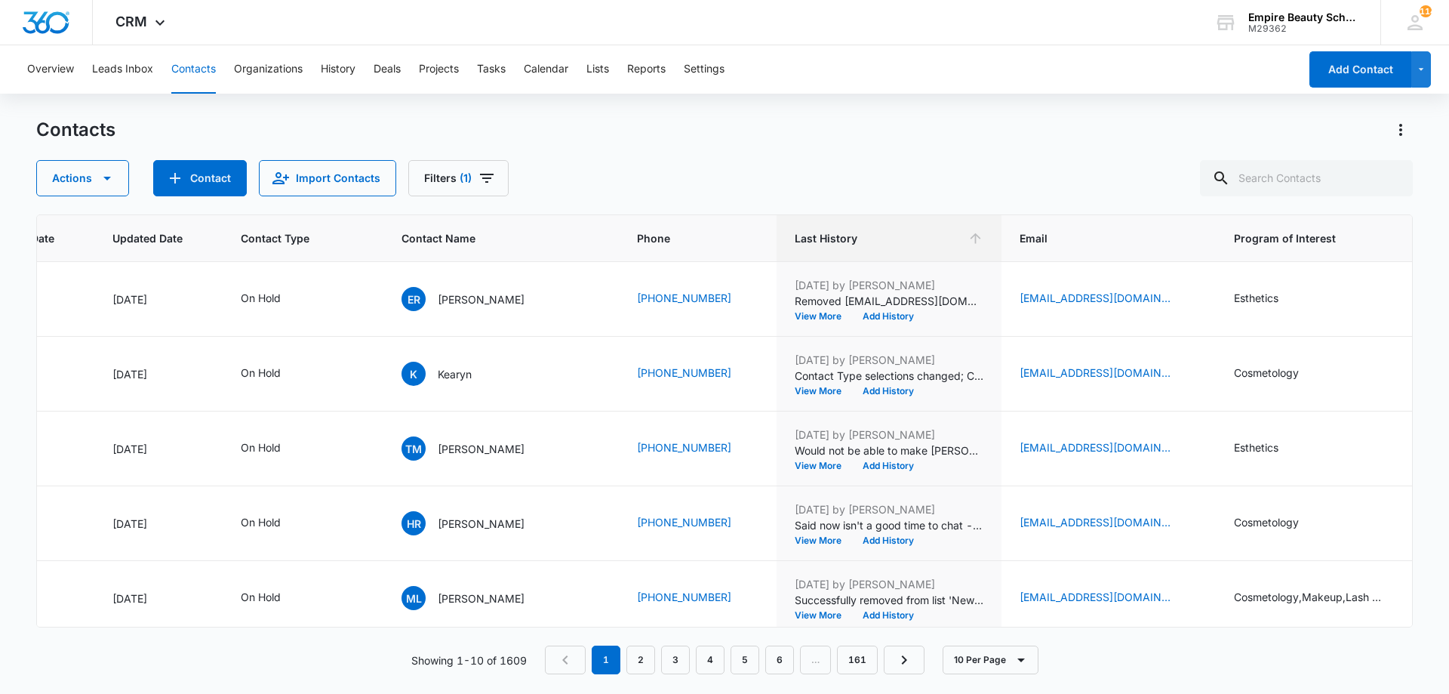
click at [903, 149] on div "Contacts Actions Contact Import Contacts Filters (1)" at bounding box center [724, 157] width 1377 height 78
click at [1344, 189] on input "text" at bounding box center [1306, 178] width 213 height 36
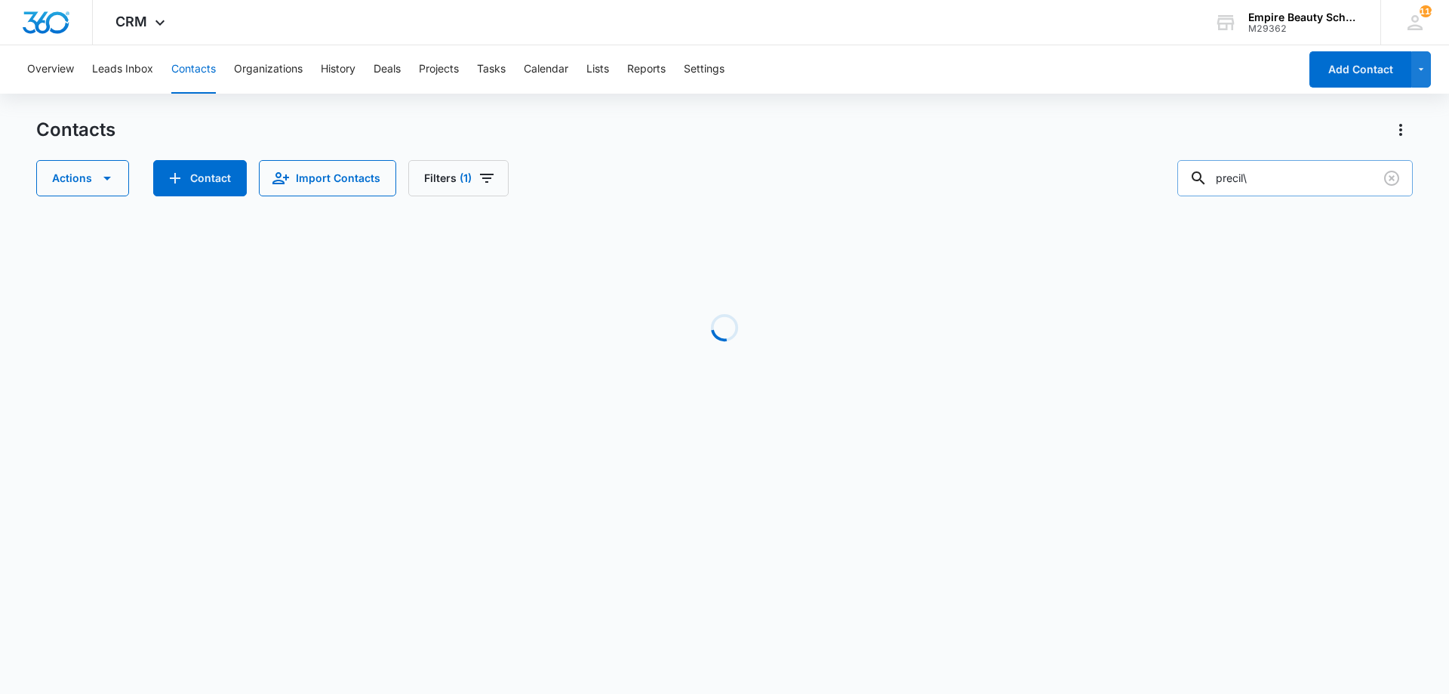
type input "precil"
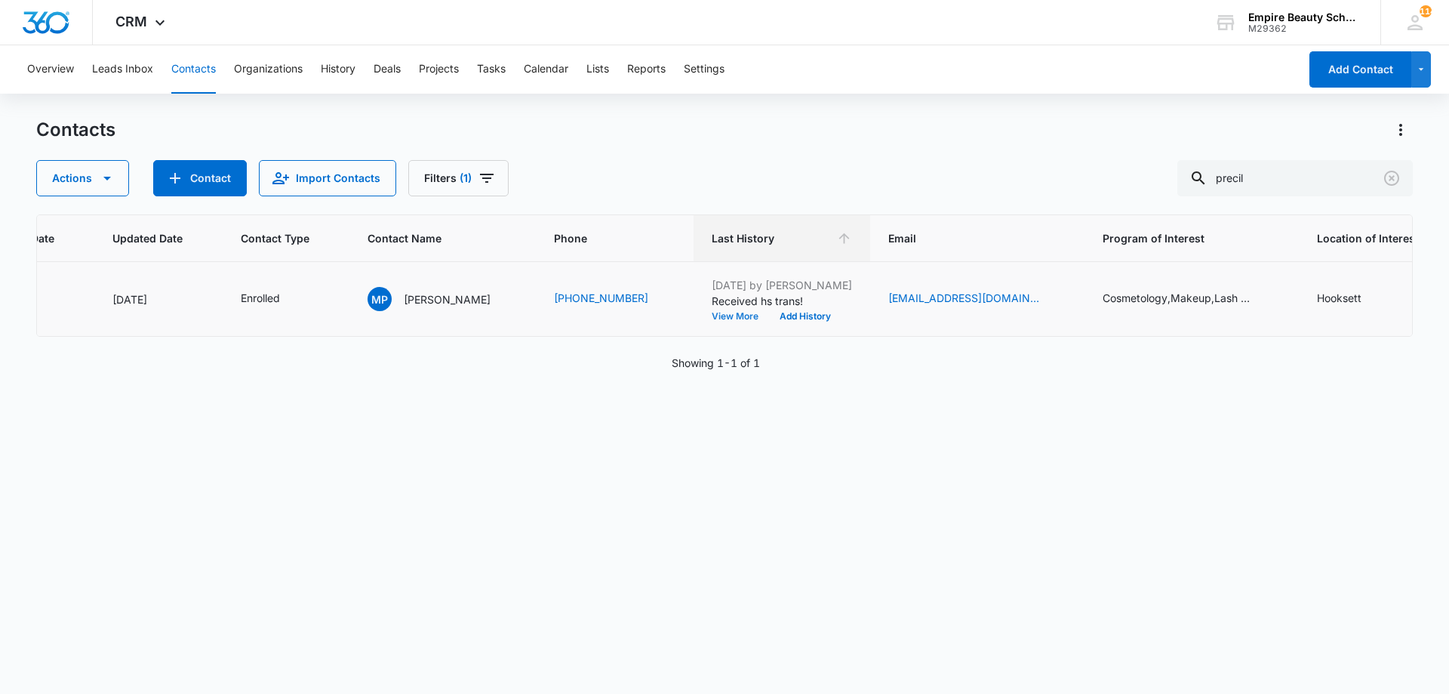
click at [712, 319] on button "View More" at bounding box center [740, 316] width 57 height 9
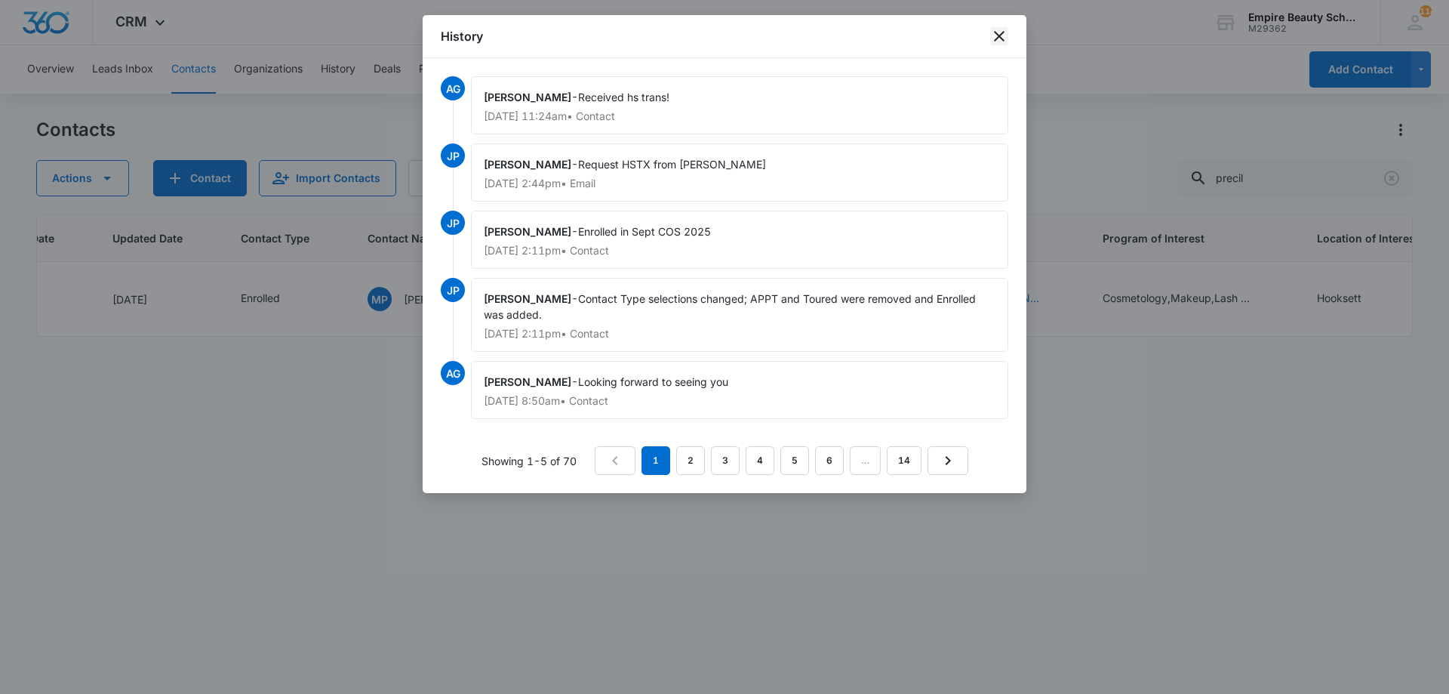
click at [991, 44] on icon "close" at bounding box center [999, 36] width 18 height 18
